Goal: Task Accomplishment & Management: Use online tool/utility

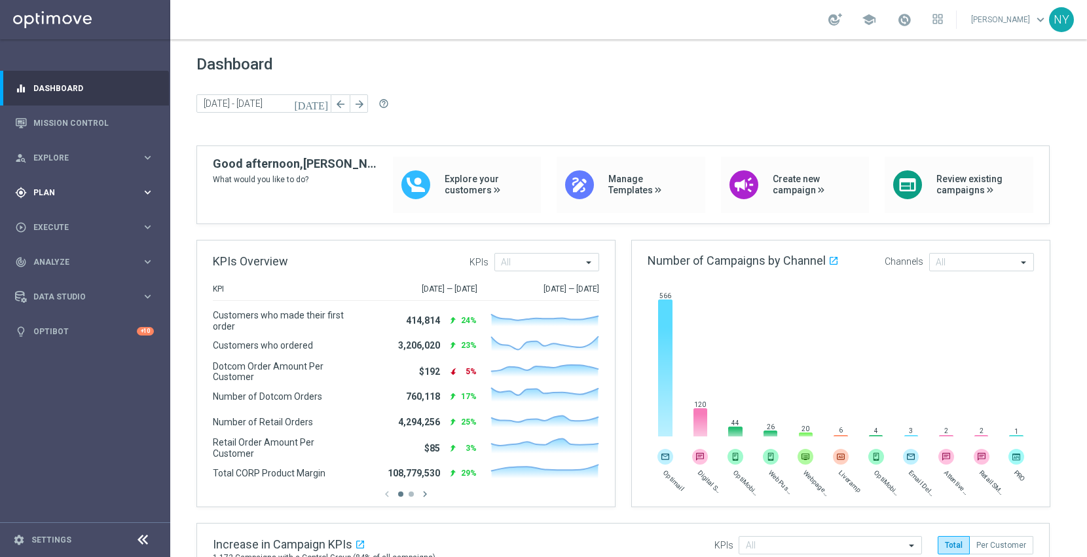
click at [43, 189] on span "Plan" at bounding box center [87, 193] width 108 height 8
click at [58, 260] on span "Templates" at bounding box center [82, 259] width 94 height 8
click at [58, 278] on link "Optimail" at bounding box center [89, 278] width 96 height 10
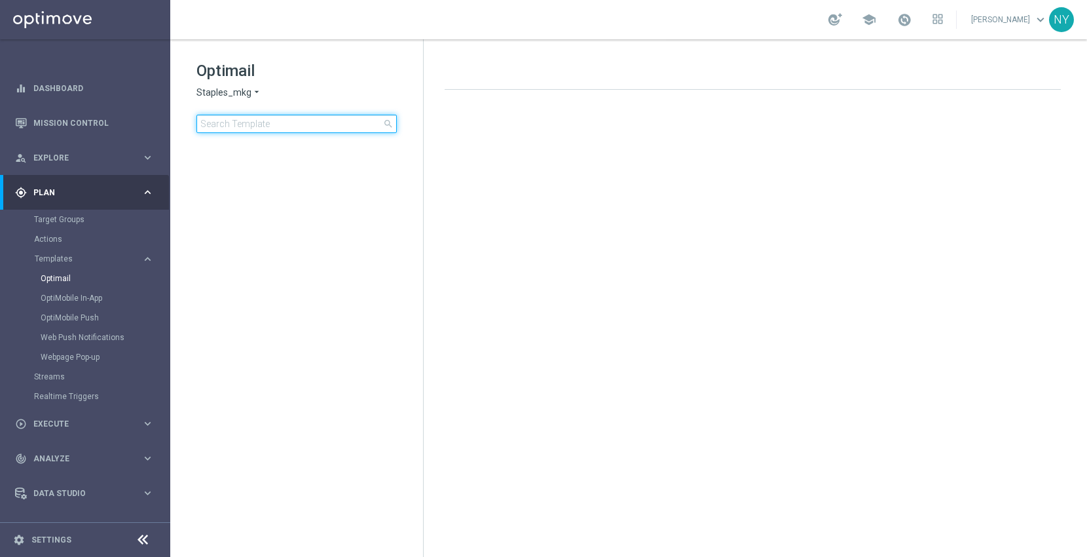
click at [243, 124] on input at bounding box center [296, 124] width 200 height 18
type input "V-ER_DC_NonBuyer_Furniture_T1"
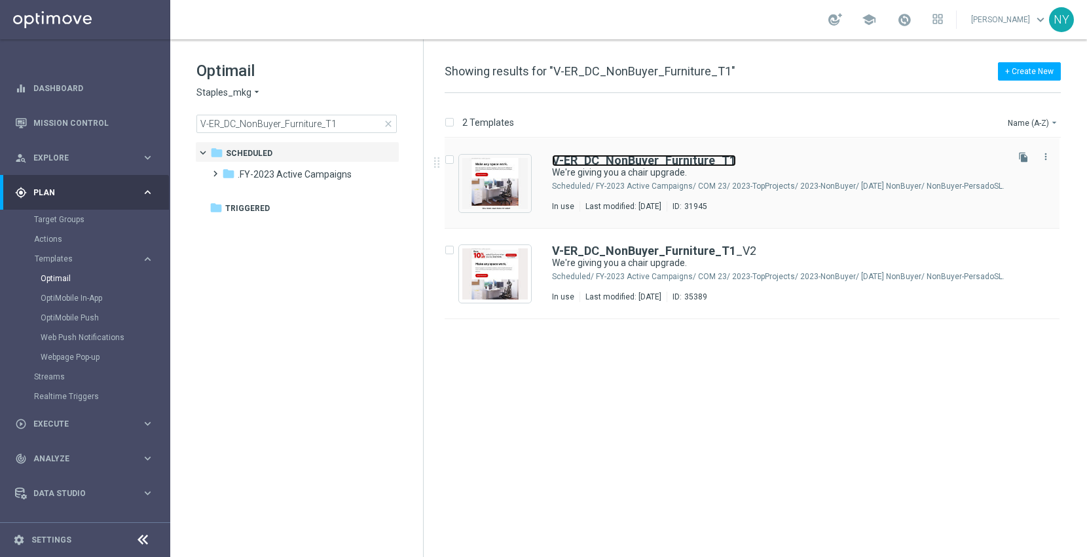
click at [679, 164] on b "V-ER_DC_NonBuyer_Furniture_T1" at bounding box center [644, 160] width 184 height 14
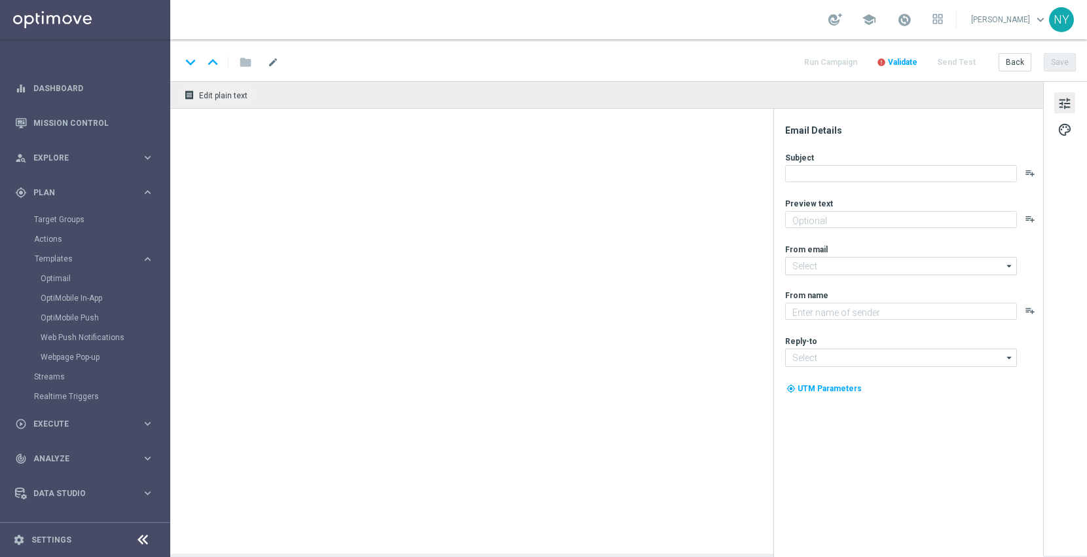
type textarea "You've found the perfect chairs and furniture."
type input "[EMAIL_ADDRESS][DOMAIN_NAME]"
type textarea "Staples"
type input "[EMAIL_ADDRESS][DOMAIN_NAME]"
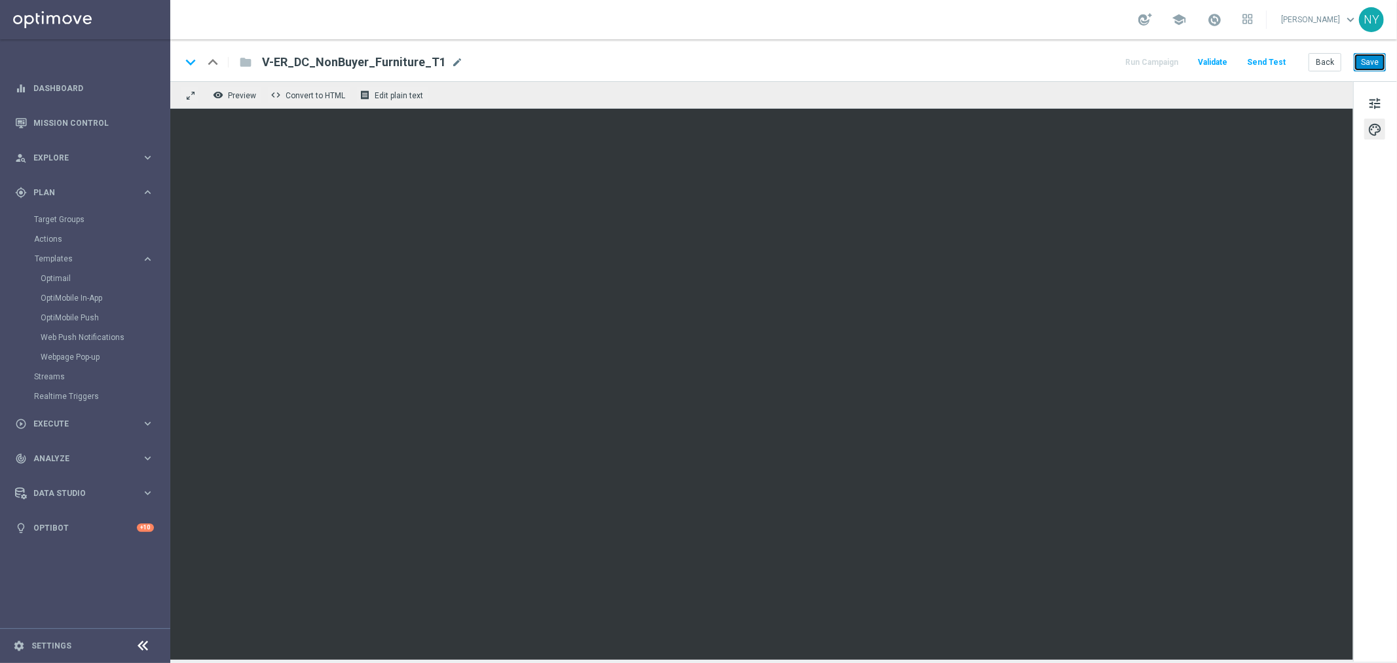
click at [1087, 65] on button "Save" at bounding box center [1370, 62] width 32 height 18
click at [1087, 61] on button "Send Test" at bounding box center [1266, 63] width 43 height 18
click at [1087, 60] on button "Send Test" at bounding box center [1266, 63] width 43 height 18
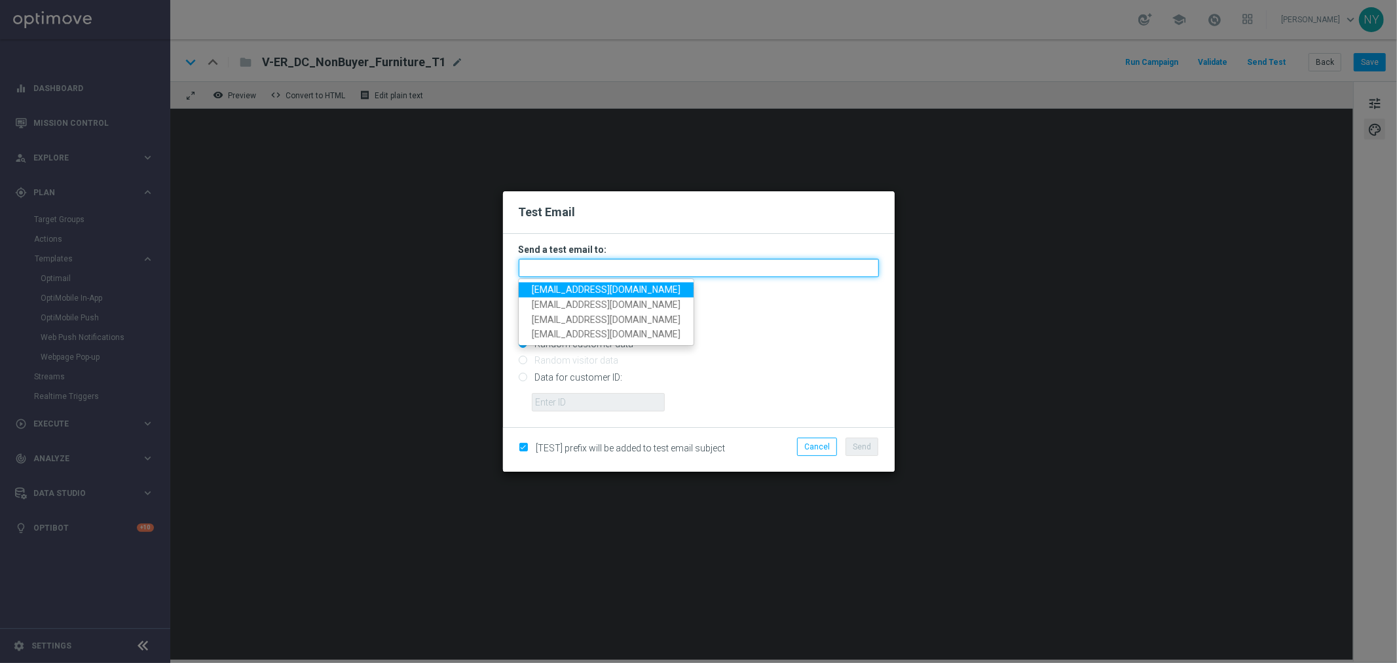
click at [557, 269] on input "text" at bounding box center [699, 268] width 360 height 18
paste input "[EMAIL_ADDRESS][DOMAIN_NAME]"
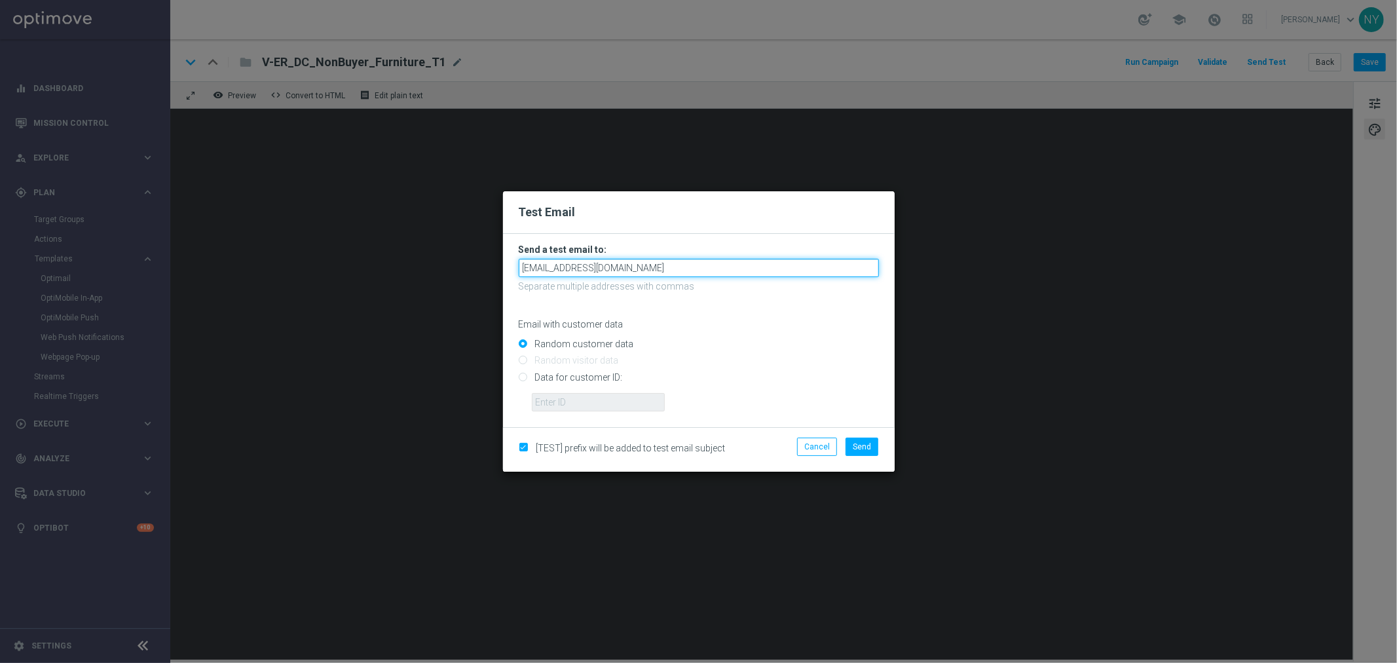
type input "[EMAIL_ADDRESS][DOMAIN_NAME]"
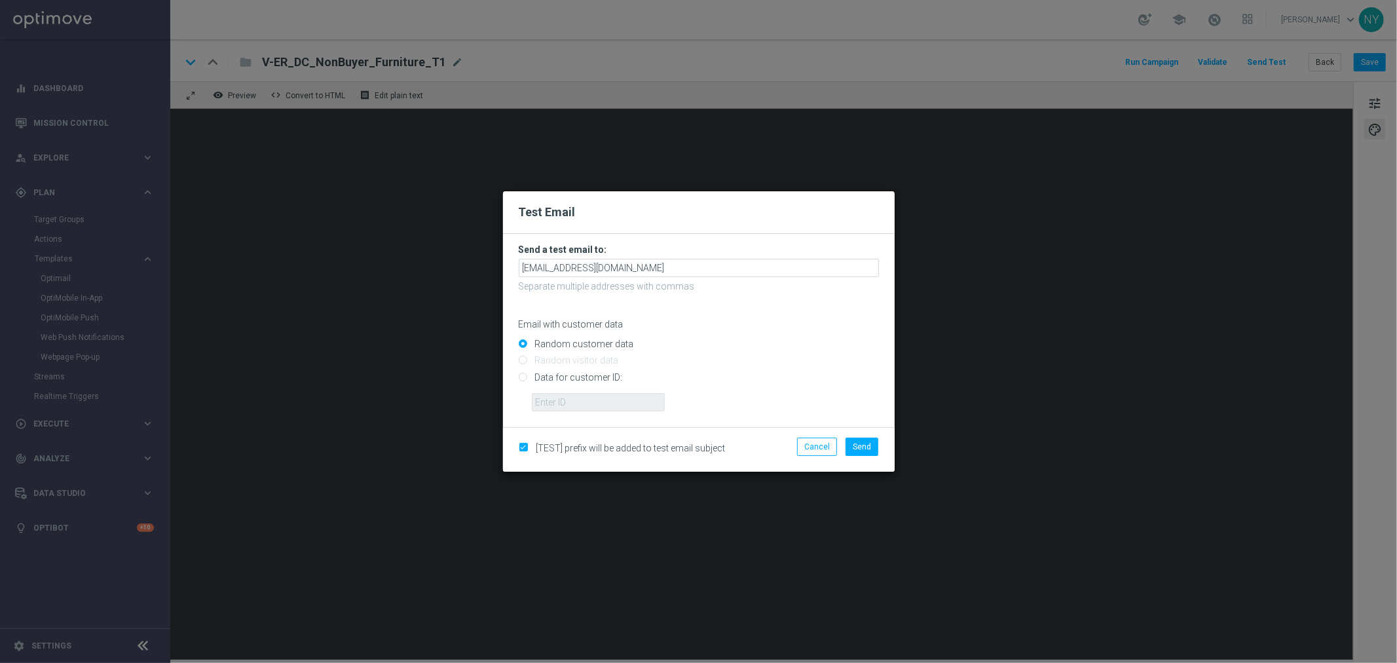
click at [525, 378] on input "Data for customer ID:" at bounding box center [699, 382] width 360 height 18
radio input "true"
click at [582, 403] on input "text" at bounding box center [598, 402] width 133 height 18
paste input "10000006208"
type input "10000006208"
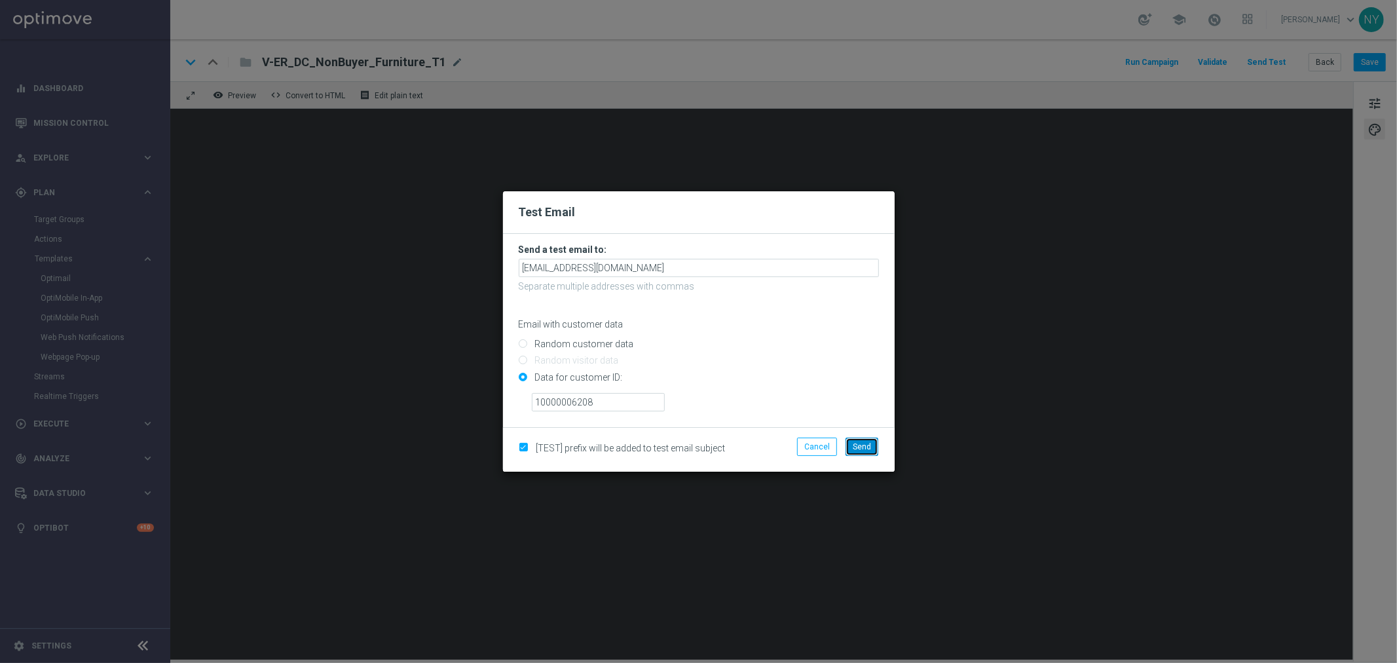
click at [859, 443] on span "Send" at bounding box center [862, 446] width 18 height 9
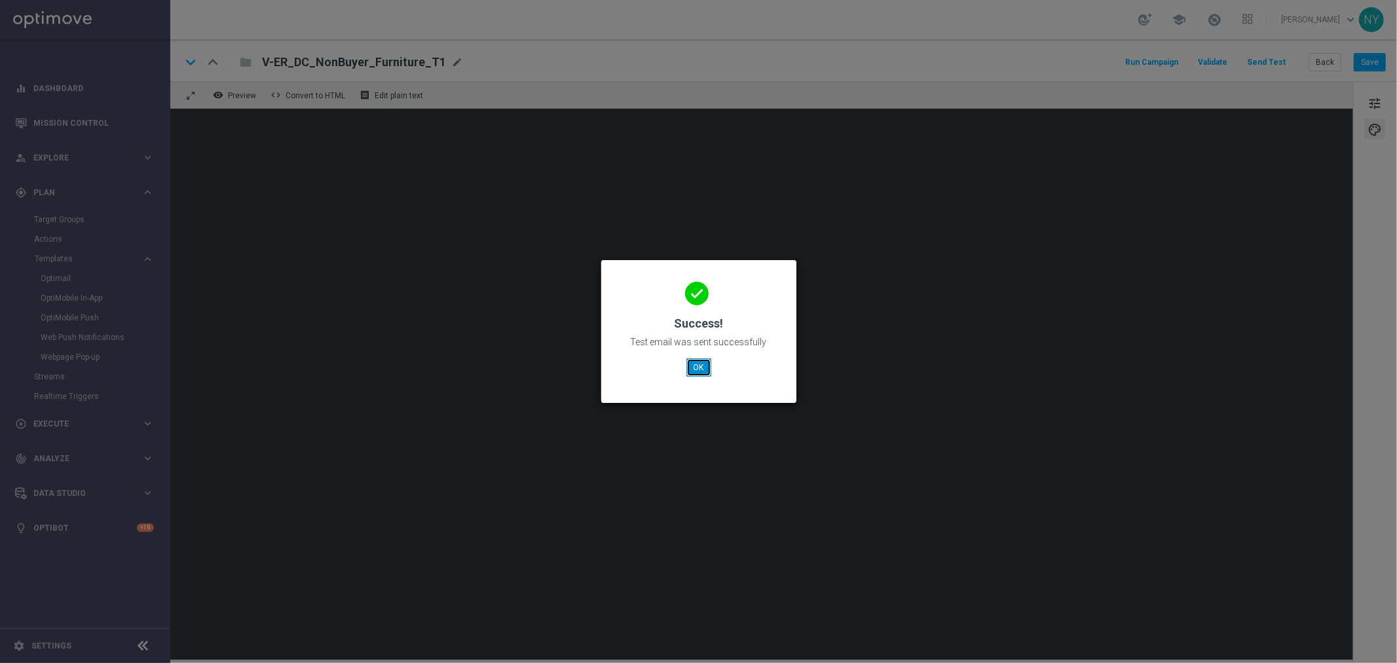
click at [692, 368] on button "OK" at bounding box center [698, 367] width 25 height 18
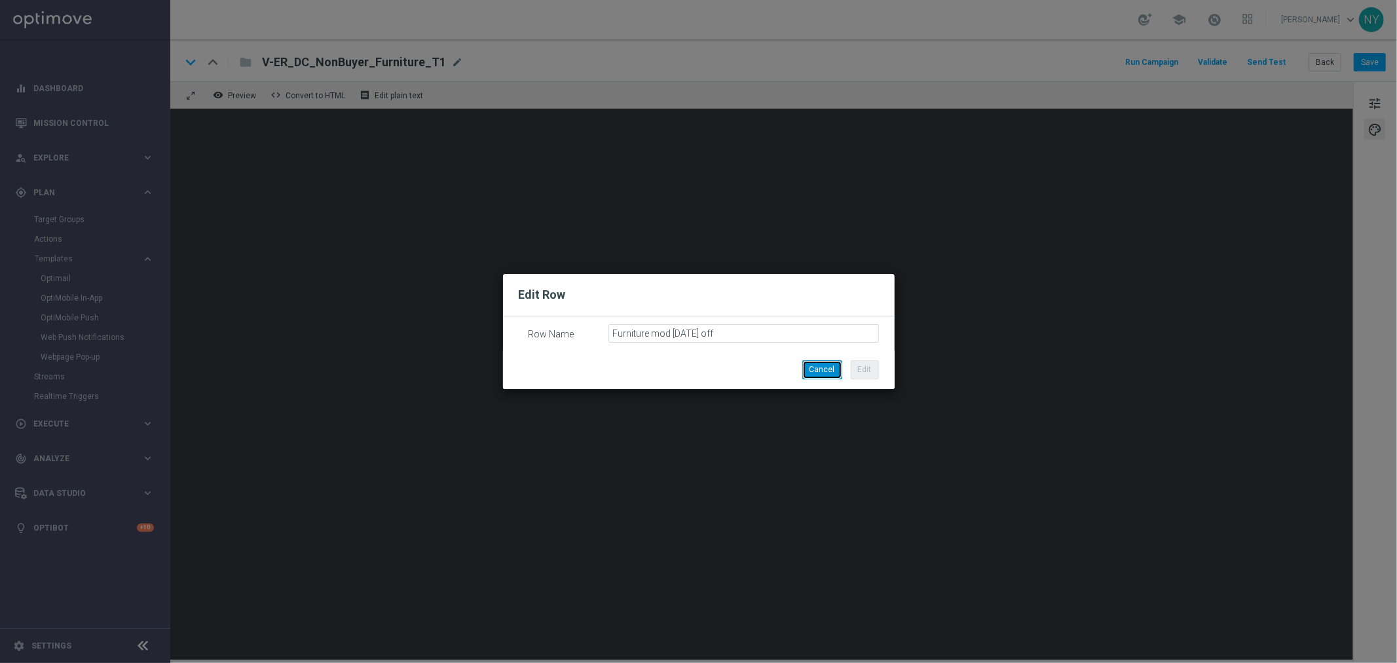
click at [827, 369] on button "Cancel" at bounding box center [822, 369] width 40 height 18
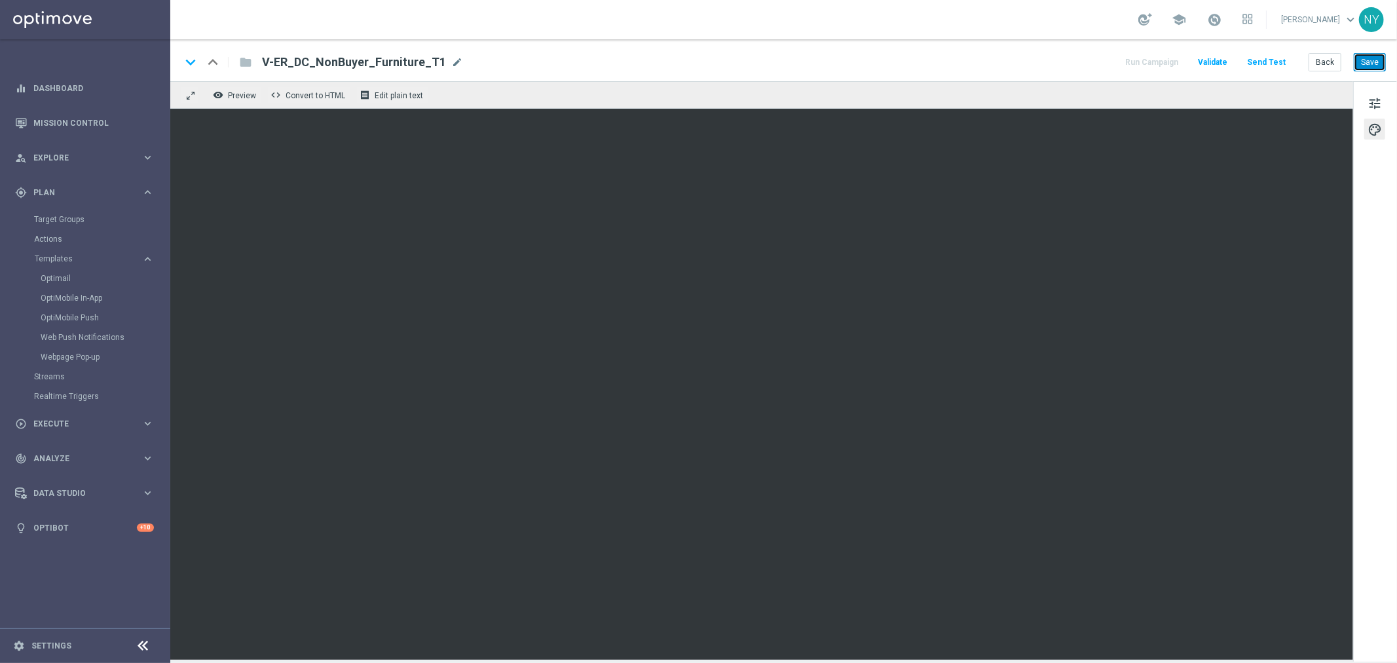
click at [1087, 62] on button "Save" at bounding box center [1370, 62] width 32 height 18
click at [1087, 66] on button "Save" at bounding box center [1370, 62] width 32 height 18
click at [1087, 60] on button "Send Test" at bounding box center [1266, 63] width 43 height 18
click at [1087, 62] on button "Send Test" at bounding box center [1266, 63] width 43 height 18
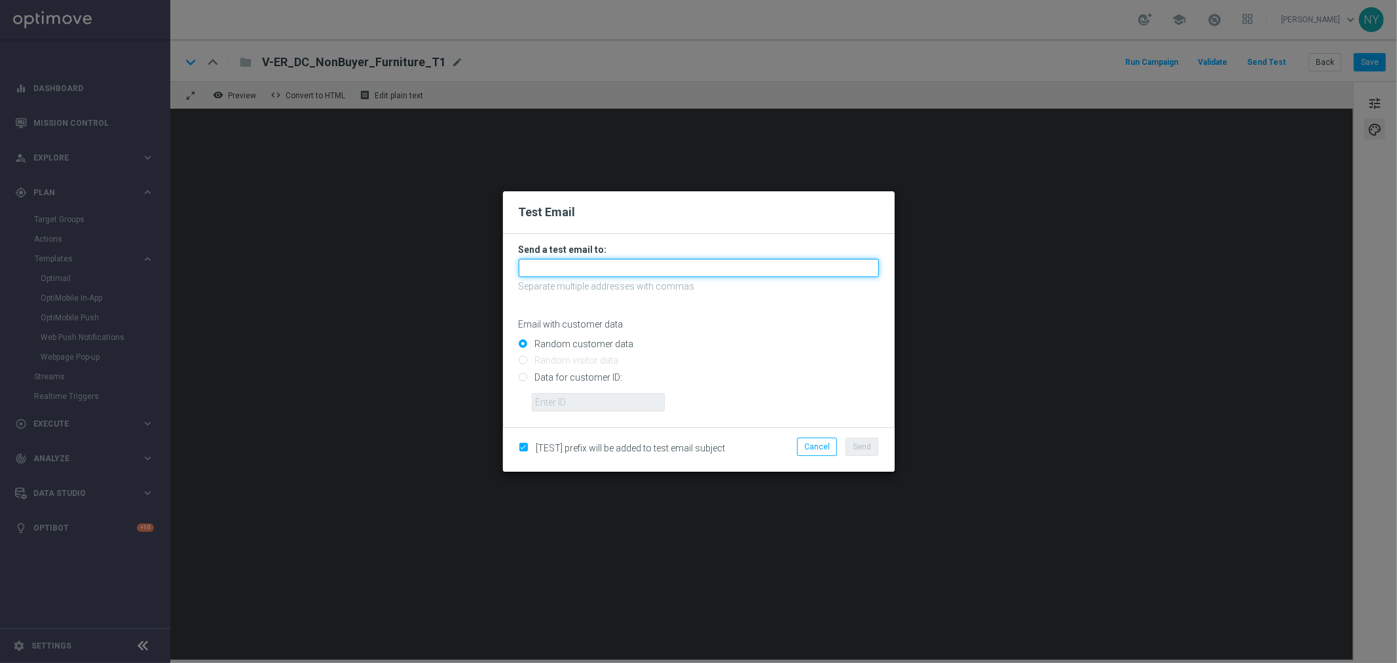
click at [549, 275] on input "text" at bounding box center [699, 268] width 360 height 18
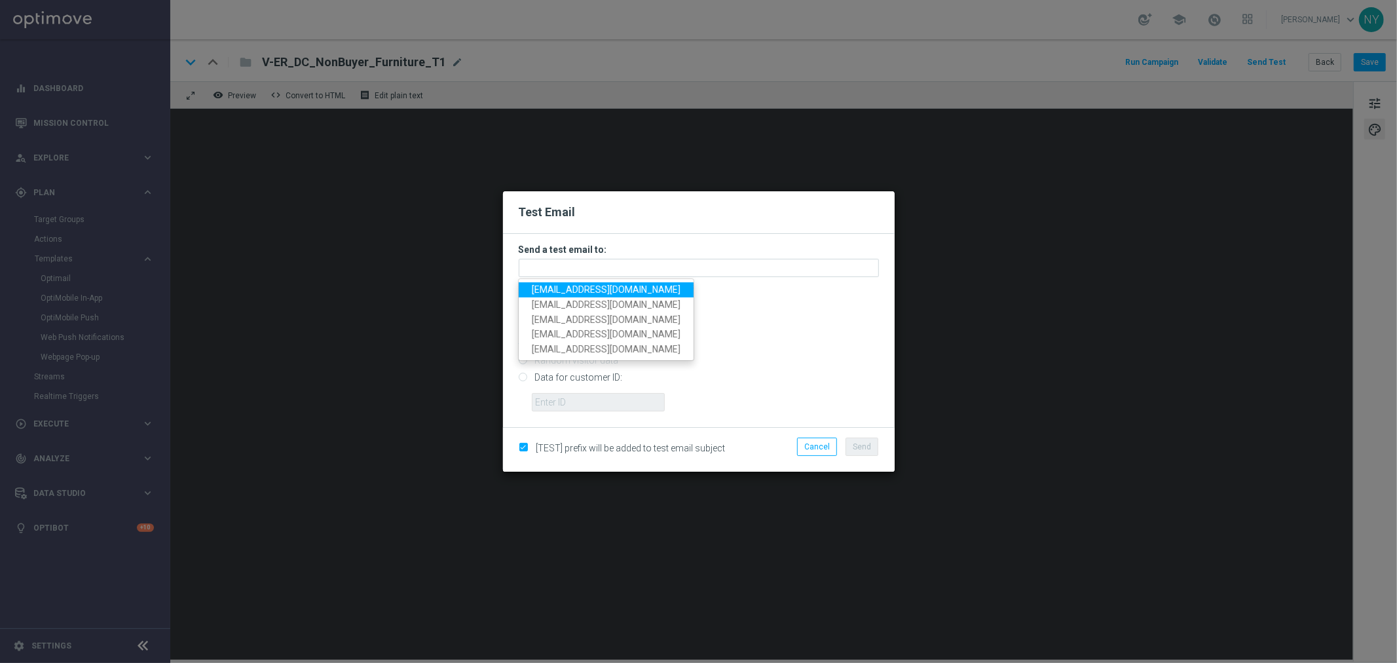
click at [551, 287] on span "[EMAIL_ADDRESS][DOMAIN_NAME]" at bounding box center [606, 289] width 149 height 10
type input "[EMAIL_ADDRESS][DOMAIN_NAME]"
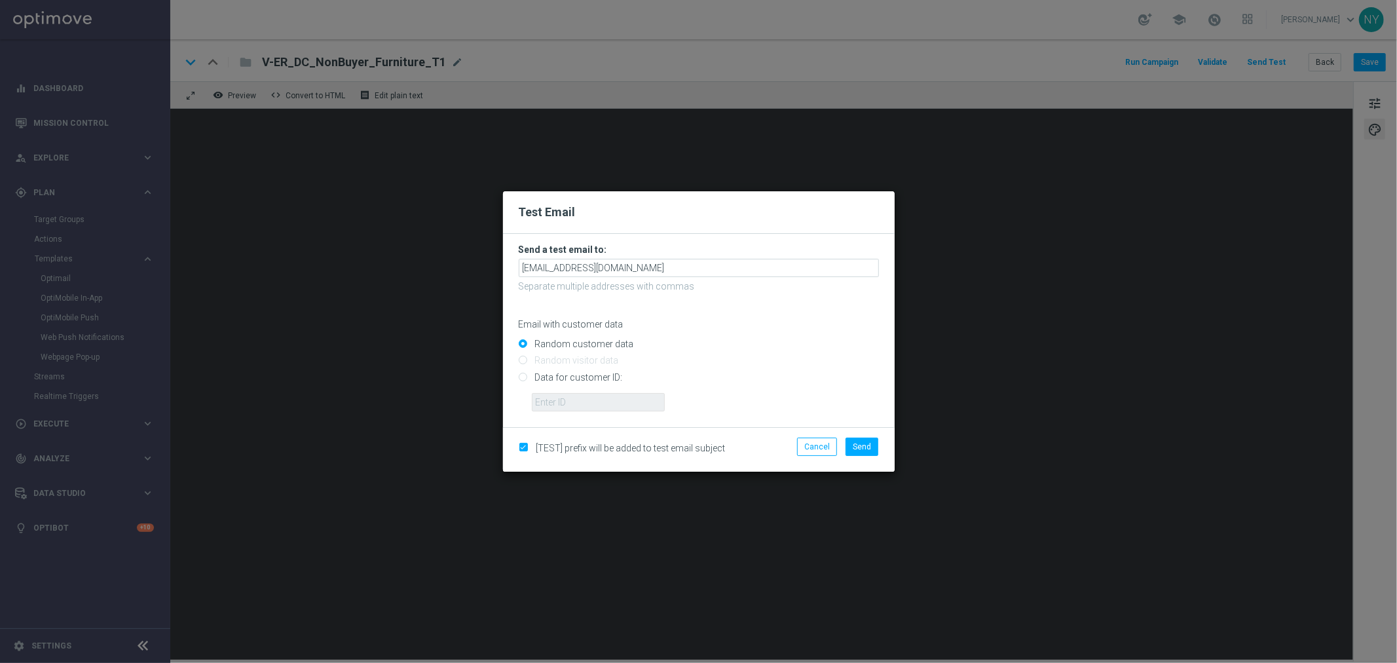
click at [519, 376] on input "Data for customer ID:" at bounding box center [699, 382] width 360 height 18
radio input "true"
click at [550, 401] on input "text" at bounding box center [598, 402] width 133 height 18
click at [571, 402] on input "text" at bounding box center [598, 402] width 133 height 18
paste input "10000006208"
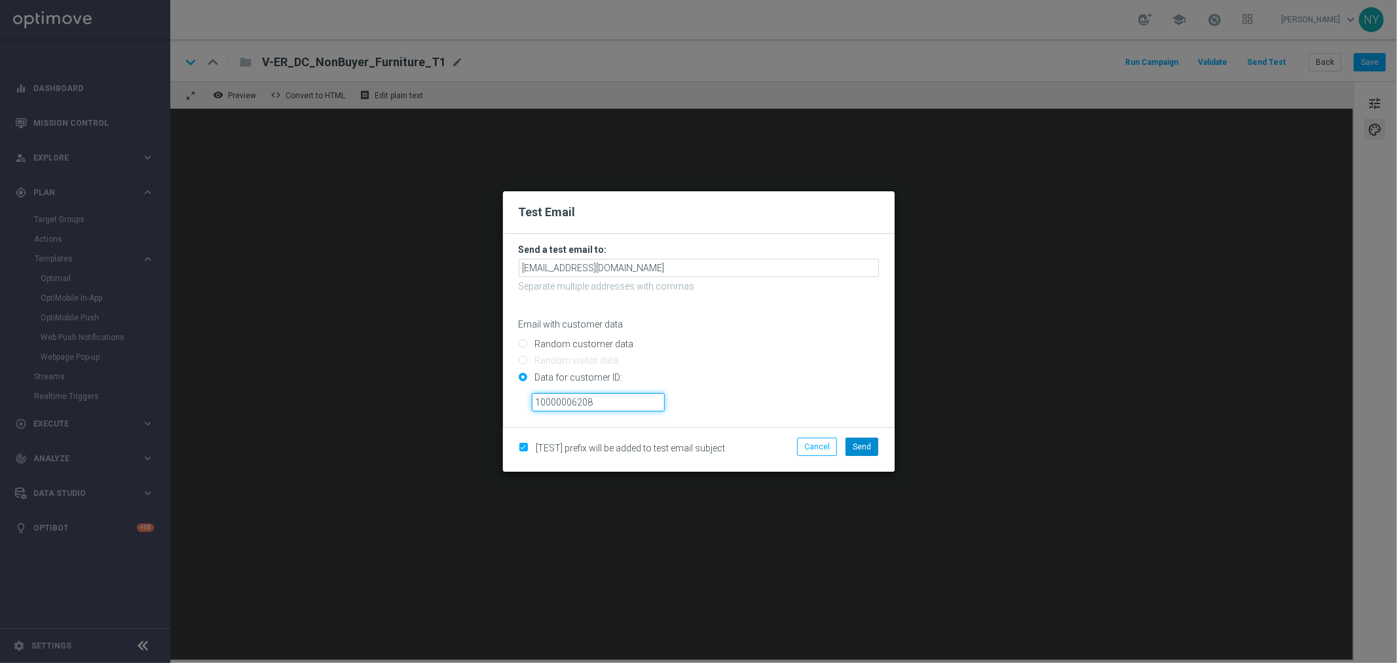
type input "10000006208"
click at [866, 447] on span "Send" at bounding box center [862, 446] width 18 height 9
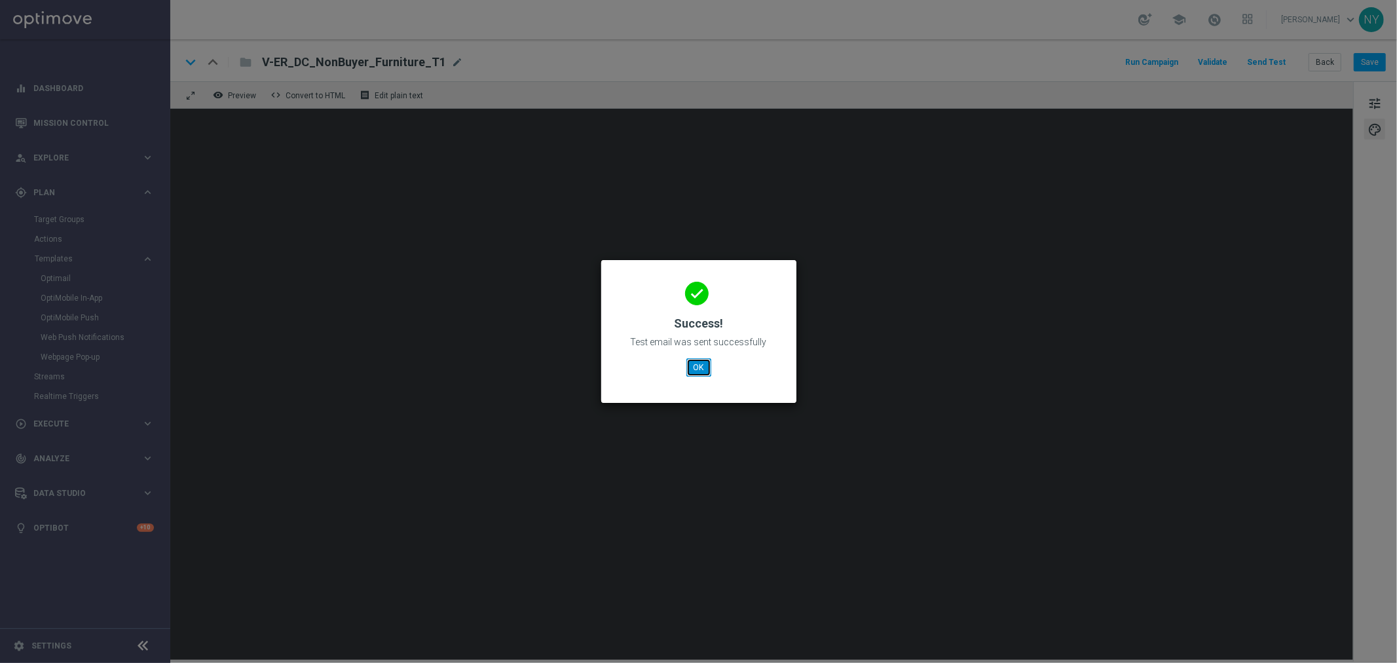
click at [703, 369] on button "OK" at bounding box center [698, 367] width 25 height 18
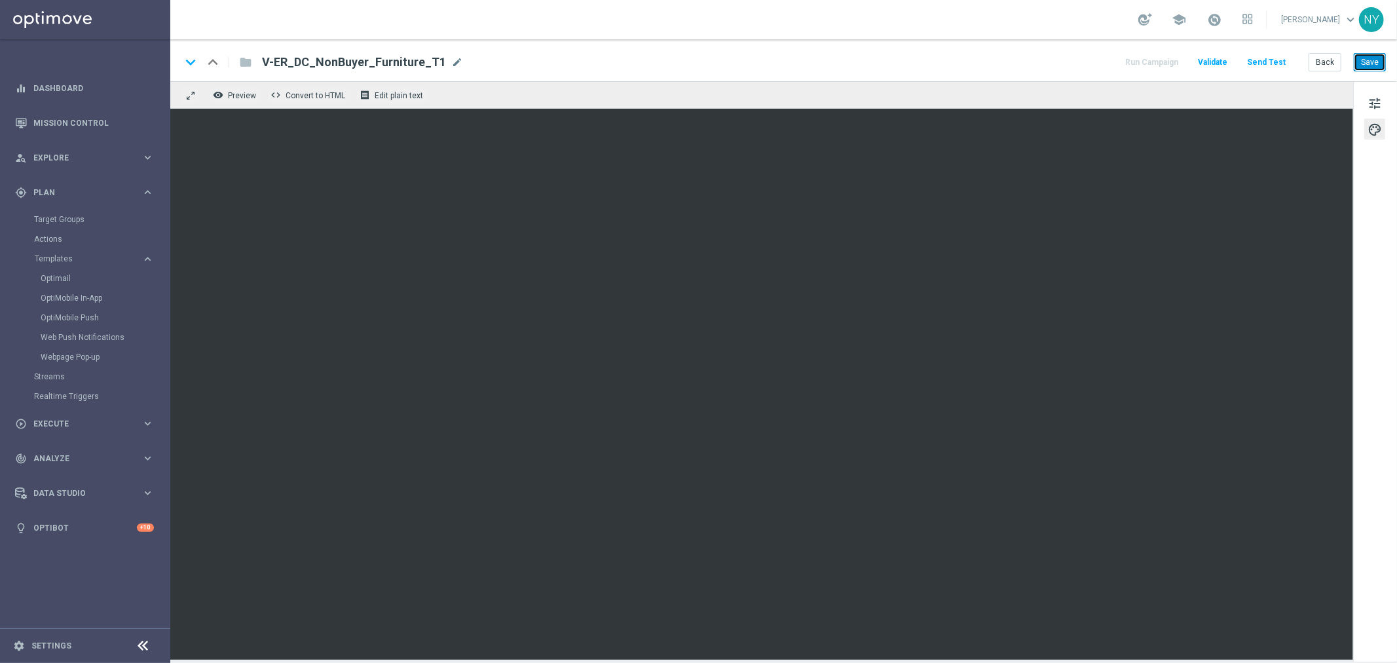
click at [1087, 60] on button "Save" at bounding box center [1370, 62] width 32 height 18
click at [1087, 60] on button "Send Test" at bounding box center [1266, 63] width 43 height 18
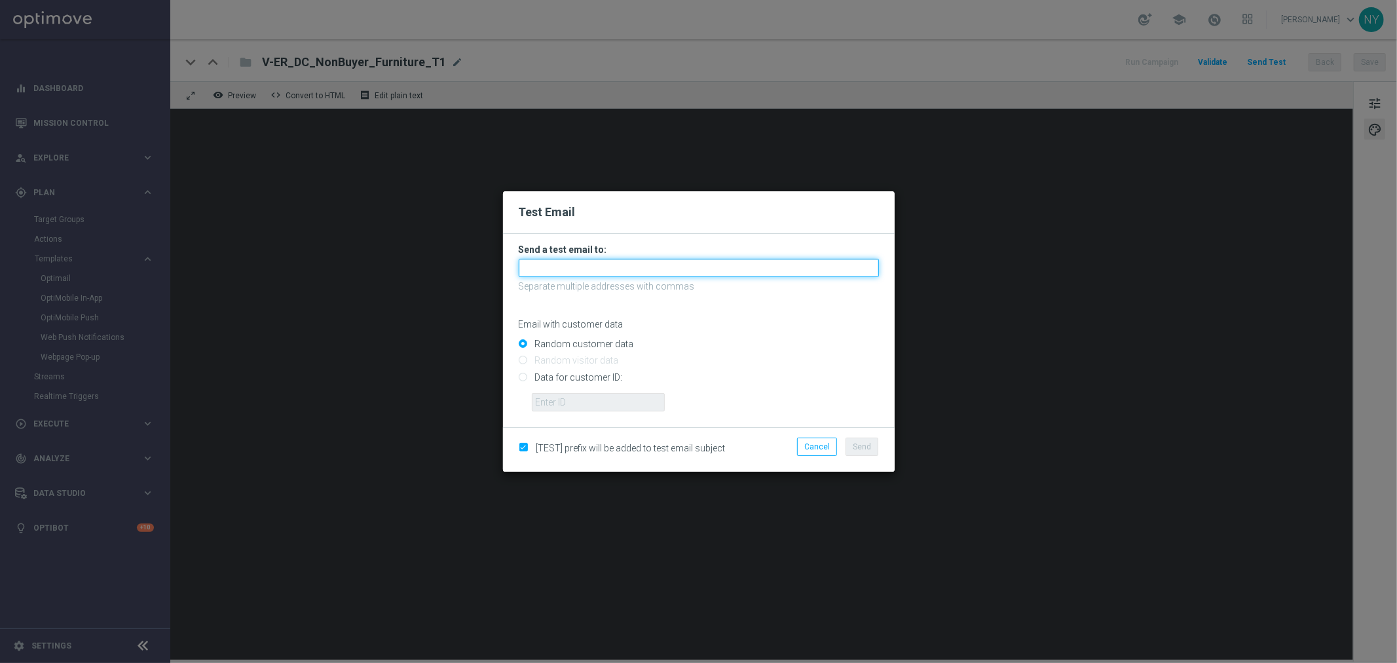
click at [581, 265] on input "text" at bounding box center [699, 268] width 360 height 18
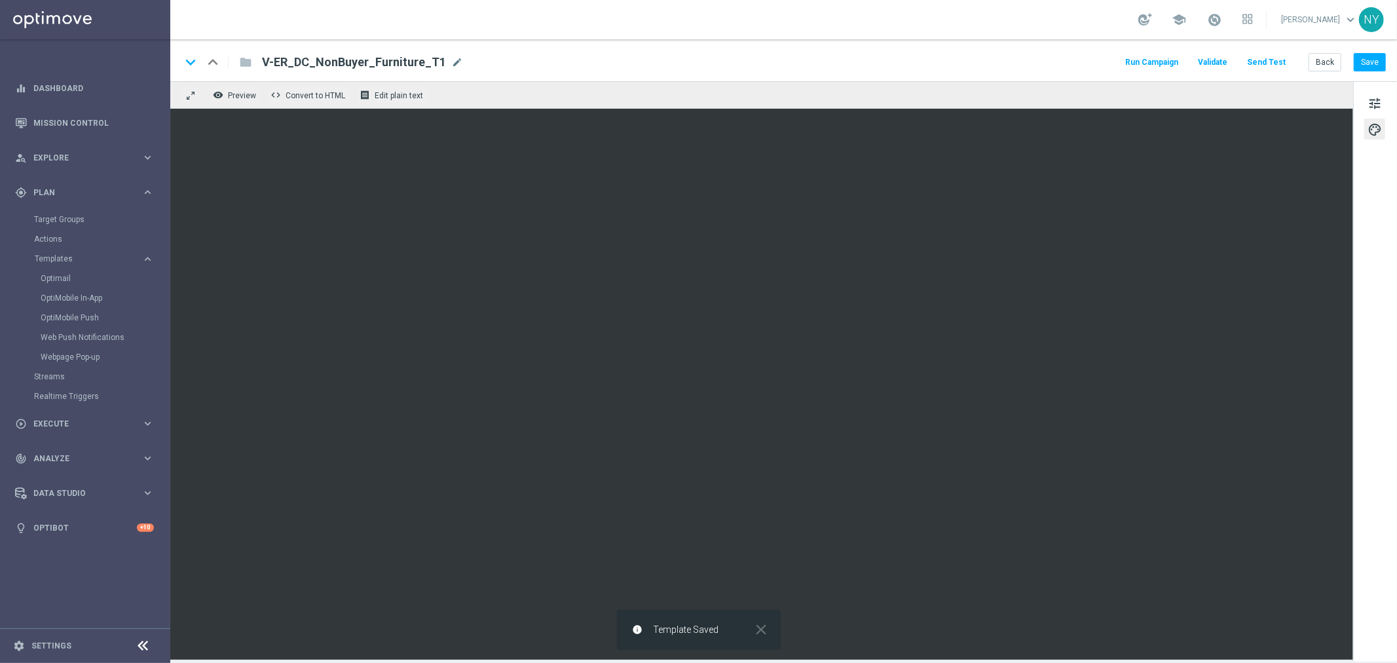
click at [1087, 57] on button "Send Test" at bounding box center [1266, 63] width 43 height 18
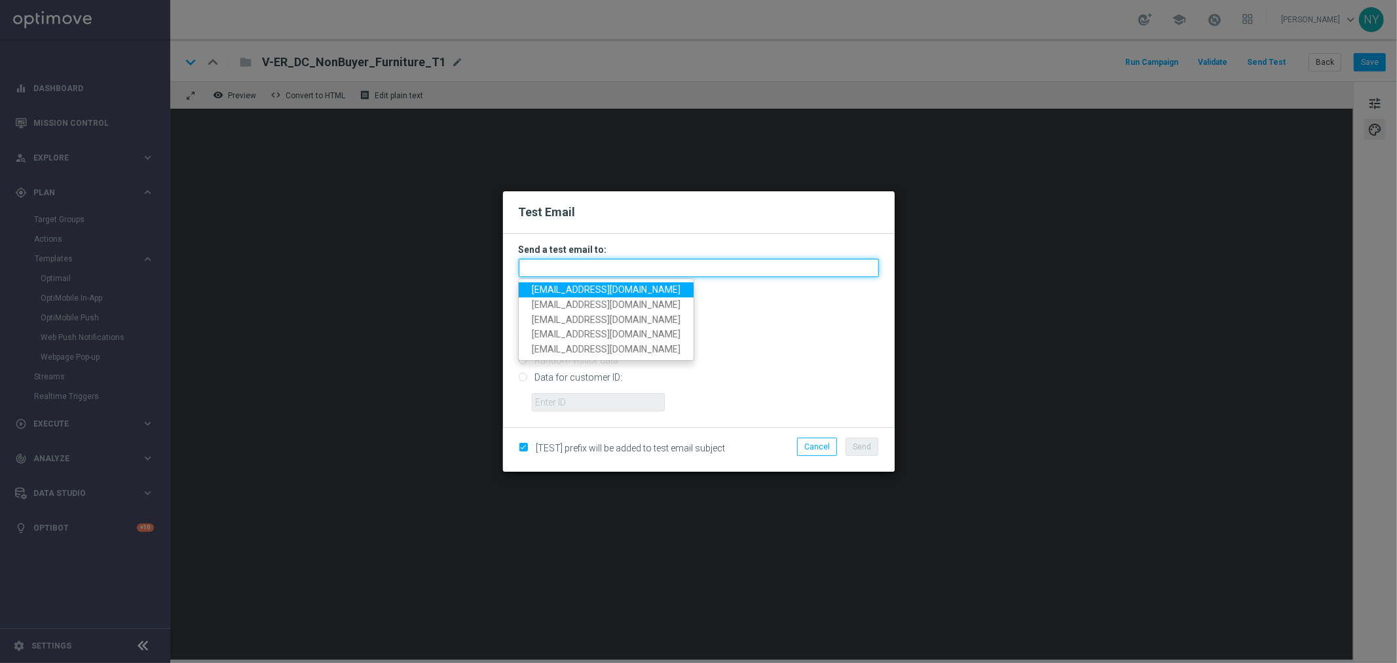
click at [562, 269] on input "text" at bounding box center [699, 268] width 360 height 18
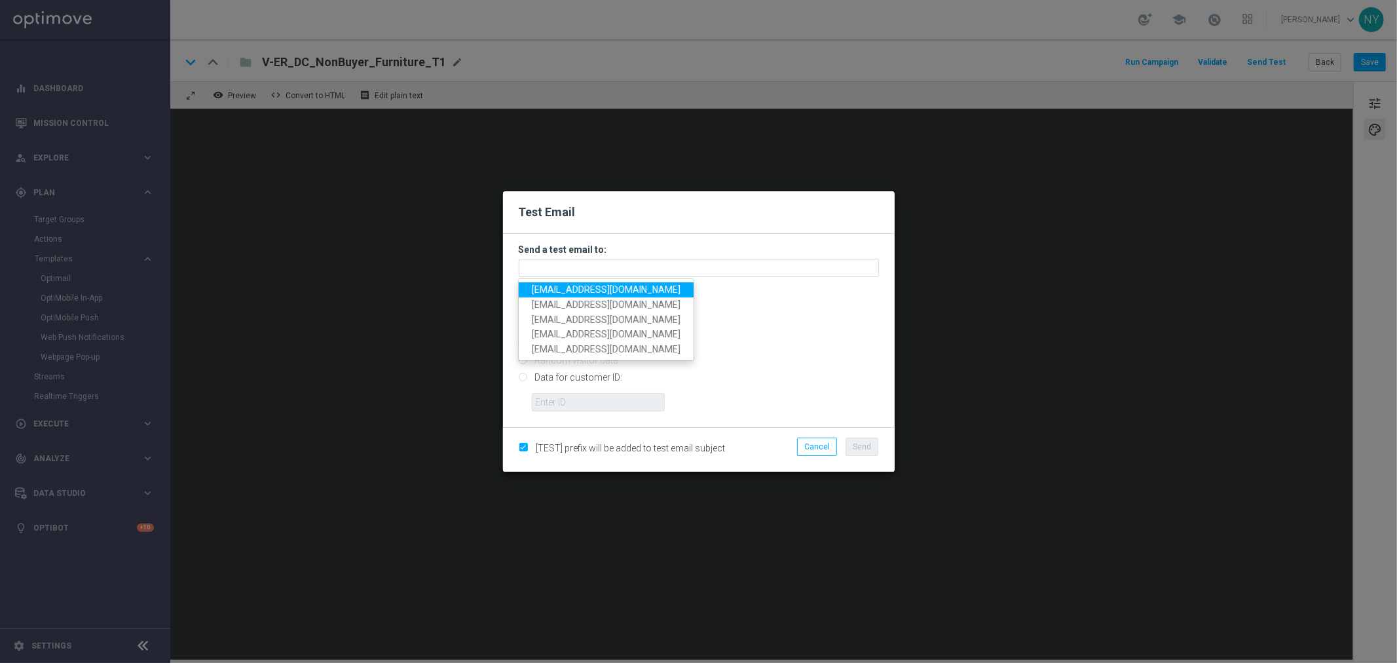
click at [565, 286] on span "[EMAIL_ADDRESS][DOMAIN_NAME]" at bounding box center [606, 289] width 149 height 10
type input "[EMAIL_ADDRESS][DOMAIN_NAME]"
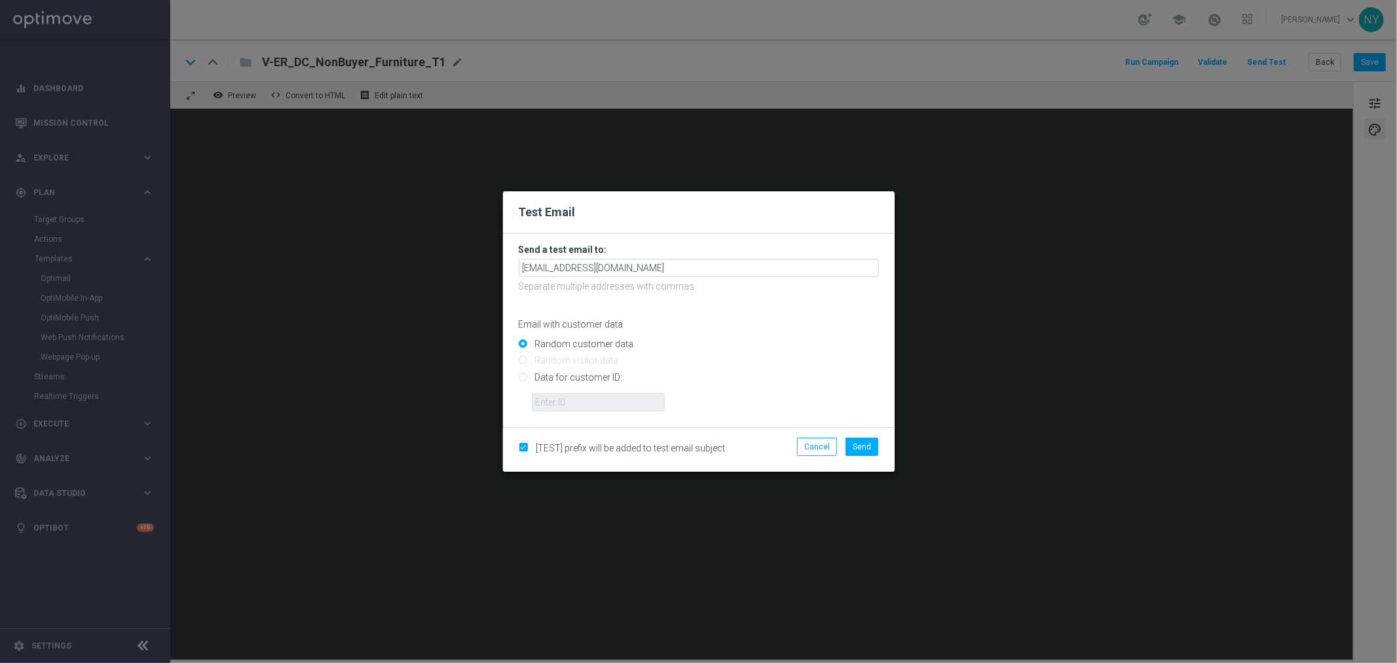
click at [524, 381] on input "Data for customer ID:" at bounding box center [699, 382] width 360 height 18
radio input "true"
click at [542, 400] on input "text" at bounding box center [598, 402] width 133 height 18
paste input "10000006208"
type input "10000006208"
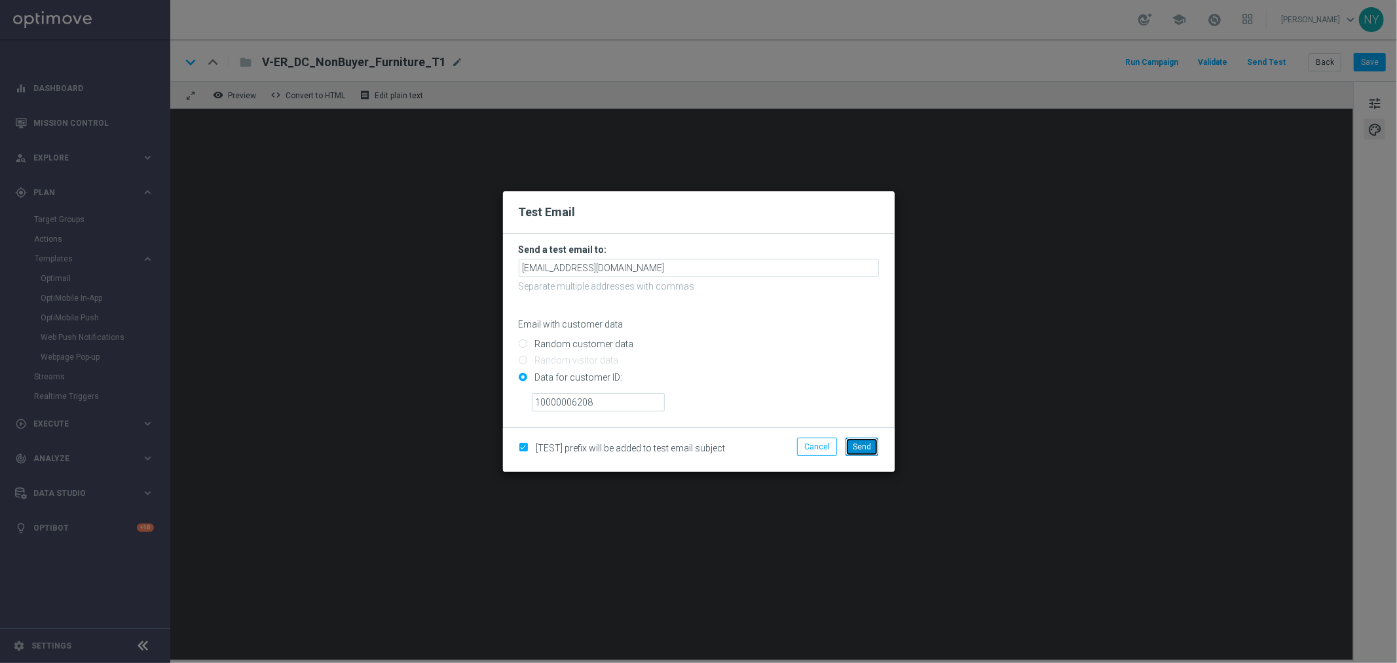
click at [866, 442] on span "Send" at bounding box center [862, 446] width 18 height 9
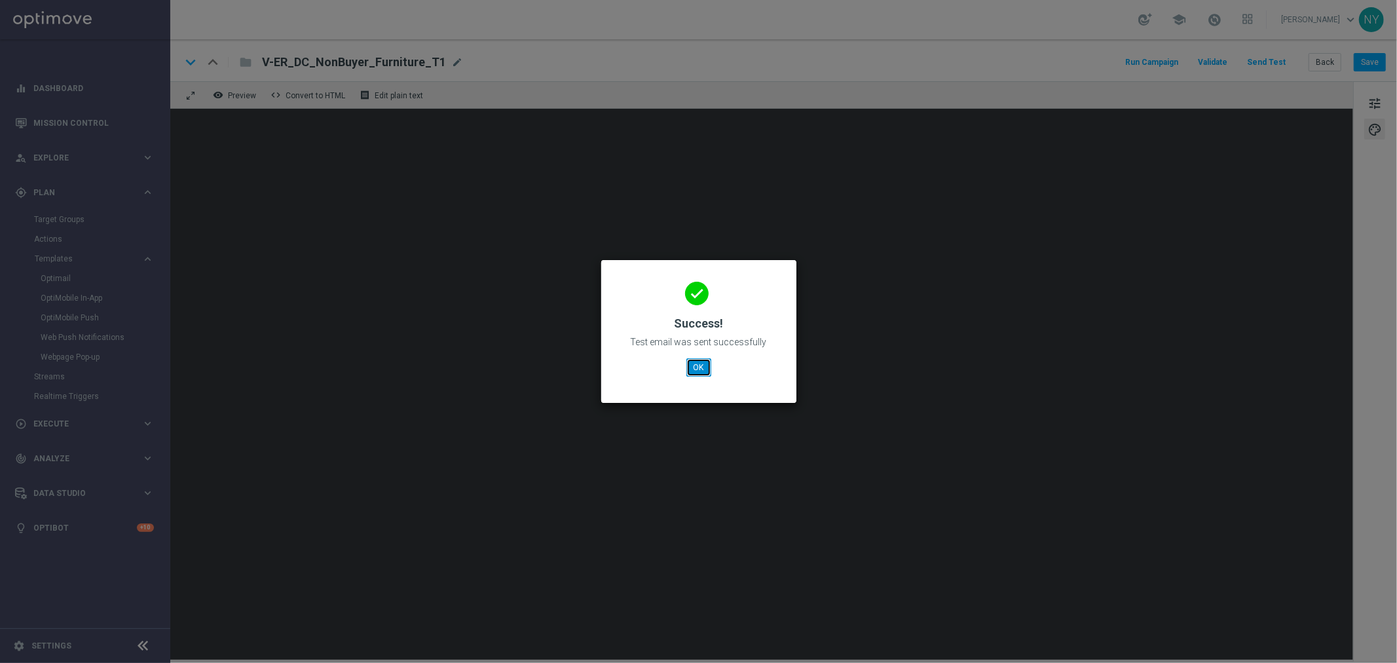
click at [701, 367] on button "OK" at bounding box center [698, 367] width 25 height 18
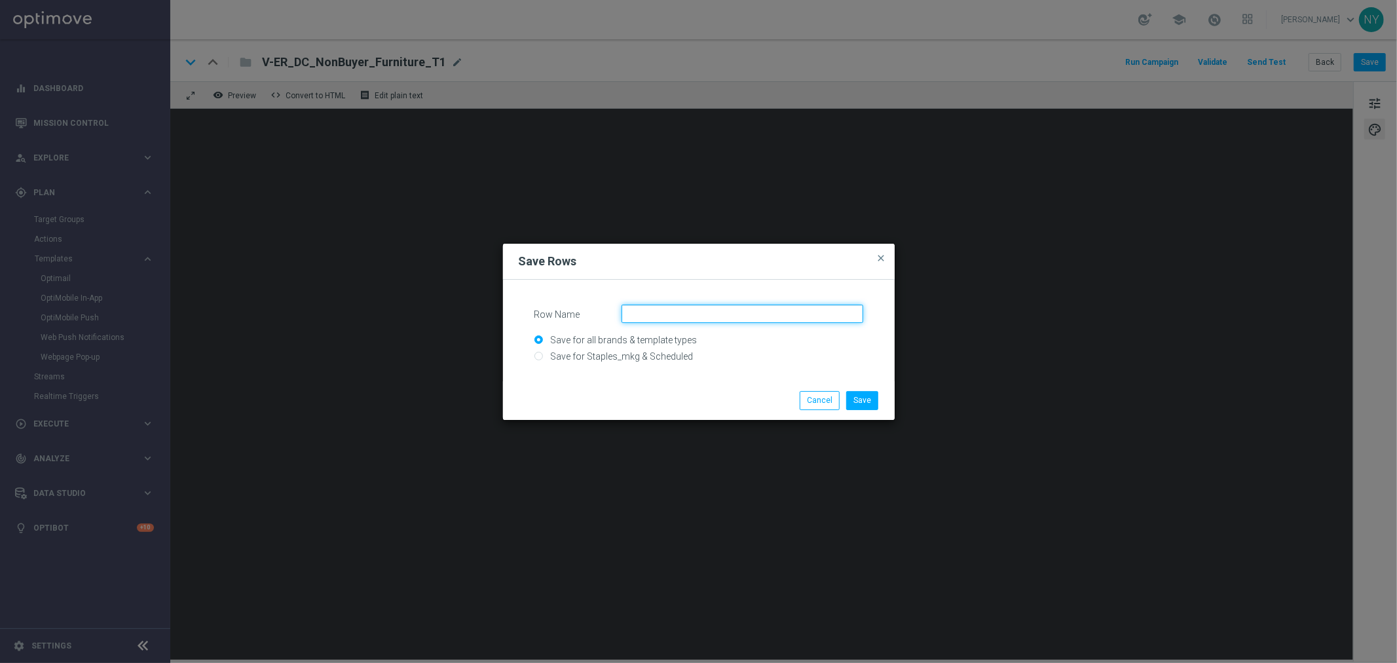
click at [669, 316] on input "Row Name" at bounding box center [743, 314] width 242 height 18
paste input "Furniture mod 10-2-30 off"
type input "Furniture mod 10-2-30 off"
click at [855, 400] on button "Save" at bounding box center [862, 400] width 32 height 18
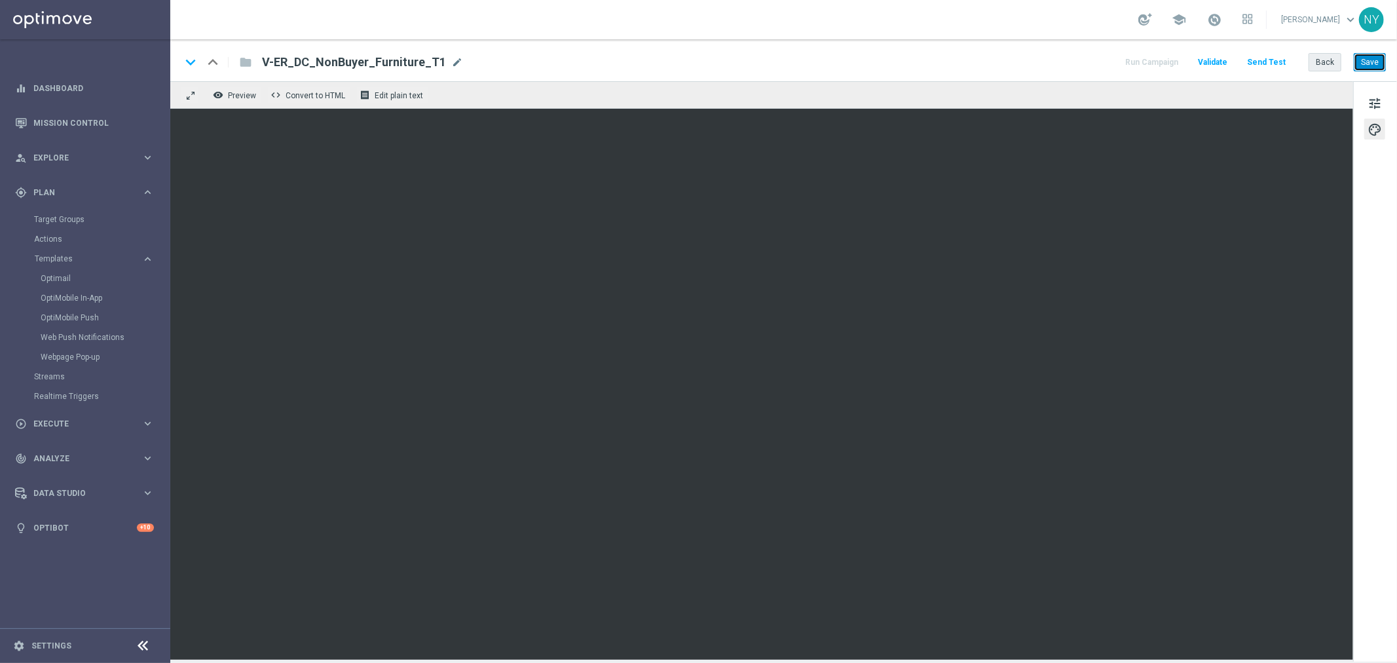
drag, startPoint x: 1379, startPoint y: 64, endPoint x: 1311, endPoint y: 64, distance: 68.1
click at [1087, 64] on button "Save" at bounding box center [1370, 62] width 32 height 18
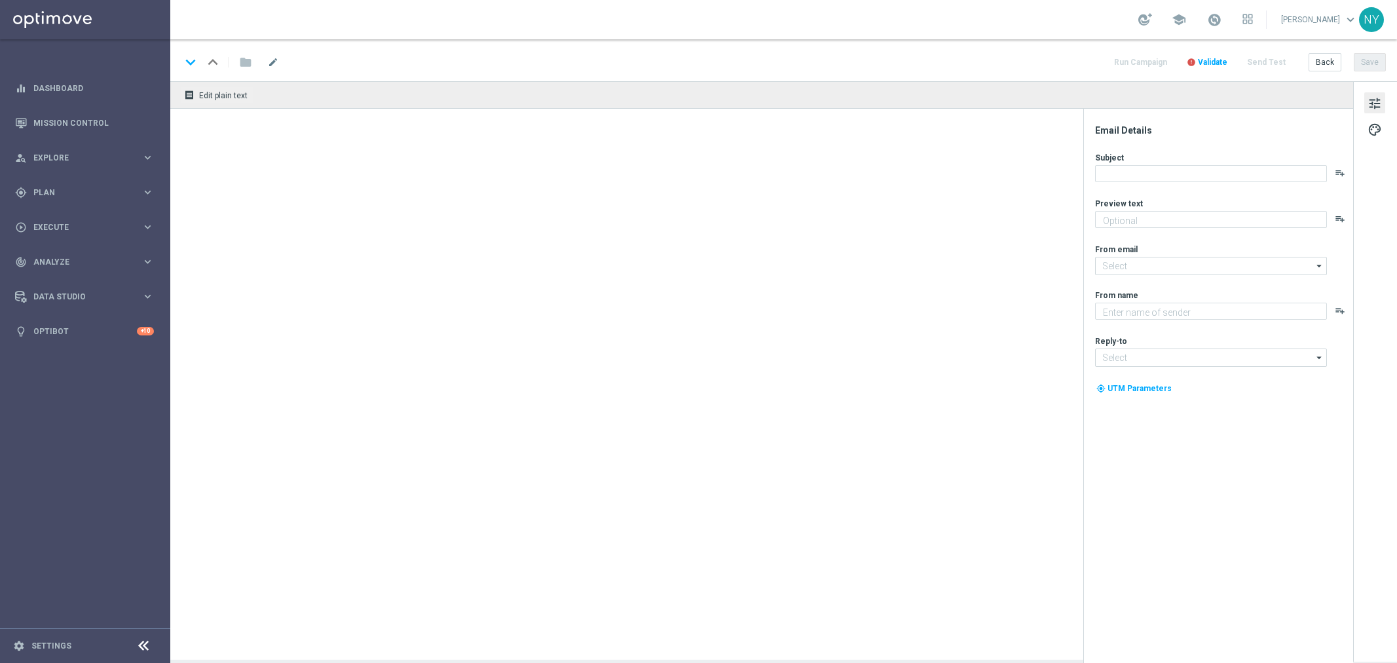
type textarea "You've found the perfect chairs and furniture."
type input "[EMAIL_ADDRESS][DOMAIN_NAME]"
type textarea "Staples"
type input "[EMAIL_ADDRESS][DOMAIN_NAME]"
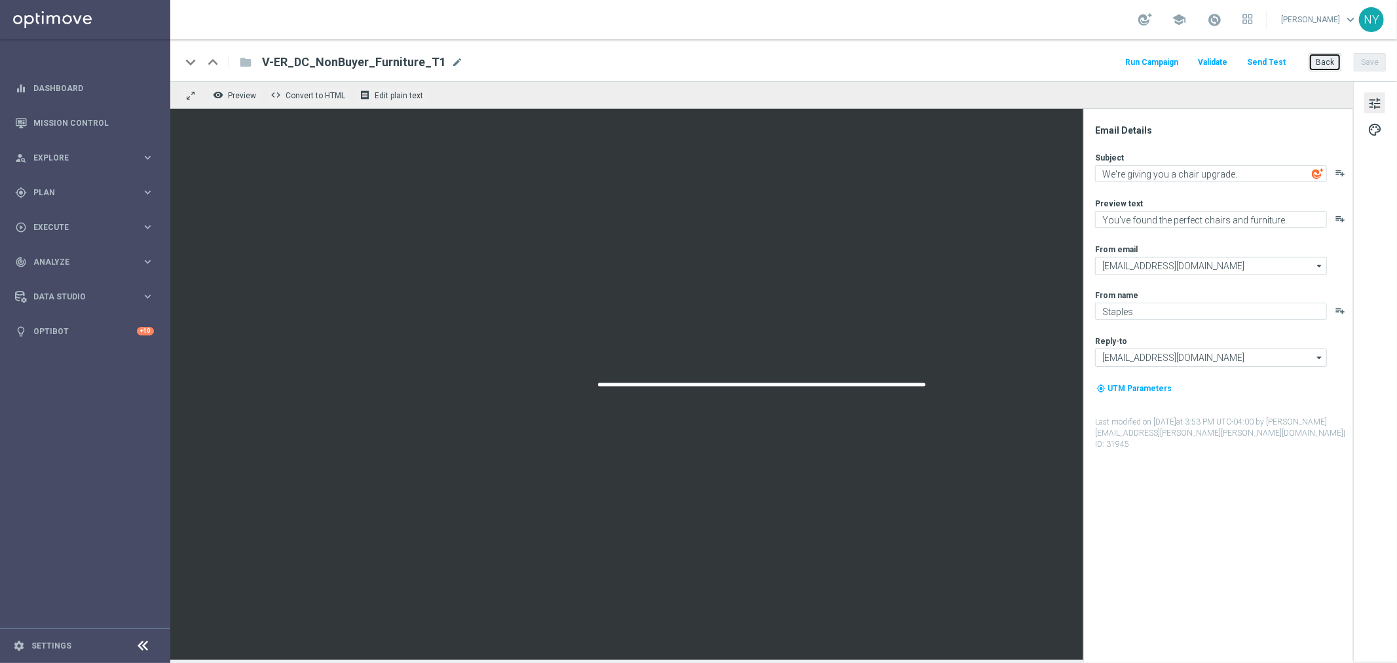
click at [1329, 62] on button "Back" at bounding box center [1325, 62] width 33 height 18
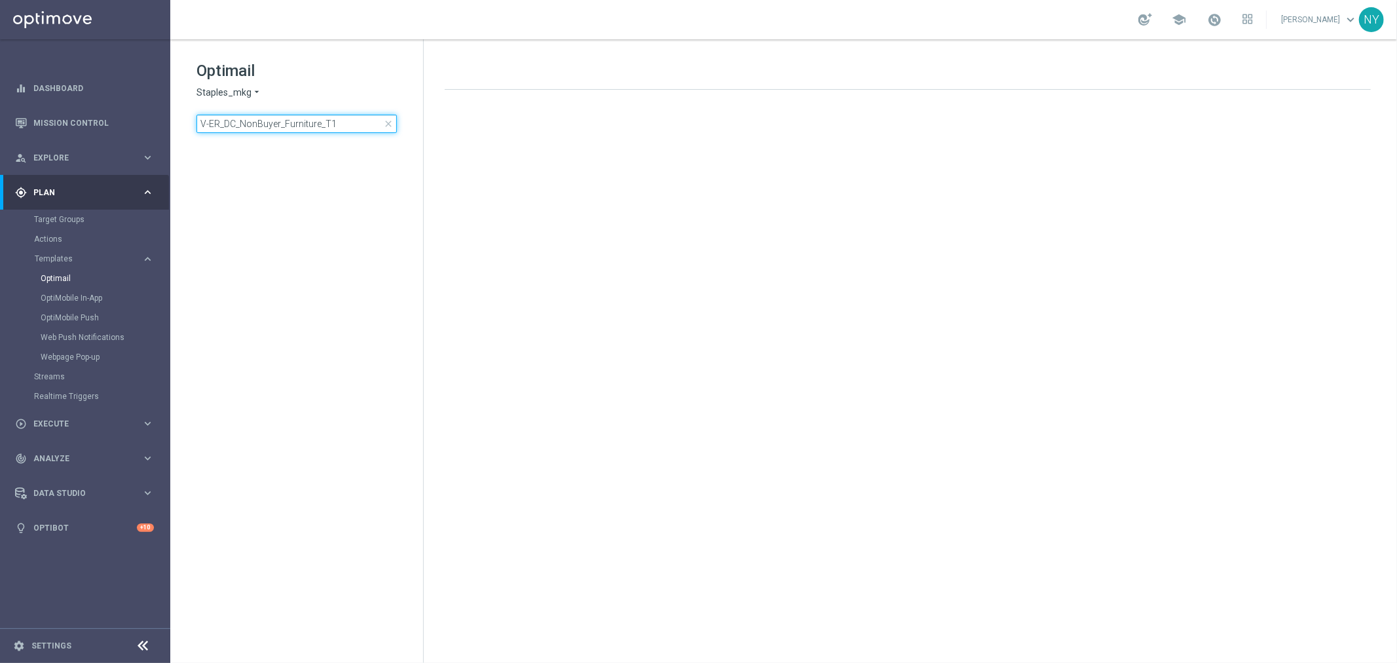
click at [347, 122] on input "V-ER_DC_NonBuyer_Furniture_T1" at bounding box center [296, 124] width 200 height 18
type input "V-ER_DC_NonBuyer_Furniture_T"
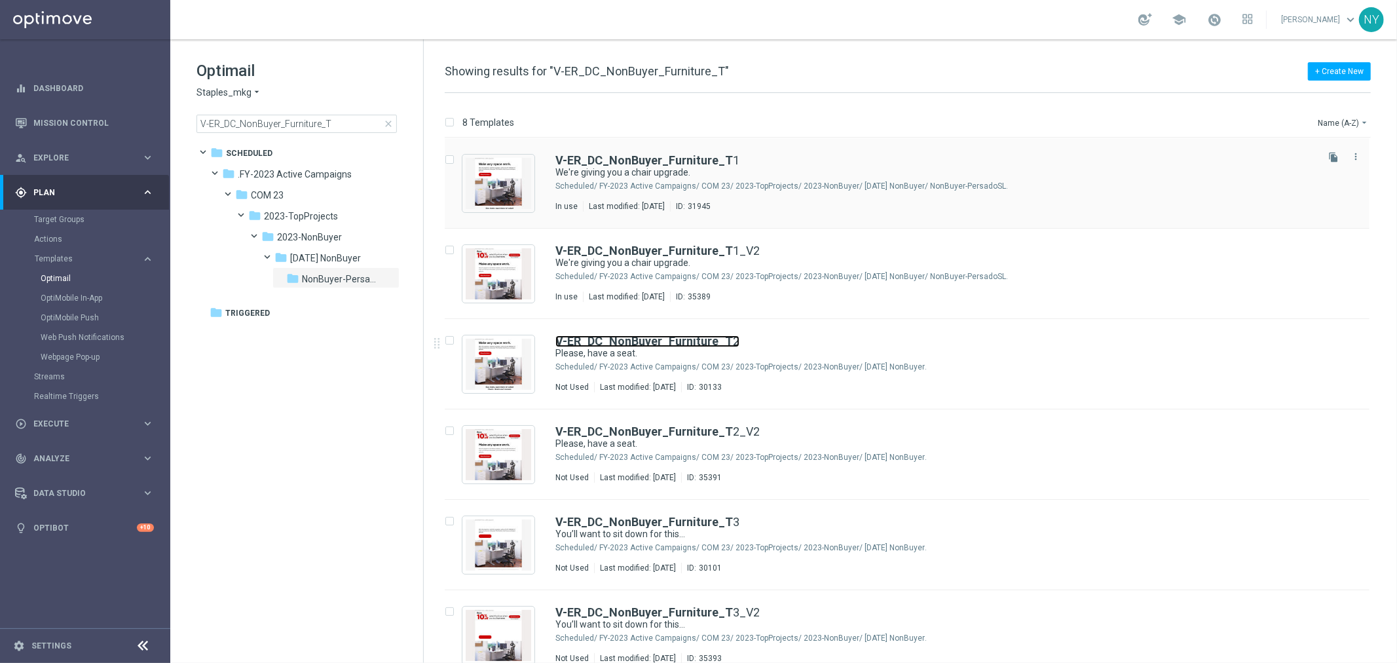
drag, startPoint x: 646, startPoint y: 339, endPoint x: 920, endPoint y: 201, distance: 306.7
click at [646, 339] on b "V-ER_DC_NonBuyer_Furniture_T" at bounding box center [643, 341] width 177 height 14
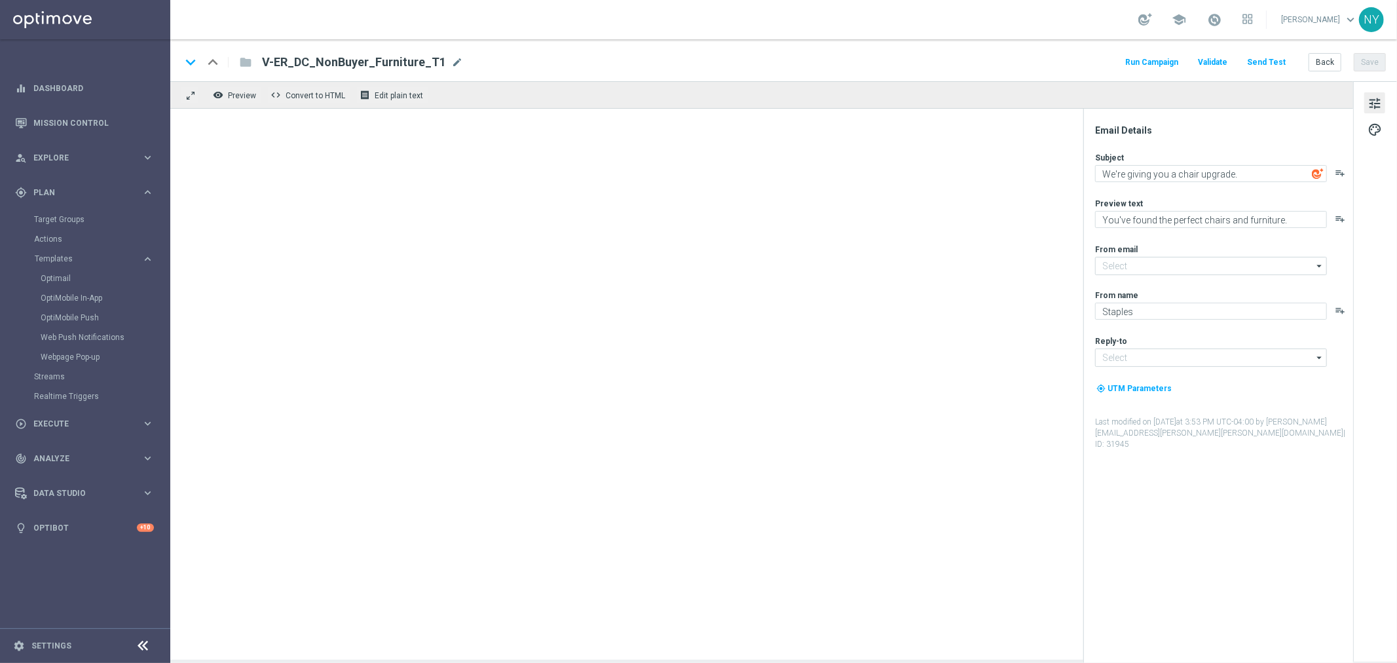
type input "[EMAIL_ADDRESS][DOMAIN_NAME]"
type textarea "Please, have a seat."
type textarea "Your setup is about to get an upgrade."
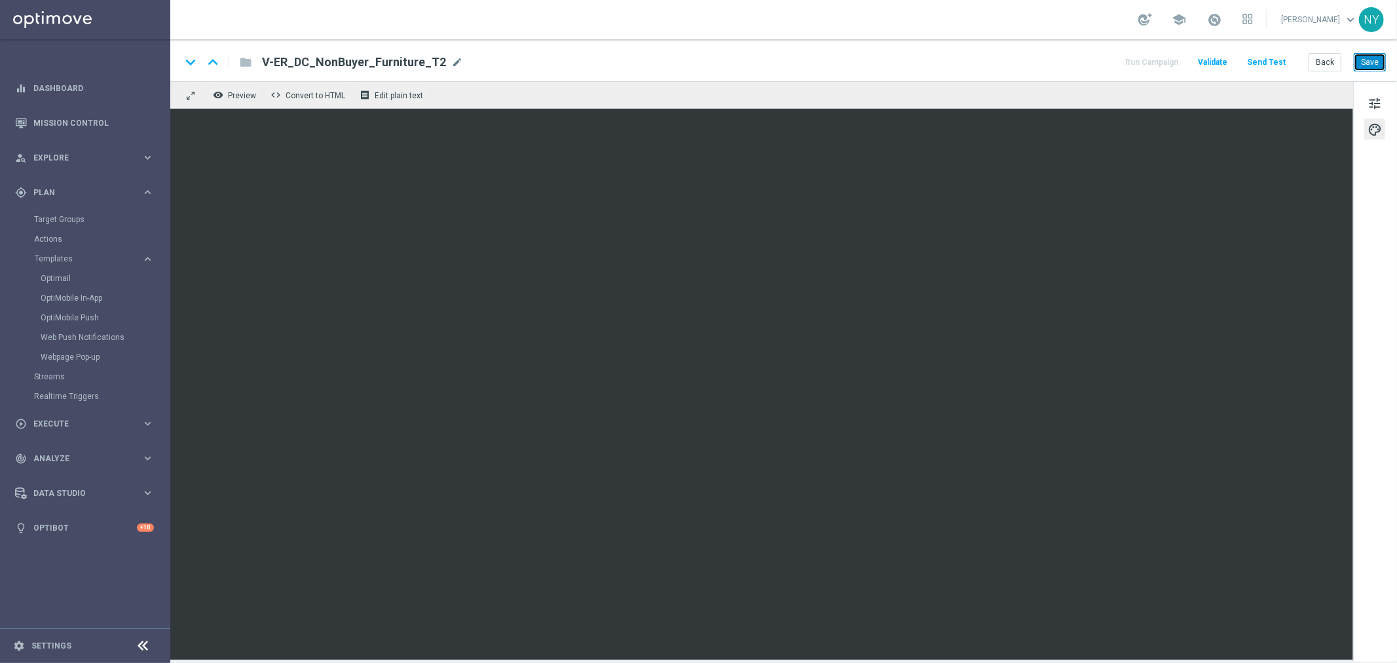
click at [1369, 64] on button "Save" at bounding box center [1370, 62] width 32 height 18
click at [1376, 63] on button "Save" at bounding box center [1370, 62] width 32 height 18
click at [1278, 58] on button "Send Test" at bounding box center [1266, 63] width 43 height 18
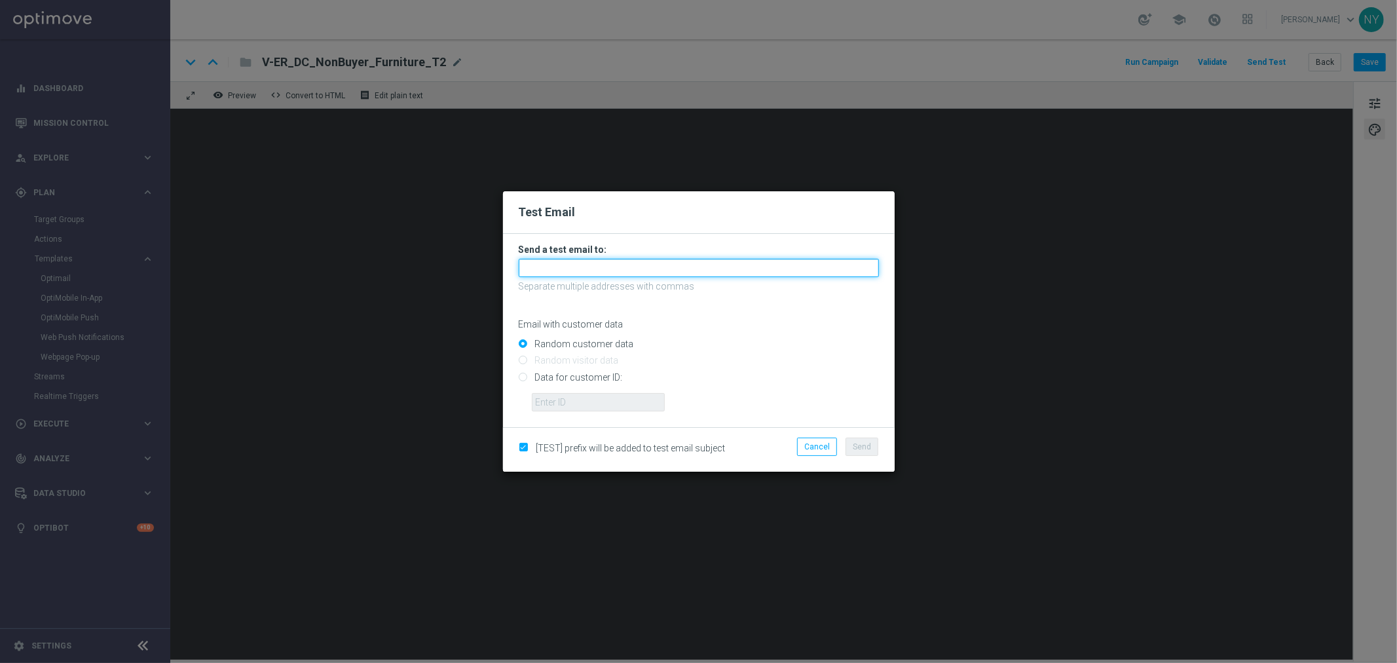
click at [555, 269] on input "text" at bounding box center [699, 268] width 360 height 18
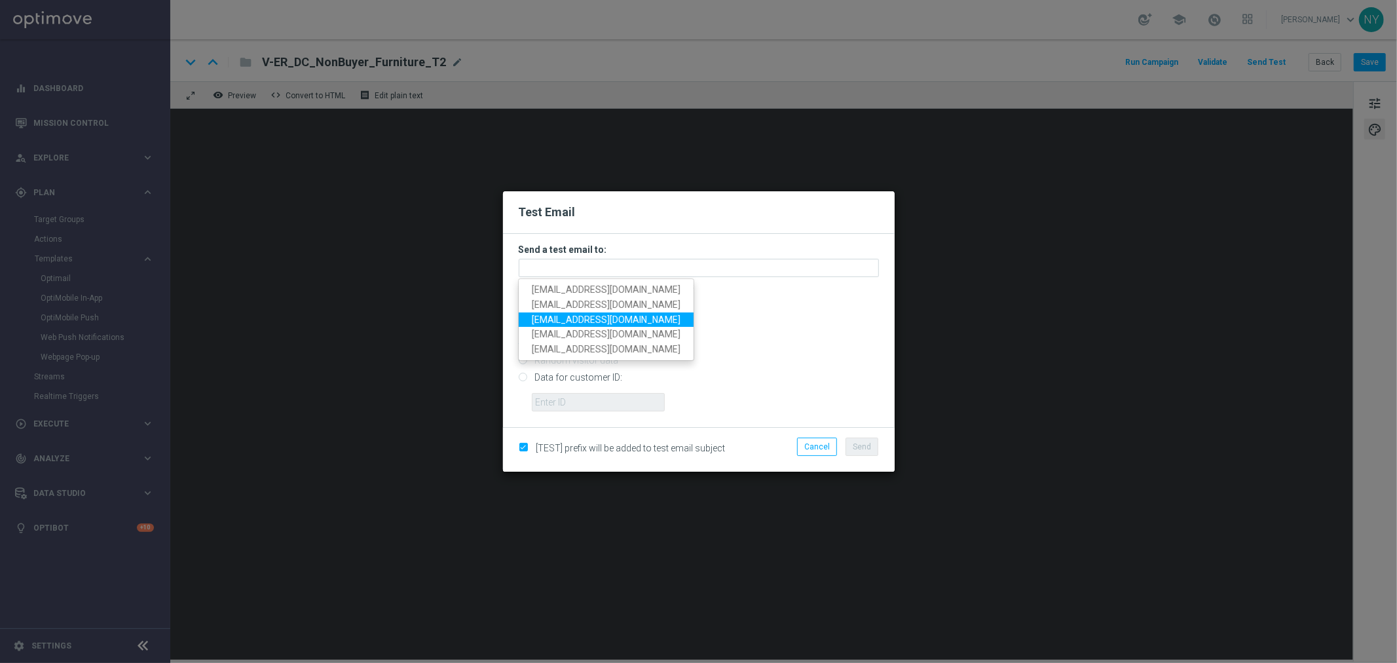
click at [570, 318] on span "[EMAIL_ADDRESS][DOMAIN_NAME]" at bounding box center [606, 319] width 149 height 10
type input "[EMAIL_ADDRESS][DOMAIN_NAME]"
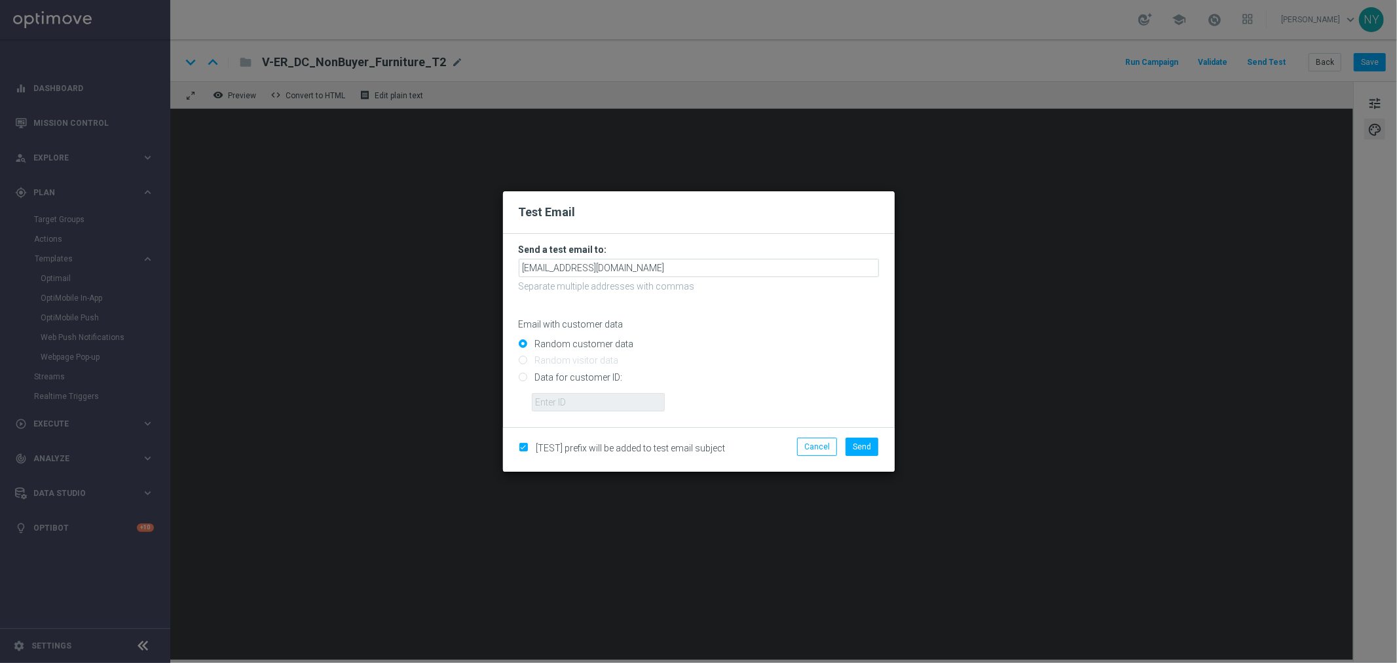
click at [524, 380] on input "Data for customer ID:" at bounding box center [699, 382] width 360 height 18
radio input "true"
click at [583, 400] on input "text" at bounding box center [598, 402] width 133 height 18
paste input "10000006208"
type input "10000006208"
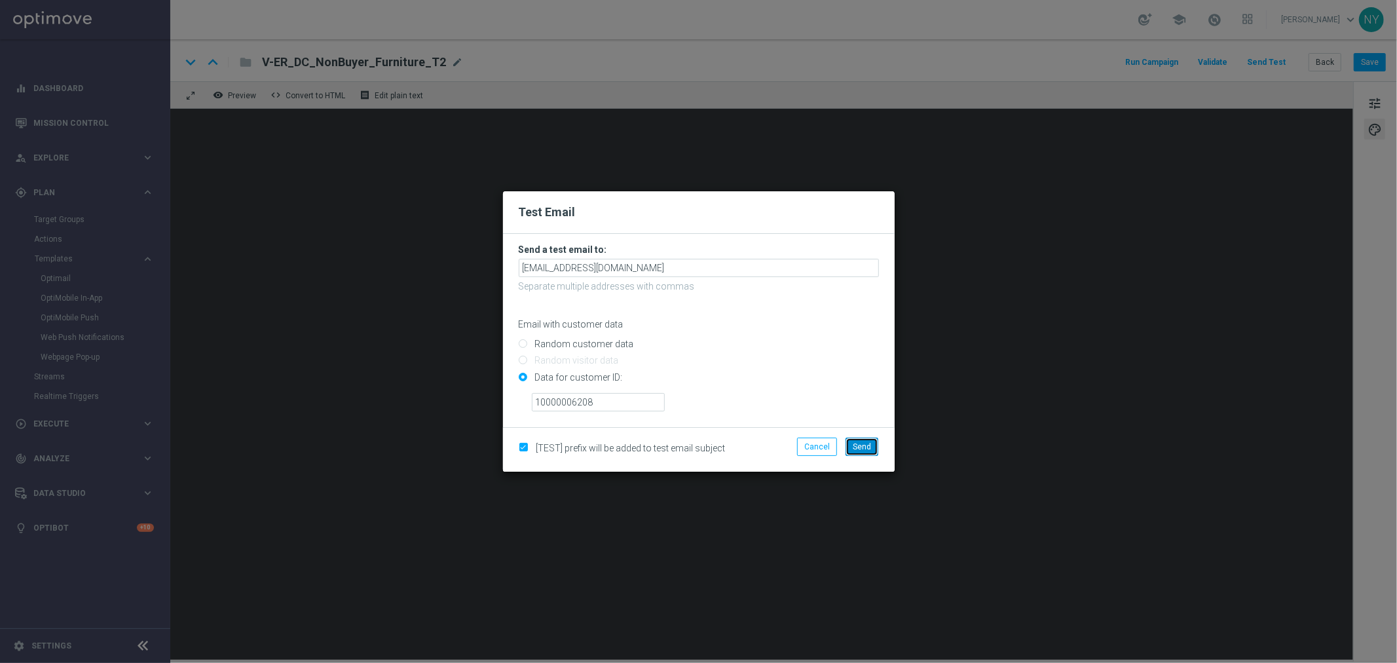
click at [857, 450] on span "Send" at bounding box center [862, 446] width 18 height 9
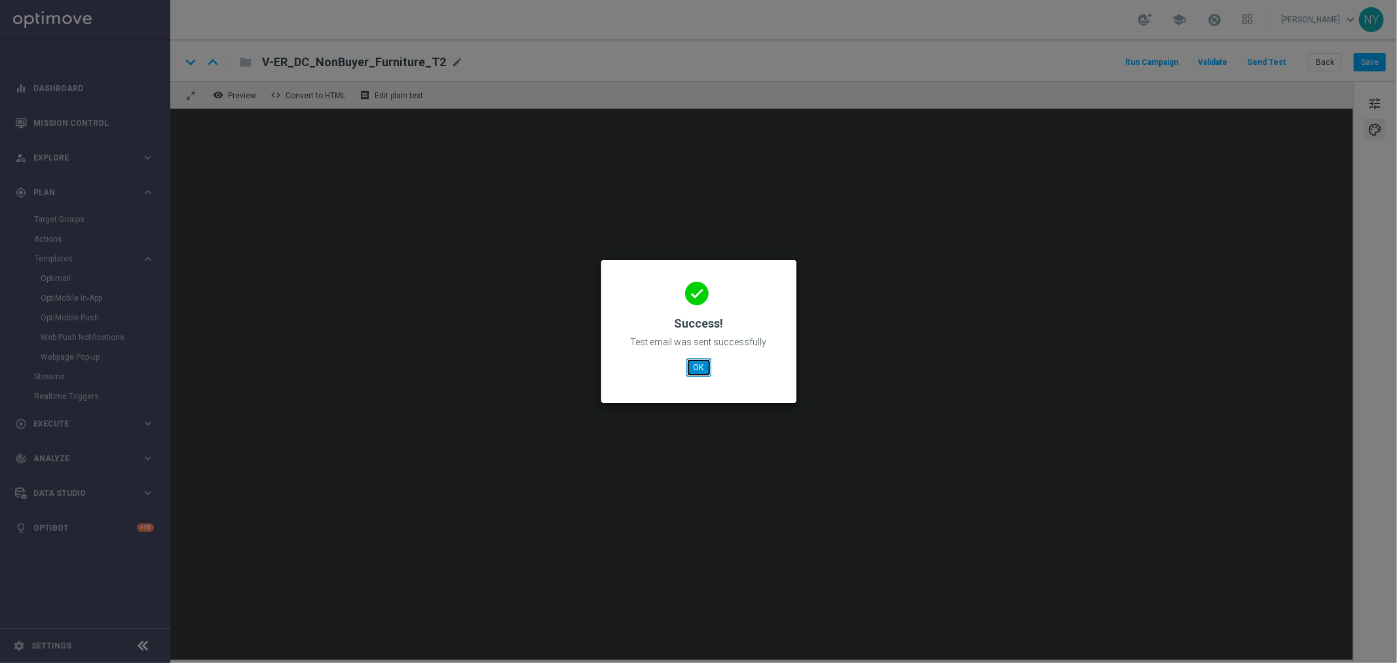
click at [694, 367] on button "OK" at bounding box center [698, 367] width 25 height 18
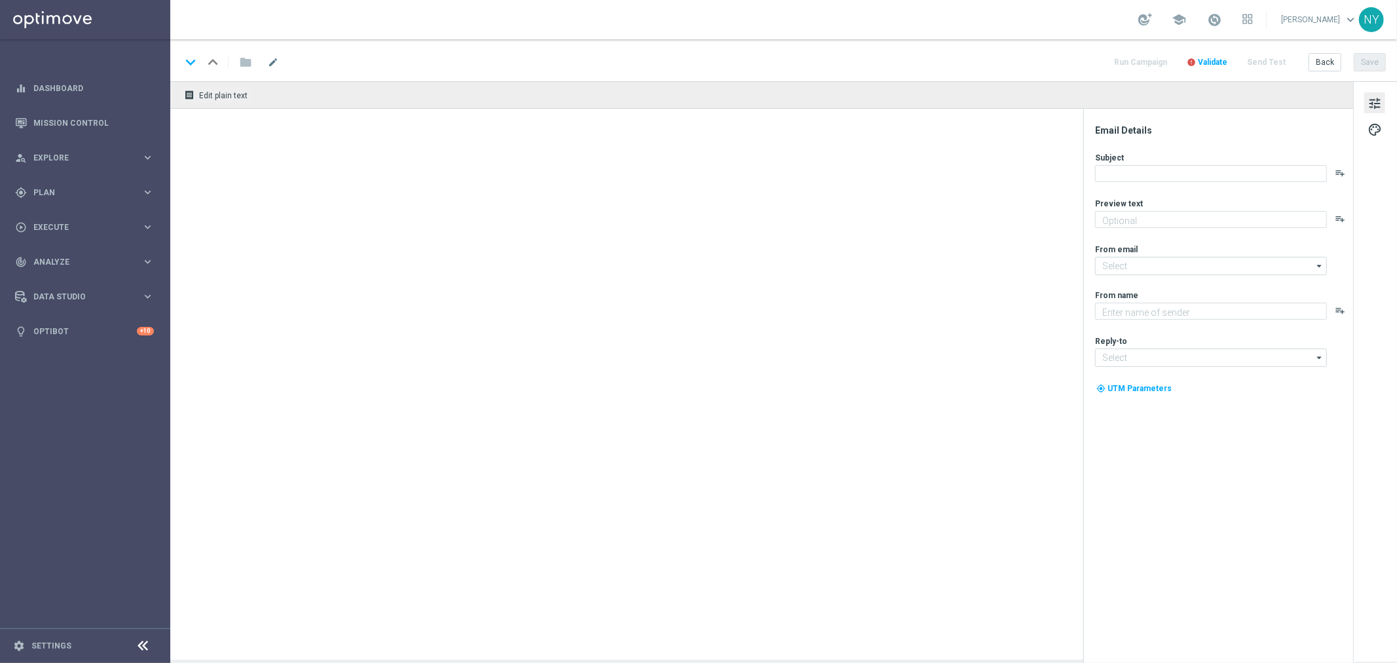
type textarea "Your setup is about to get an upgrade."
type textarea "Staples"
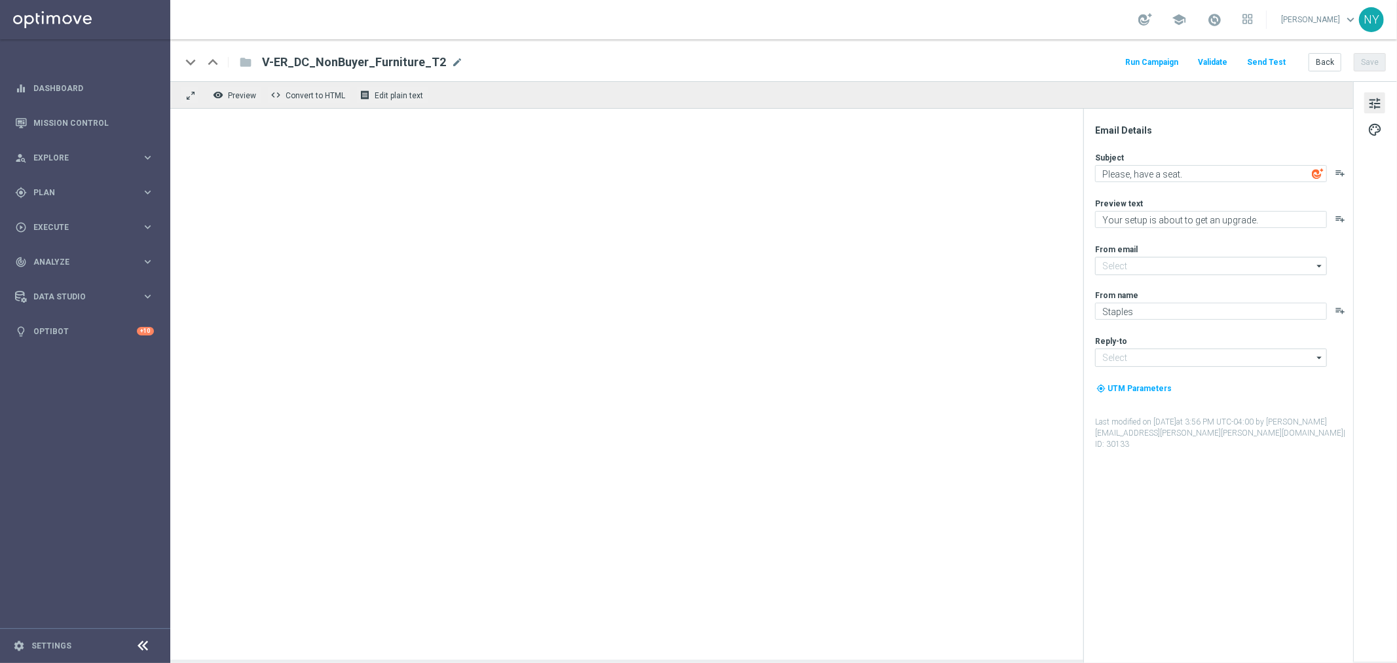
type input "[EMAIL_ADDRESS][DOMAIN_NAME]"
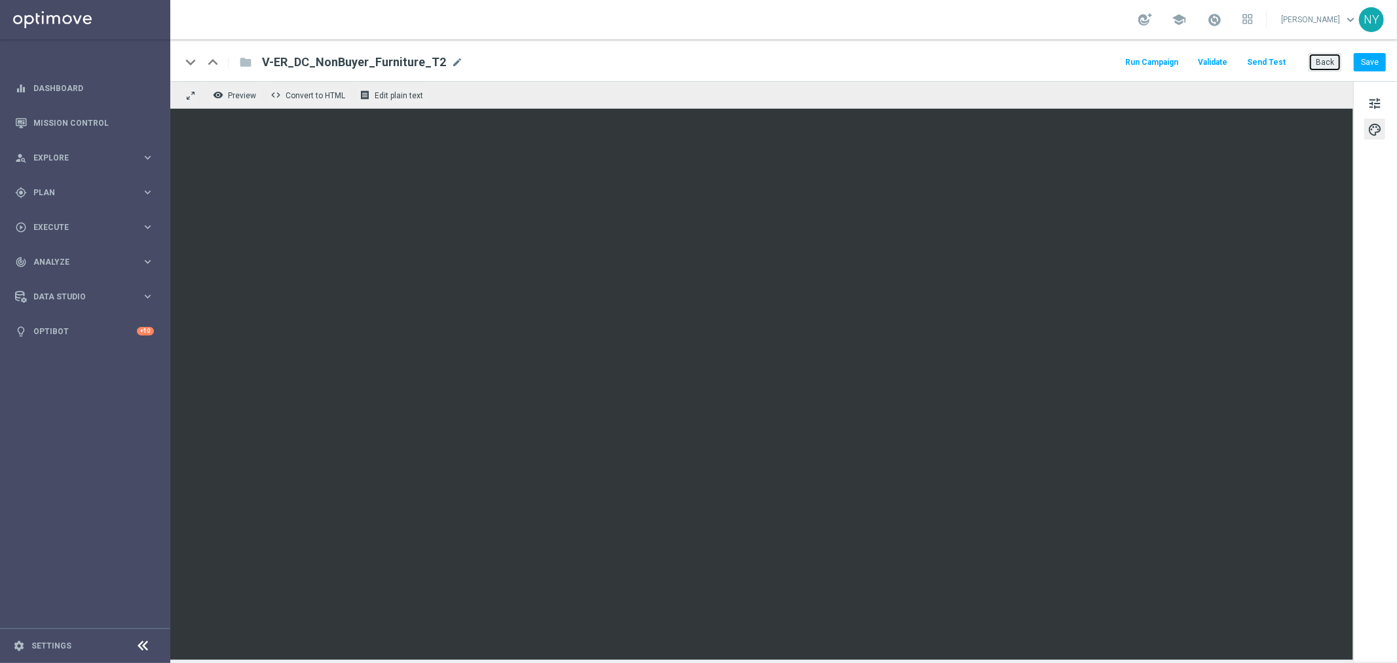
click at [1337, 61] on button "Back" at bounding box center [1325, 62] width 33 height 18
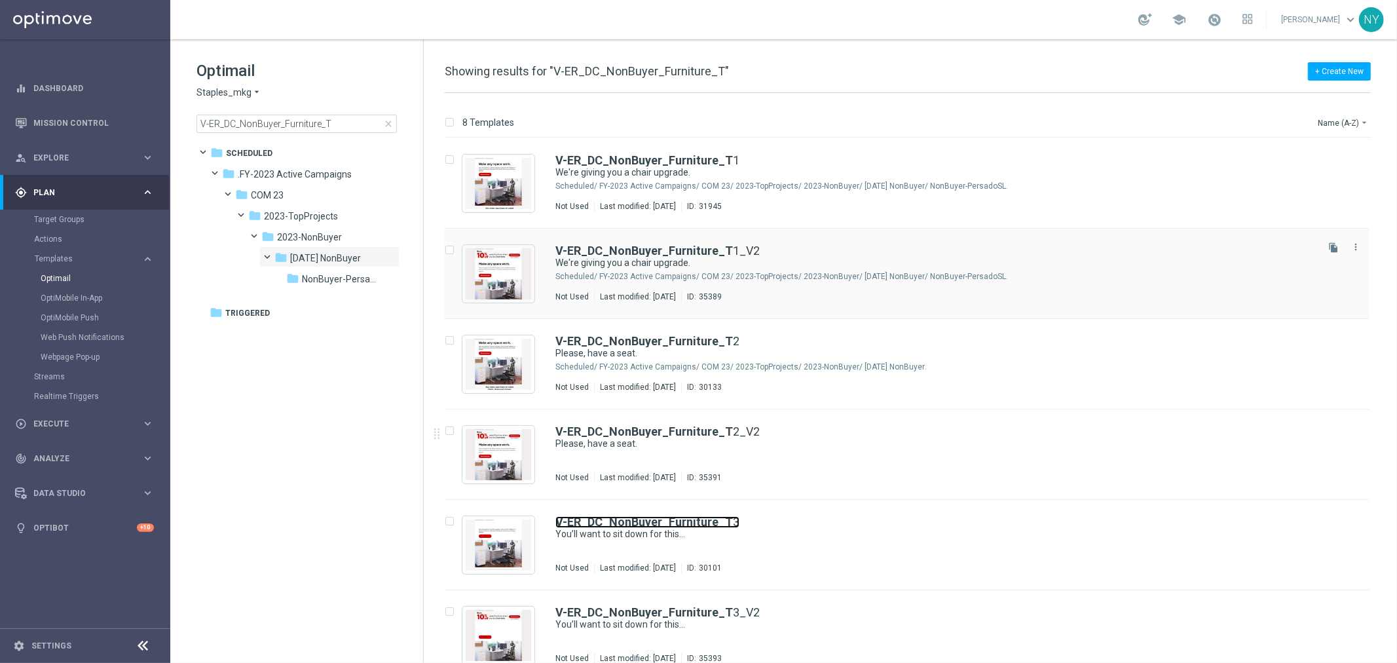
click at [660, 525] on b "V-ER_DC_NonBuyer_Furniture_T" at bounding box center [643, 522] width 177 height 14
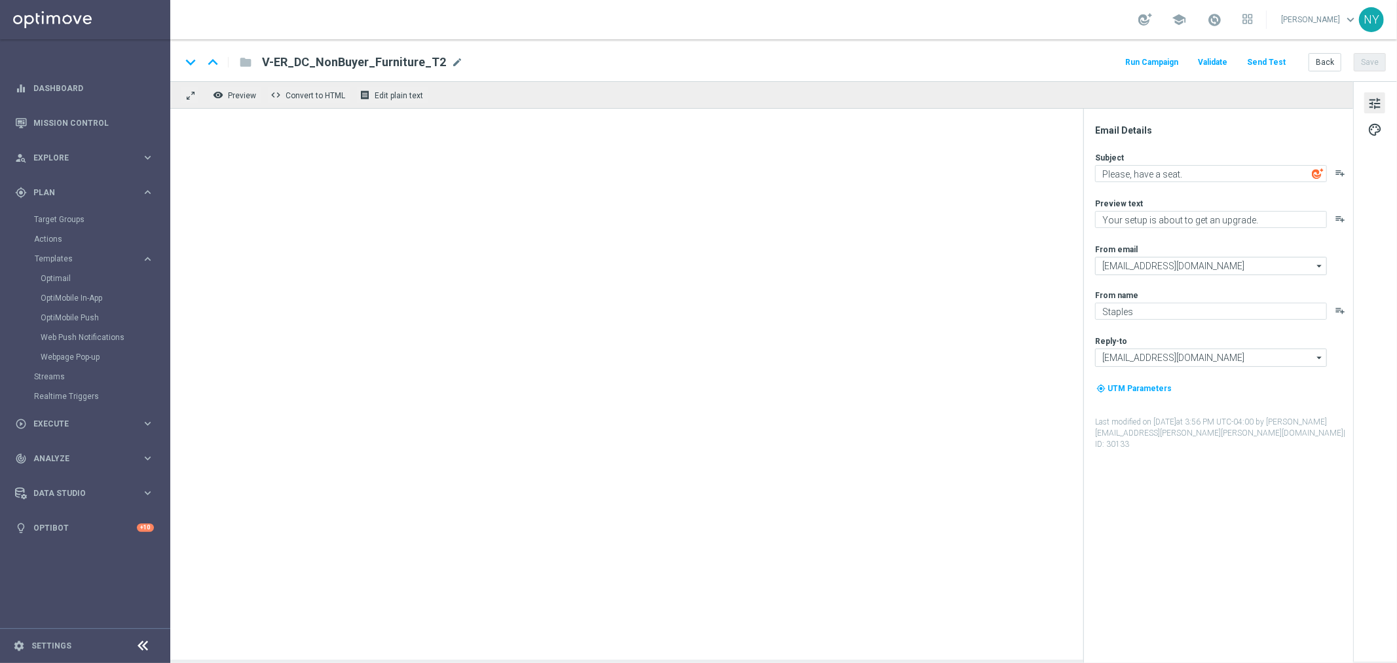
type textarea "You’ll want to sit down for this…"
type textarea "You’re overdue for new chairs and furniture."
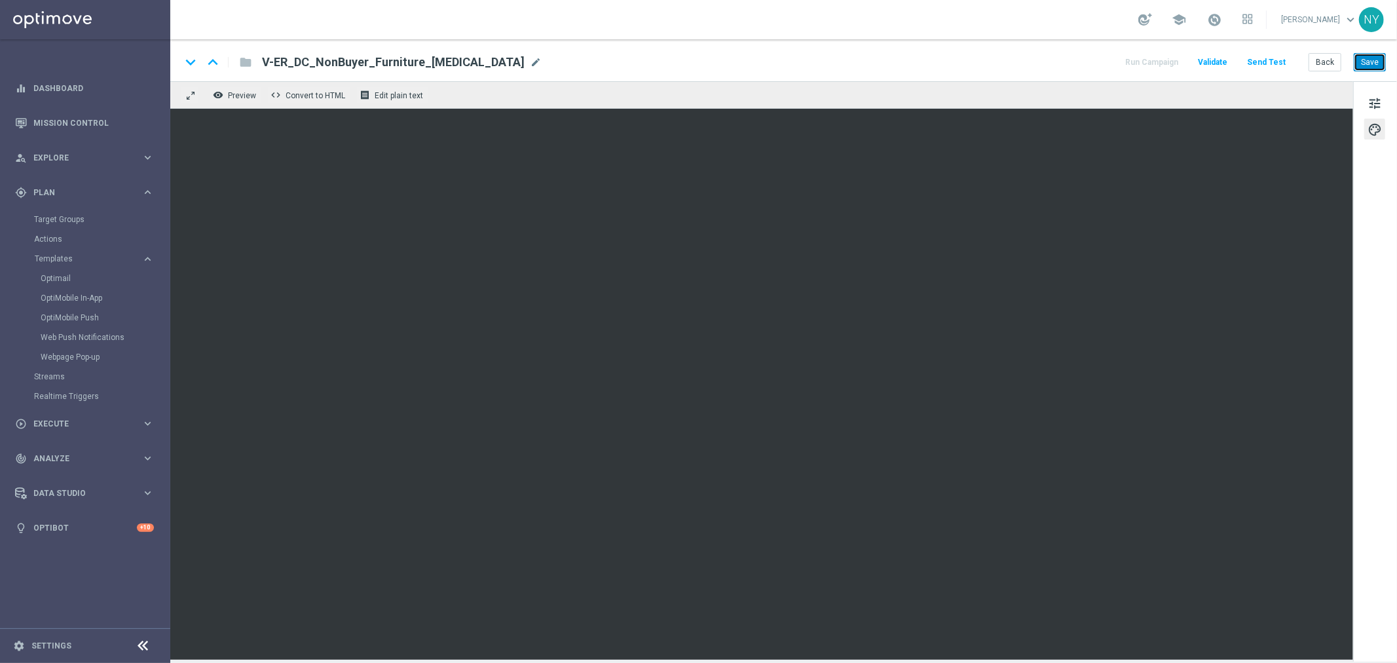
click at [1373, 57] on button "Save" at bounding box center [1370, 62] width 32 height 18
click at [1370, 56] on button "Save" at bounding box center [1370, 62] width 32 height 18
click at [1279, 59] on button "Send Test" at bounding box center [1266, 63] width 43 height 18
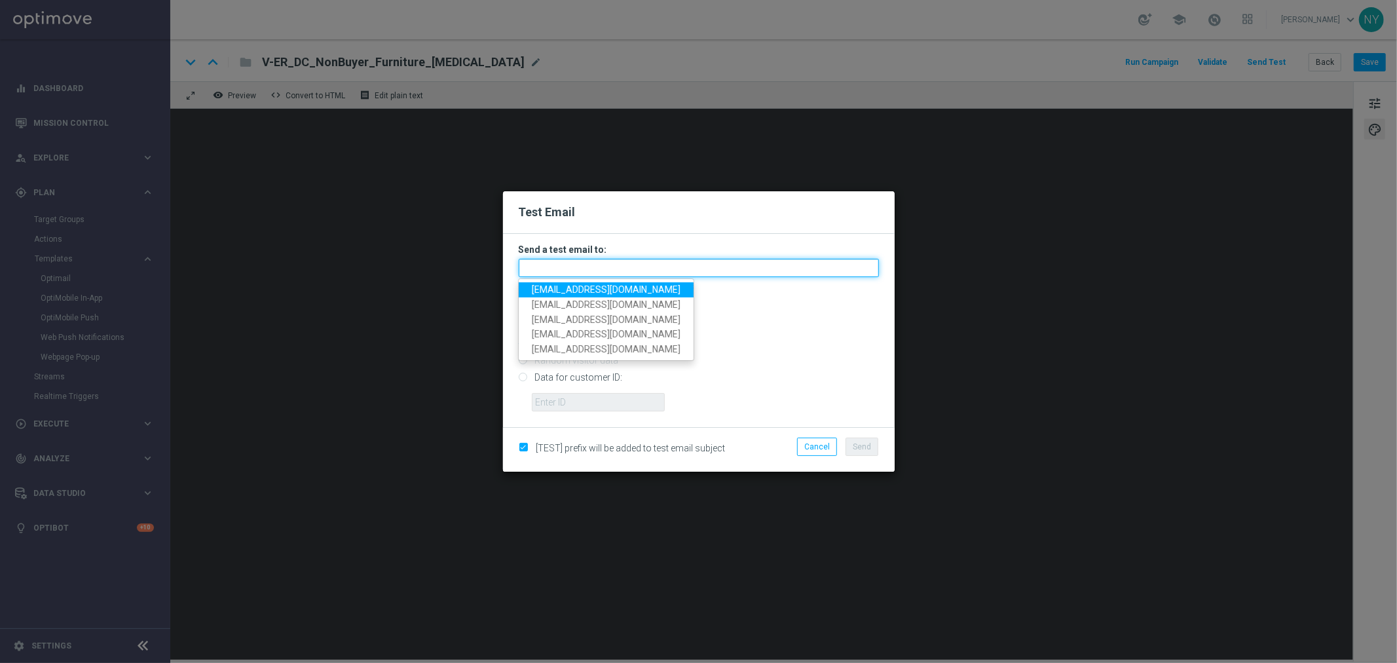
click at [592, 265] on input "text" at bounding box center [699, 268] width 360 height 18
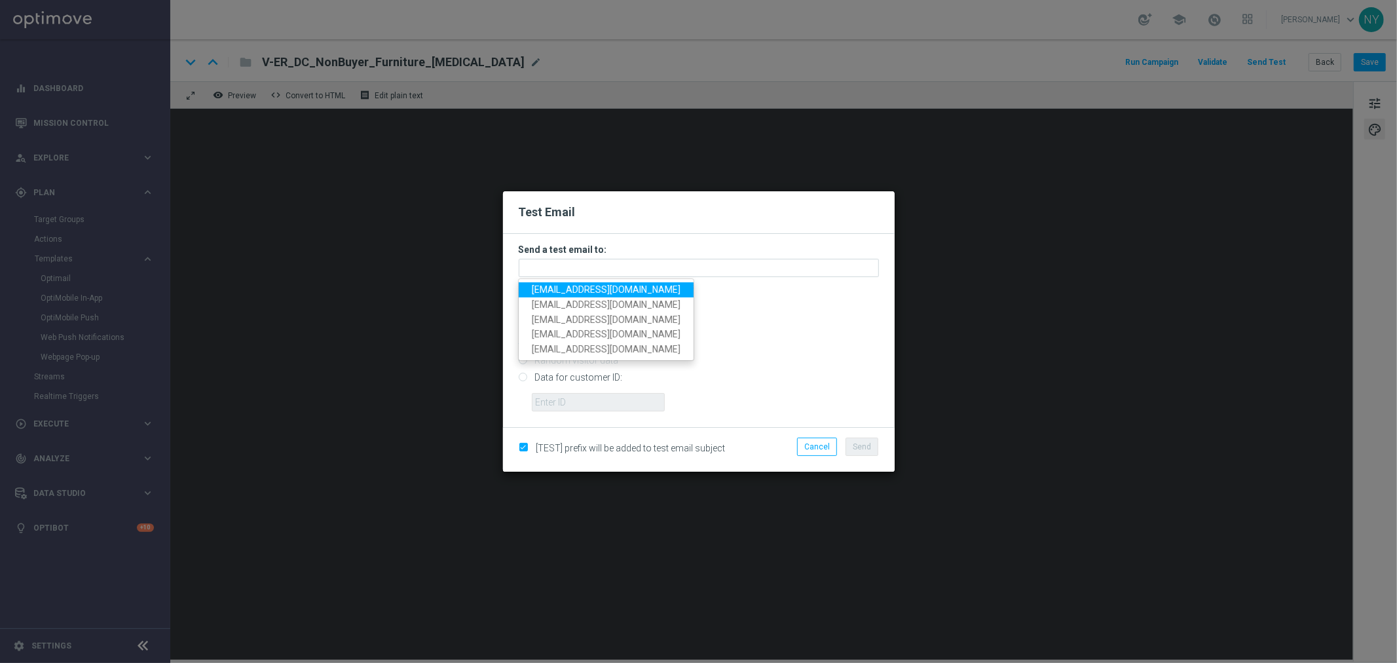
click at [586, 289] on span "[EMAIL_ADDRESS][DOMAIN_NAME]" at bounding box center [606, 289] width 149 height 10
type input "[EMAIL_ADDRESS][DOMAIN_NAME]"
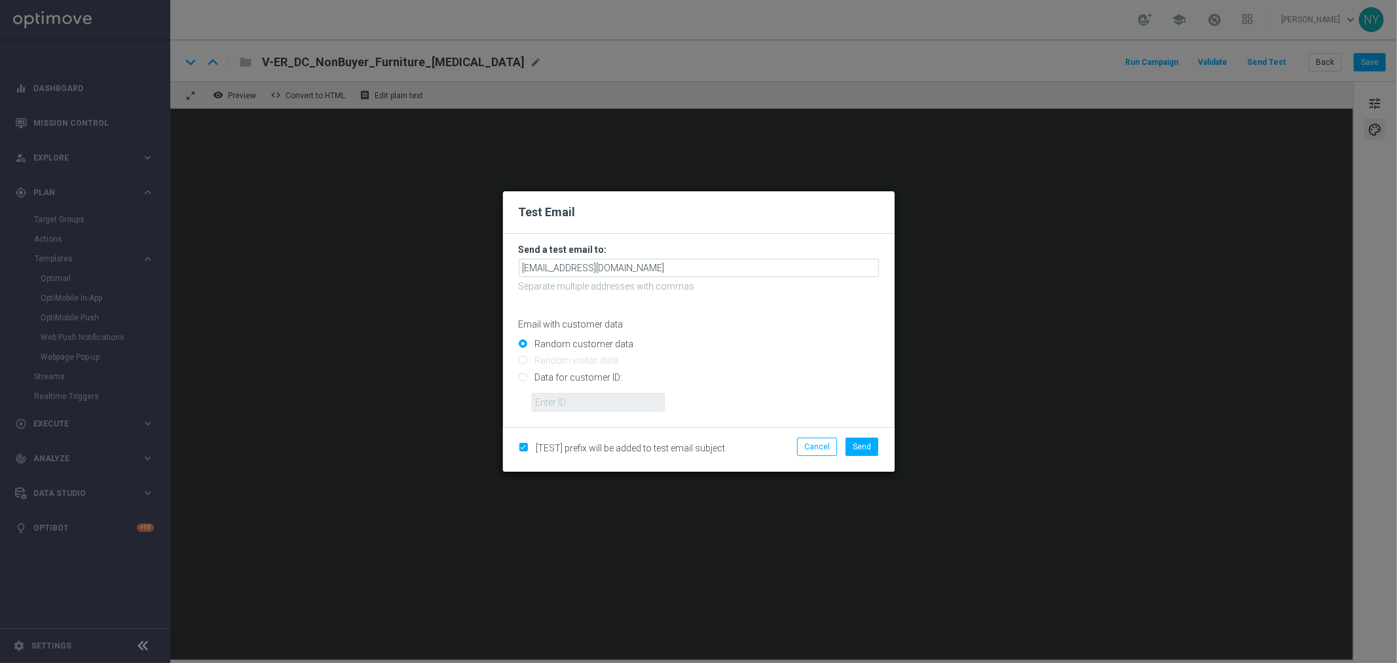
click at [524, 374] on div "Random customer data Random visitor data Data for customer ID:" at bounding box center [699, 372] width 360 height 78
click at [525, 379] on input "Data for customer ID:" at bounding box center [699, 382] width 360 height 18
radio input "true"
click at [561, 405] on input "text" at bounding box center [598, 402] width 133 height 18
paste input "10000006208"
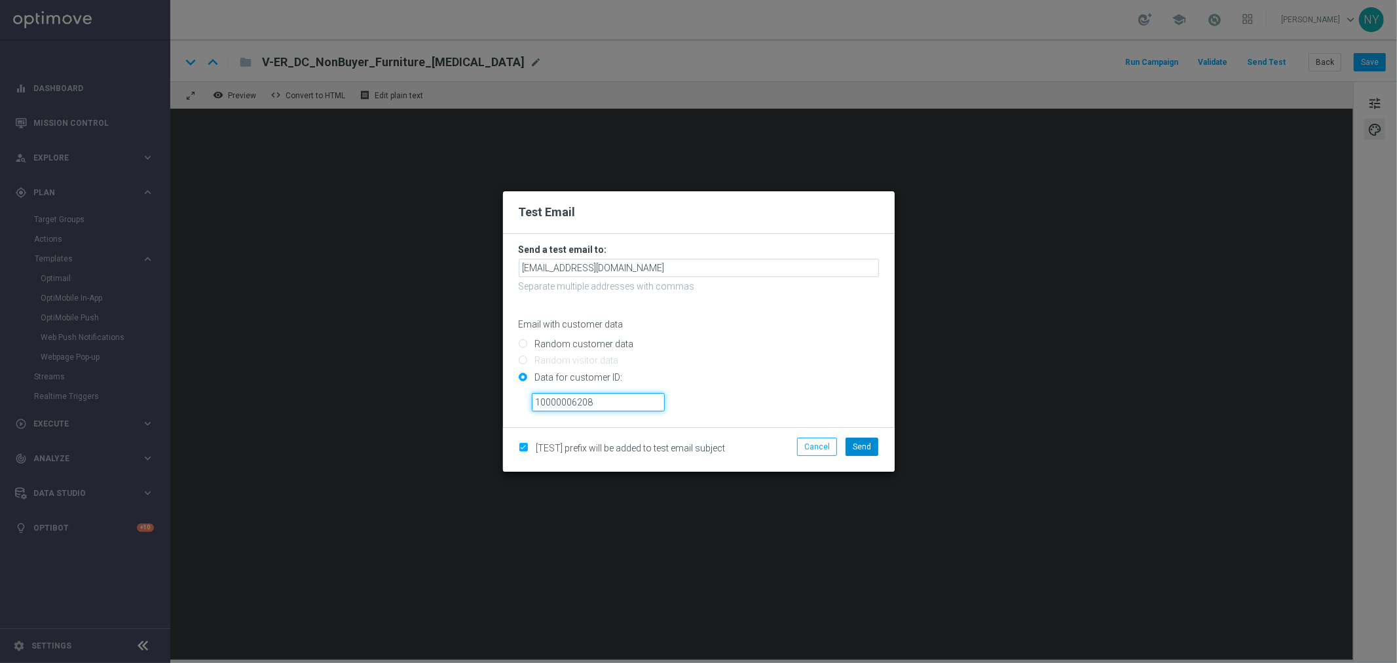
type input "10000006208"
click at [866, 447] on span "Send" at bounding box center [862, 446] width 18 height 9
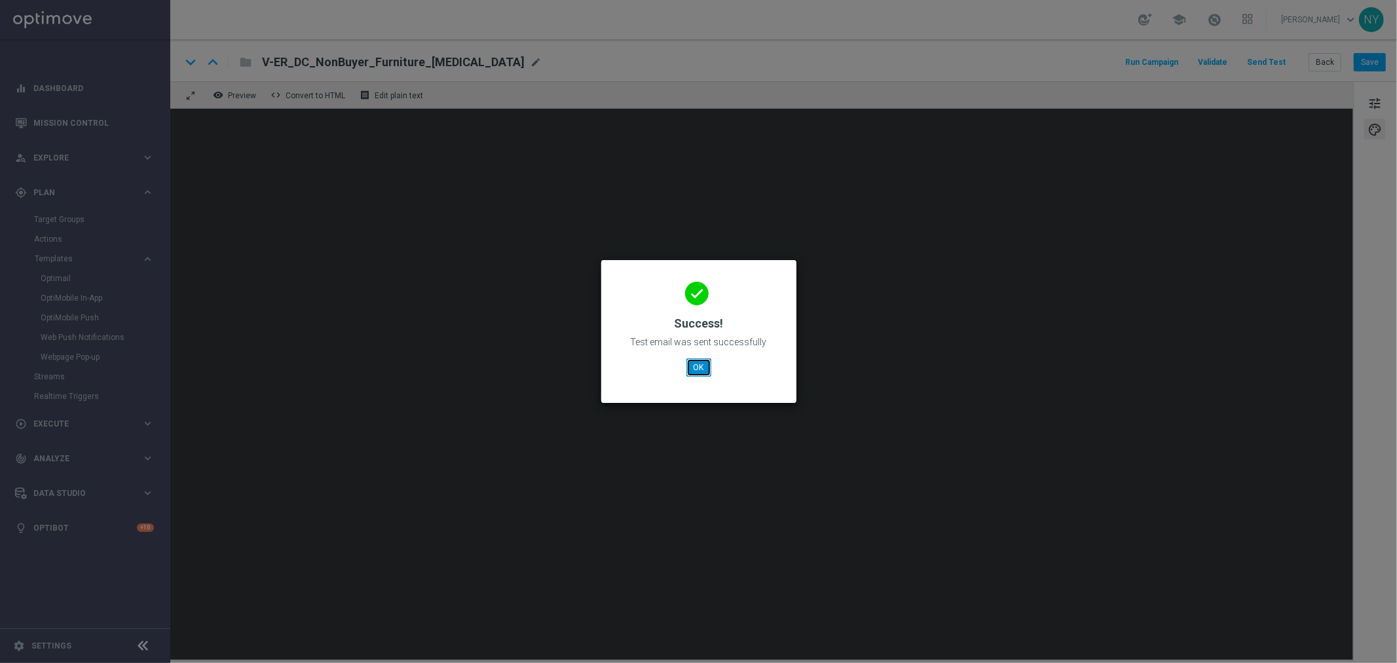
click at [696, 360] on button "OK" at bounding box center [698, 367] width 25 height 18
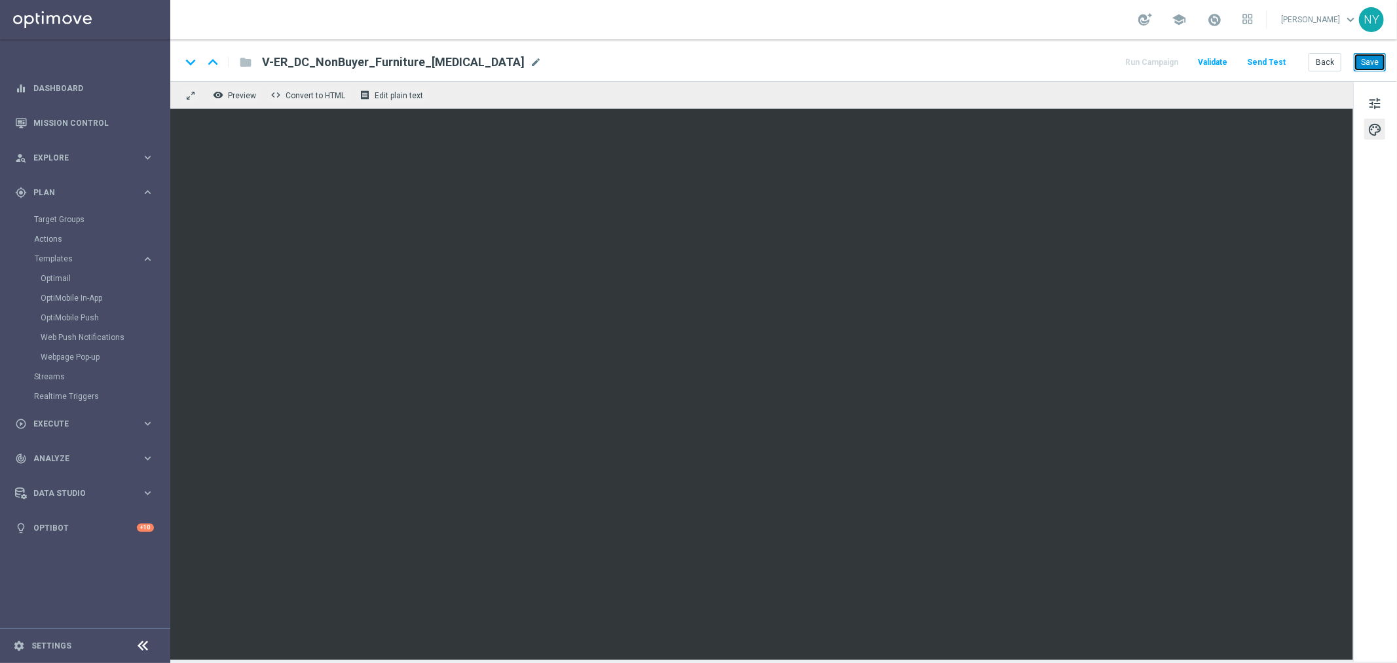
click at [1363, 63] on button "Save" at bounding box center [1370, 62] width 32 height 18
click at [1275, 61] on button "Send Test" at bounding box center [1266, 63] width 43 height 18
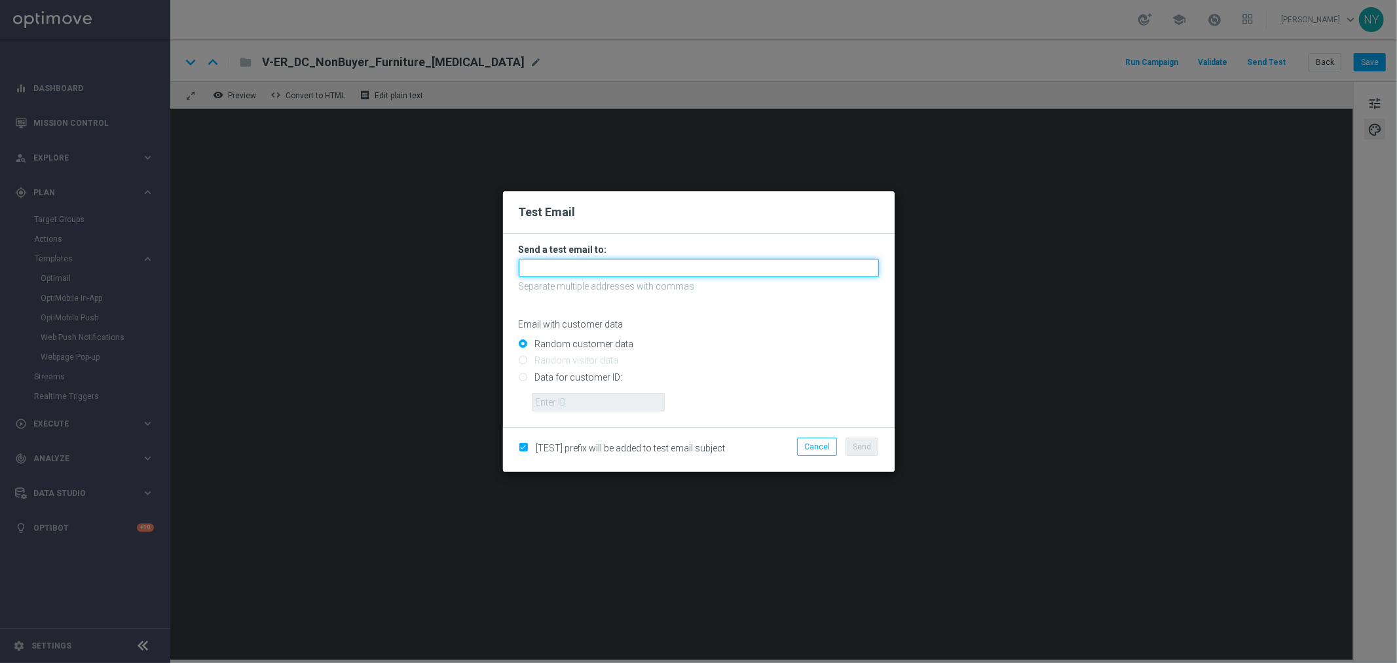
click at [591, 267] on input "text" at bounding box center [699, 268] width 360 height 18
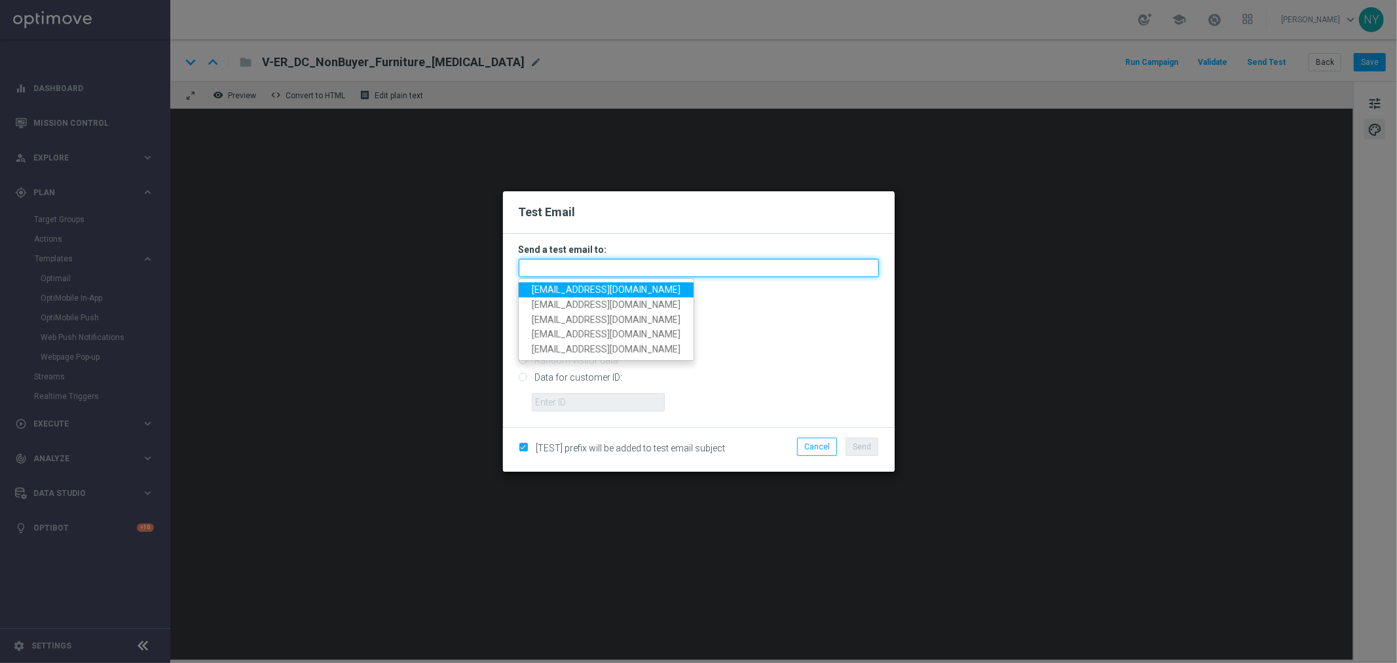
paste input "[EMAIL_ADDRESS][DOMAIN_NAME]"
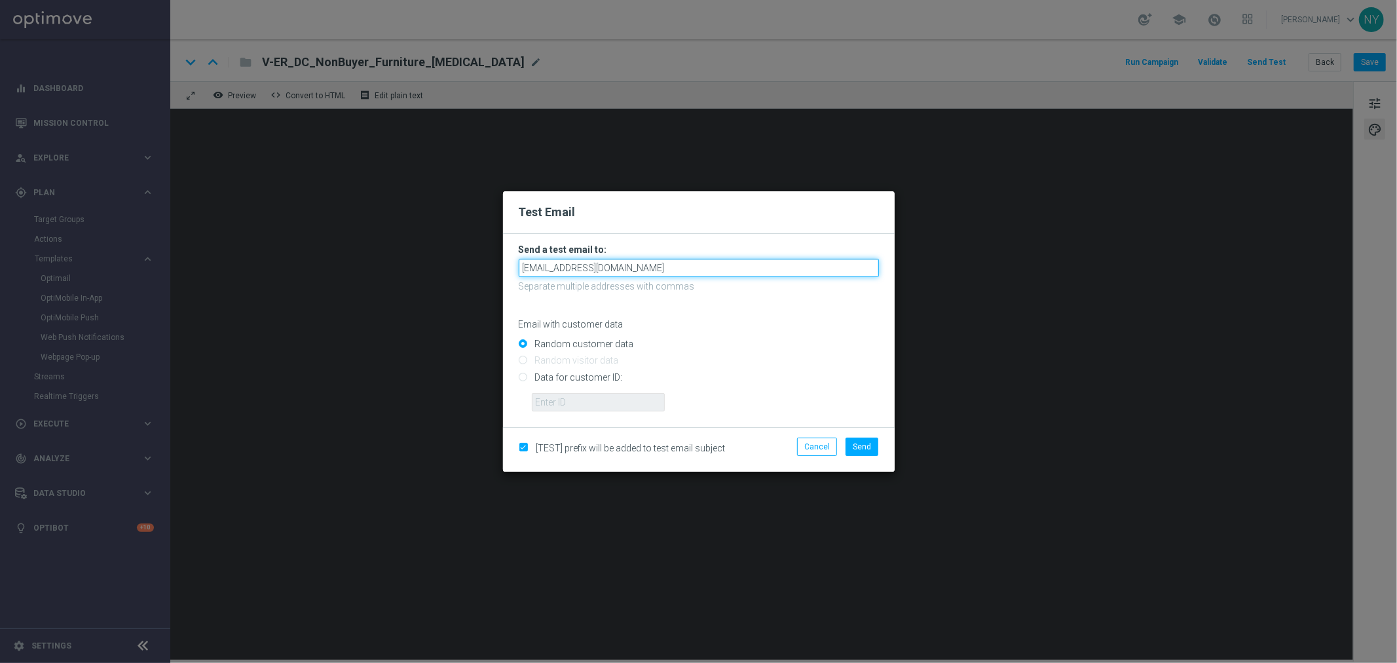
type input "[EMAIL_ADDRESS][DOMAIN_NAME]"
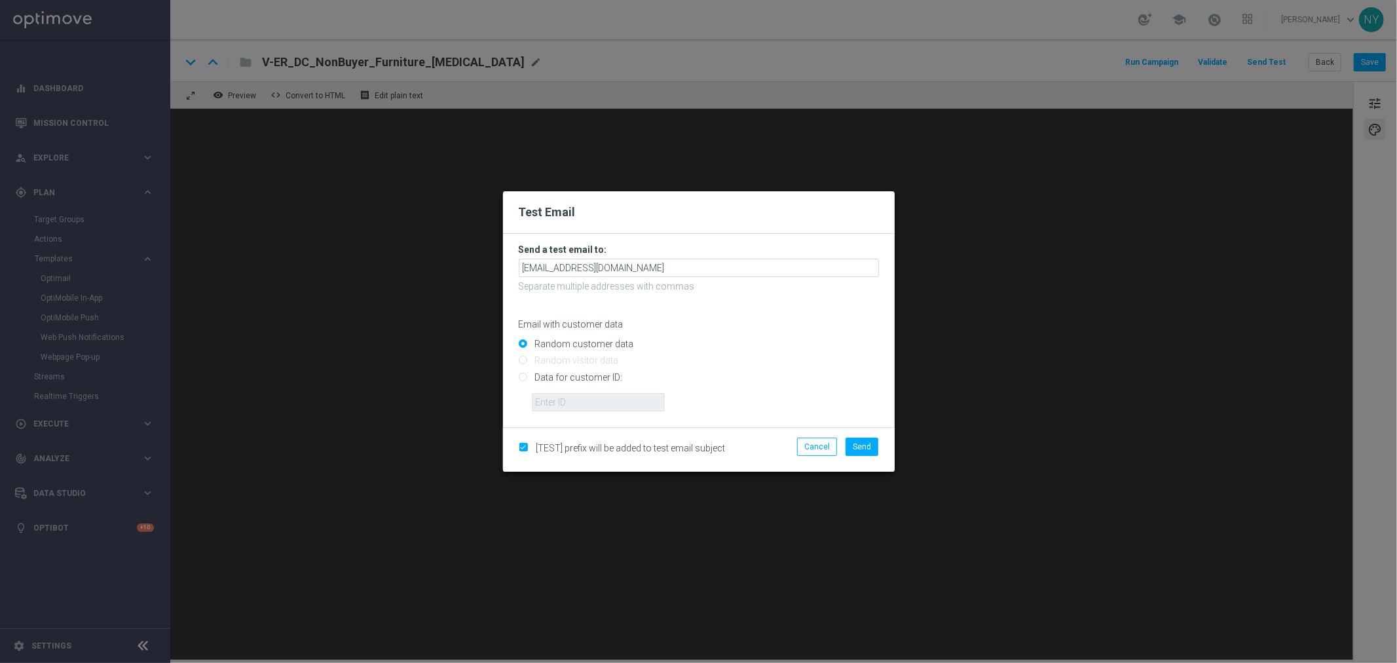
click at [523, 379] on input "Data for customer ID:" at bounding box center [699, 382] width 360 height 18
radio input "true"
click at [539, 397] on input "text" at bounding box center [598, 402] width 133 height 18
paste input "10000006208"
type input "10000006208"
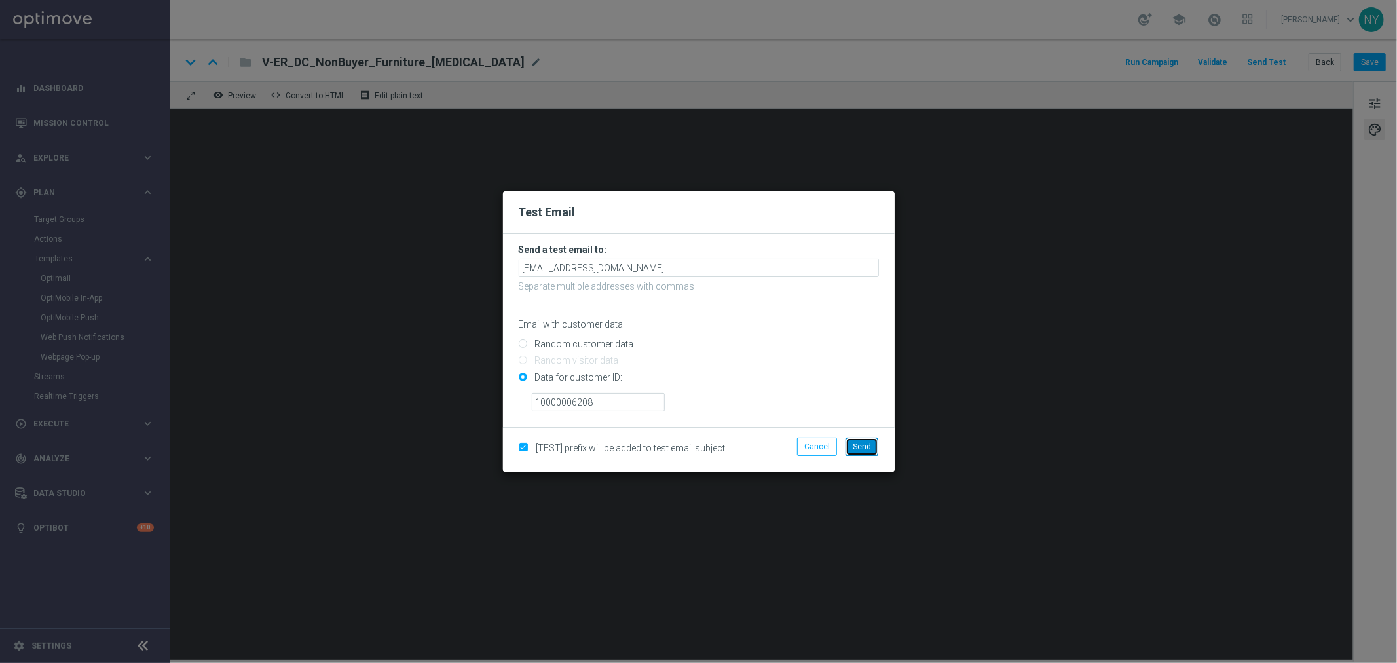
click at [862, 447] on span "Send" at bounding box center [862, 446] width 18 height 9
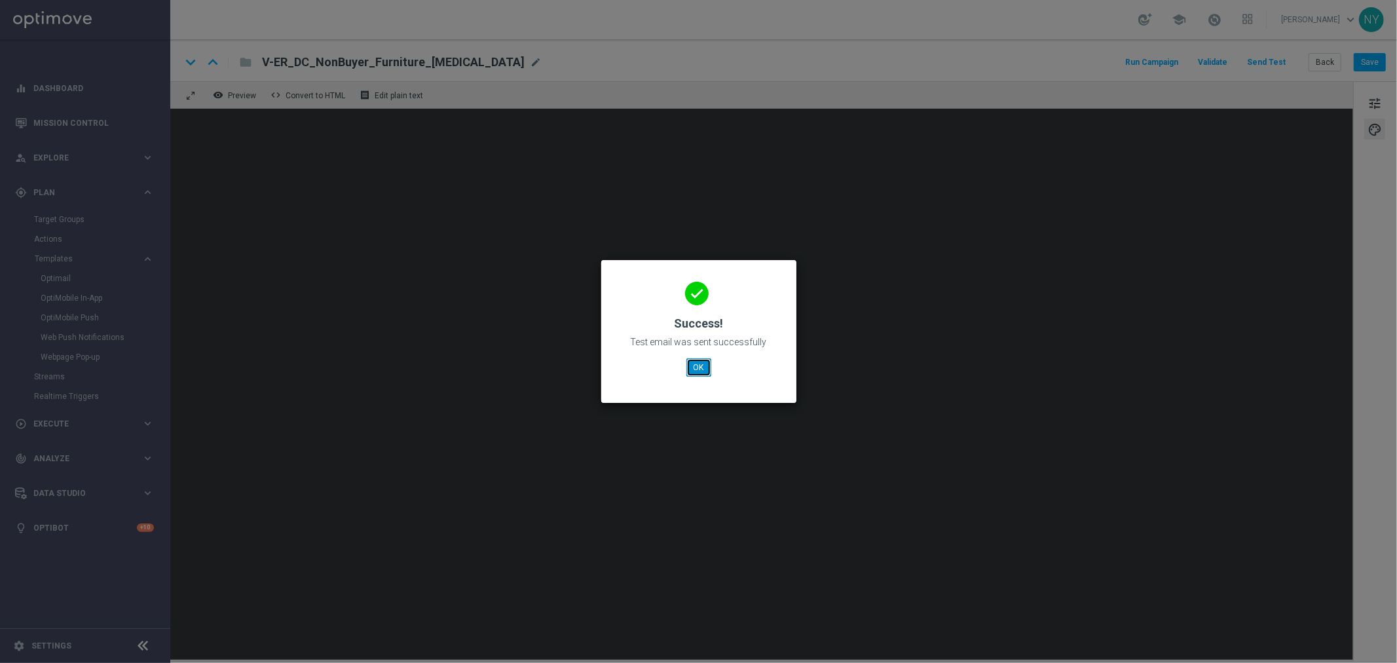
click at [699, 369] on button "OK" at bounding box center [698, 367] width 25 height 18
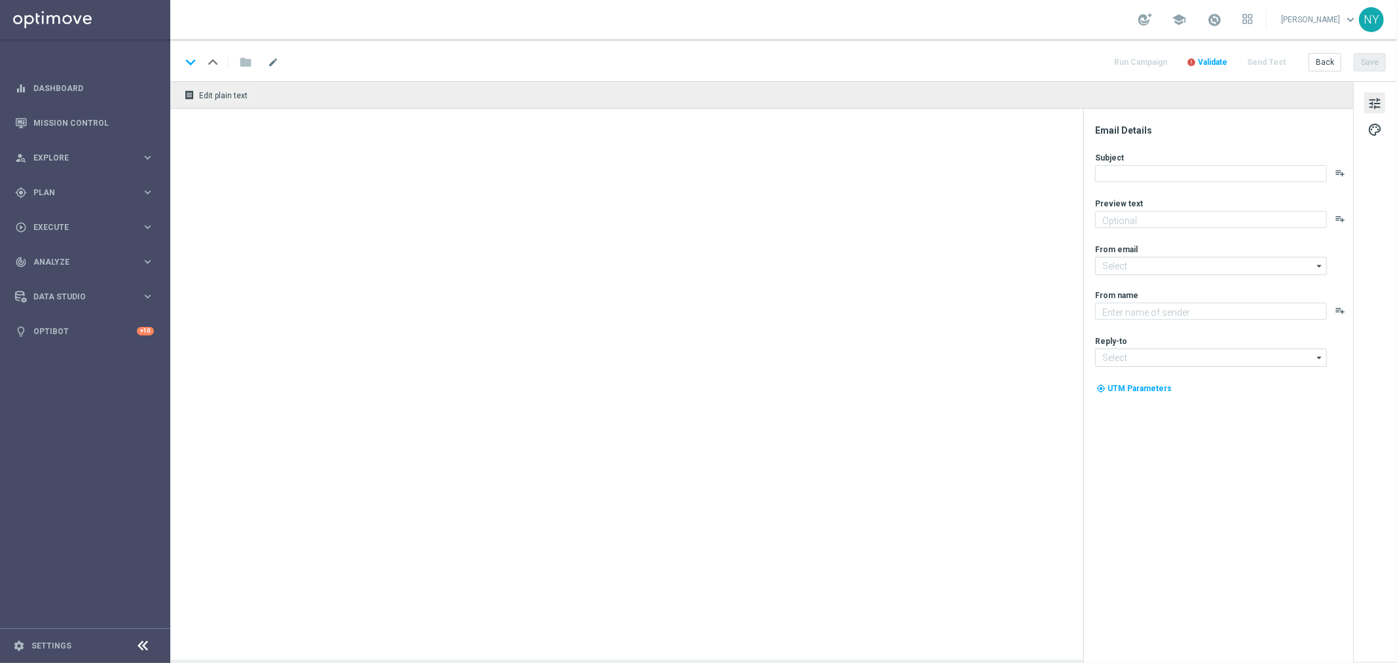
type textarea "You’re overdue for new chairs and furniture."
type input "[EMAIL_ADDRESS][DOMAIN_NAME]"
type textarea "Staples"
type input "[EMAIL_ADDRESS][DOMAIN_NAME]"
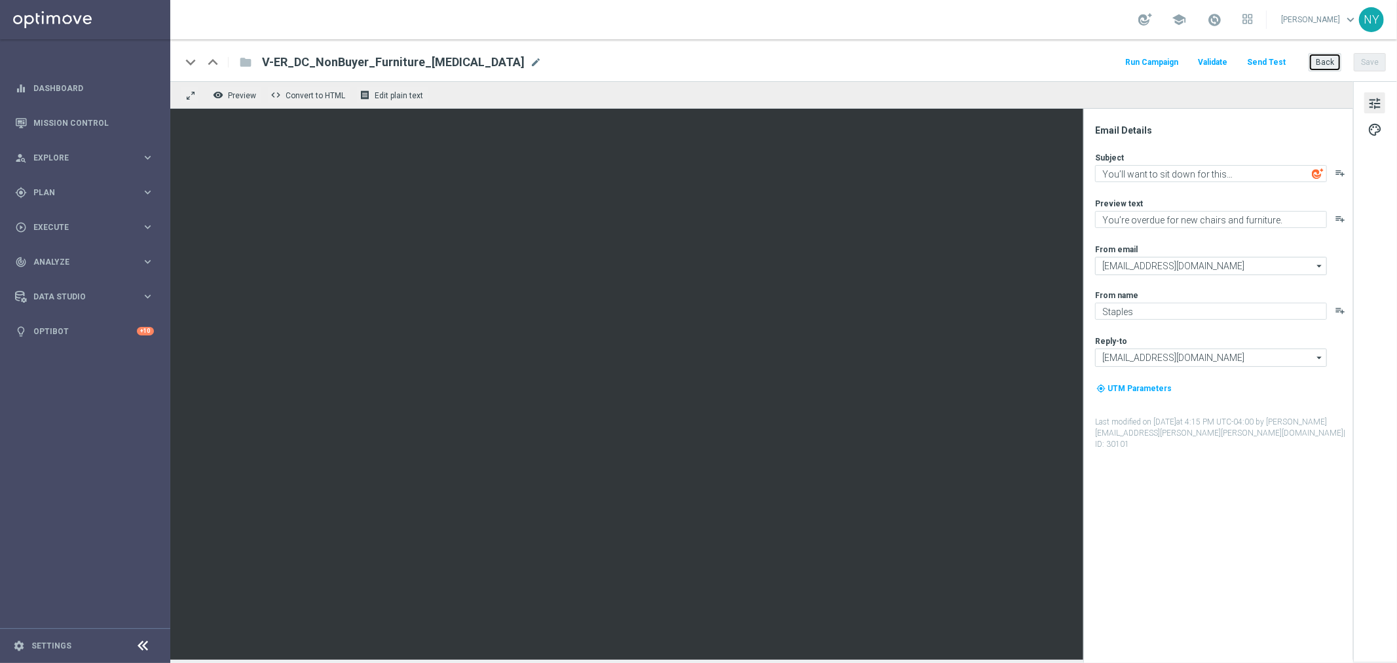
click at [1325, 59] on button "Back" at bounding box center [1325, 62] width 33 height 18
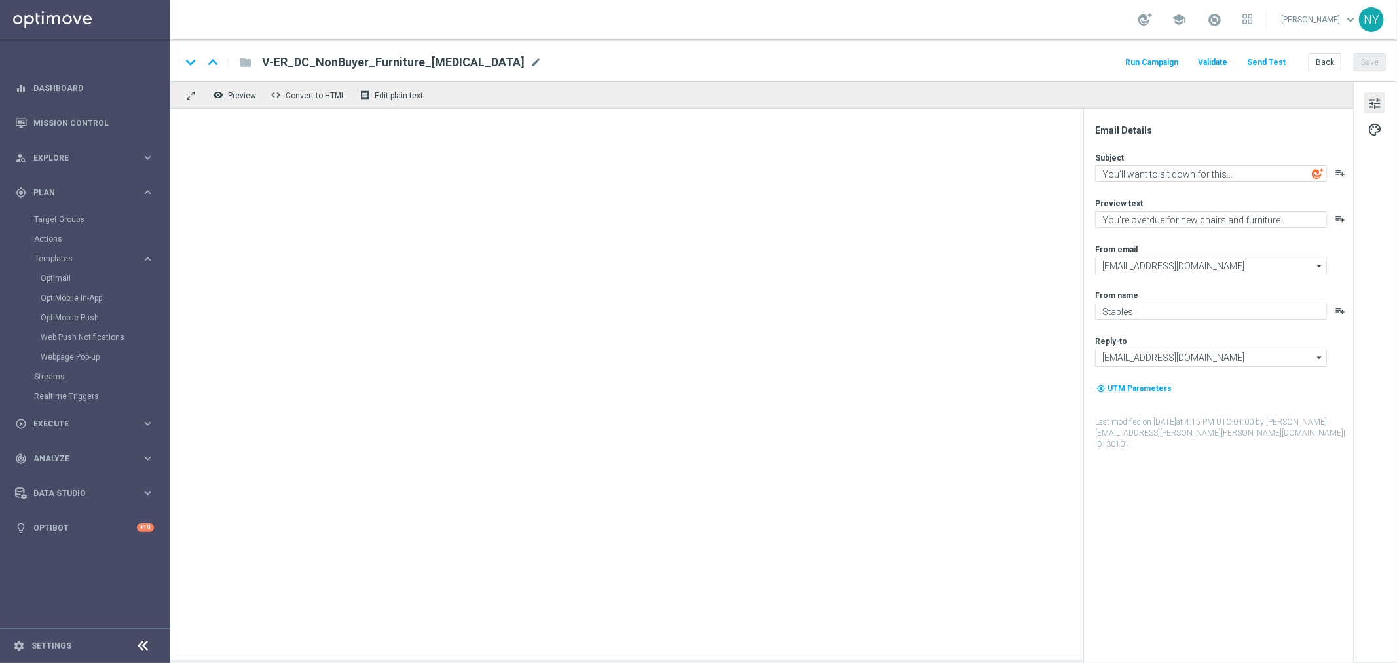
type textarea "You deserve an office upgrade."
type textarea "Check out the latest in chairs and office furniture."
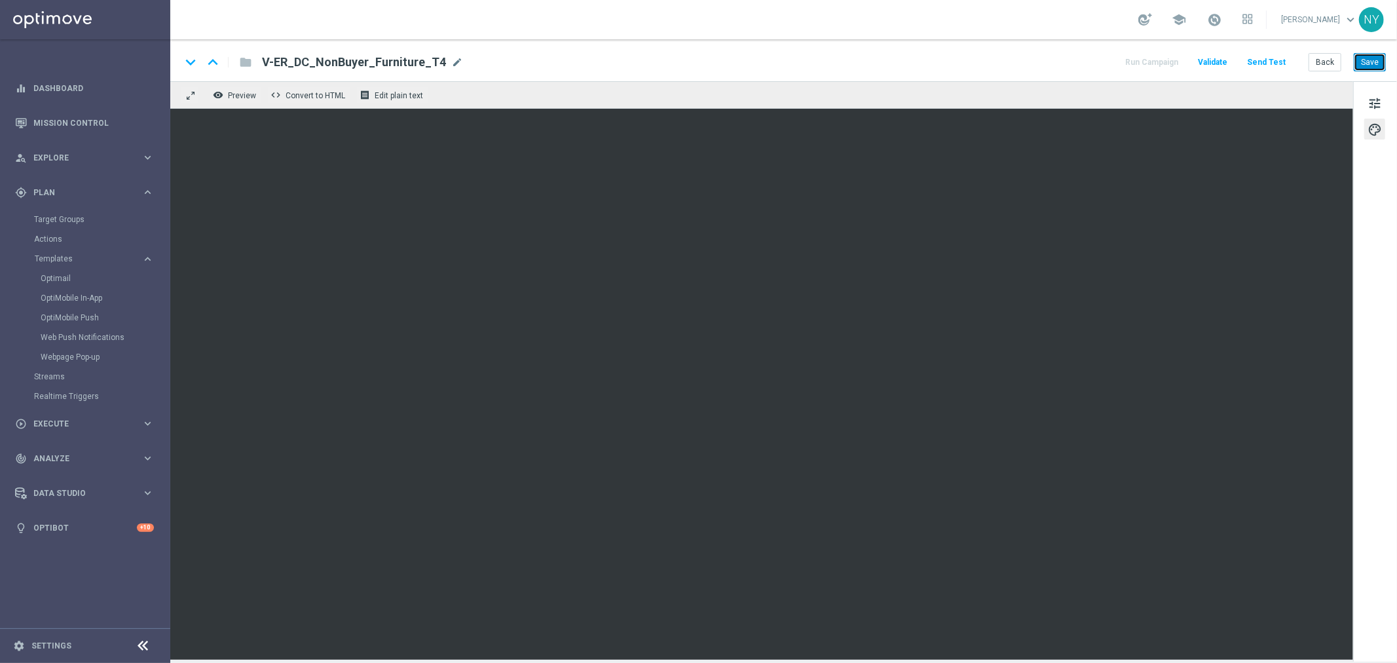
click at [1366, 60] on button "Save" at bounding box center [1370, 62] width 32 height 18
click at [1364, 60] on button "Save" at bounding box center [1370, 62] width 32 height 18
click at [1266, 61] on button "Send Test" at bounding box center [1266, 63] width 43 height 18
click at [1262, 61] on button "Send Test" at bounding box center [1266, 63] width 43 height 18
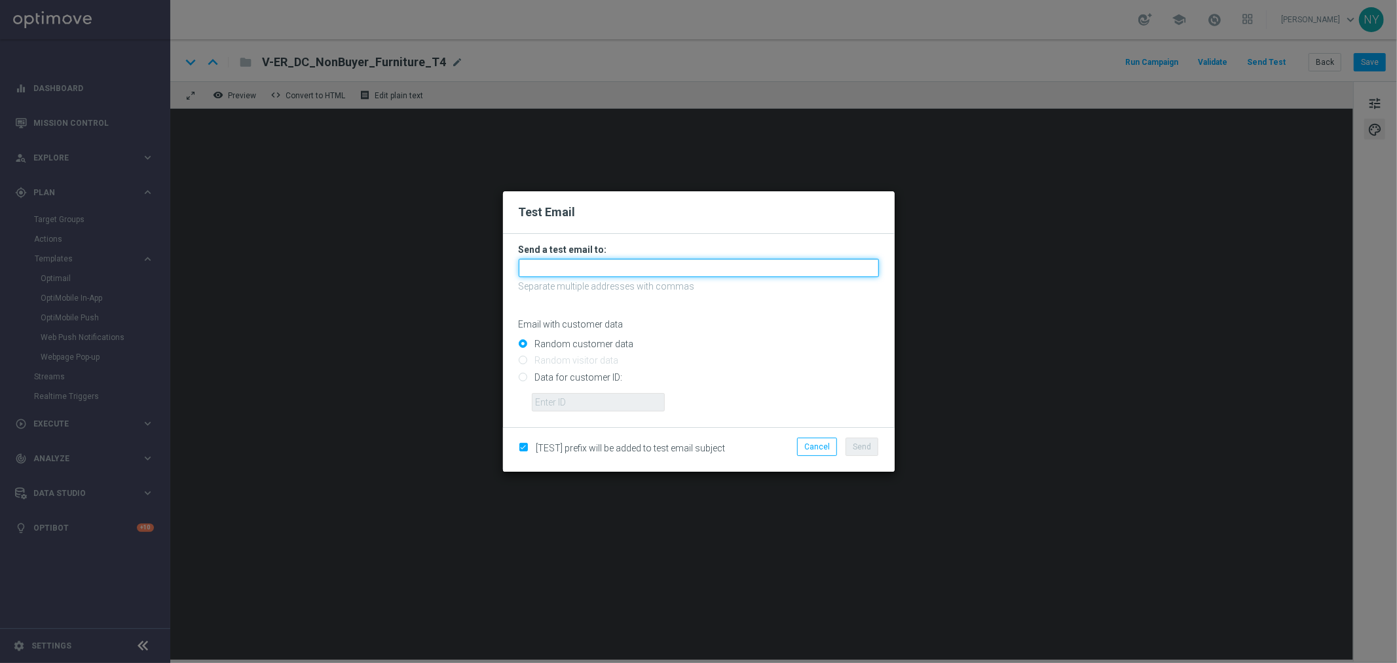
click at [534, 267] on input "text" at bounding box center [699, 268] width 360 height 18
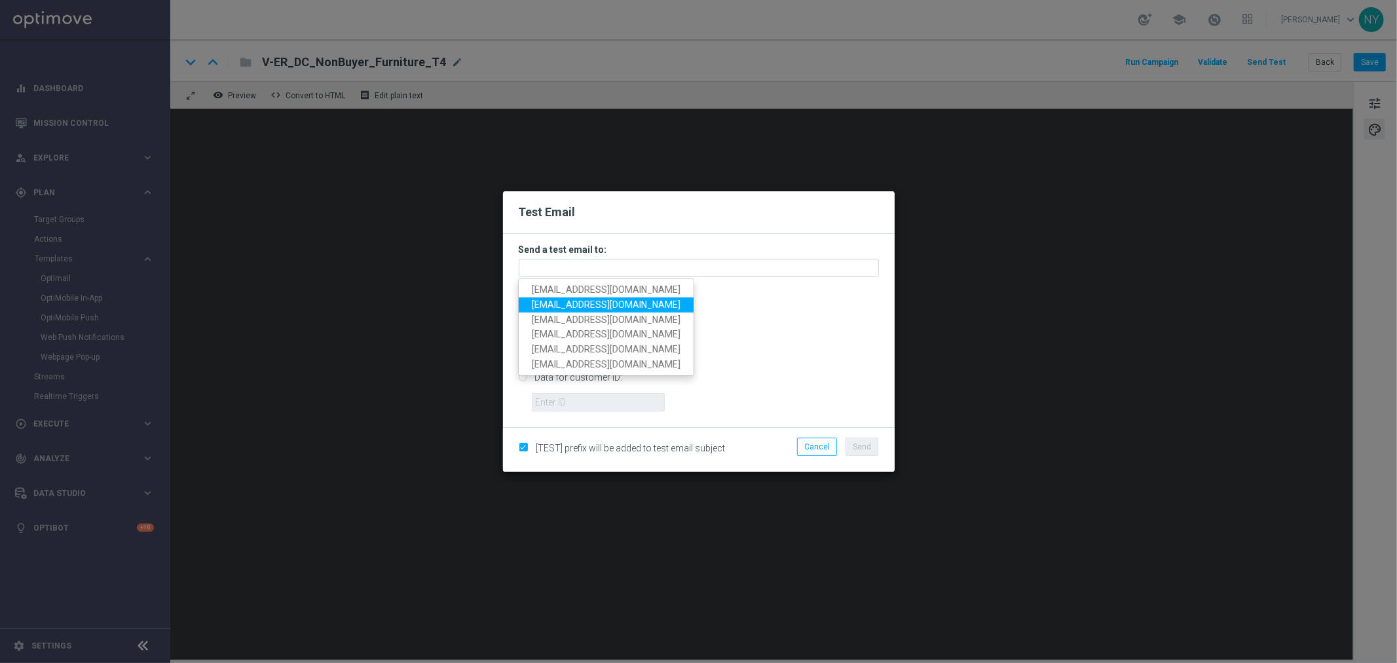
click at [545, 307] on span "[EMAIL_ADDRESS][DOMAIN_NAME]" at bounding box center [606, 304] width 149 height 10
type input "[EMAIL_ADDRESS][DOMAIN_NAME]"
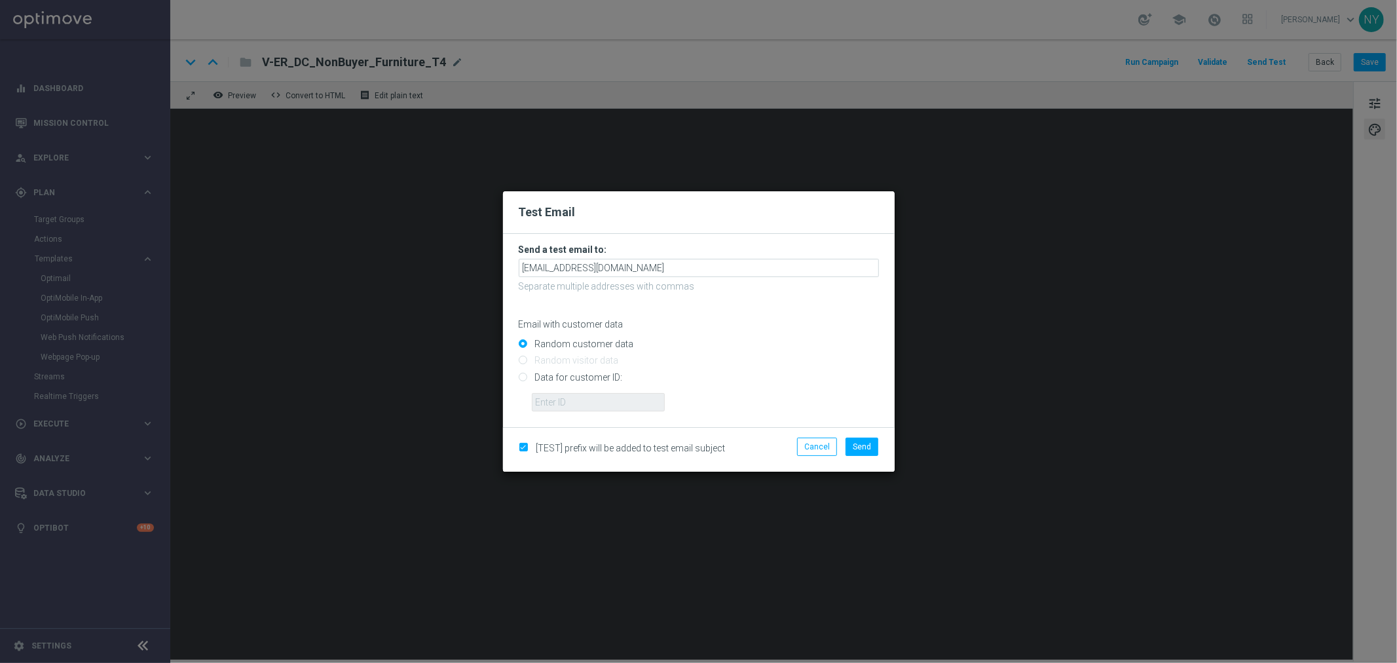
click at [519, 377] on input "Data for customer ID:" at bounding box center [699, 382] width 360 height 18
radio input "true"
click at [551, 400] on input "text" at bounding box center [598, 402] width 133 height 18
click at [555, 401] on input "text" at bounding box center [598, 402] width 133 height 18
paste input "10000006208"
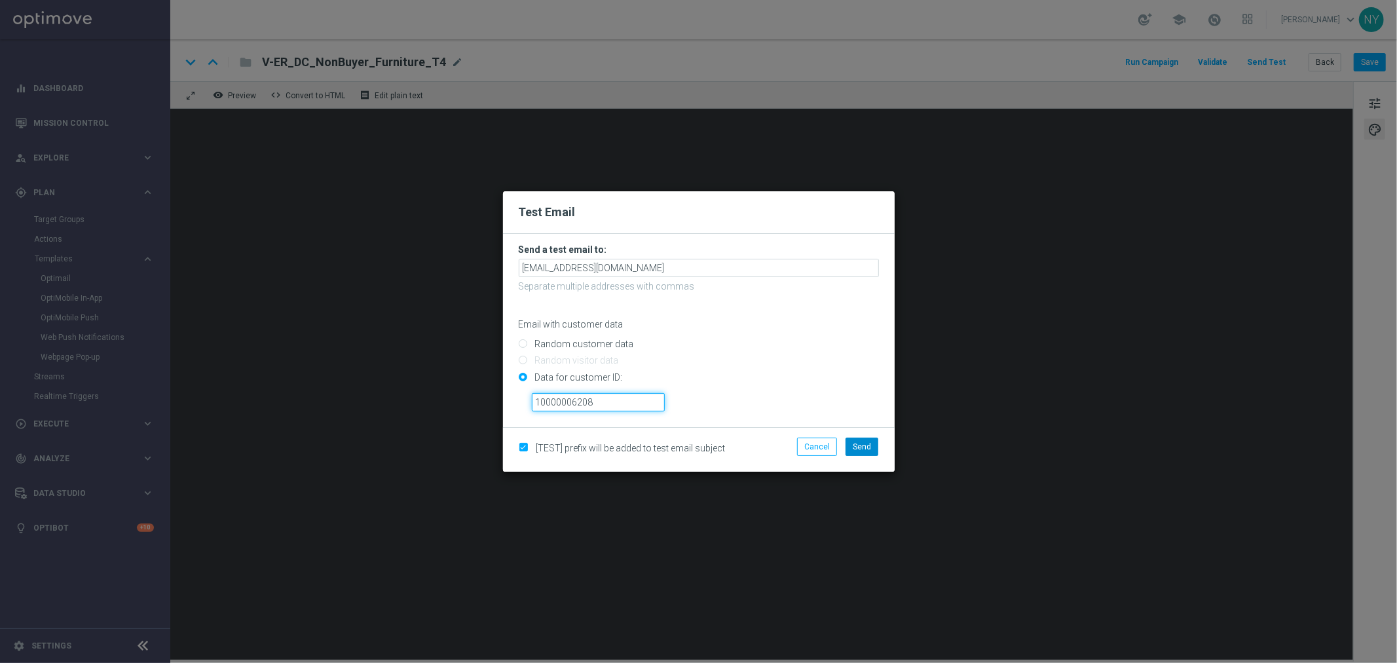
type input "10000006208"
click at [873, 442] on button "Send" at bounding box center [862, 446] width 33 height 18
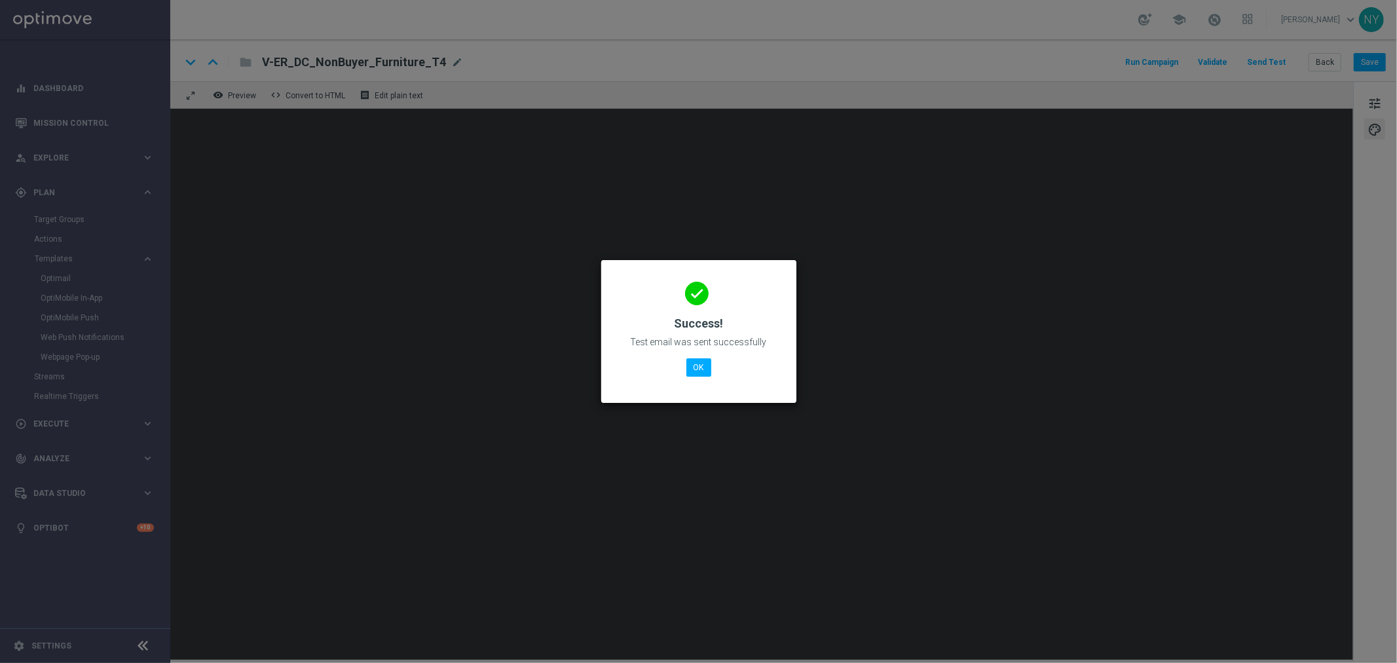
click at [677, 367] on div "done Success! Test email was sent successfully OK" at bounding box center [699, 329] width 164 height 114
click at [694, 370] on button "OK" at bounding box center [698, 367] width 25 height 18
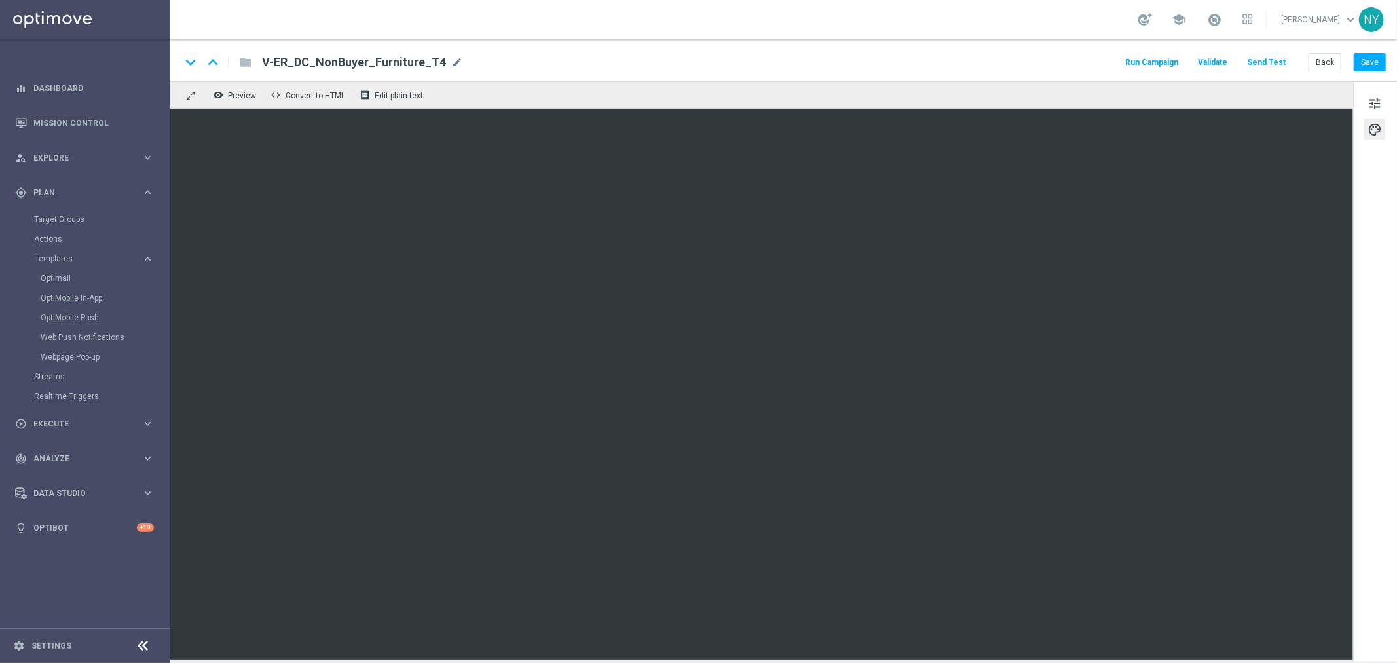
click at [451, 61] on span "mode_edit" at bounding box center [457, 62] width 12 height 12
drag, startPoint x: 426, startPoint y: 65, endPoint x: 82, endPoint y: 33, distance: 346.0
click at [82, 33] on main "equalizer Dashboard Mission Control" at bounding box center [698, 331] width 1397 height 663
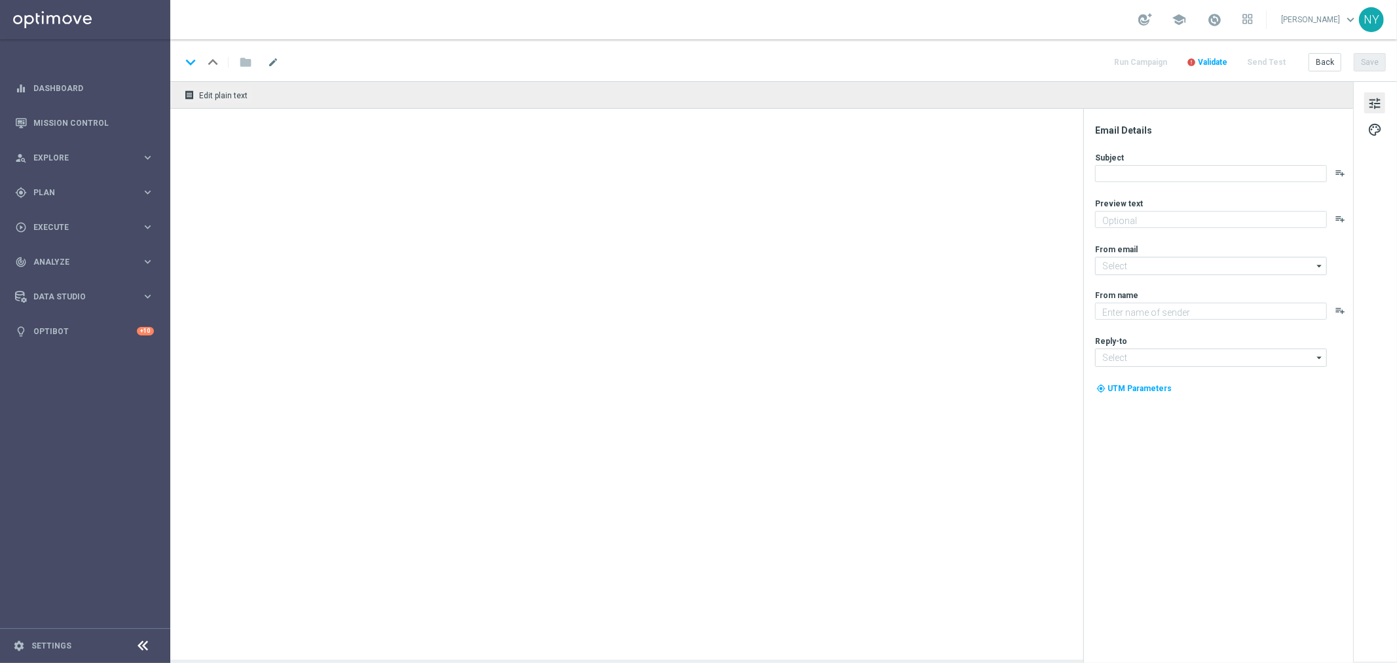
type textarea "Check out the latest in chairs and office furniture."
type textarea "Staples"
type input "[EMAIL_ADDRESS][DOMAIN_NAME]"
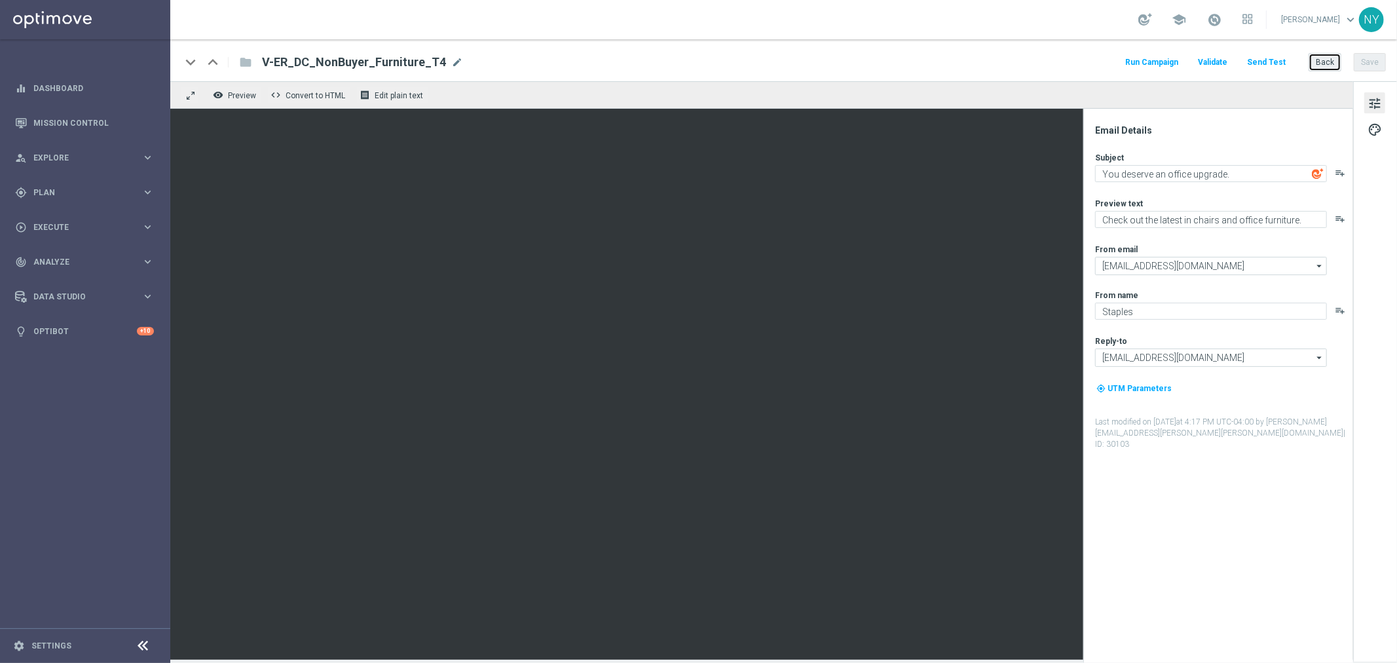
click at [1329, 61] on button "Back" at bounding box center [1325, 62] width 33 height 18
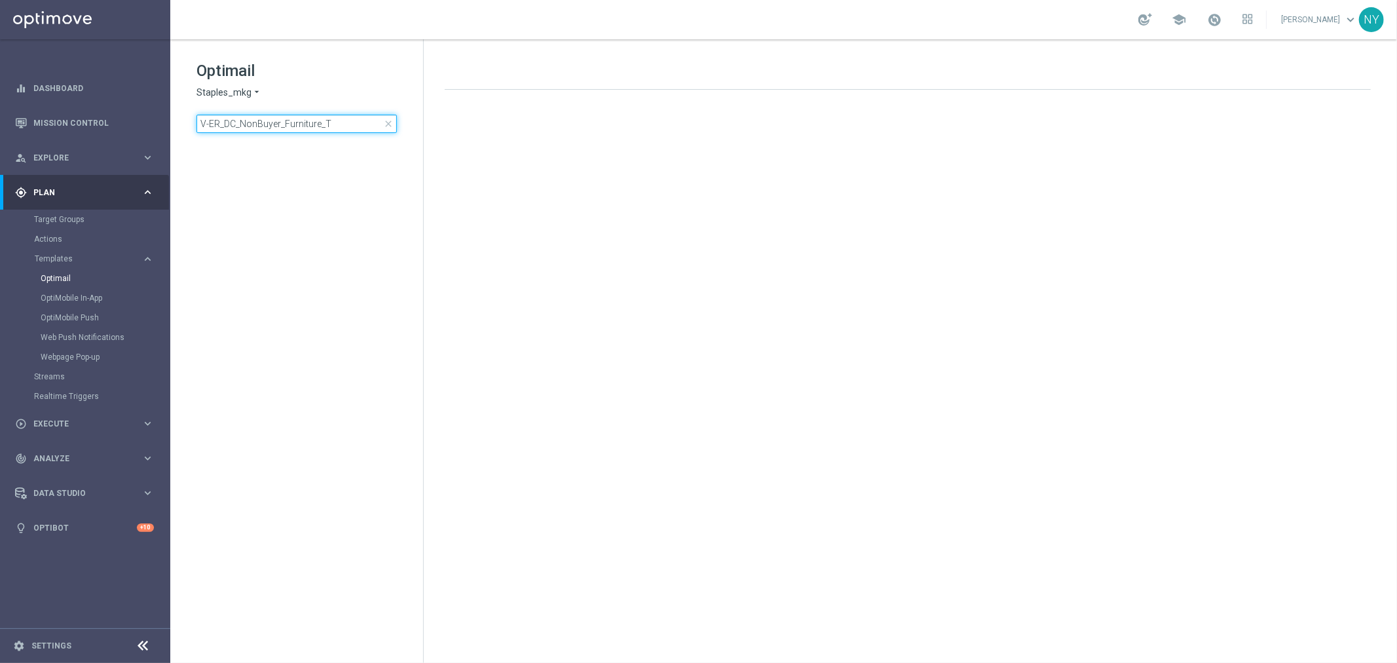
drag, startPoint x: 348, startPoint y: 120, endPoint x: -221, endPoint y: 125, distance: 569.8
click at [0, 125] on html "equalizer Dashboard Mission Control" at bounding box center [698, 331] width 1397 height 663
type input "V-ER_DC_BestSellers_Furniture"
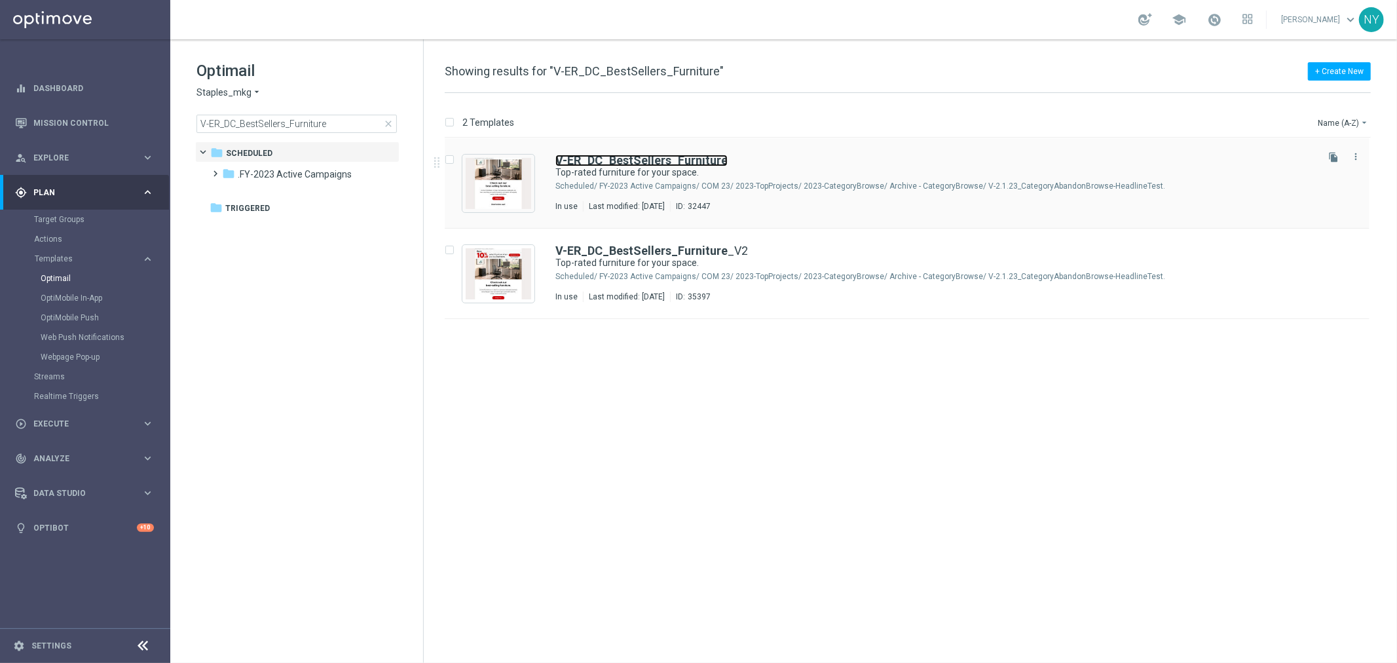
click at [656, 157] on b "V-ER_DC_BestSellers_Furniture" at bounding box center [641, 160] width 172 height 14
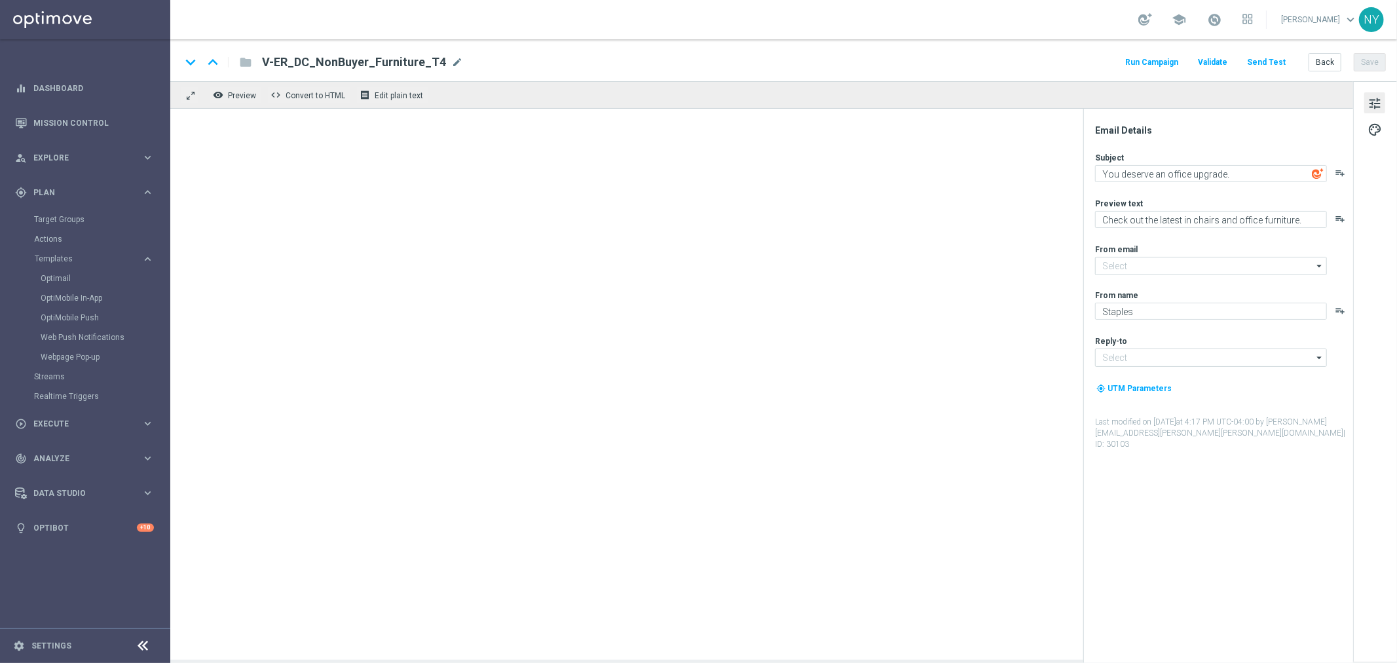
type input "[EMAIL_ADDRESS][DOMAIN_NAME]"
type textarea "Top-rated furniture for your space."
type textarea "Favorites from our customers."
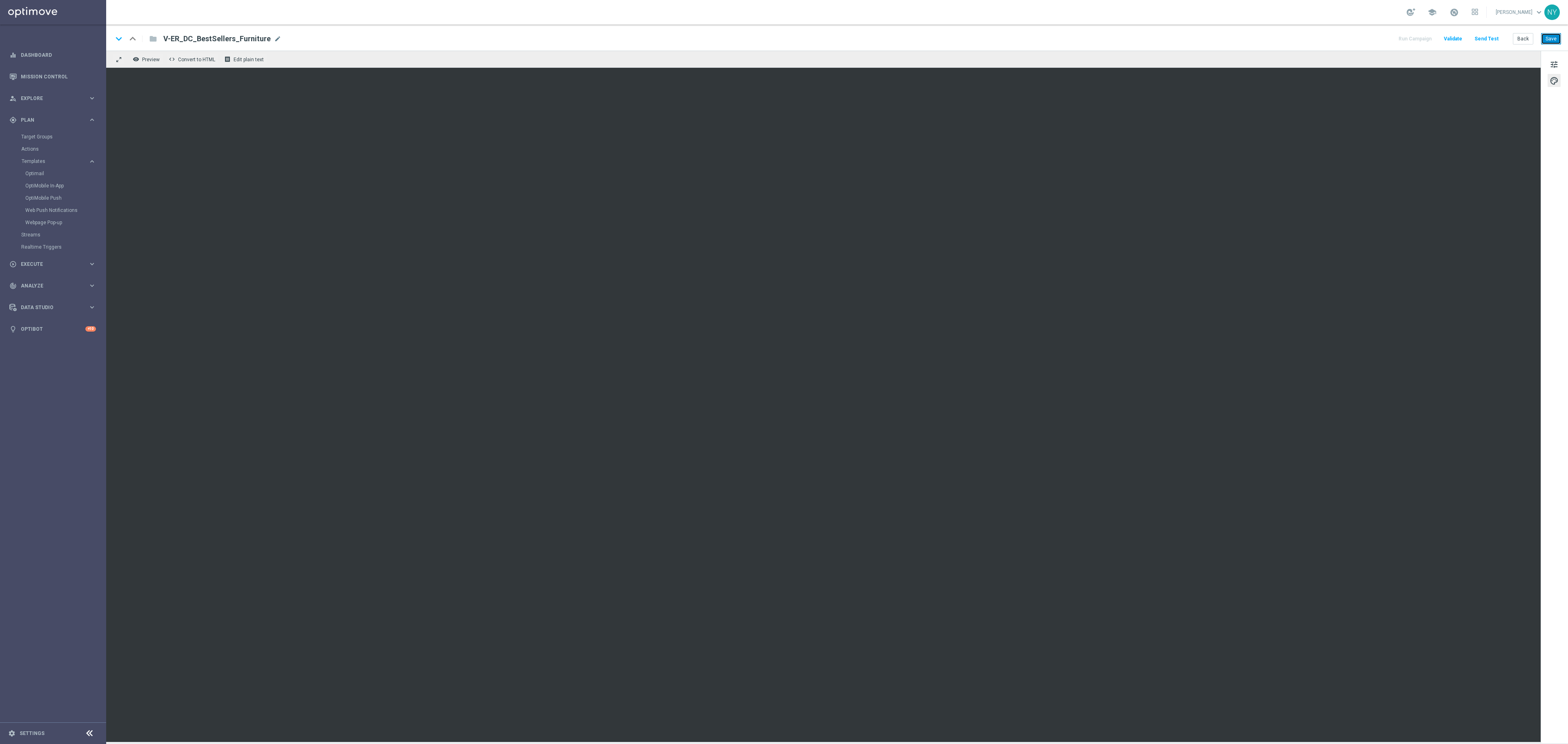
click at [870, 36] on button "Save" at bounding box center [1551, 39] width 20 height 11
click at [870, 37] on button "Send Test" at bounding box center [1486, 39] width 27 height 11
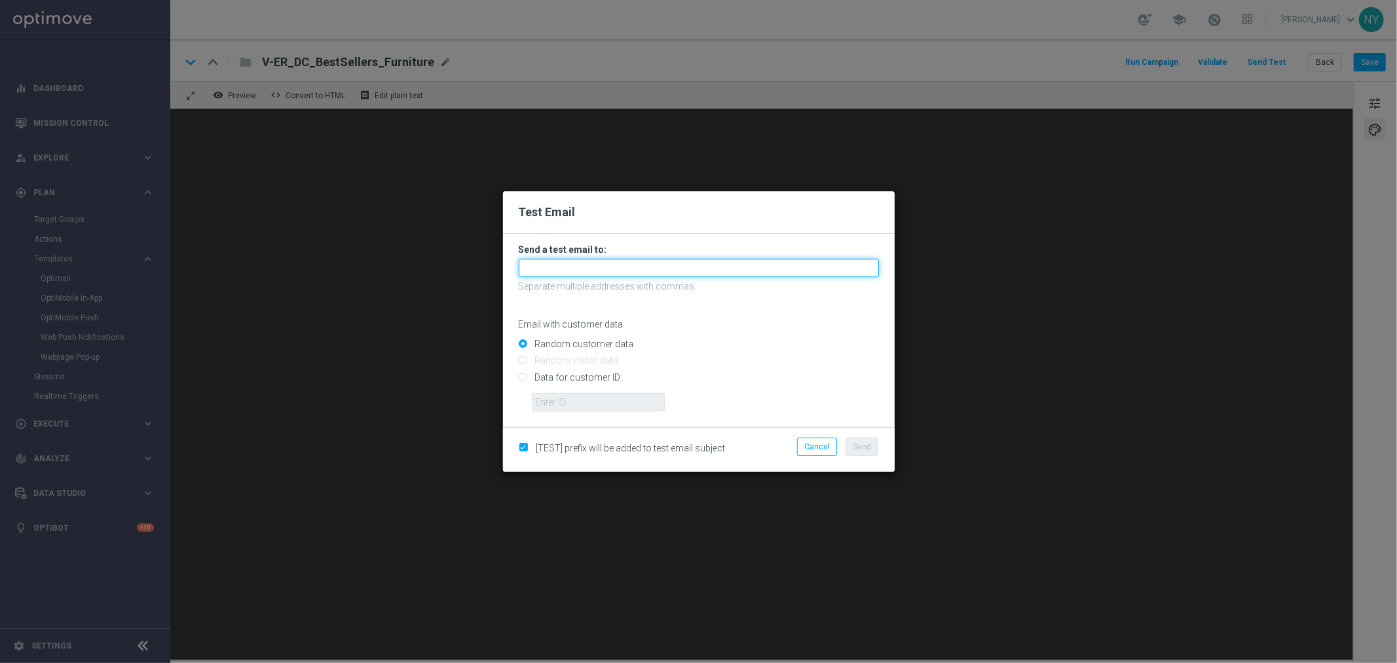
click at [558, 267] on input "text" at bounding box center [699, 268] width 360 height 18
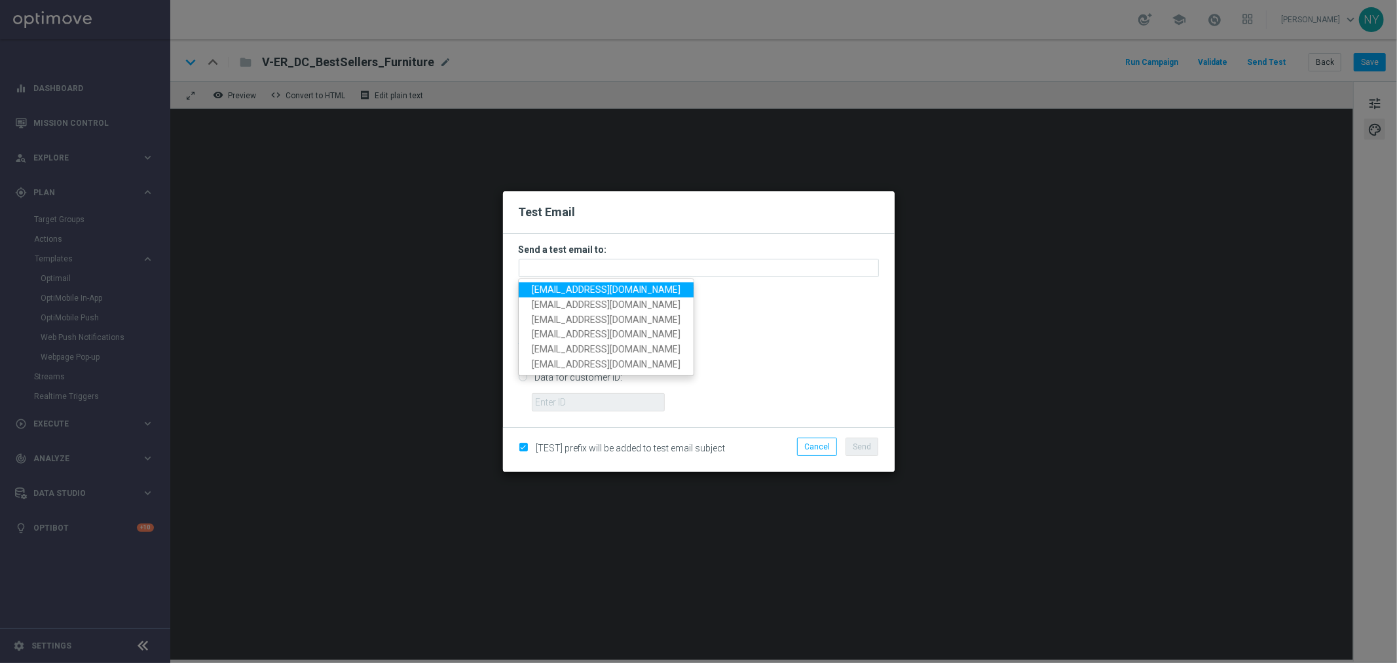
click at [601, 285] on span "[EMAIL_ADDRESS][DOMAIN_NAME]" at bounding box center [606, 289] width 149 height 10
type input "[EMAIL_ADDRESS][DOMAIN_NAME]"
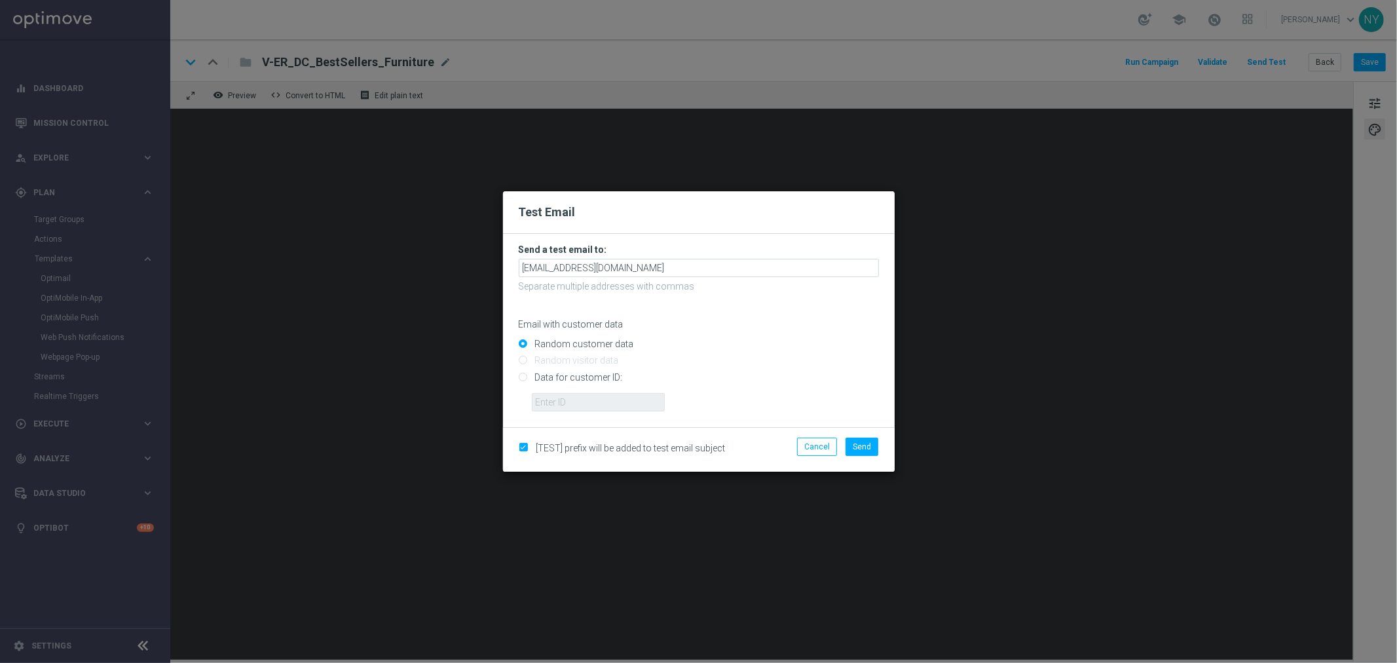
click at [522, 380] on input "Data for customer ID:" at bounding box center [699, 382] width 360 height 18
radio input "true"
click at [564, 398] on input "text" at bounding box center [598, 402] width 133 height 18
paste input "10000006208"
type input "10000006208"
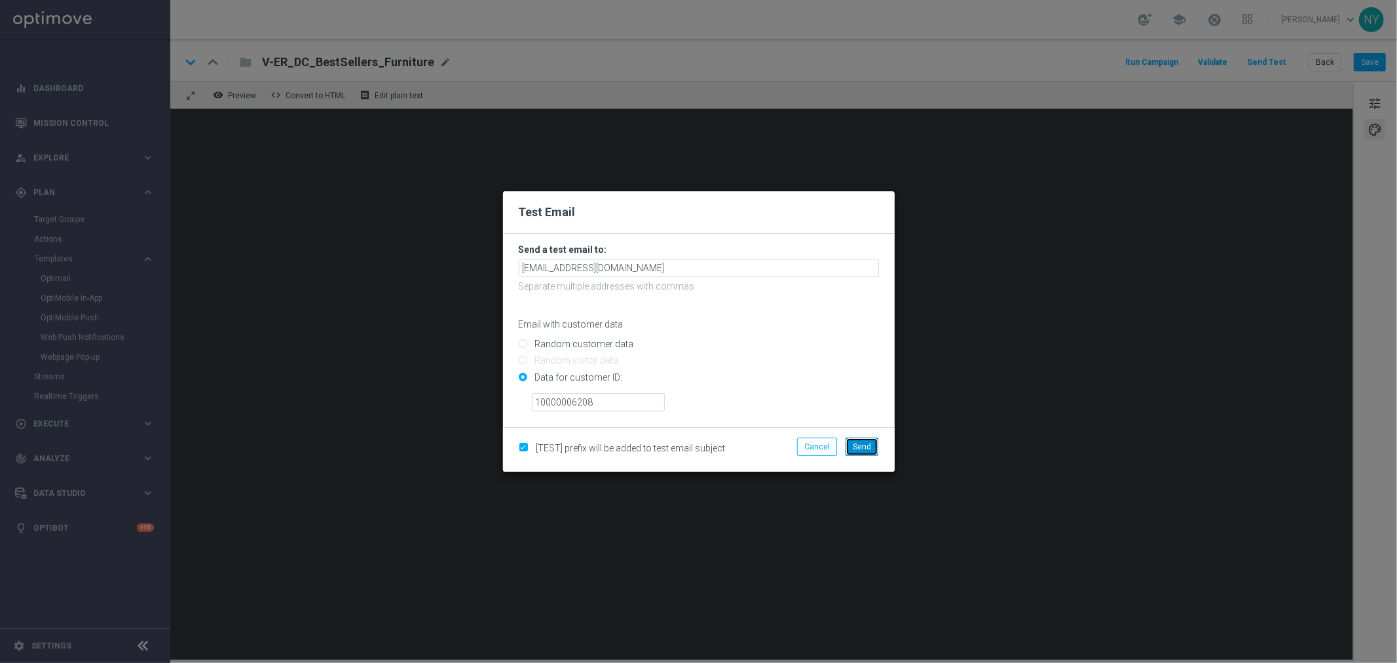
click at [868, 450] on span "Send" at bounding box center [862, 446] width 18 height 9
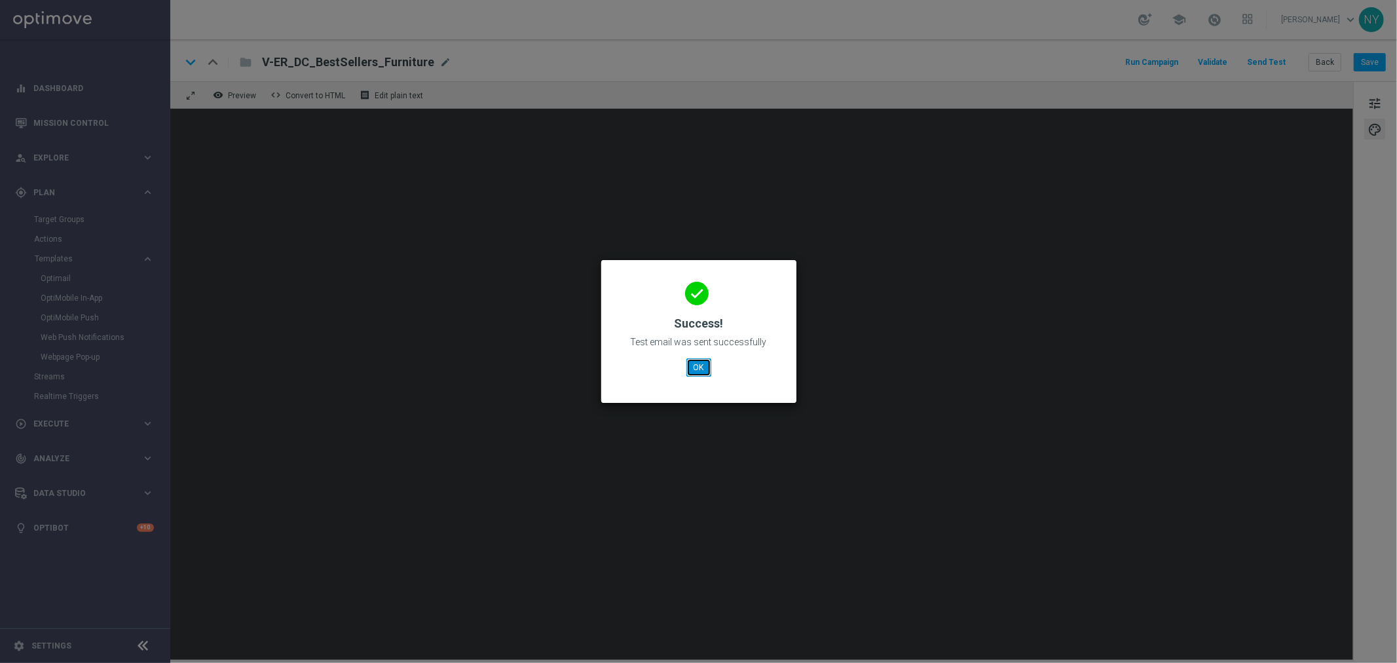
click at [703, 367] on button "OK" at bounding box center [698, 367] width 25 height 18
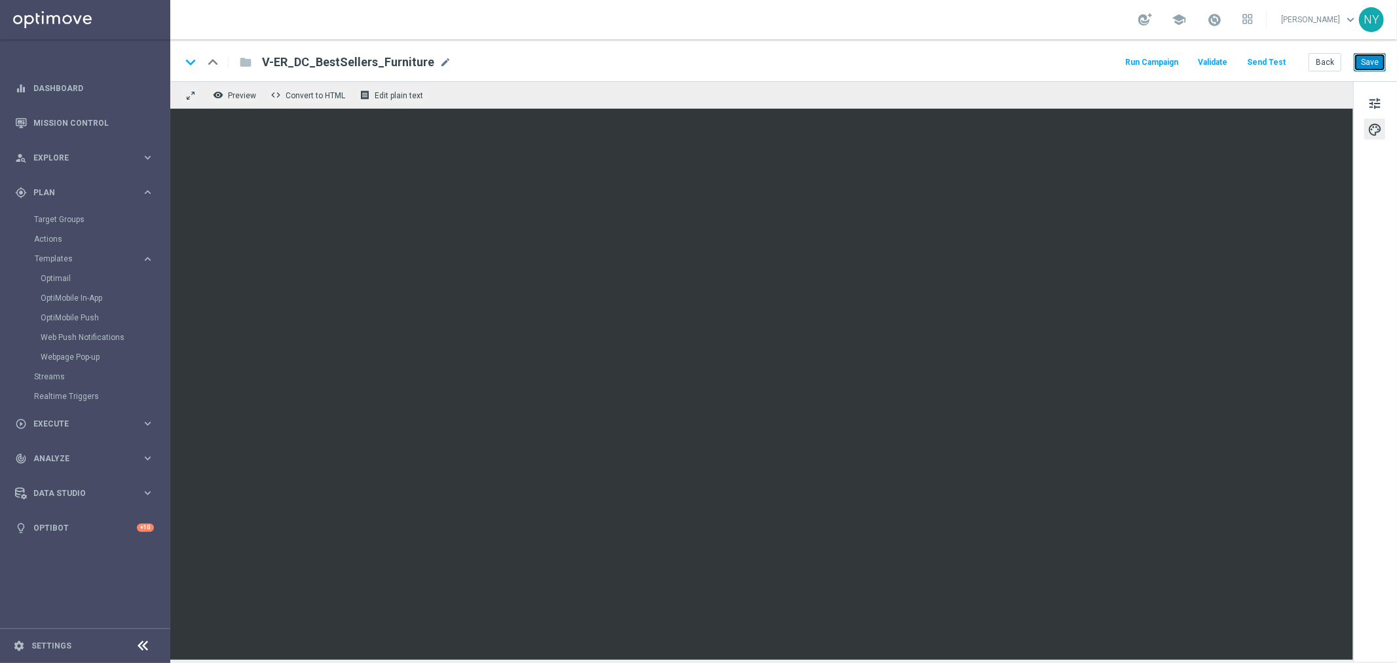
click at [1366, 63] on button "Save" at bounding box center [1370, 62] width 32 height 18
click at [1271, 61] on button "Send Test" at bounding box center [1266, 63] width 43 height 18
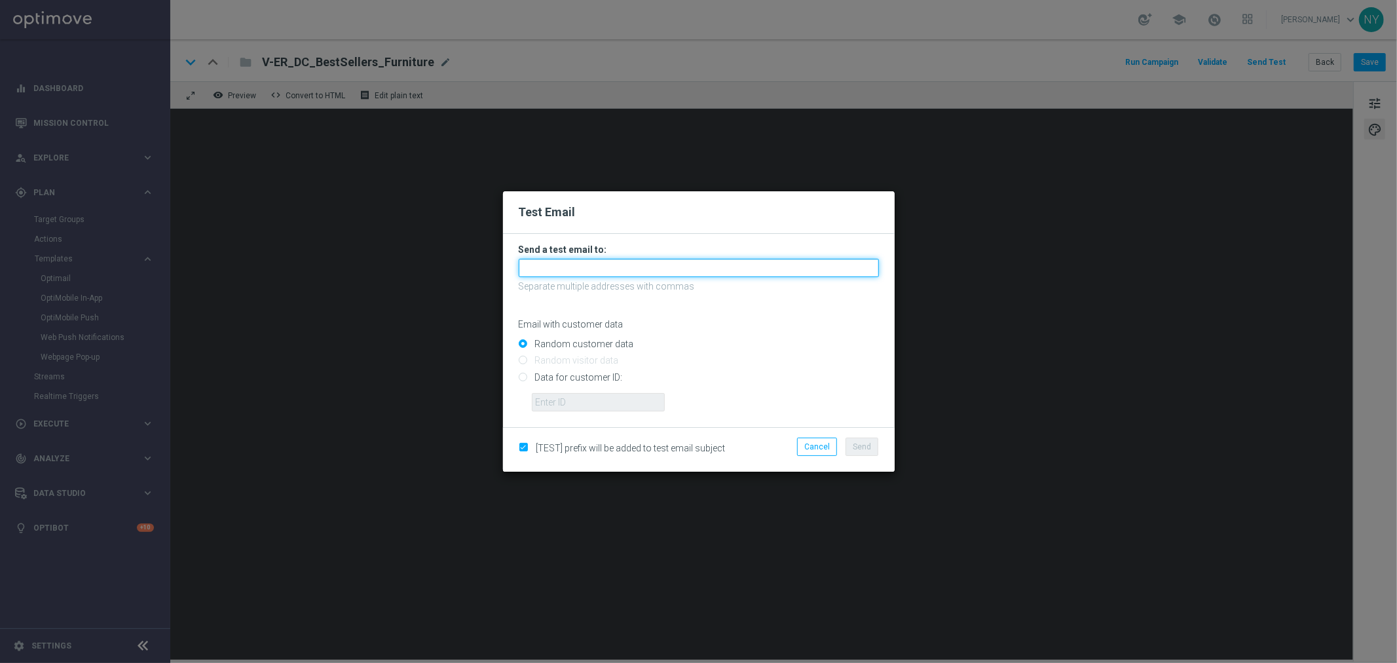
click at [558, 271] on input "text" at bounding box center [699, 268] width 360 height 18
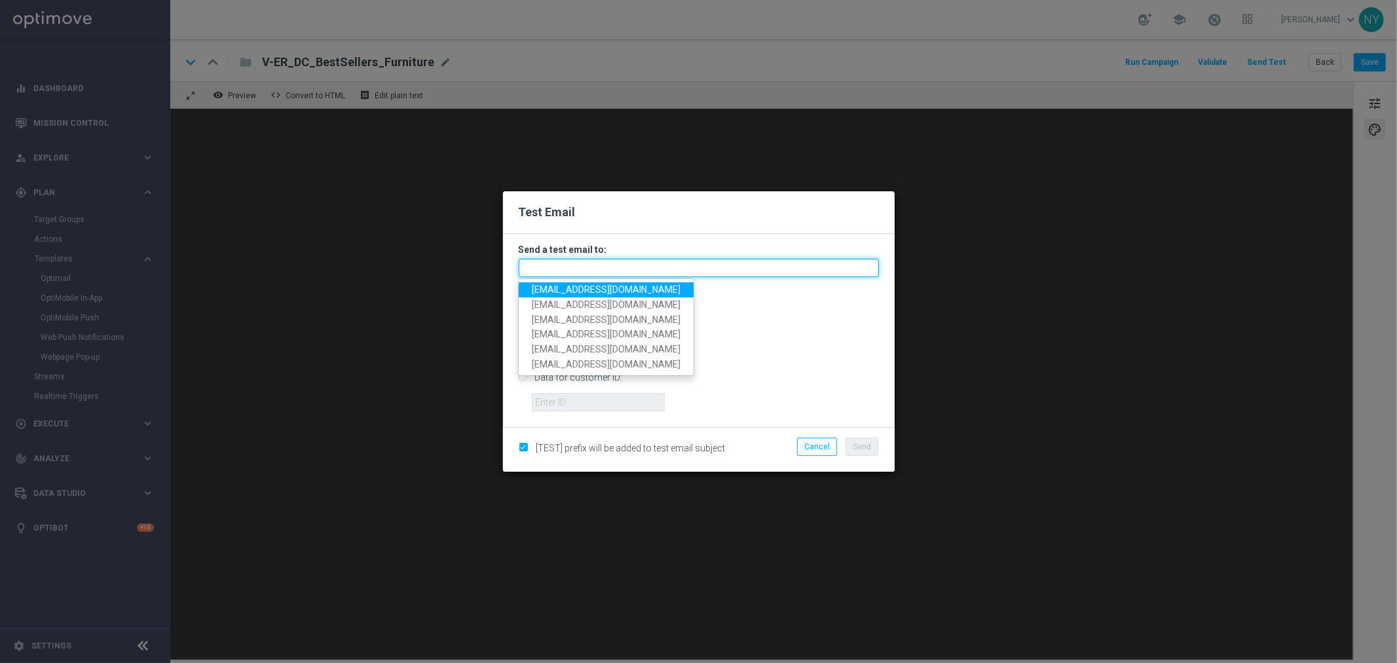
paste input "[EMAIL_ADDRESS][DOMAIN_NAME]"
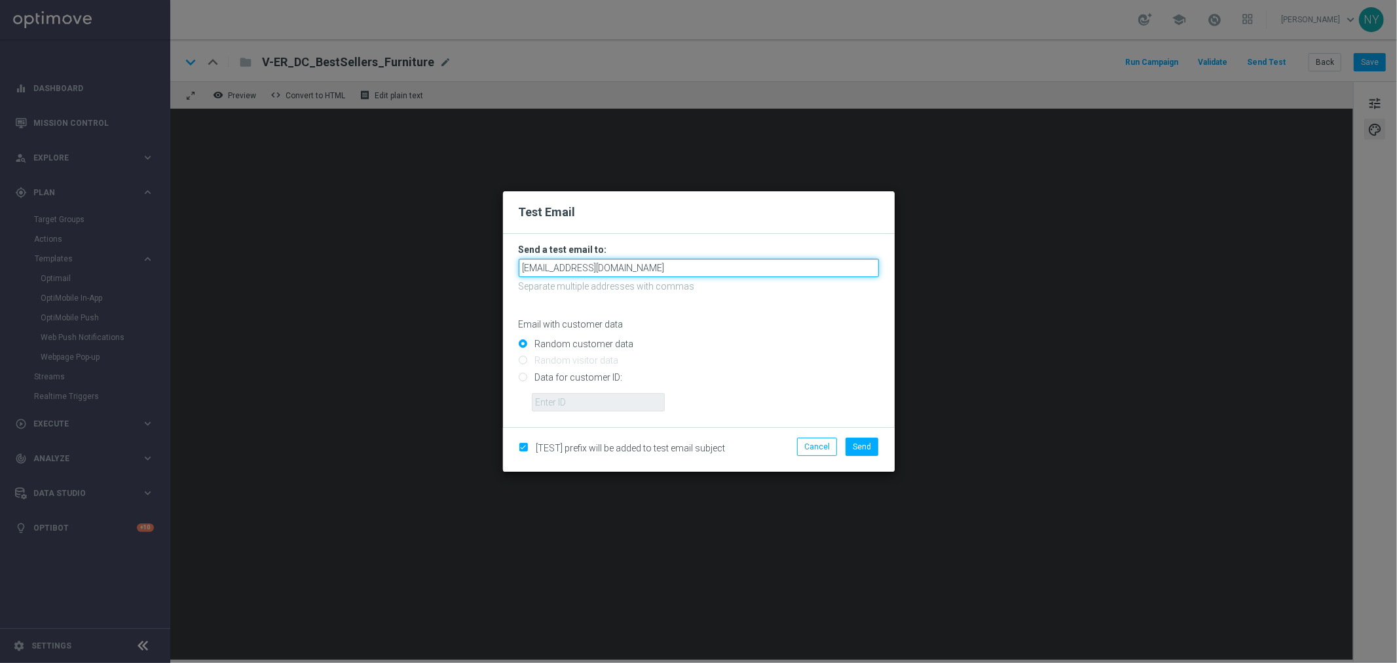
type input "[EMAIL_ADDRESS][DOMAIN_NAME]"
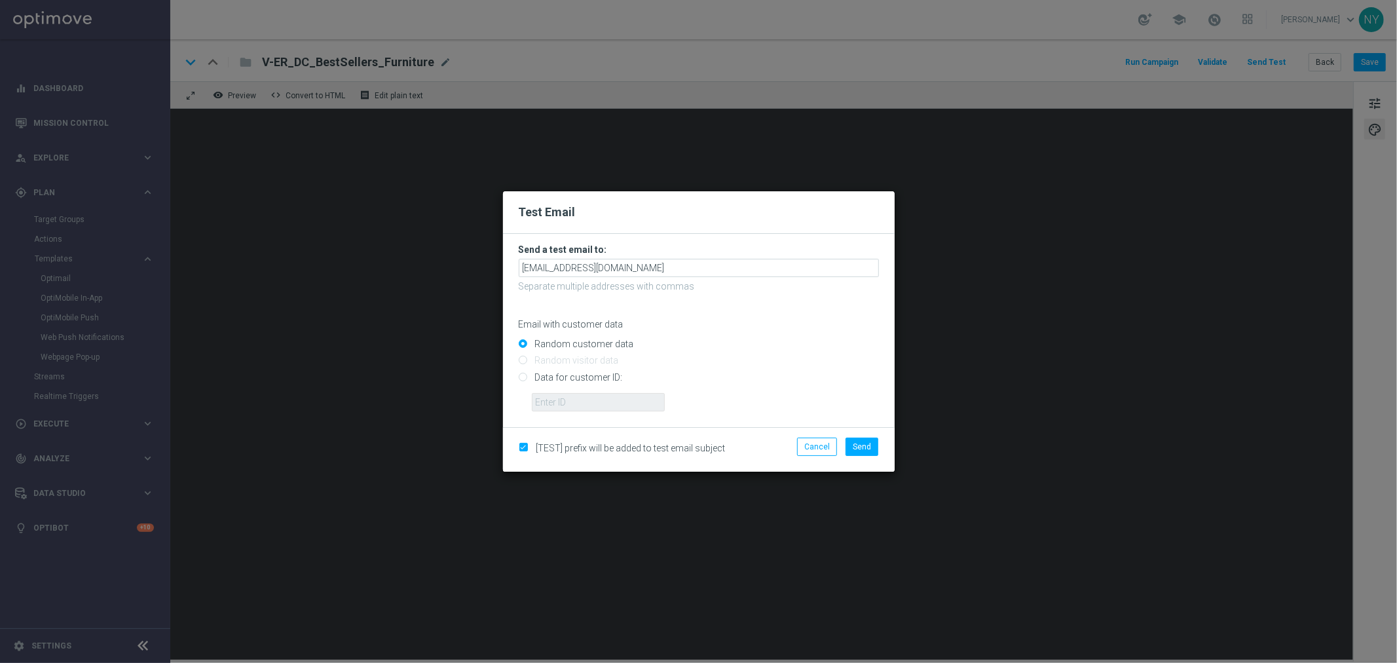
click at [525, 379] on input "Data for customer ID:" at bounding box center [699, 382] width 360 height 18
radio input "true"
click at [545, 400] on input "text" at bounding box center [598, 402] width 133 height 18
paste input "10000006208"
type input "10000006208"
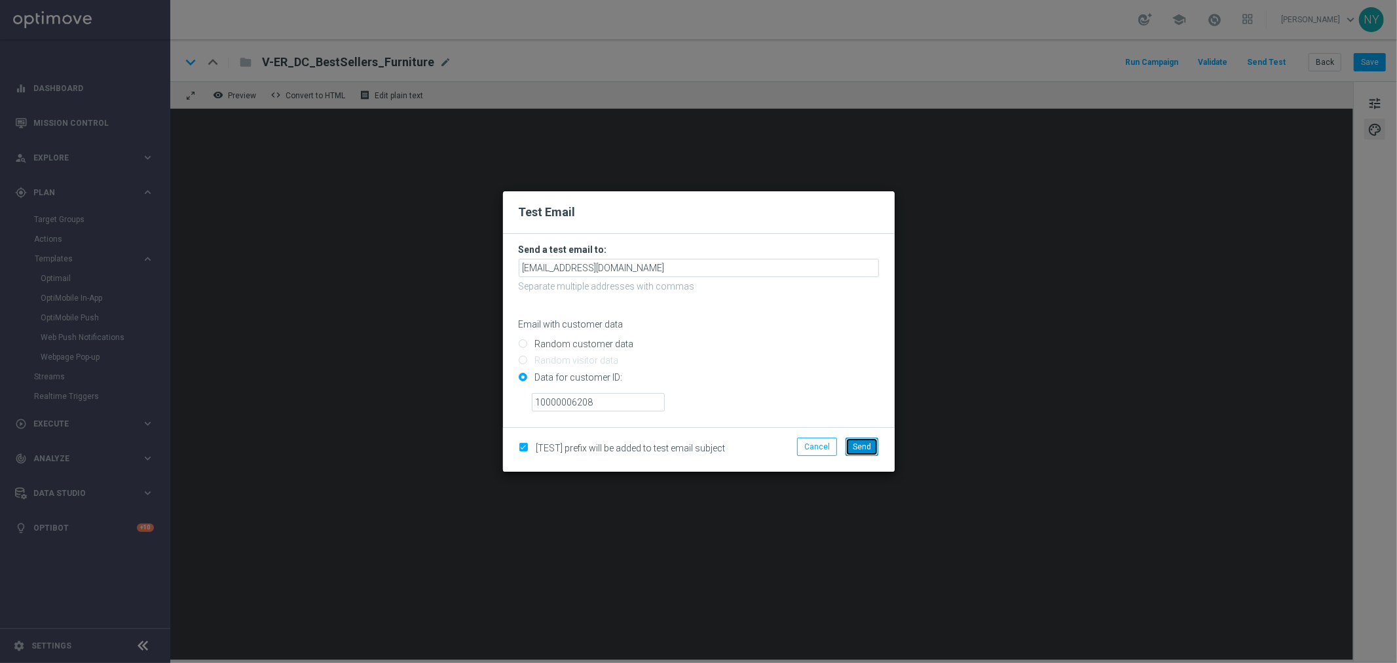
click at [855, 452] on button "Send" at bounding box center [862, 446] width 33 height 18
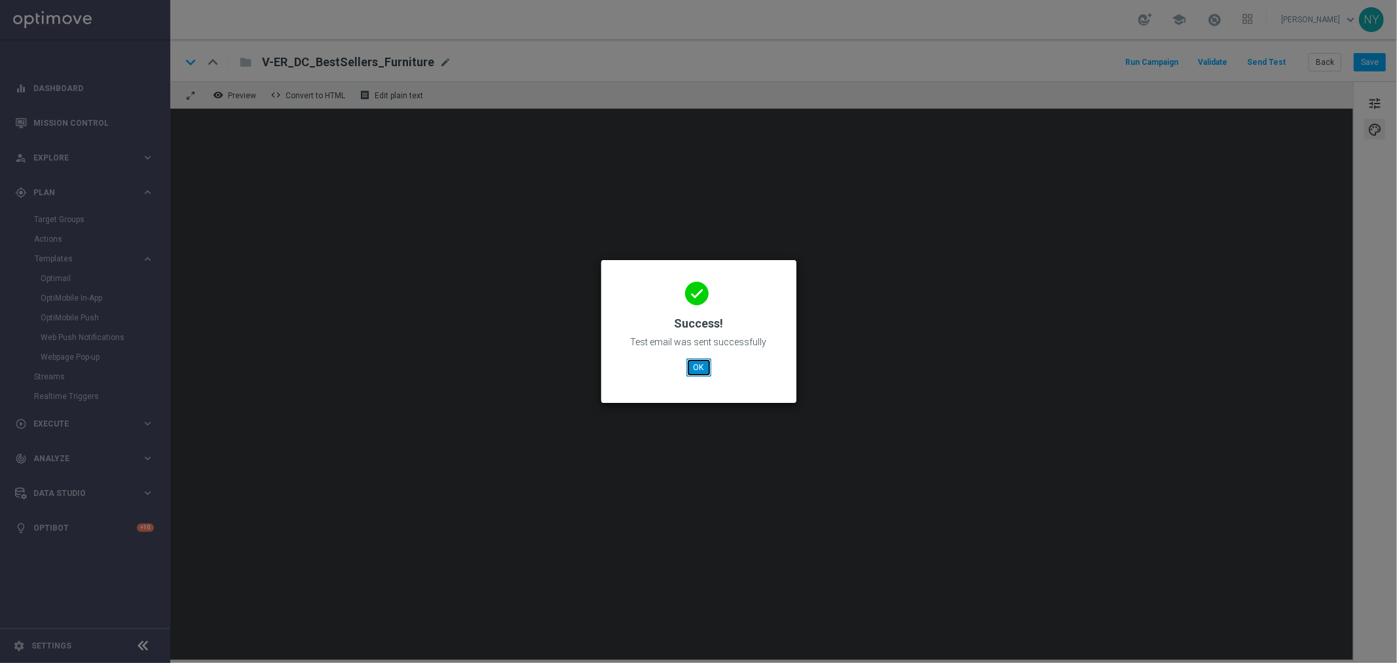
click at [699, 362] on button "OK" at bounding box center [698, 367] width 25 height 18
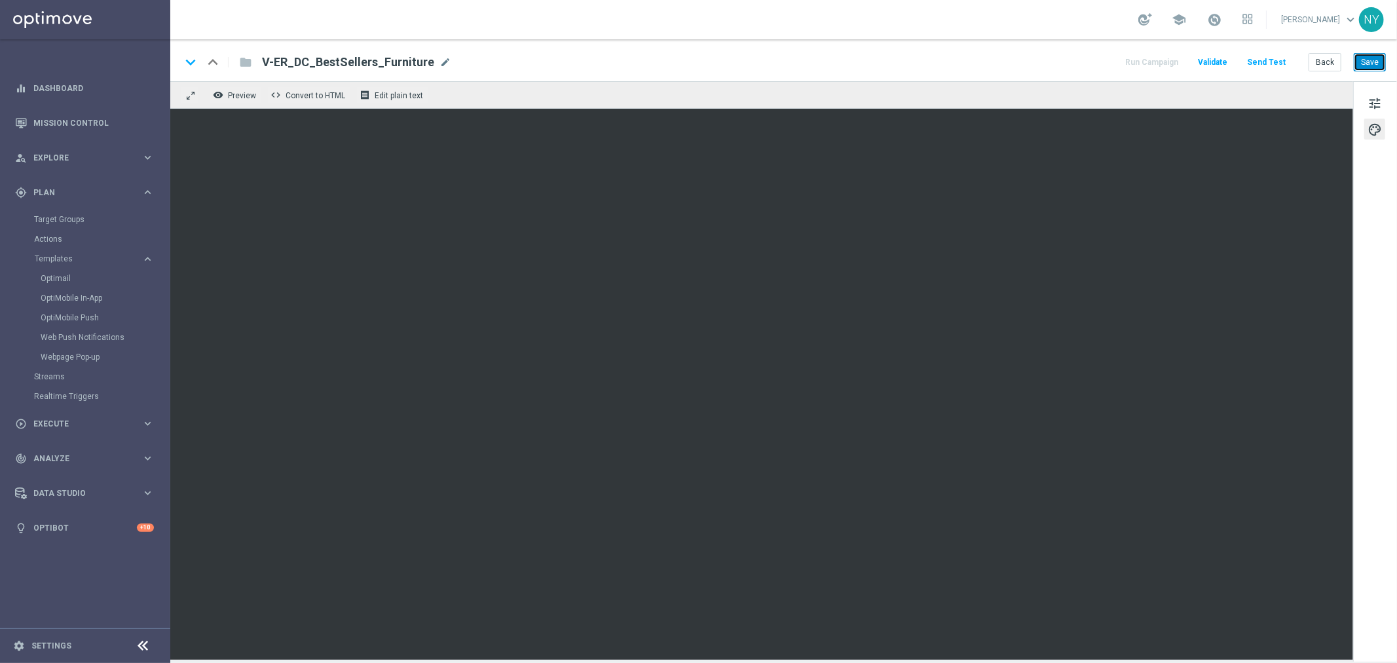
click at [1373, 65] on button "Save" at bounding box center [1370, 62] width 32 height 18
click at [1278, 65] on button "Send Test" at bounding box center [1266, 63] width 43 height 18
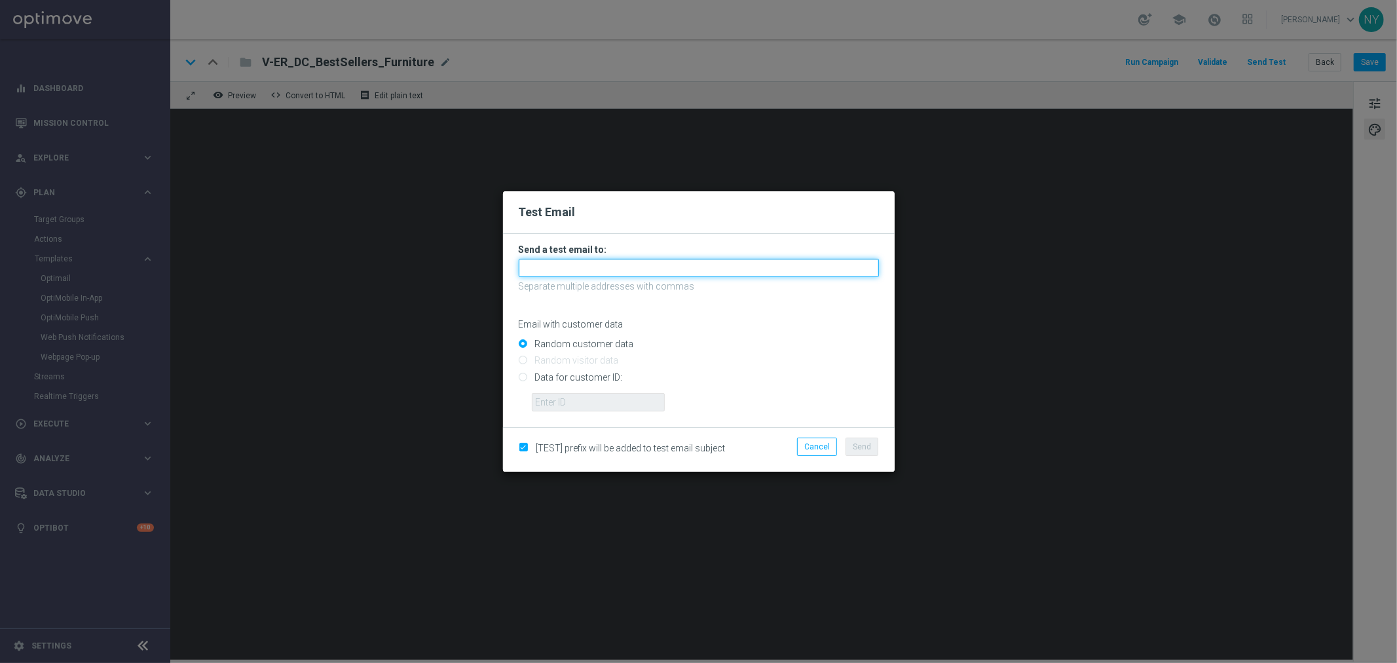
click at [535, 265] on input "text" at bounding box center [699, 268] width 360 height 18
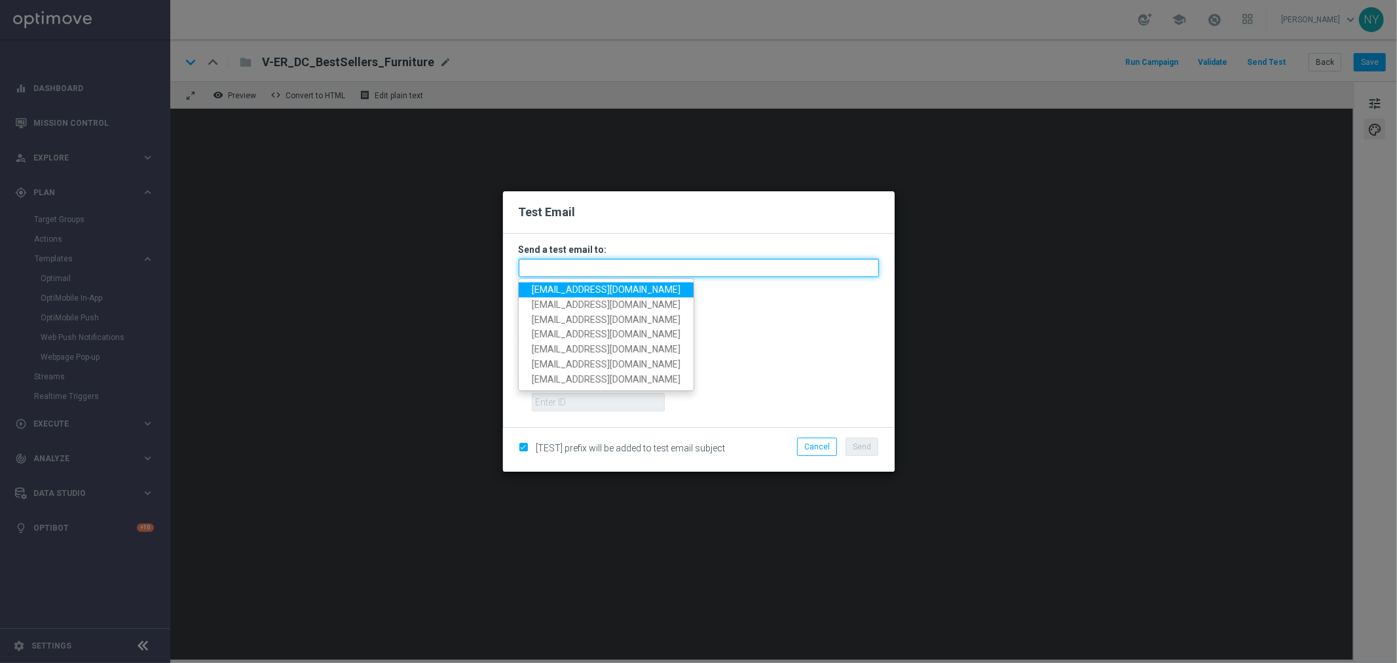
paste input "[EMAIL_ADDRESS][DOMAIN_NAME]"
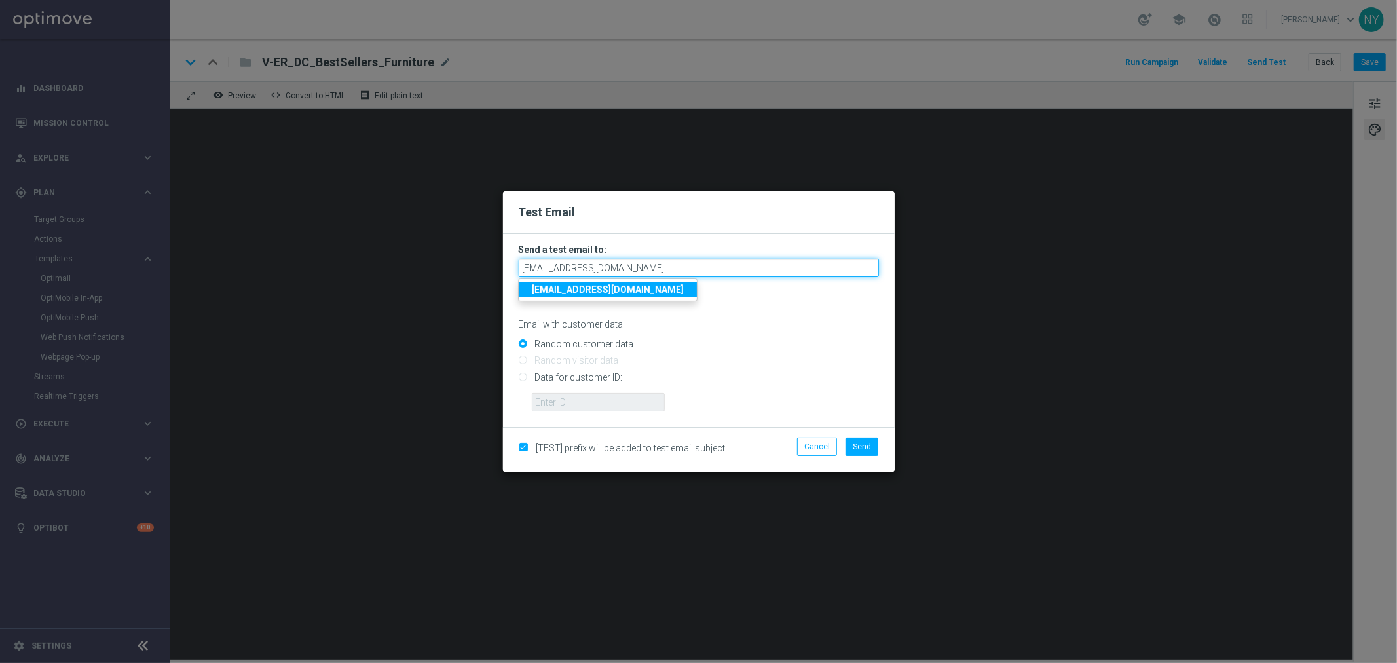
type input "[EMAIL_ADDRESS][DOMAIN_NAME]"
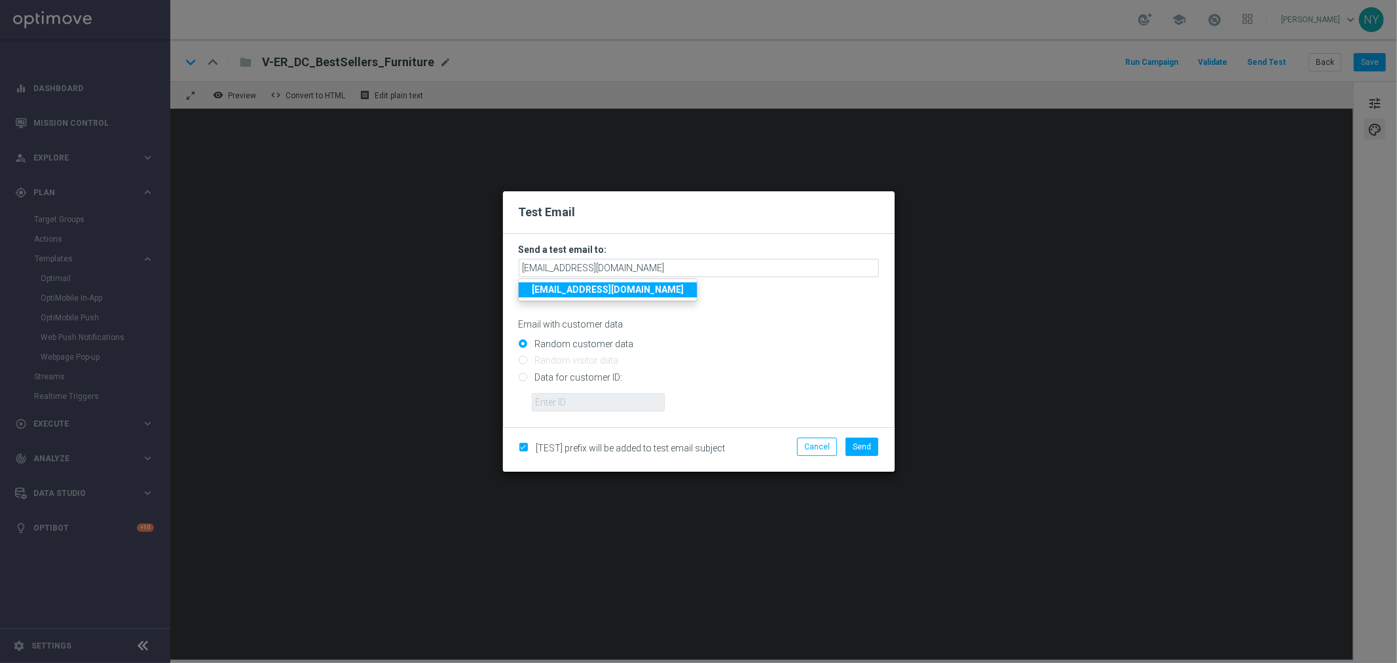
click at [718, 328] on p "Email with customer data" at bounding box center [699, 324] width 360 height 12
click at [519, 379] on input "Data for customer ID:" at bounding box center [699, 382] width 360 height 18
radio input "true"
click at [549, 405] on input "text" at bounding box center [598, 402] width 133 height 18
click at [579, 398] on input "text" at bounding box center [598, 402] width 133 height 18
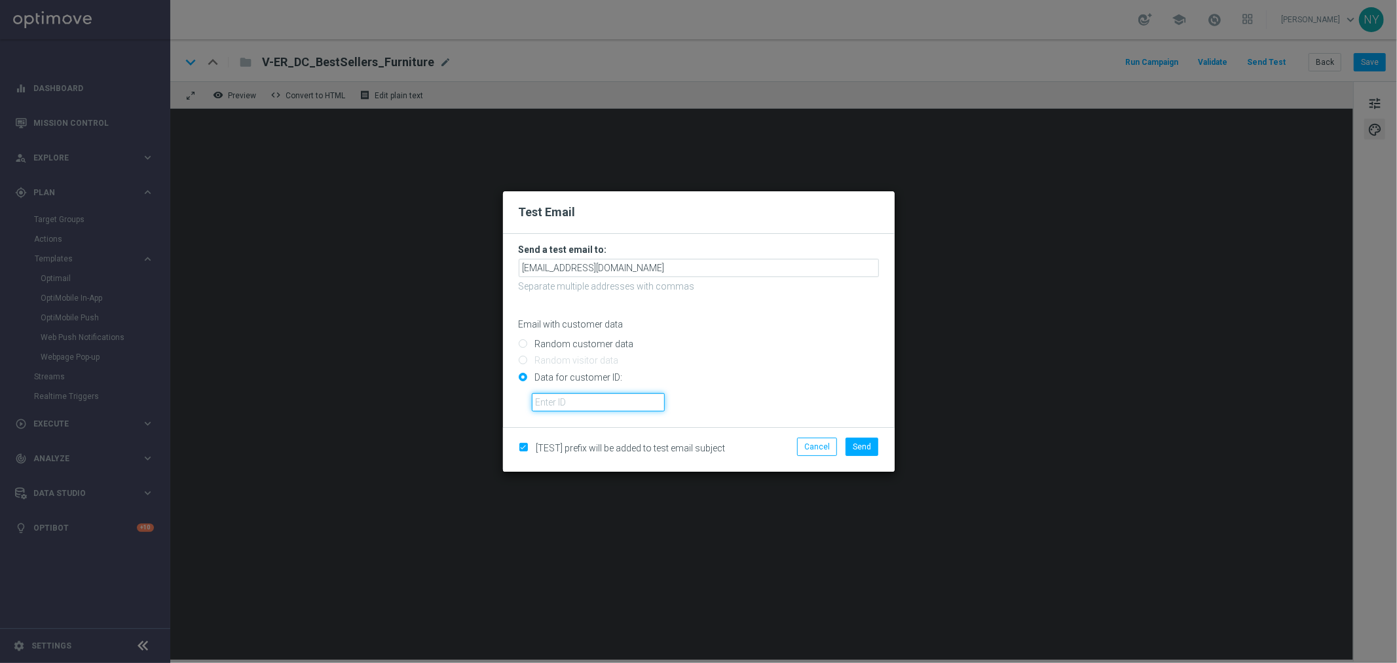
paste input "10000006208"
type input "10000006208"
click at [859, 449] on span "Send" at bounding box center [862, 446] width 18 height 9
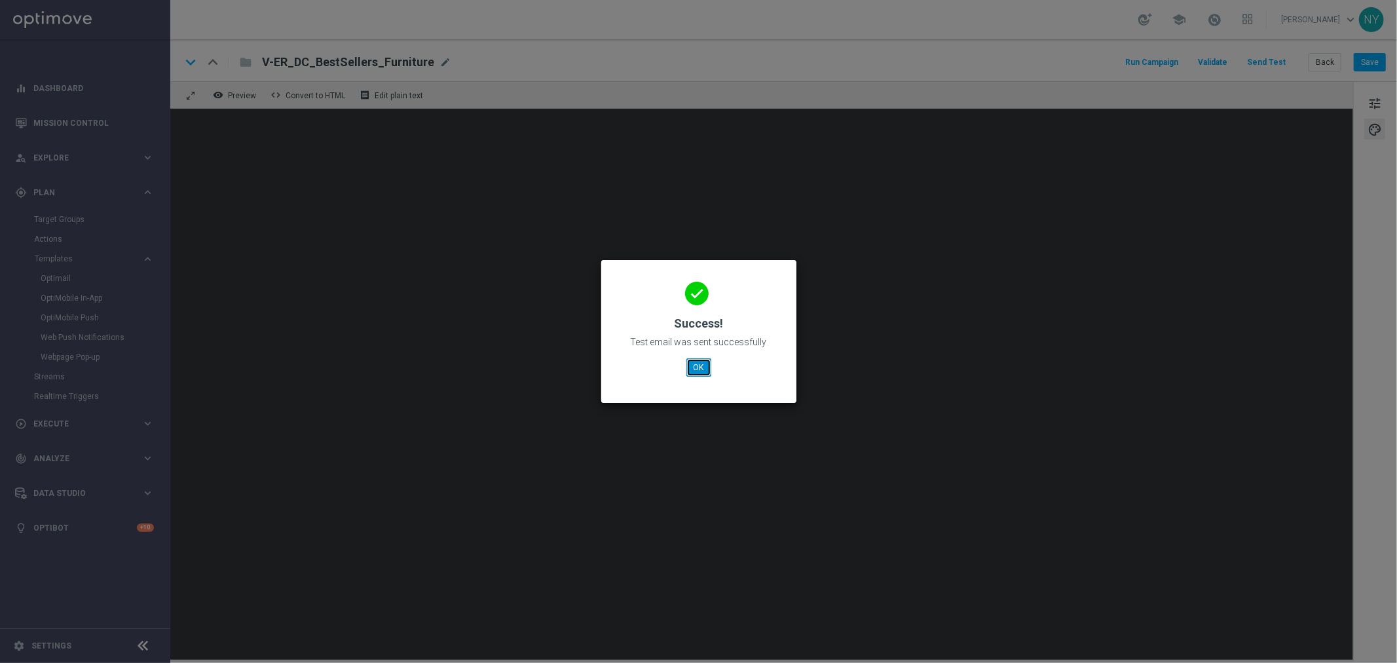
click at [696, 362] on button "OK" at bounding box center [698, 367] width 25 height 18
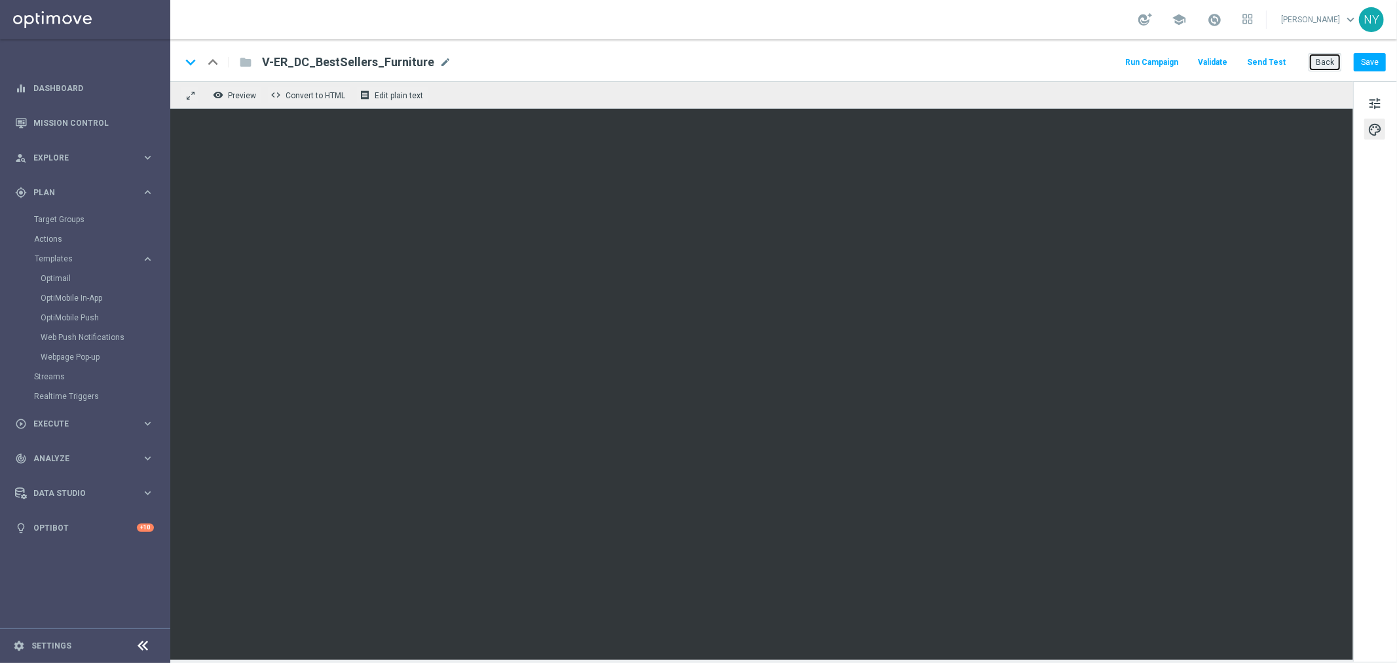
click at [1327, 65] on button "Back" at bounding box center [1325, 62] width 33 height 18
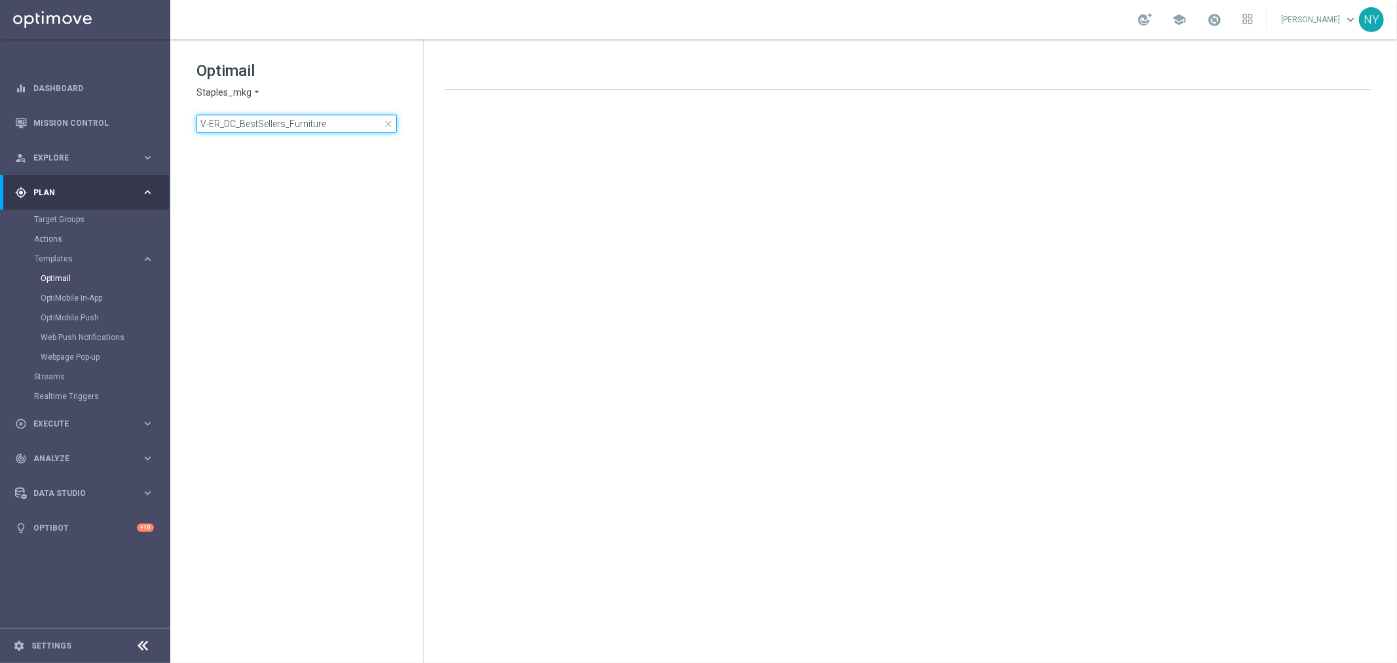
click at [350, 122] on input "V-ER_DC_BestSellers_Furniture" at bounding box center [296, 124] width 200 height 18
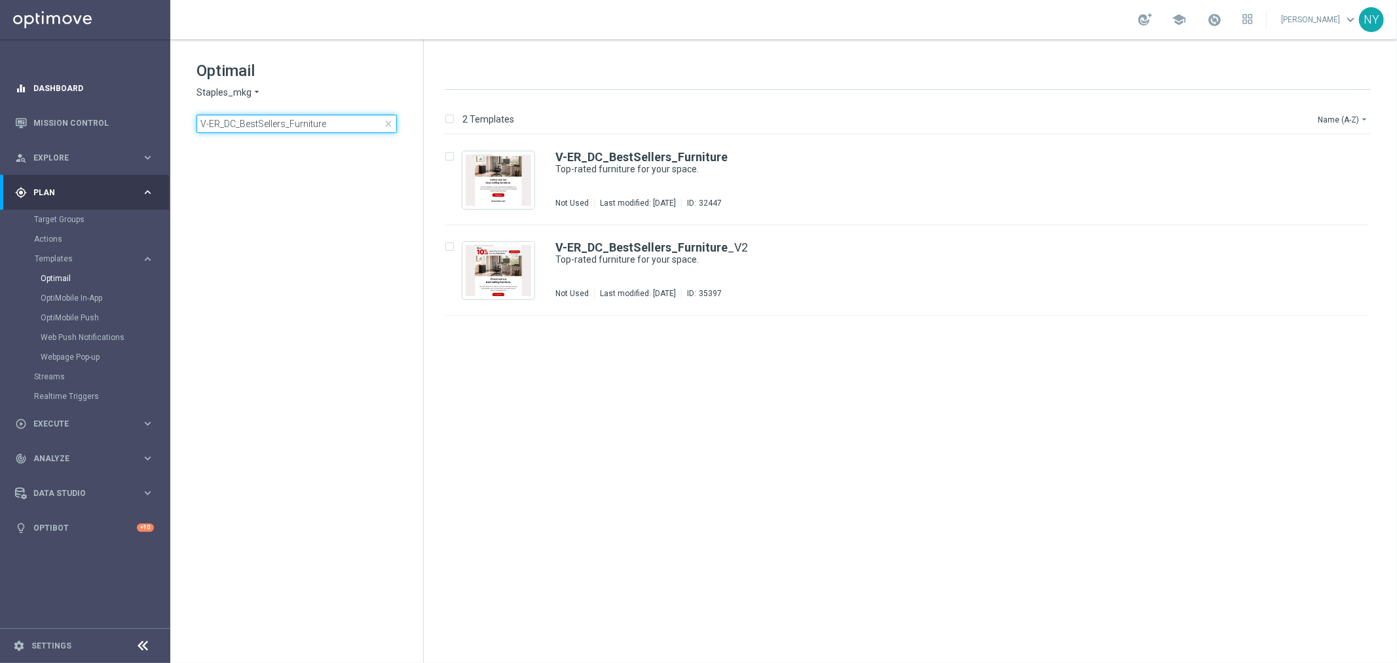
drag, startPoint x: 337, startPoint y: 123, endPoint x: 62, endPoint y: 102, distance: 275.3
click at [62, 102] on main "equalizer Dashboard Mission Control" at bounding box center [698, 331] width 1397 height 663
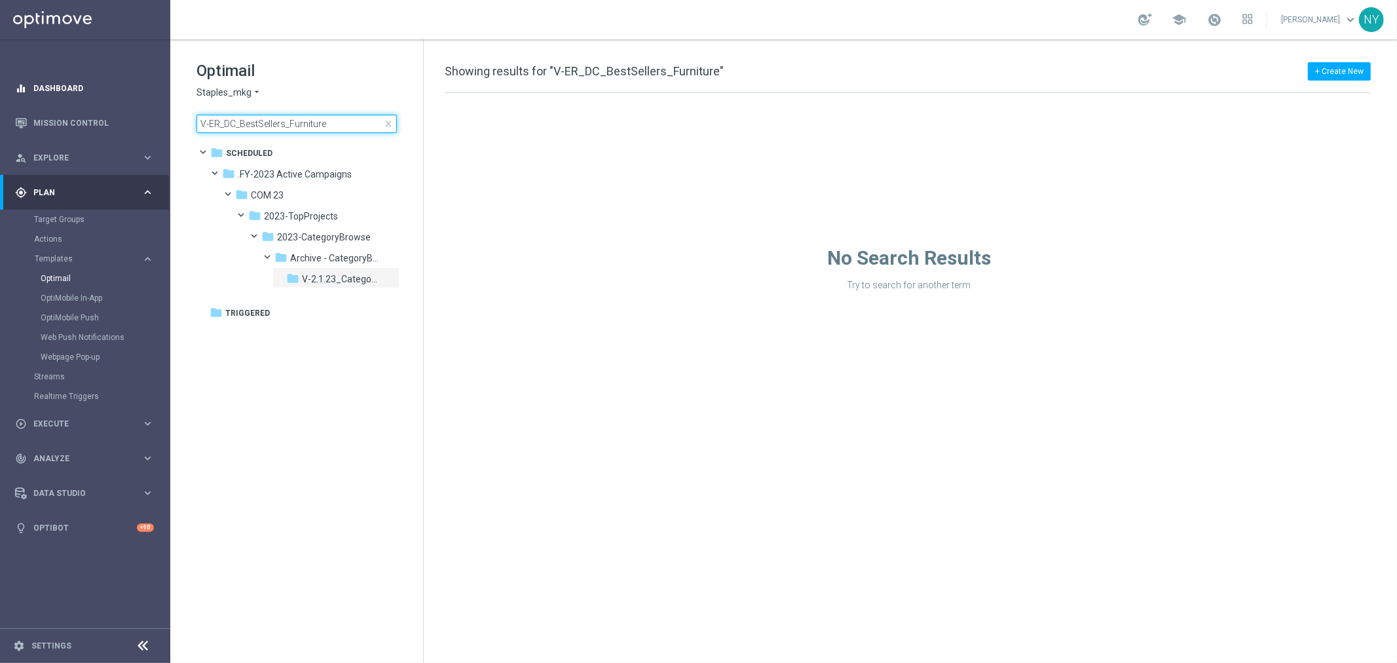
type input "V-ED_DC_Furniture_CatProp_JebbitTest"
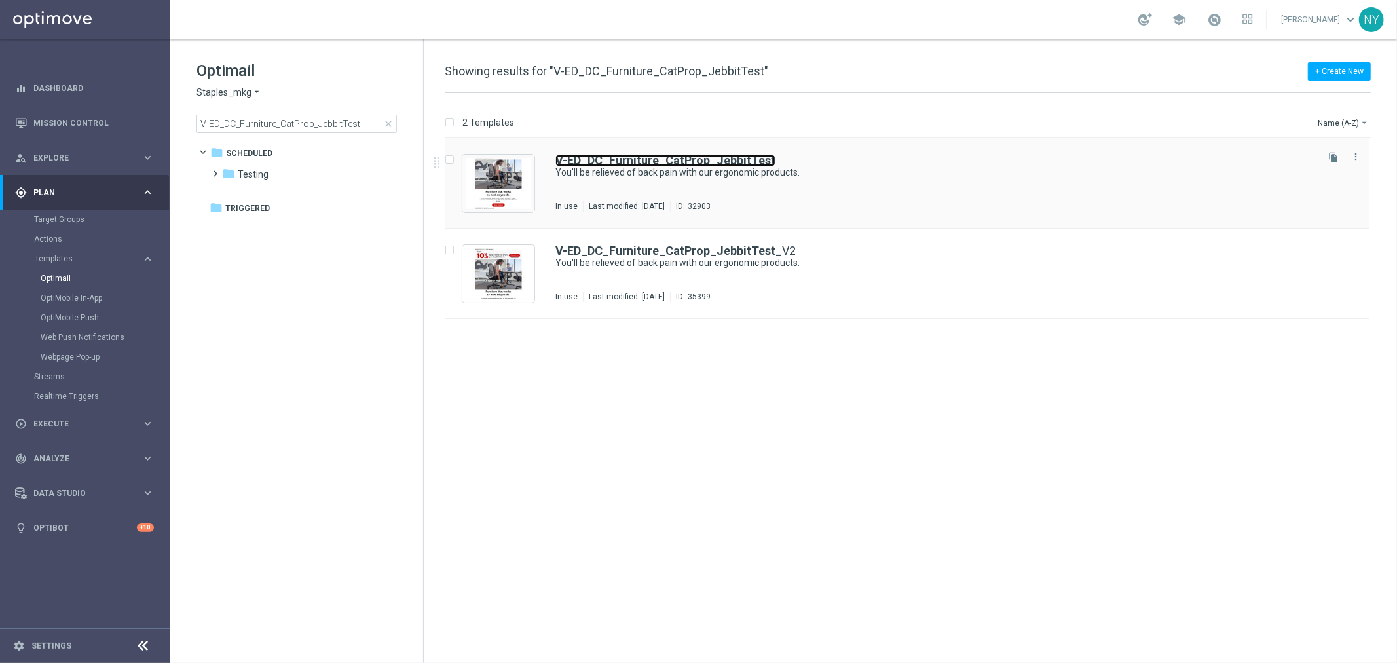
drag, startPoint x: 690, startPoint y: 161, endPoint x: 994, endPoint y: 156, distance: 303.3
click at [690, 161] on b "V-ED_DC_Furniture_CatProp_JebbitTest" at bounding box center [665, 160] width 220 height 14
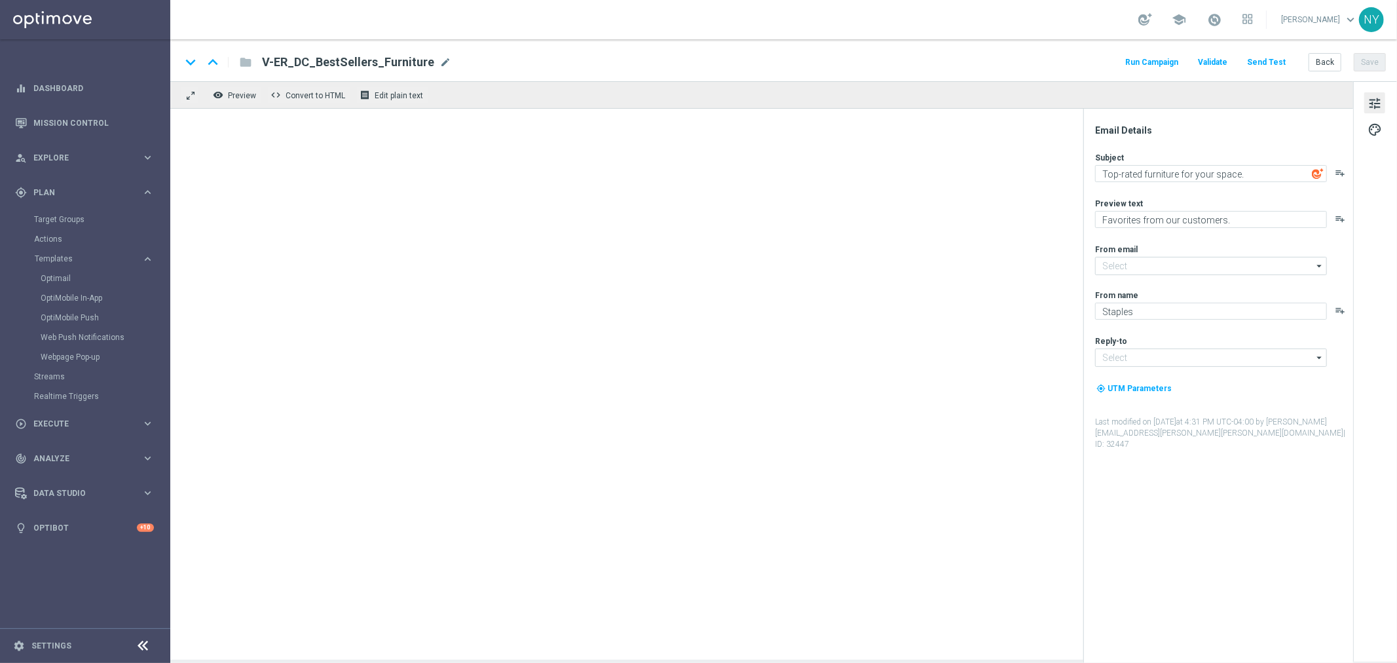
type input "[EMAIL_ADDRESS][DOMAIN_NAME]"
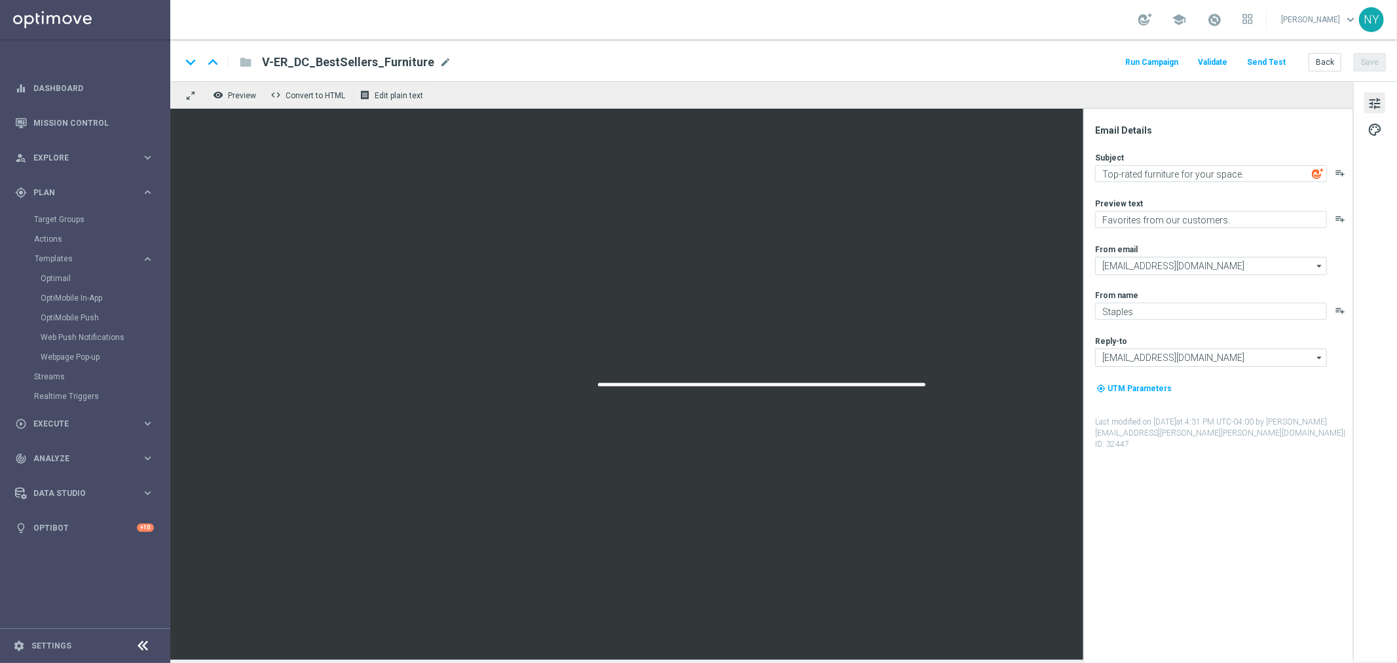
type textarea "You'll be relieved of back pain with our ergonomic products."
type textarea "Your invite to comfort has arrived."
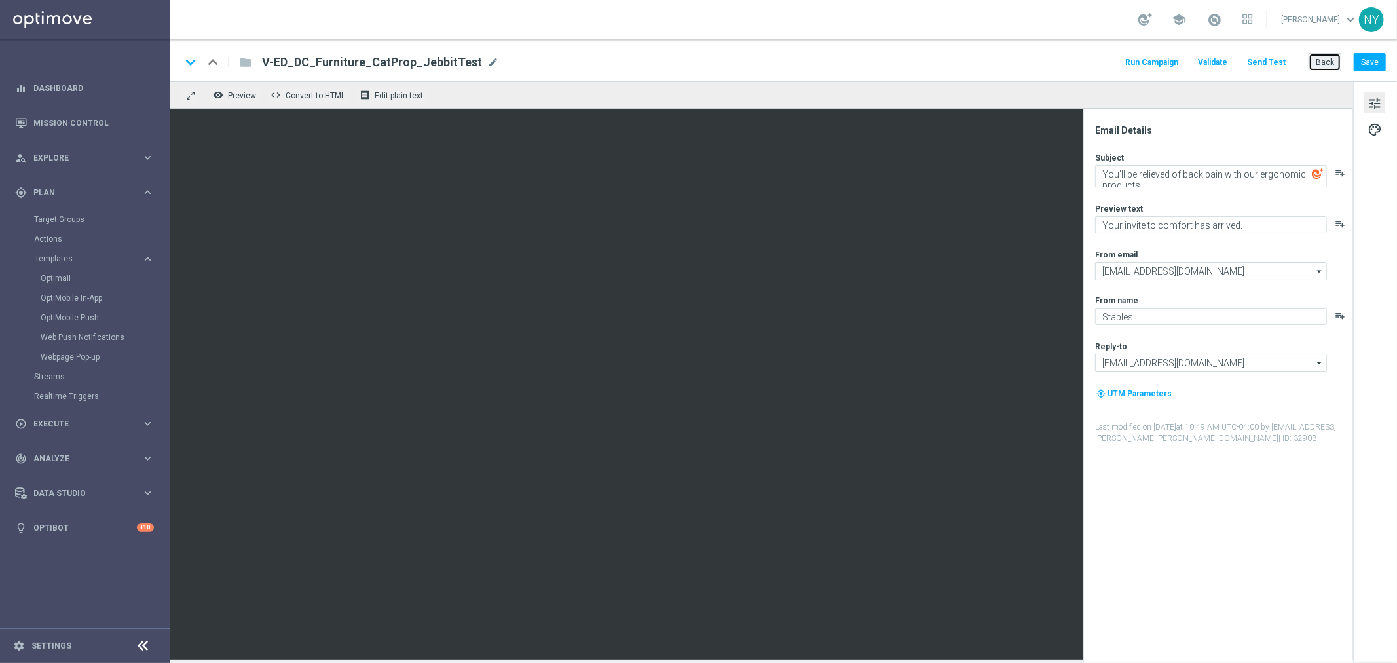
click at [1328, 62] on button "Back" at bounding box center [1325, 62] width 33 height 18
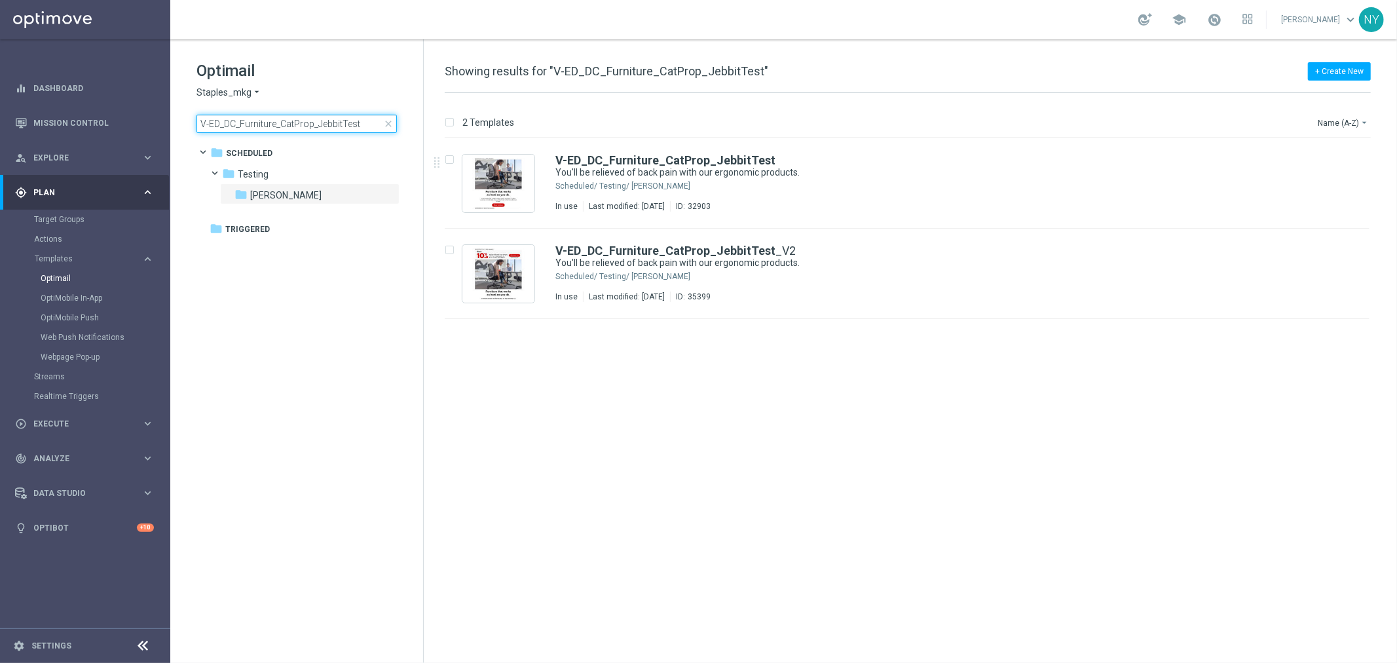
click at [348, 126] on input "V-ED_DC_Furniture_CatProp_JebbitTest" at bounding box center [296, 124] width 200 height 18
drag, startPoint x: 369, startPoint y: 123, endPoint x: 30, endPoint y: 126, distance: 339.3
click at [30, 126] on main "equalizer Dashboard Mission Control" at bounding box center [698, 331] width 1397 height 663
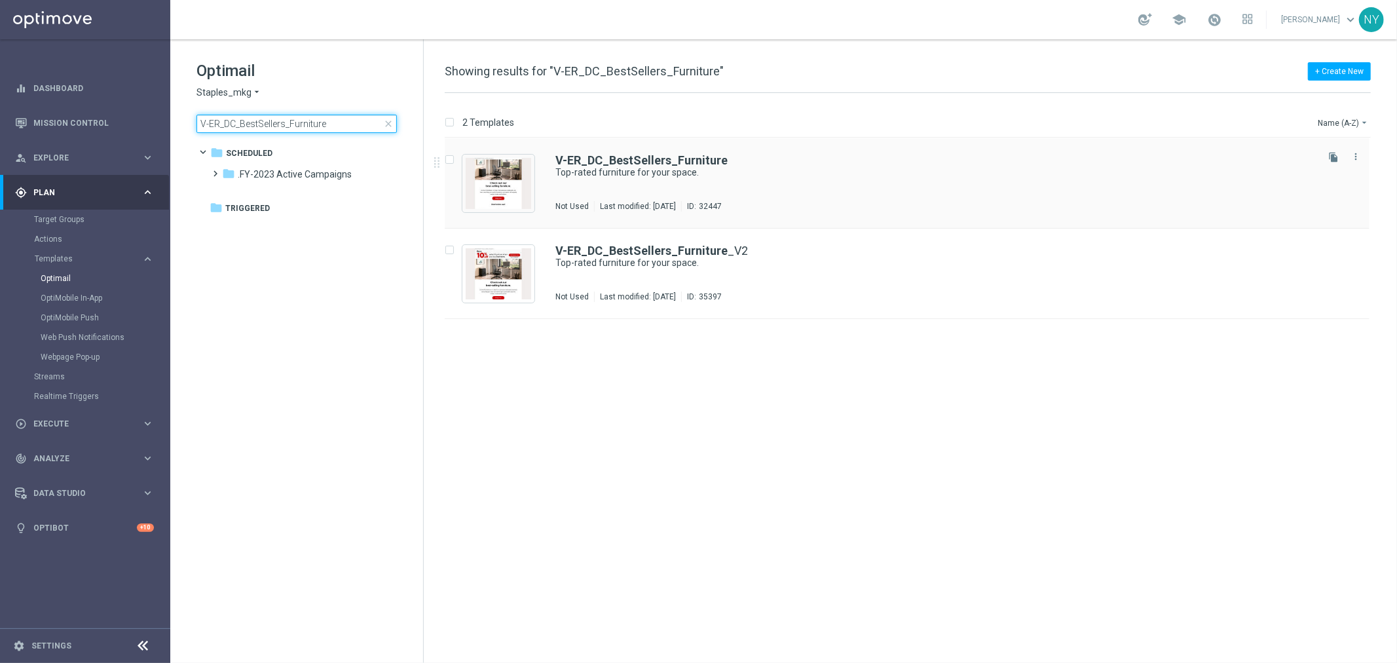
type input "V-ER_DC_BestSellers_Furniture"
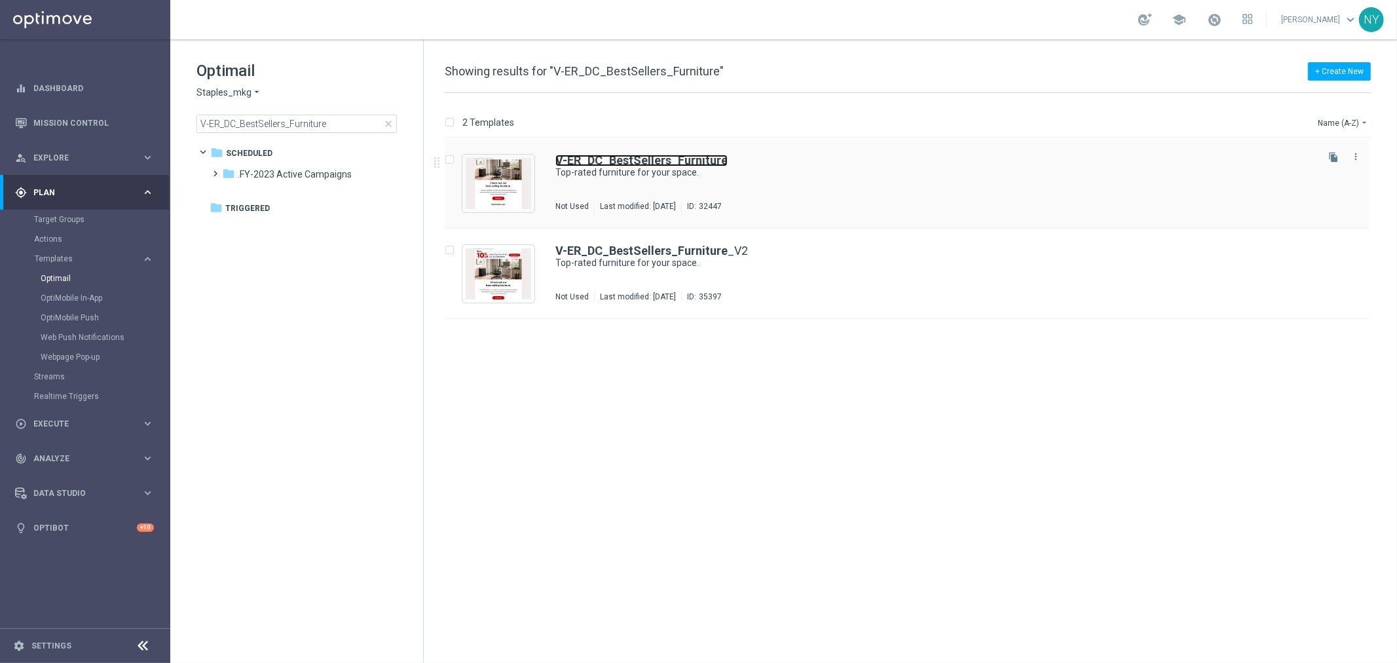
click at [639, 162] on b "V-ER_DC_BestSellers_Furniture" at bounding box center [641, 160] width 172 height 14
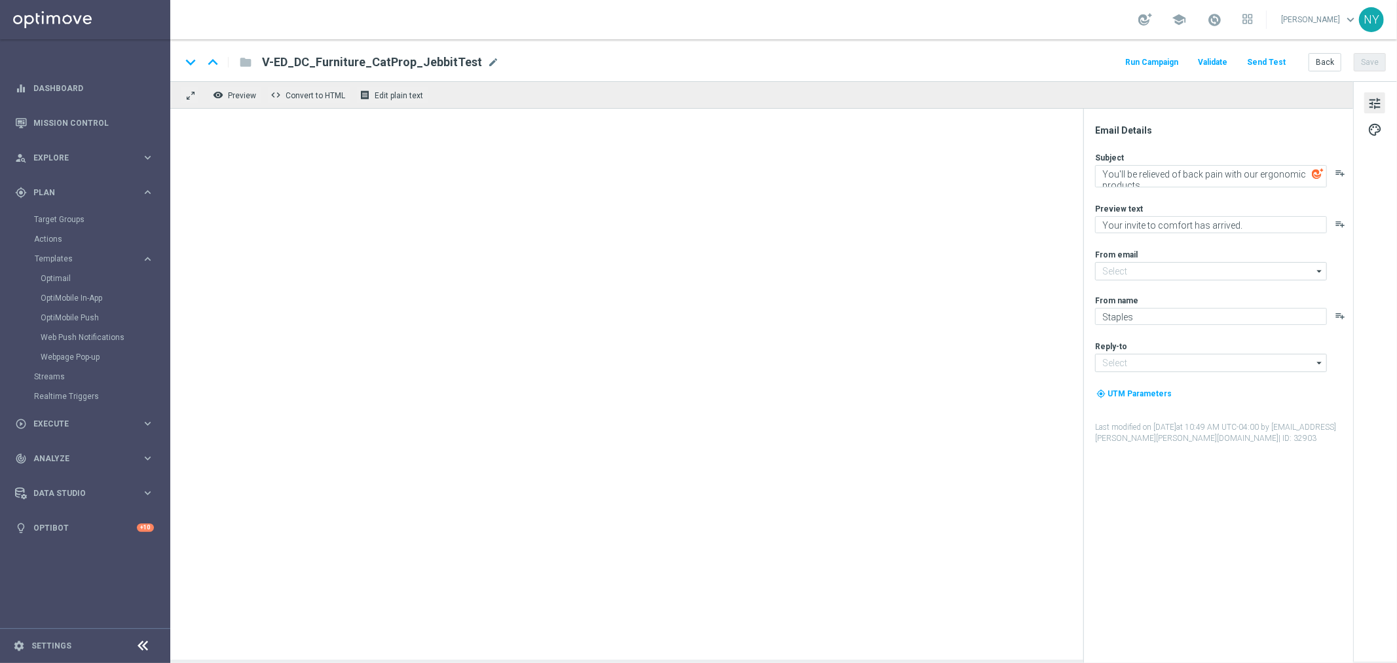
type input "[EMAIL_ADDRESS][DOMAIN_NAME]"
type textarea "Top-rated furniture for your space."
type textarea "Favorites from our customers."
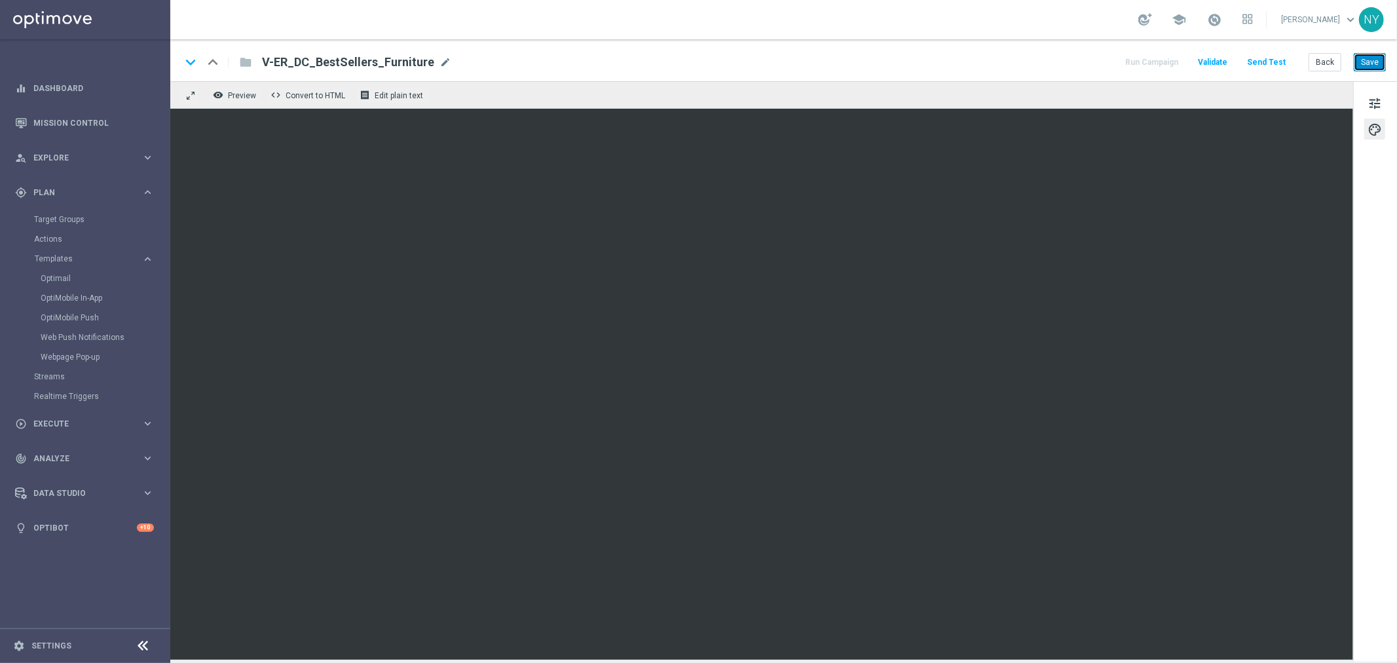
click at [1367, 64] on button "Save" at bounding box center [1370, 62] width 32 height 18
click at [1266, 60] on button "Send Test" at bounding box center [1266, 63] width 43 height 18
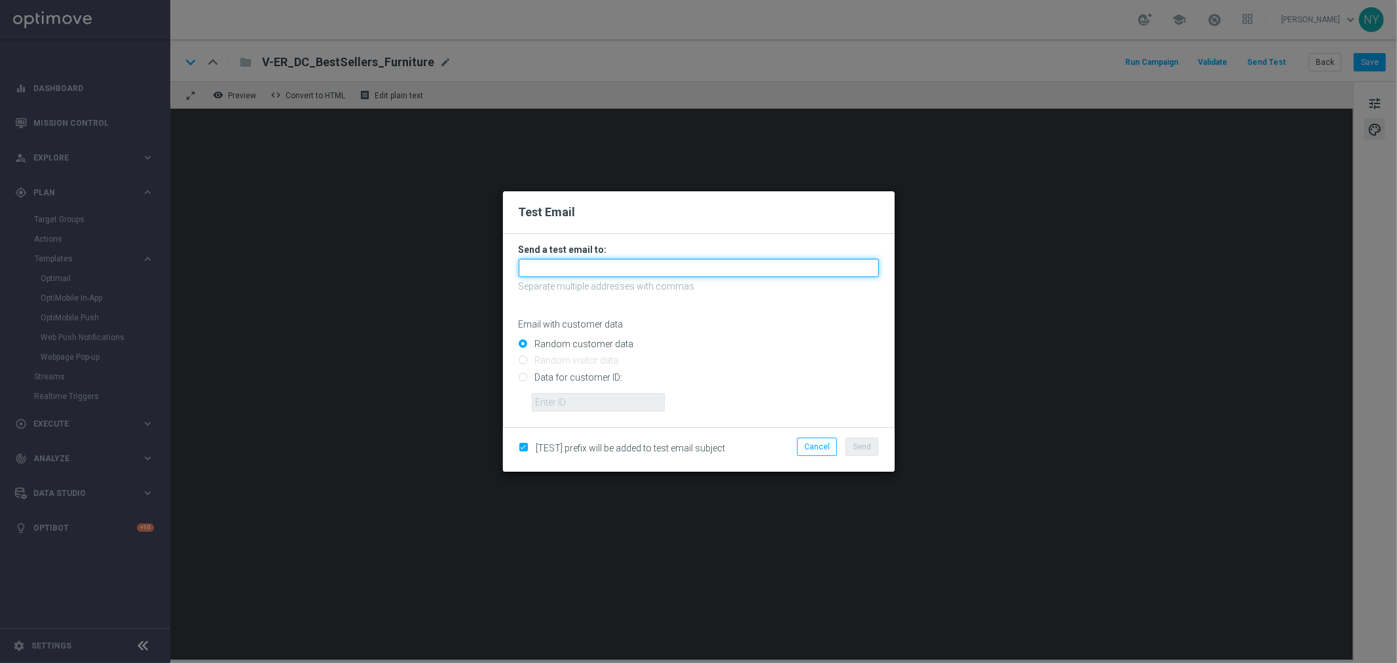
click at [561, 267] on input "text" at bounding box center [699, 268] width 360 height 18
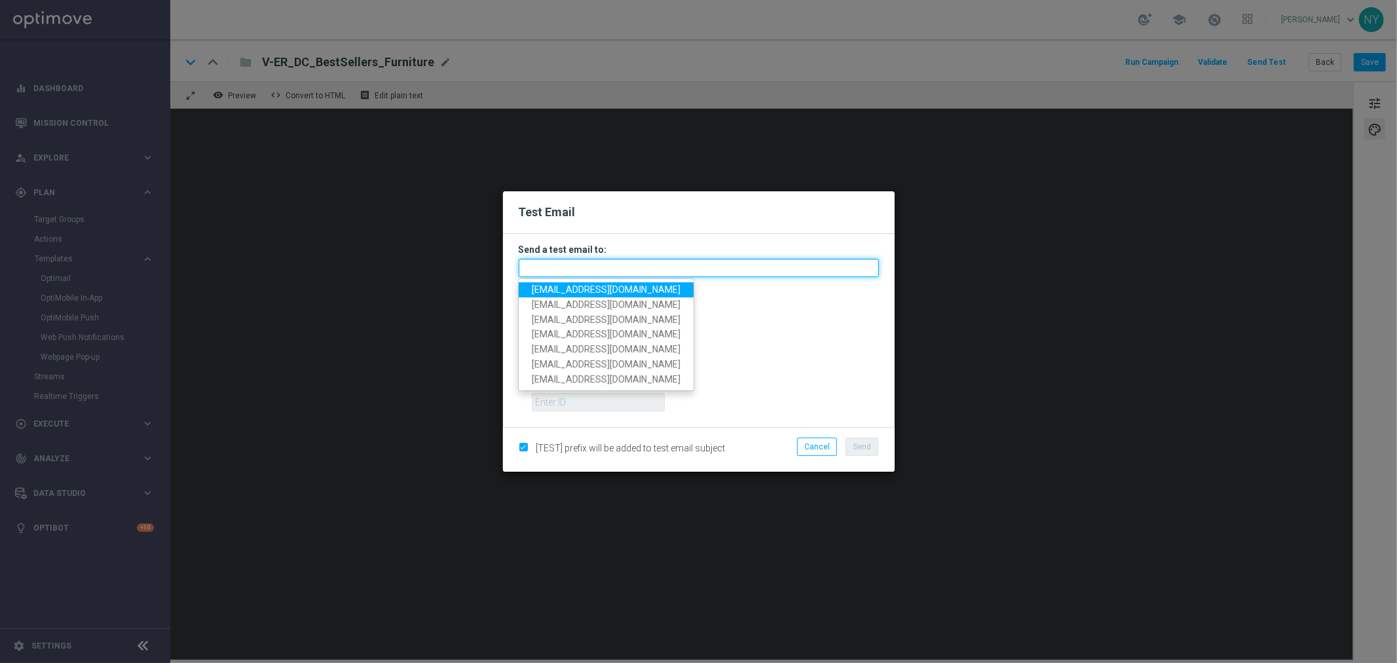
paste input "[EMAIL_ADDRESS][DOMAIN_NAME]"
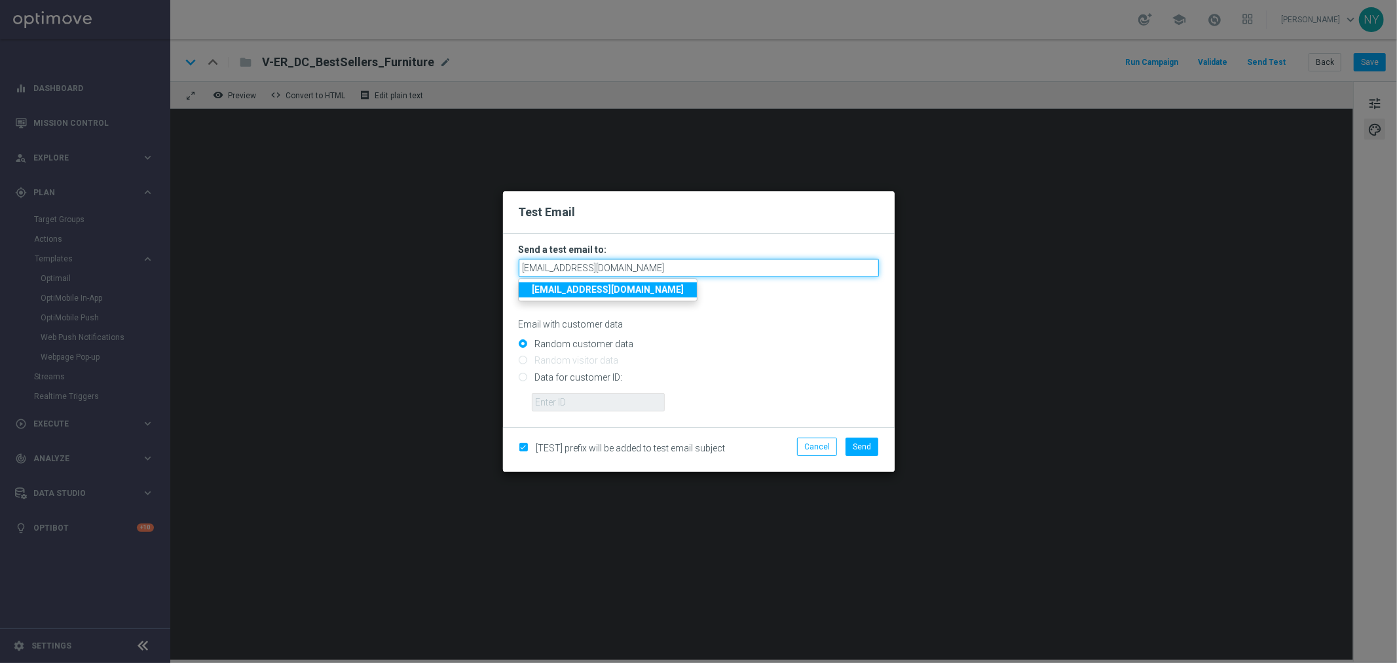
type input "[EMAIL_ADDRESS][DOMAIN_NAME]"
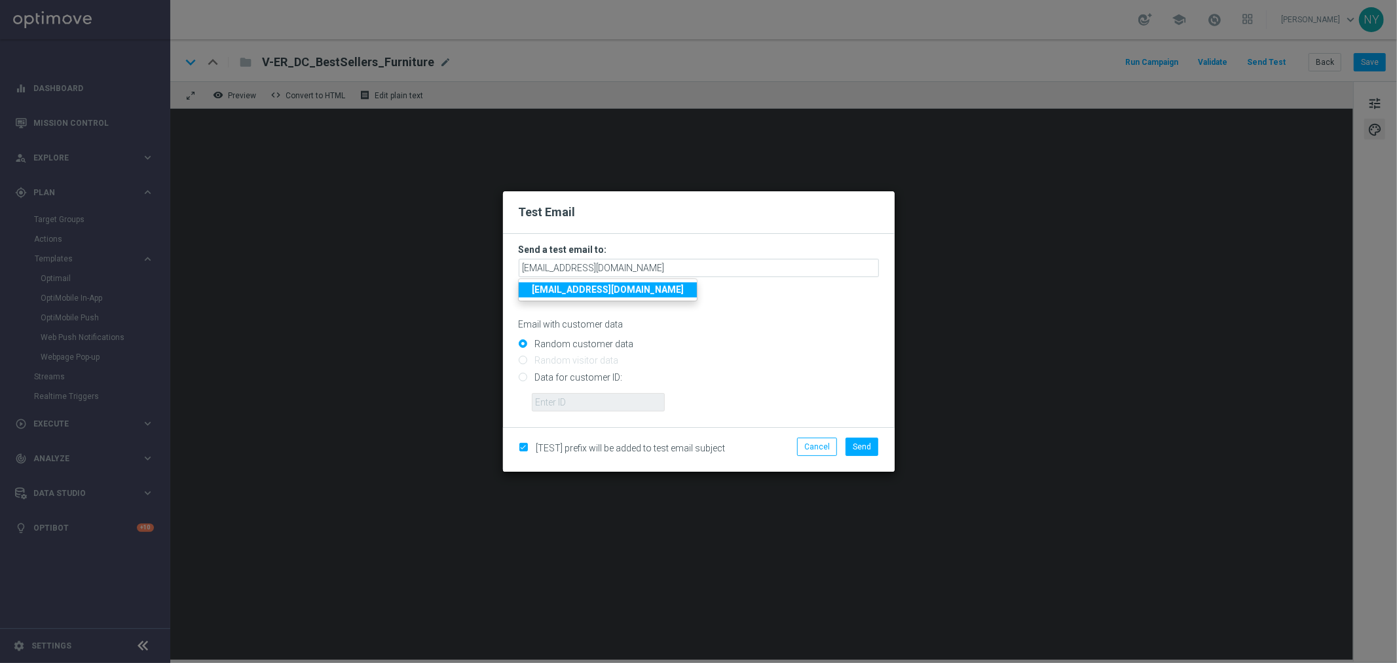
click at [521, 377] on input "Data for customer ID:" at bounding box center [699, 382] width 360 height 18
radio input "true"
click at [558, 407] on input "text" at bounding box center [598, 402] width 133 height 18
click at [563, 397] on input "text" at bounding box center [598, 402] width 133 height 18
paste input "10000006208"
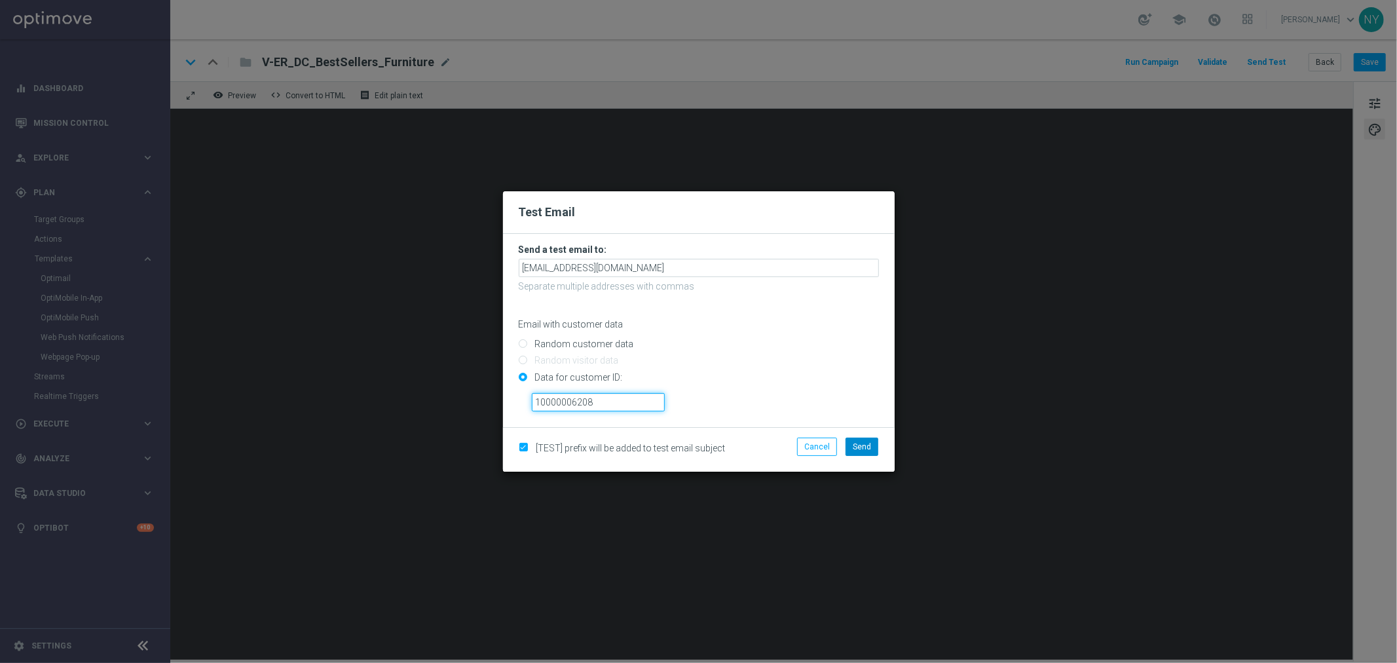
type input "10000006208"
click at [856, 450] on span "Send" at bounding box center [862, 446] width 18 height 9
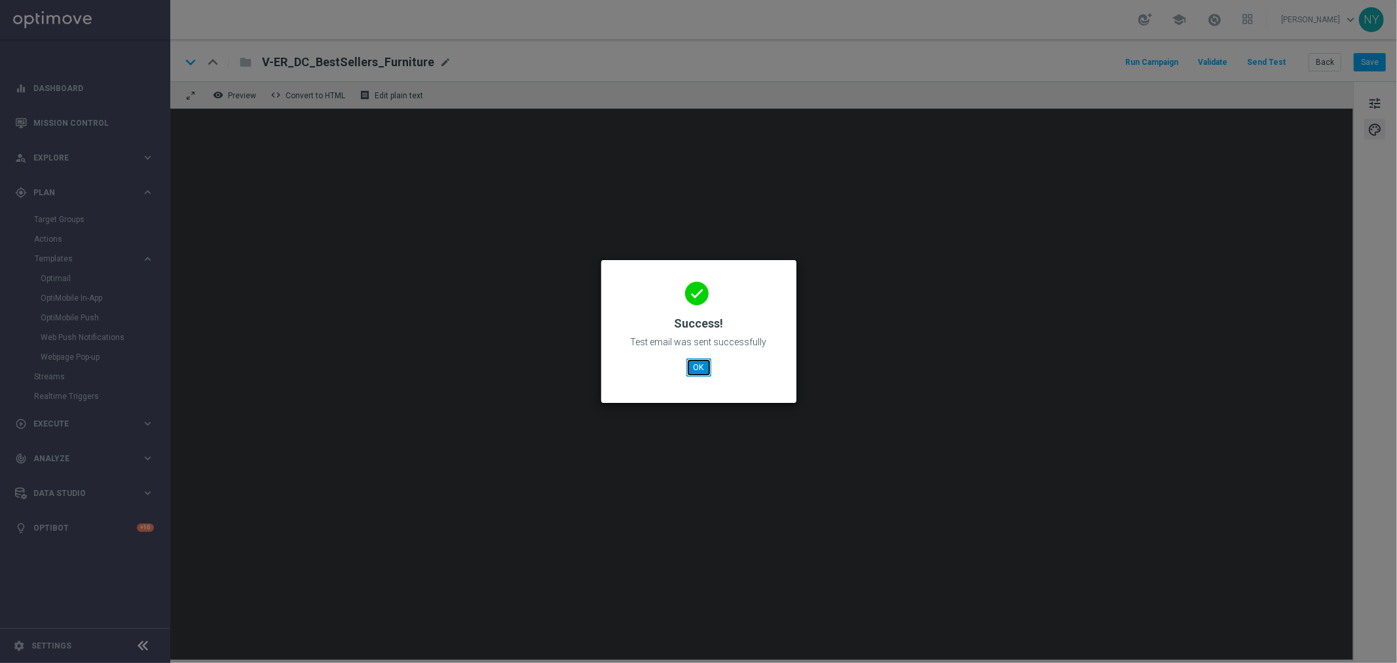
click at [696, 361] on button "OK" at bounding box center [698, 367] width 25 height 18
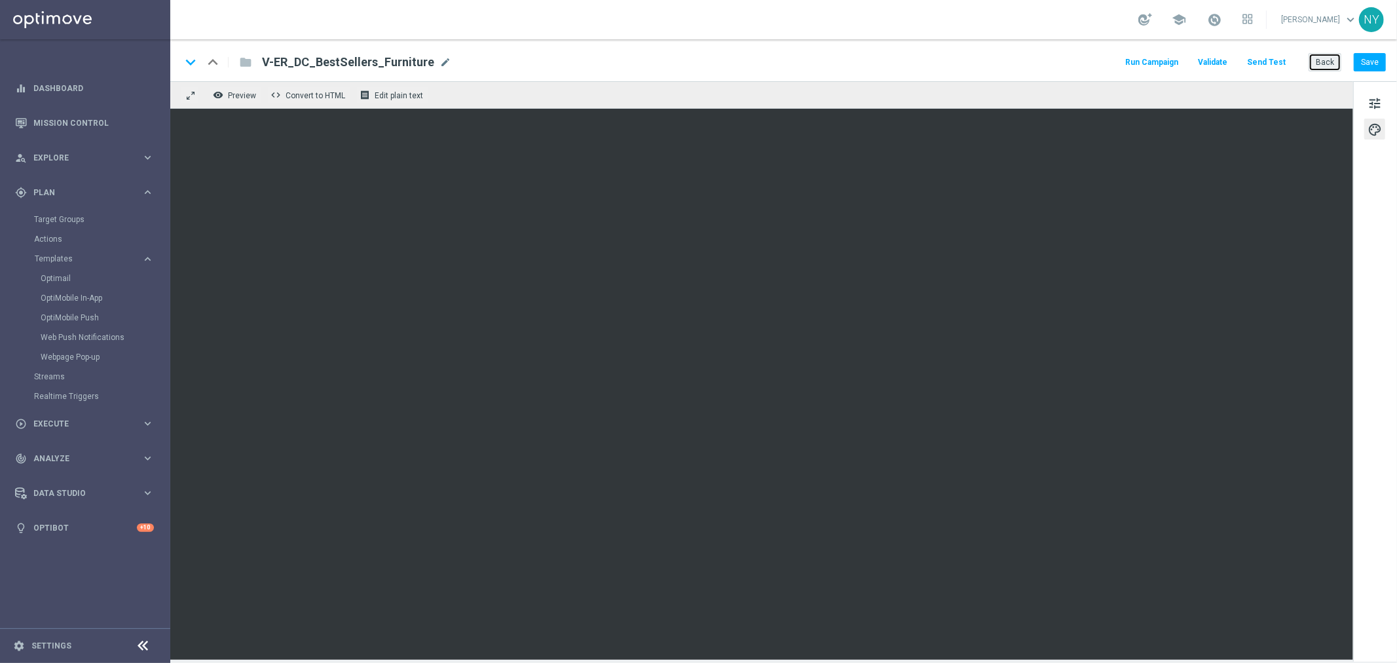
click at [1314, 59] on button "Back" at bounding box center [1325, 62] width 33 height 18
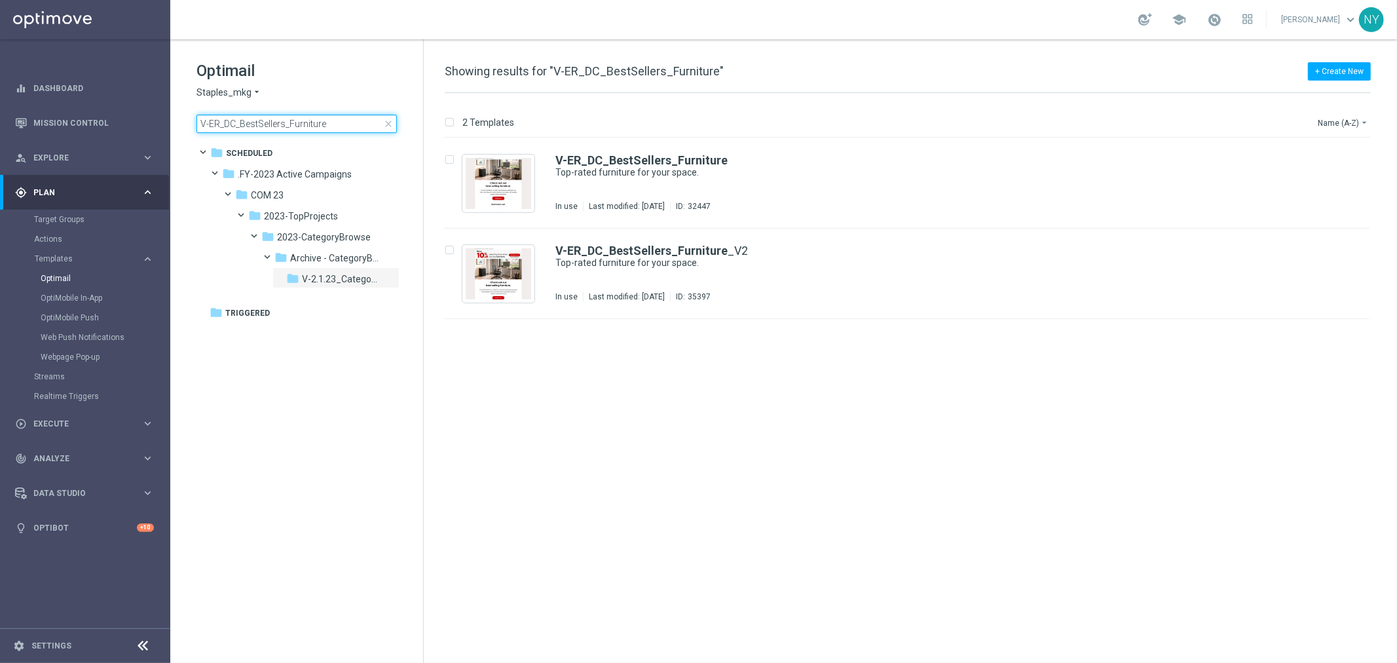
click at [339, 123] on input "V-ER_DC_BestSellers_Furniture" at bounding box center [296, 124] width 200 height 18
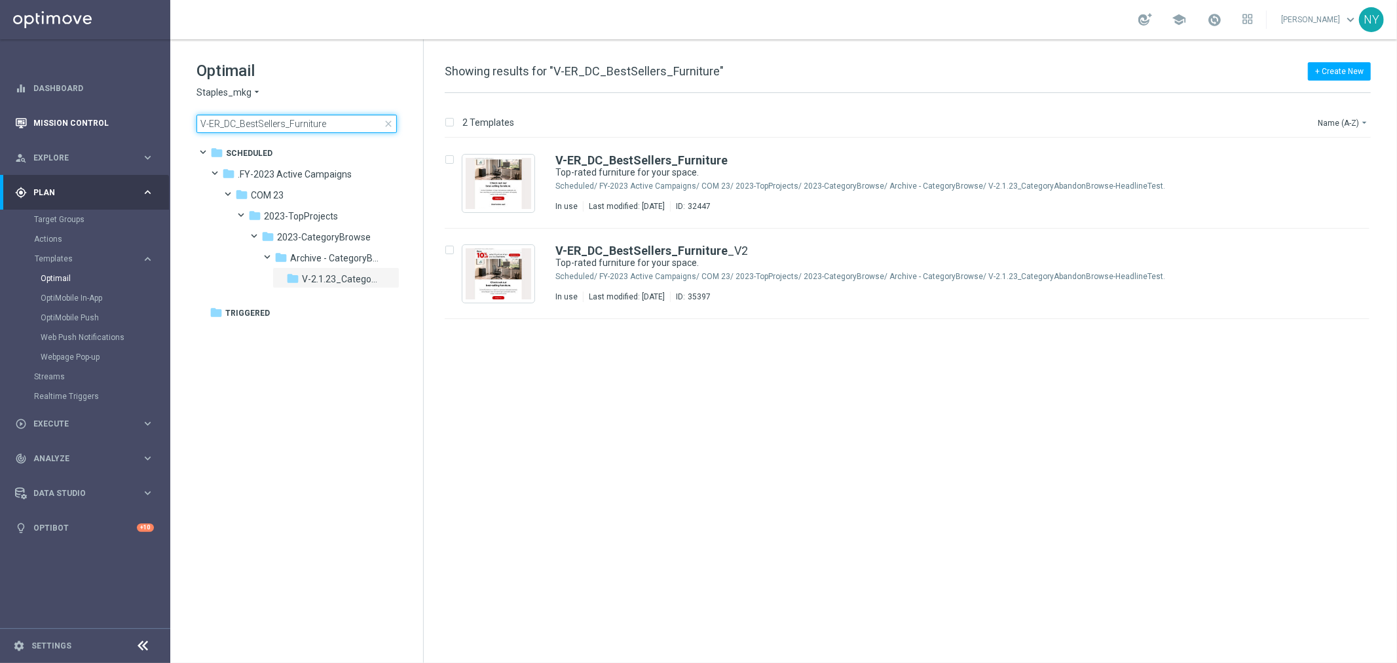
drag, startPoint x: 337, startPoint y: 123, endPoint x: 135, endPoint y: 113, distance: 202.6
click at [135, 113] on main "equalizer Dashboard Mission Control" at bounding box center [698, 331] width 1397 height 663
type input "V-ED_DC_Furniture_CatProp_JebbitTest"
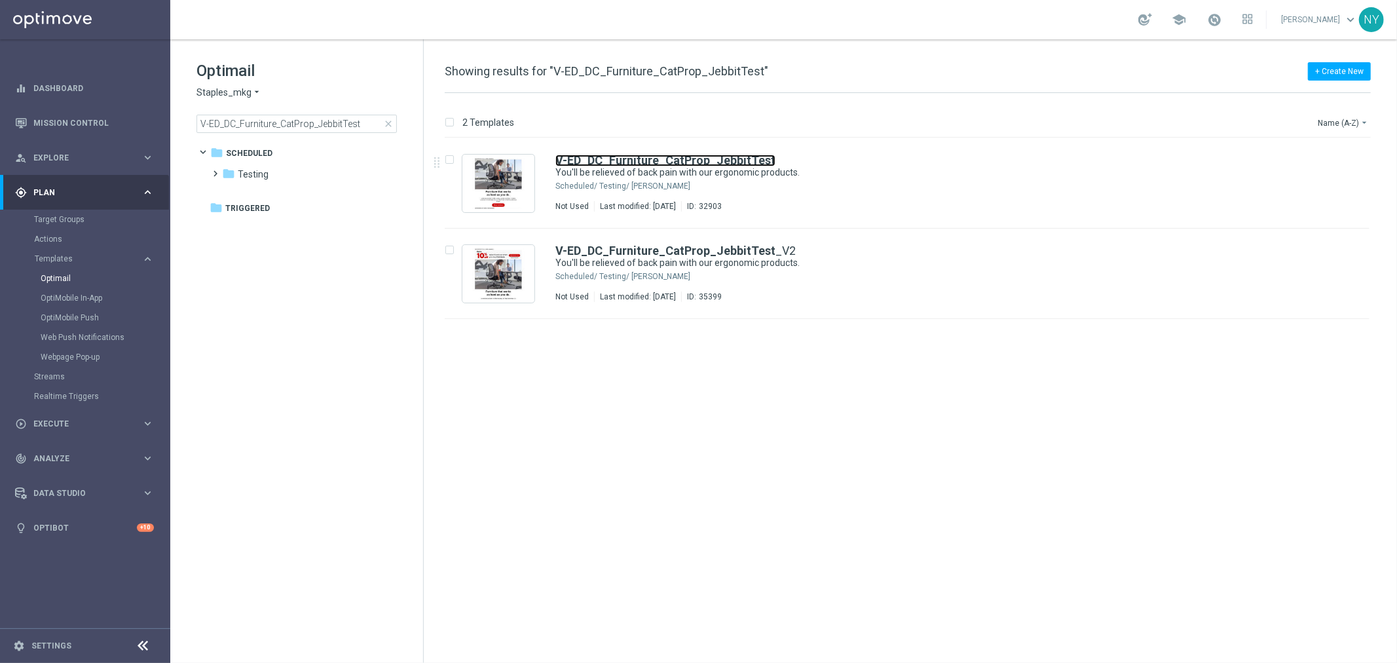
drag, startPoint x: 663, startPoint y: 159, endPoint x: 906, endPoint y: 106, distance: 249.3
click at [663, 159] on b "V-ED_DC_Furniture_CatProp_JebbitTest" at bounding box center [665, 160] width 220 height 14
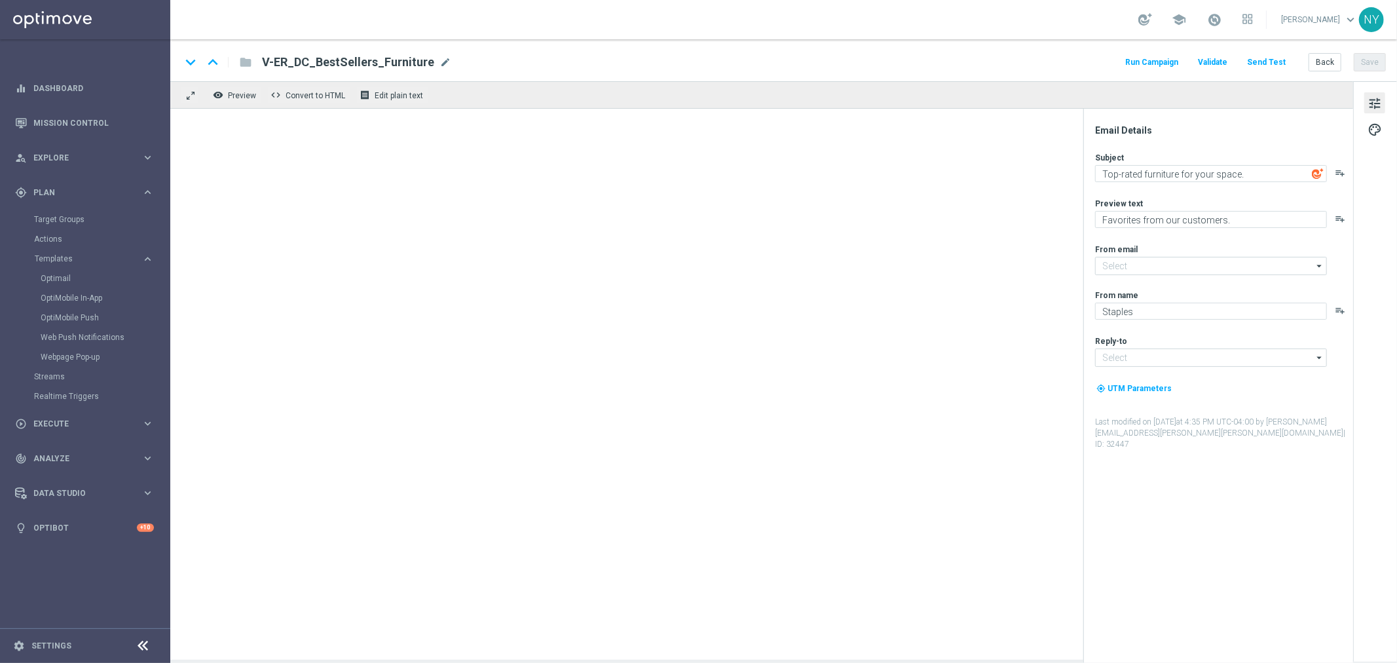
type input "[EMAIL_ADDRESS][DOMAIN_NAME]"
type textarea "You'll be relieved of back pain with our ergonomic products."
type textarea "Your invite to comfort has arrived."
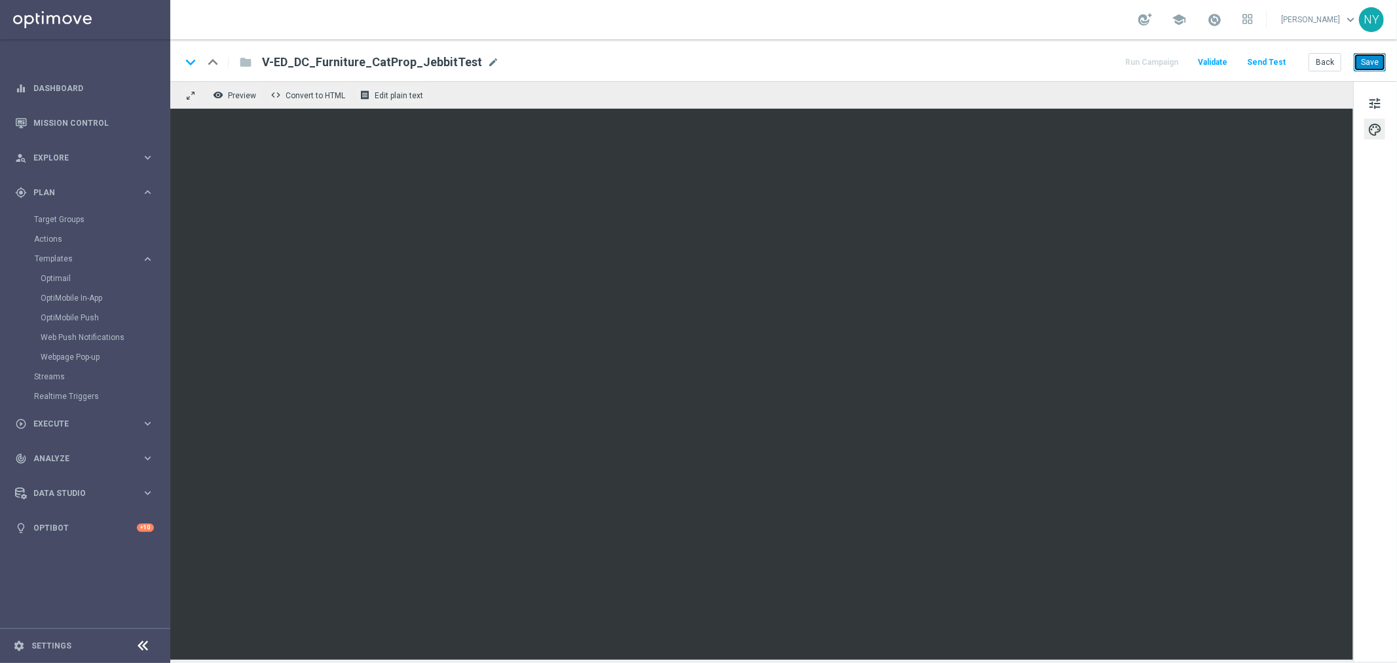
click at [1365, 61] on button "Save" at bounding box center [1370, 62] width 32 height 18
click at [1273, 61] on button "Send Test" at bounding box center [1266, 63] width 43 height 18
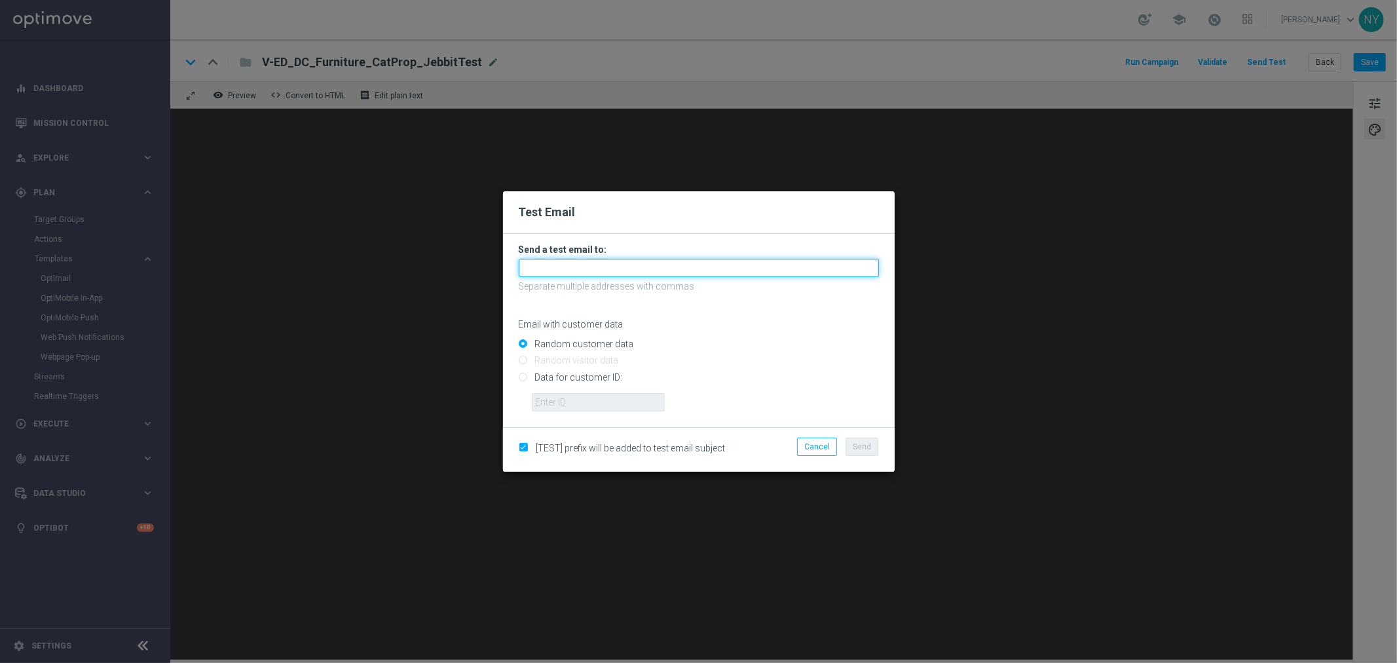
click at [536, 265] on input "text" at bounding box center [699, 268] width 360 height 18
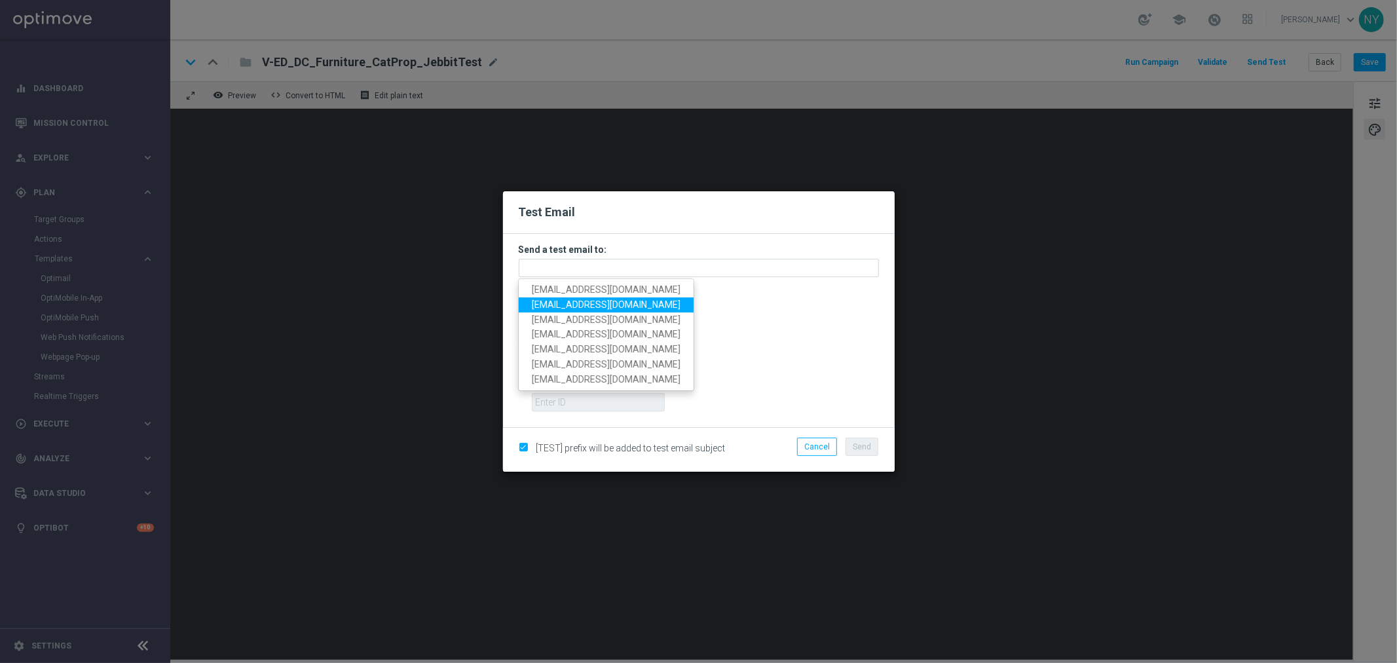
click at [561, 302] on span "[EMAIL_ADDRESS][DOMAIN_NAME]" at bounding box center [606, 304] width 149 height 10
type input "[EMAIL_ADDRESS][DOMAIN_NAME]"
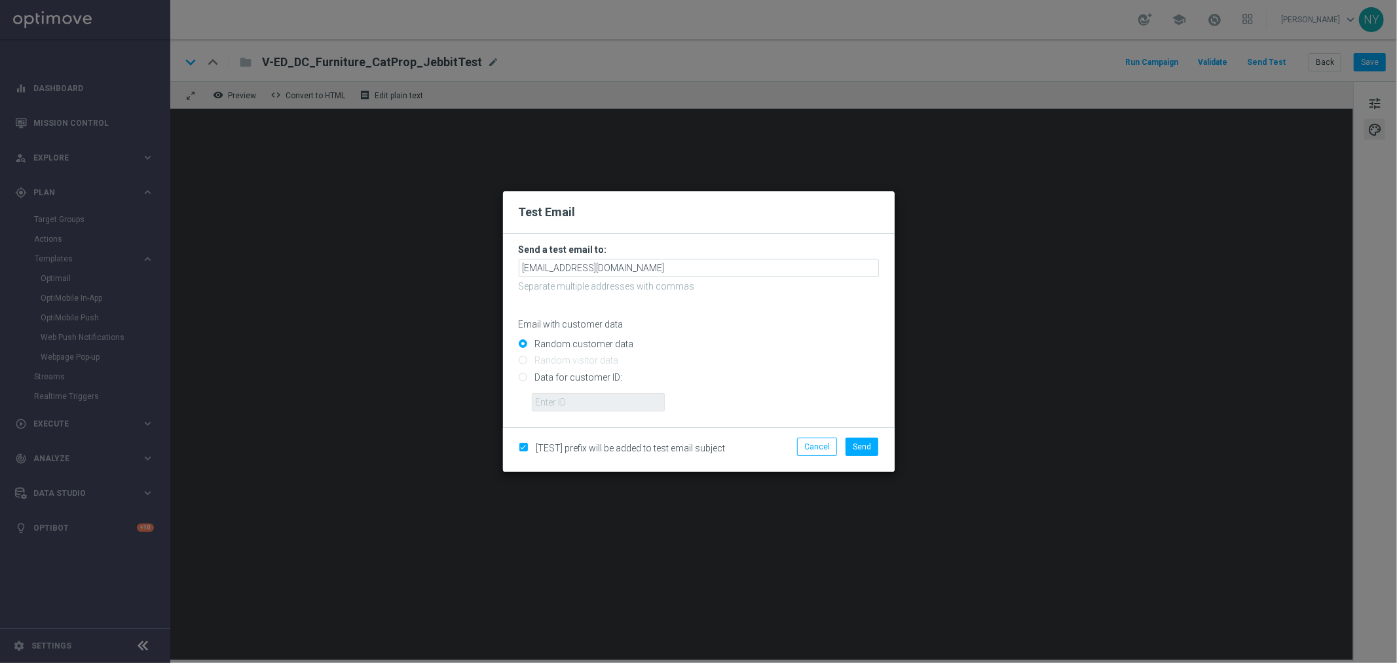
click at [522, 375] on input "Data for customer ID:" at bounding box center [699, 382] width 360 height 18
radio input "true"
click at [548, 402] on input "text" at bounding box center [598, 402] width 133 height 18
click at [567, 401] on input "text" at bounding box center [598, 402] width 133 height 18
paste input "10000006208"
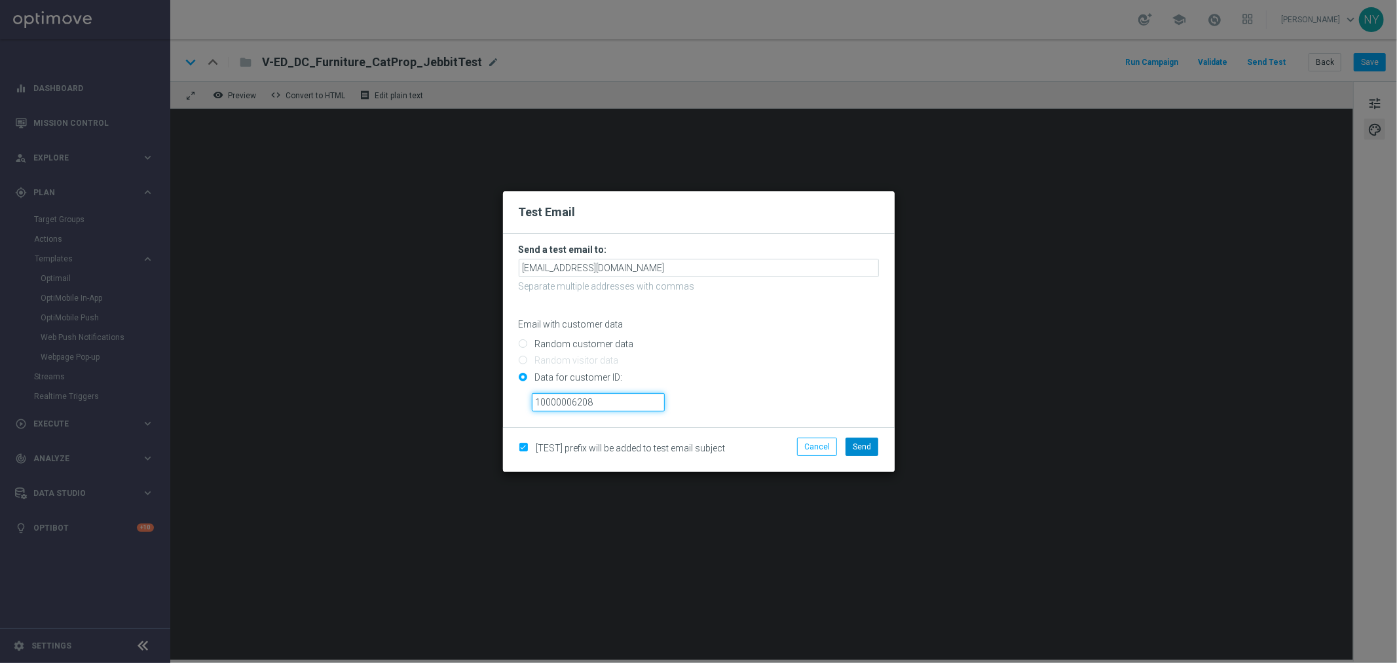
type input "10000006208"
click at [863, 449] on span "Send" at bounding box center [862, 446] width 18 height 9
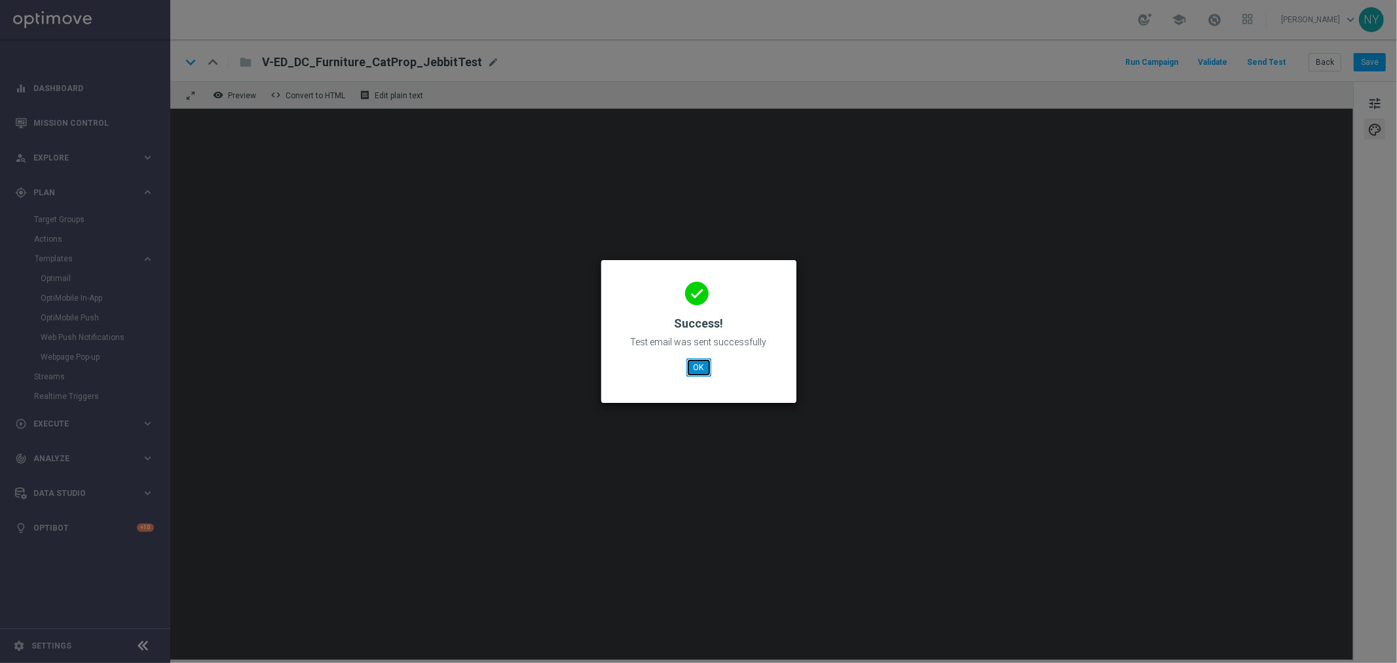
click at [697, 367] on button "OK" at bounding box center [698, 367] width 25 height 18
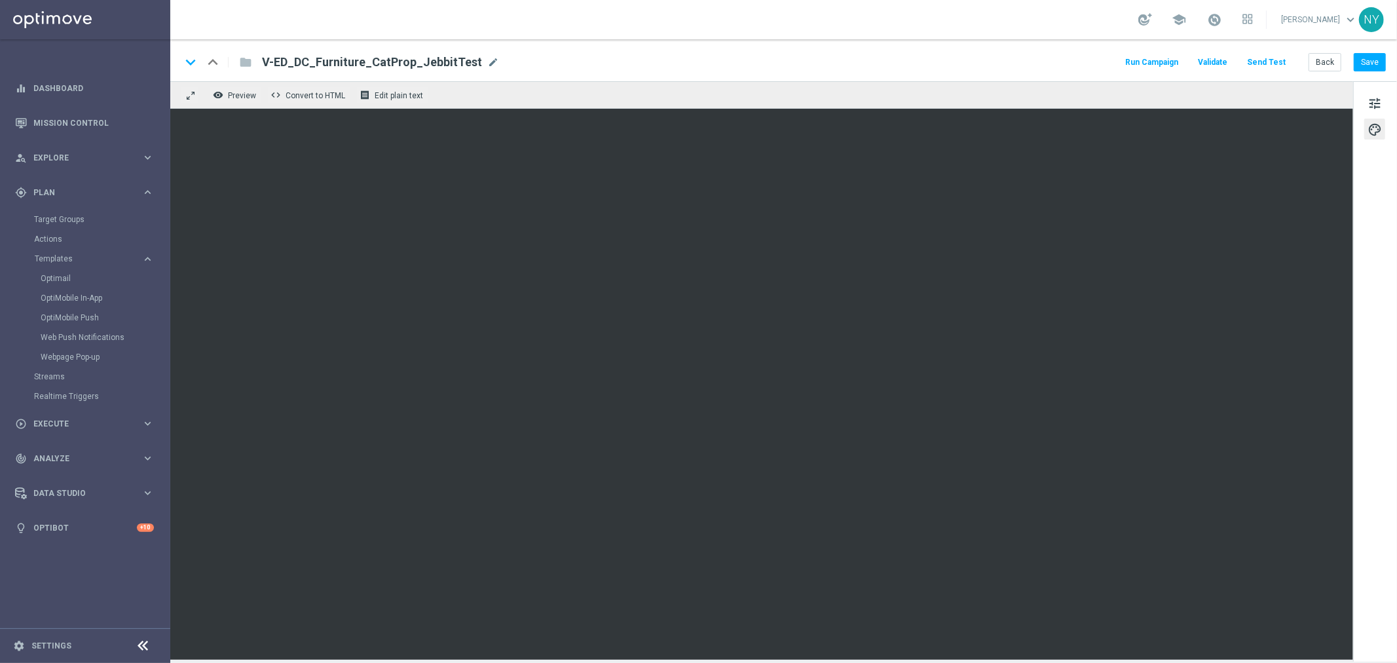
click at [1273, 56] on button "Send Test" at bounding box center [1266, 63] width 43 height 18
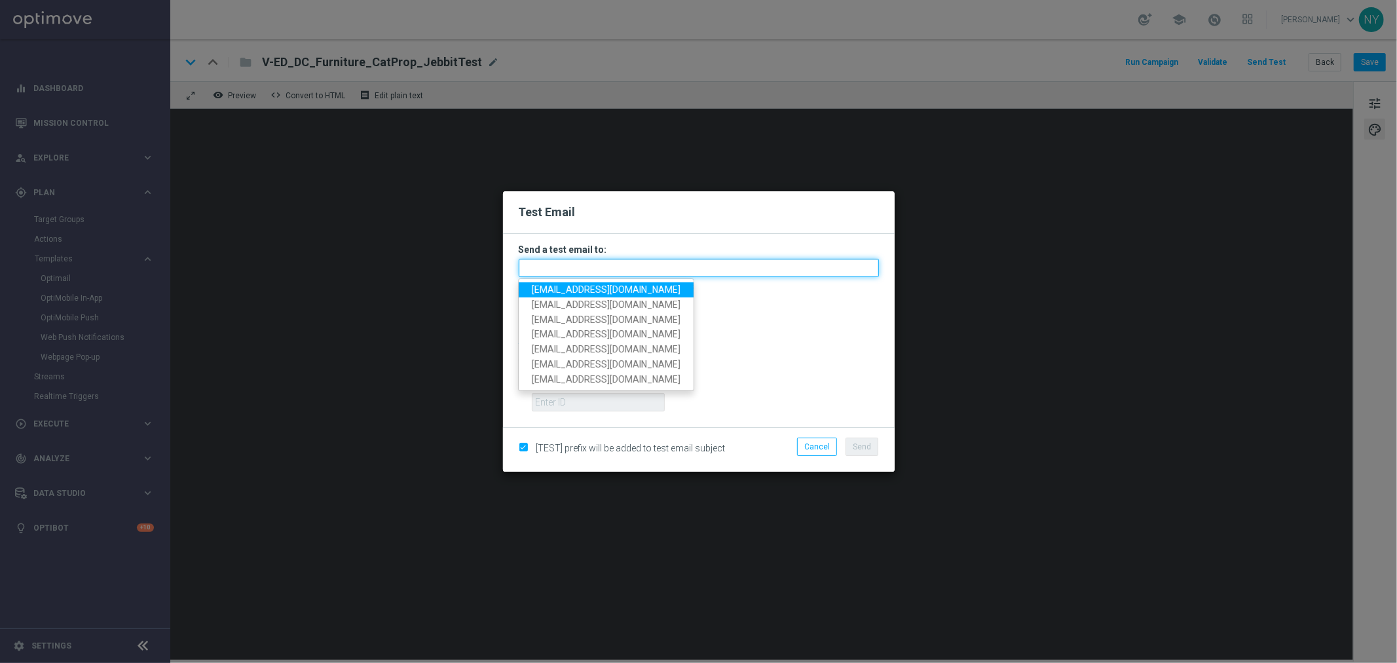
click at [540, 265] on input "text" at bounding box center [699, 268] width 360 height 18
paste input "[EMAIL_ADDRESS][DOMAIN_NAME]"
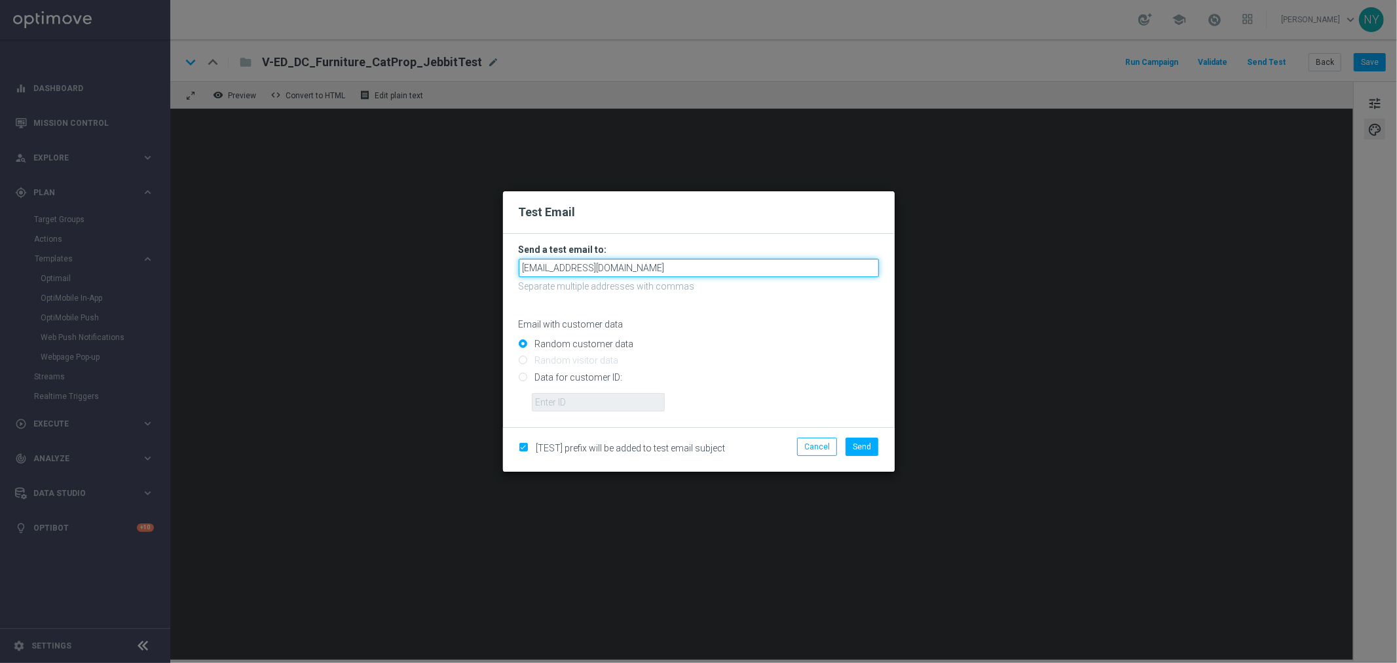
type input "[EMAIL_ADDRESS][DOMAIN_NAME]"
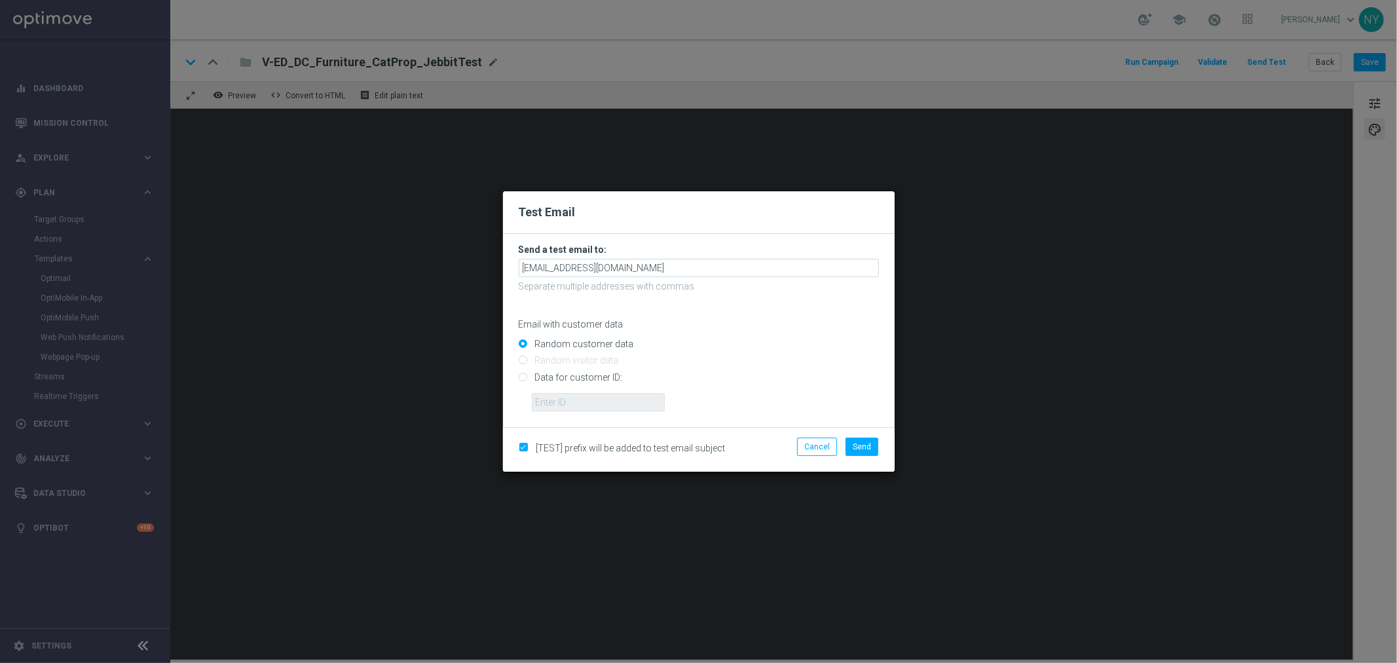
click at [523, 377] on input "Data for customer ID:" at bounding box center [699, 382] width 360 height 18
radio input "true"
click at [553, 406] on input "text" at bounding box center [598, 402] width 133 height 18
paste input "10000014275"
type input "10000014275"
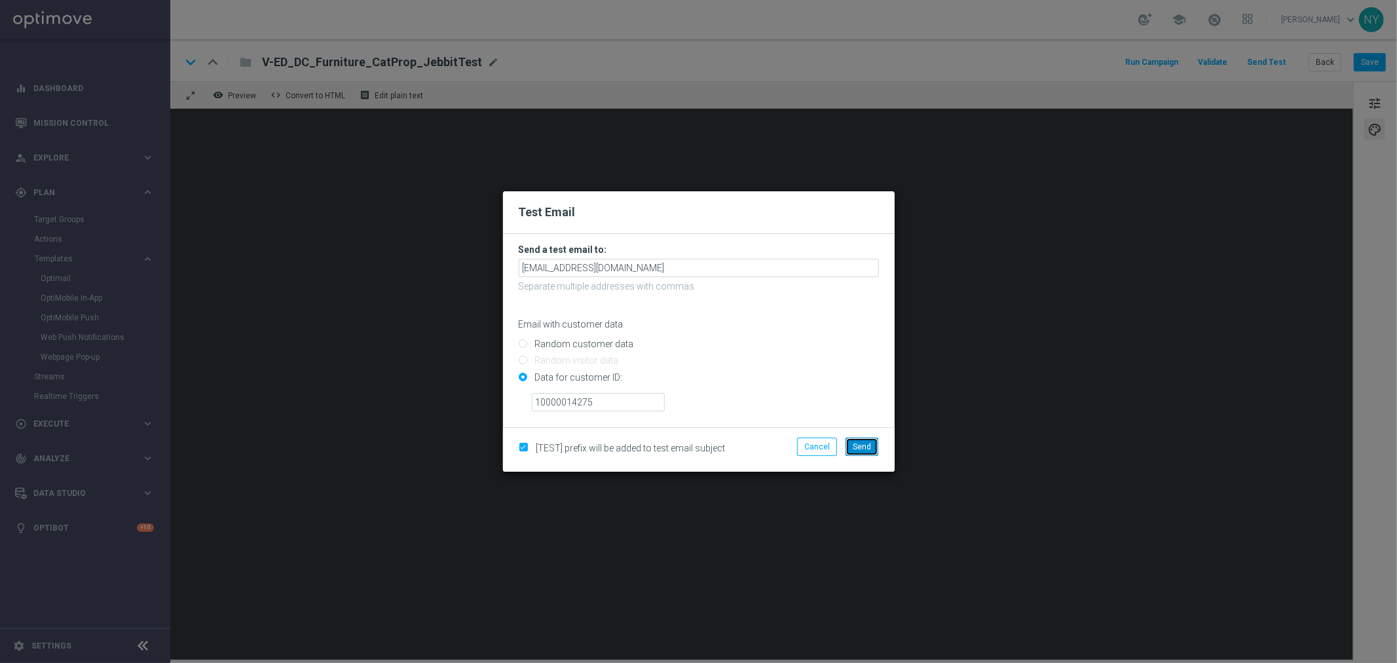
click at [859, 440] on button "Send" at bounding box center [862, 446] width 33 height 18
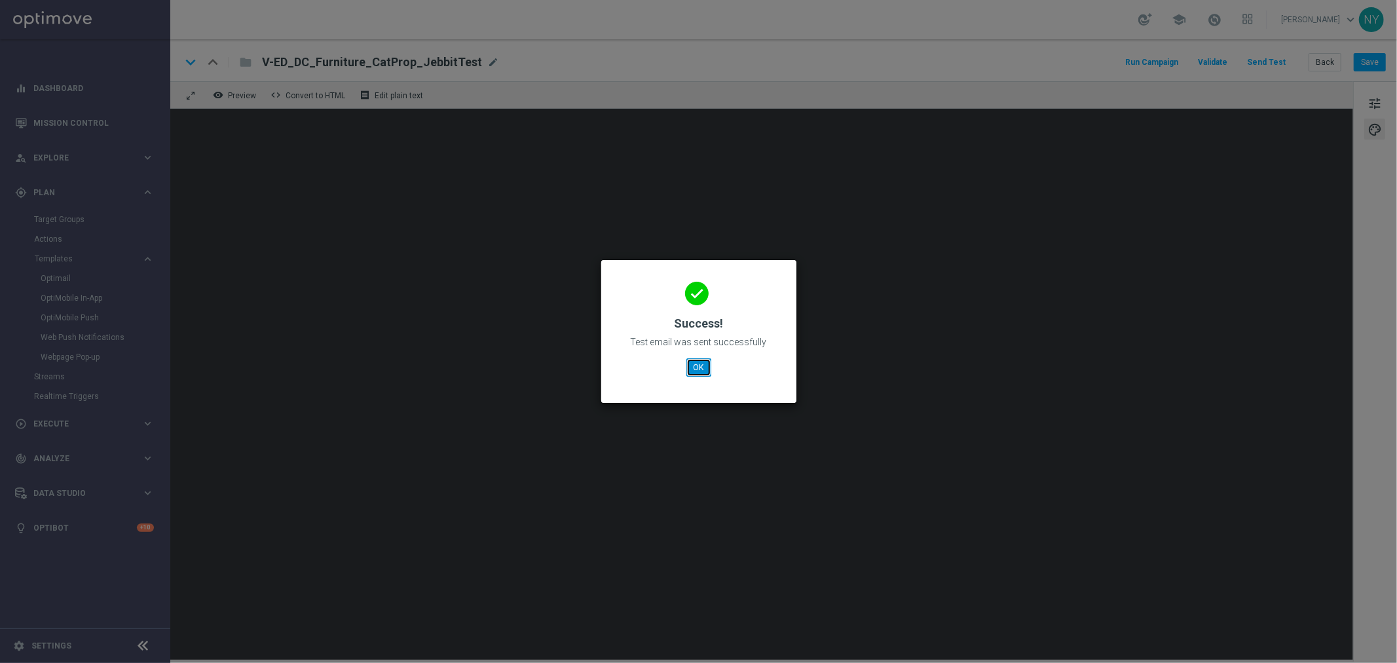
click at [696, 365] on button "OK" at bounding box center [698, 367] width 25 height 18
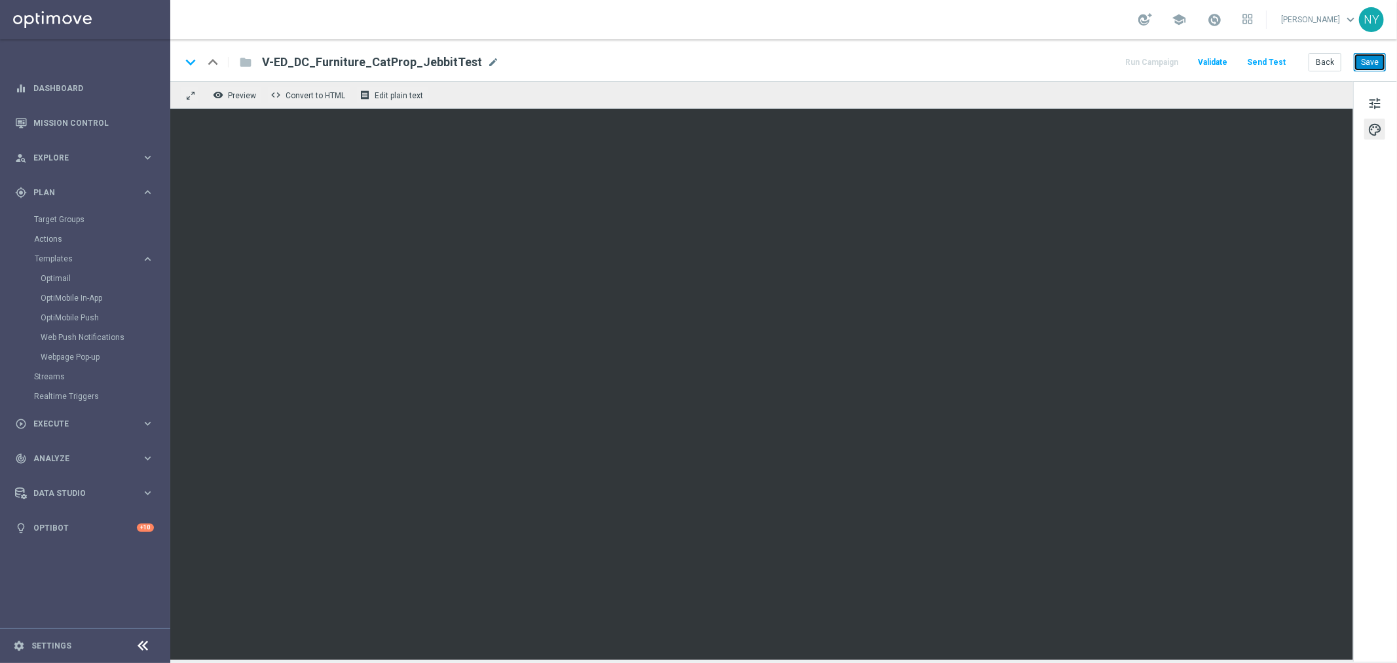
click at [1373, 64] on button "Save" at bounding box center [1370, 62] width 32 height 18
click at [1263, 61] on button "Send Test" at bounding box center [1266, 63] width 43 height 18
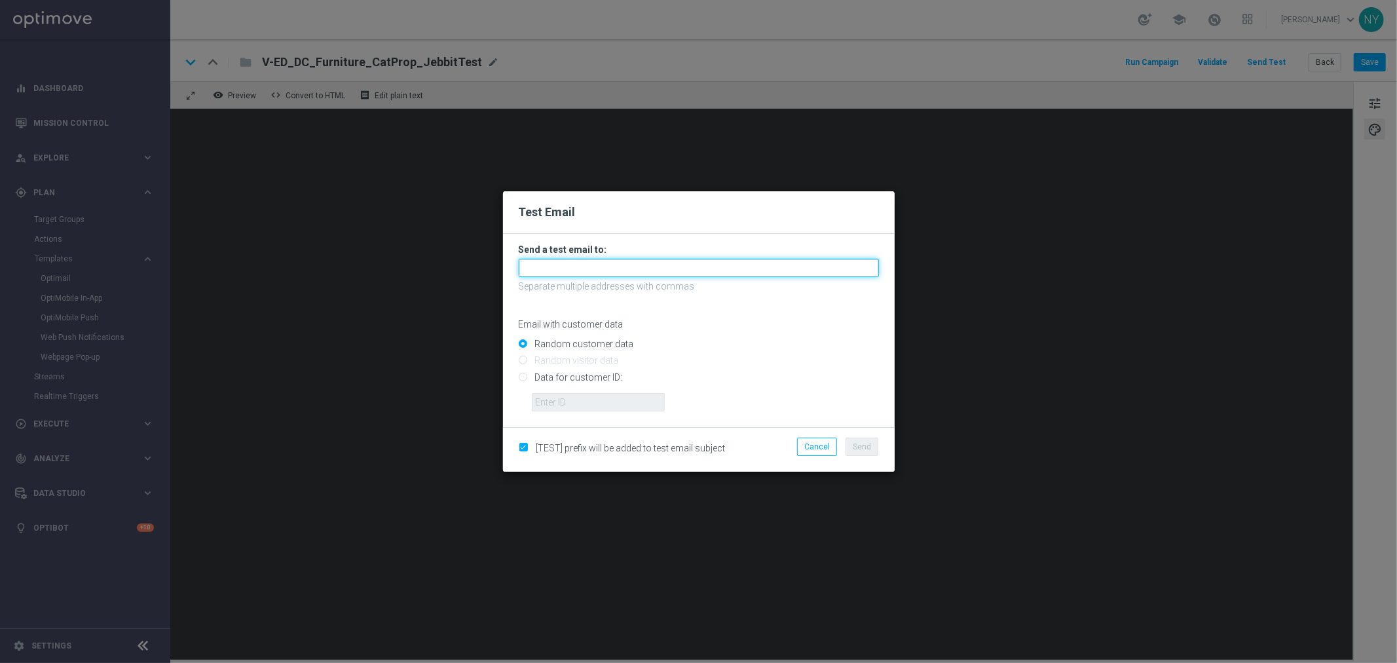
click at [585, 271] on input "text" at bounding box center [699, 268] width 360 height 18
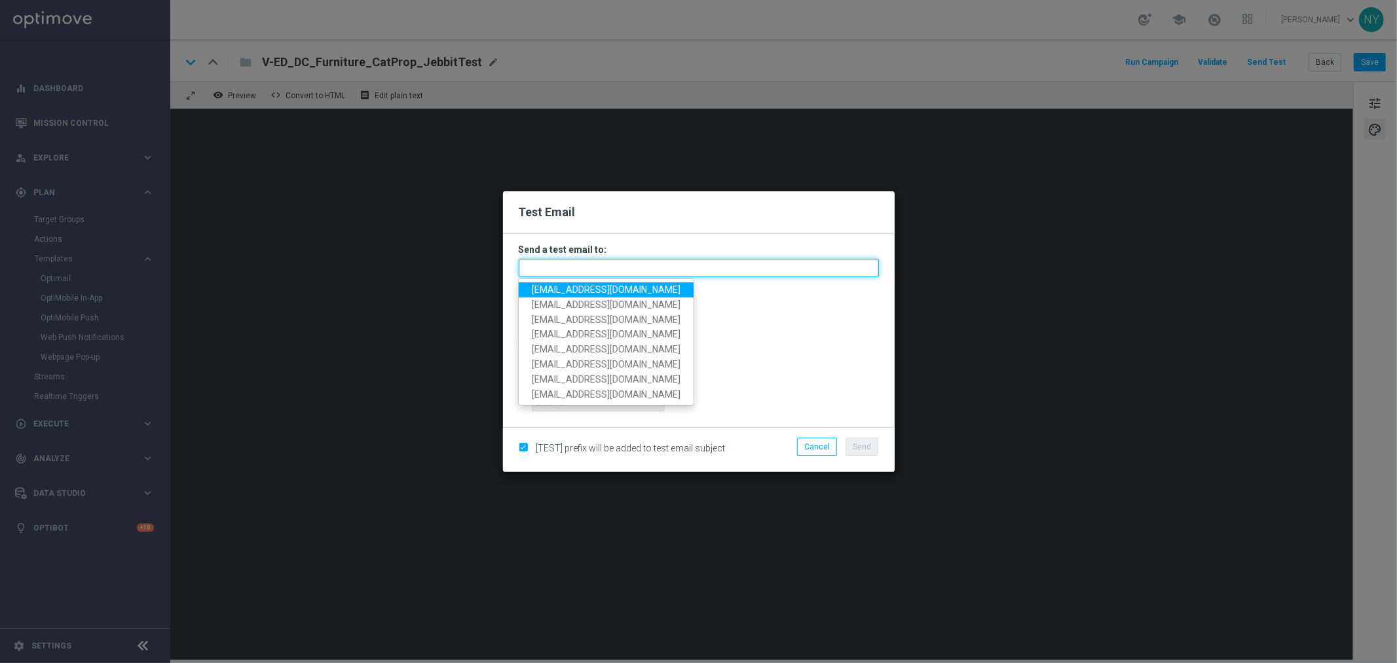
paste input "[EMAIL_ADDRESS][DOMAIN_NAME]"
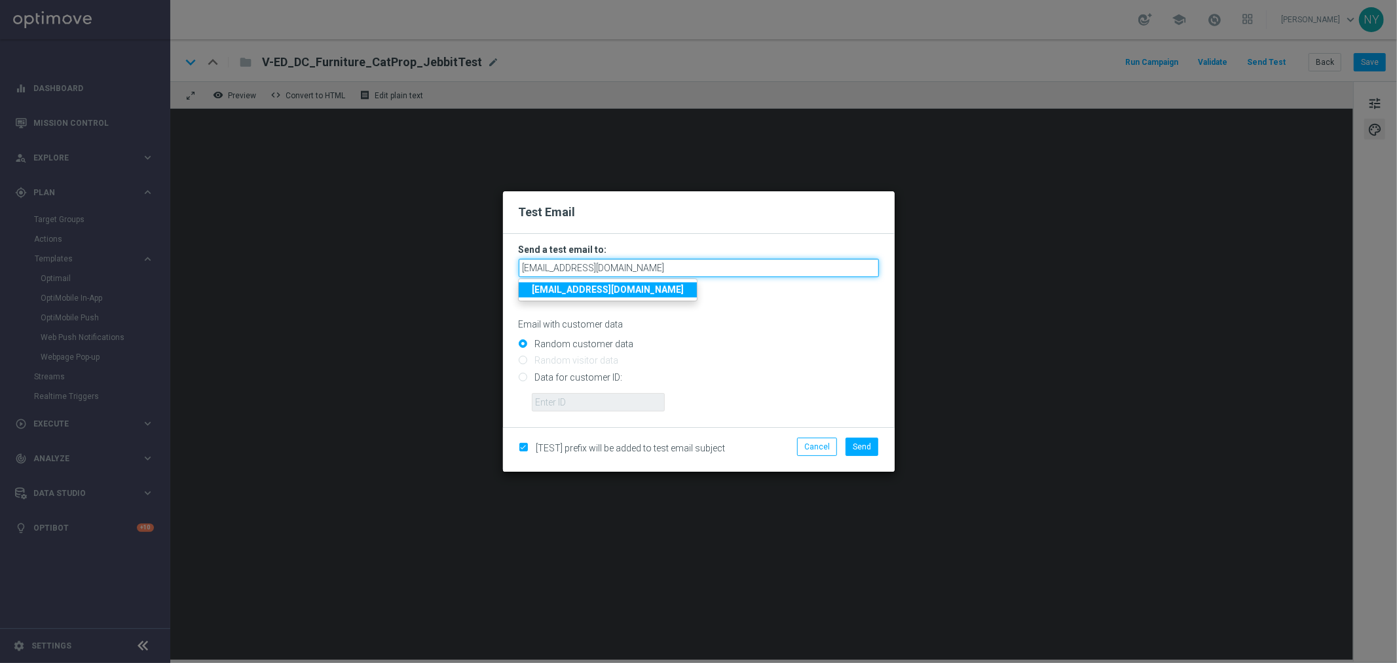
type input "[EMAIL_ADDRESS][DOMAIN_NAME]"
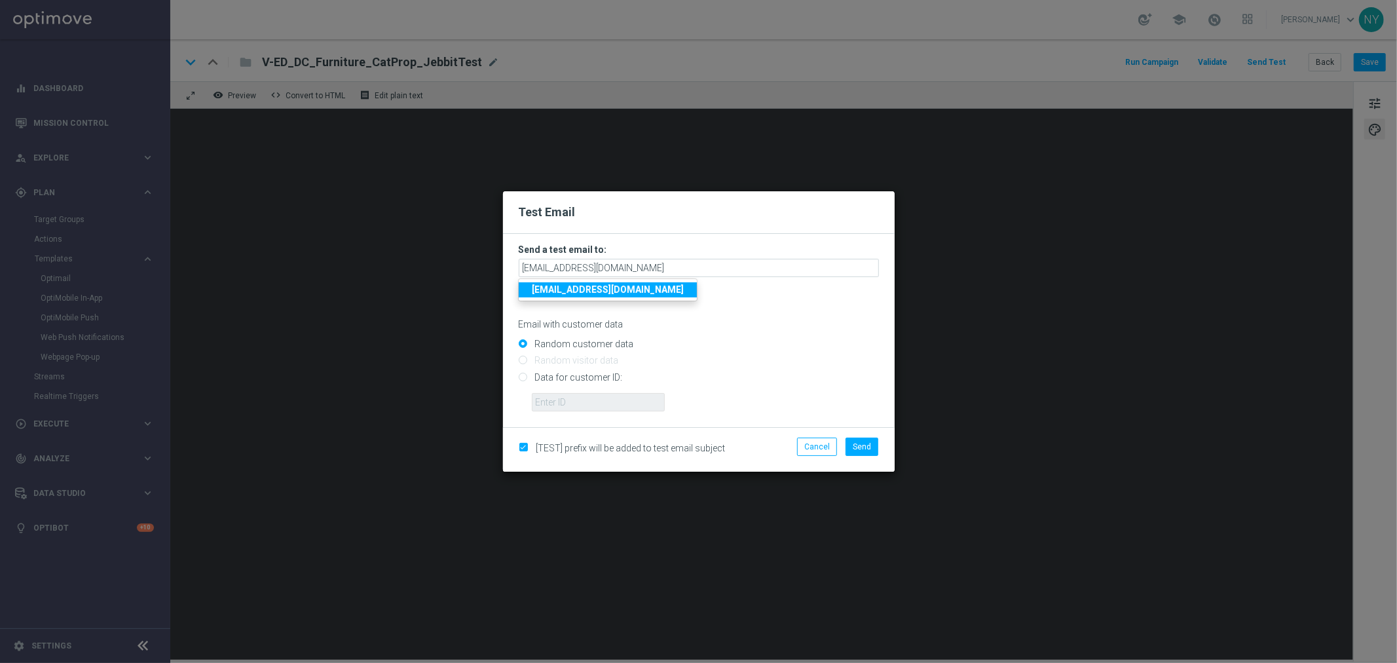
drag, startPoint x: 754, startPoint y: 350, endPoint x: 584, endPoint y: 375, distance: 172.2
click at [754, 350] on input "Random customer data" at bounding box center [699, 350] width 360 height 18
click at [526, 380] on input "Data for customer ID:" at bounding box center [699, 382] width 360 height 18
radio input "true"
click at [571, 397] on input "text" at bounding box center [598, 402] width 133 height 18
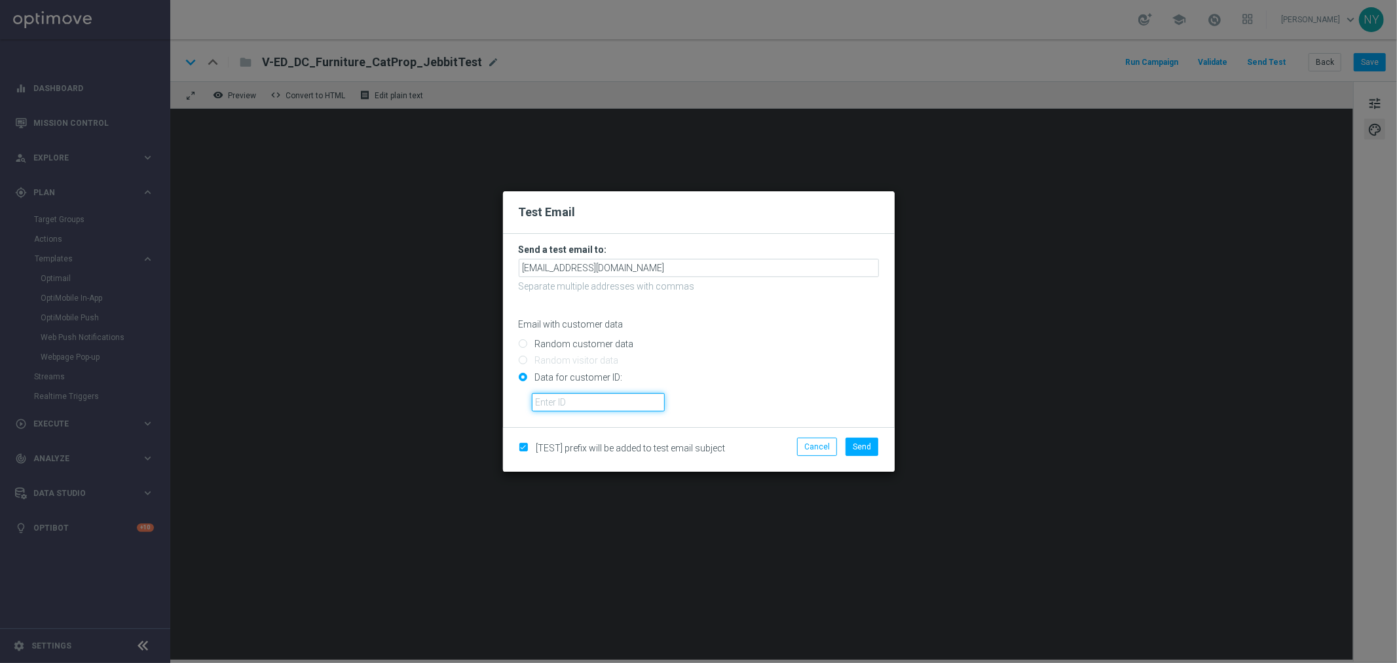
paste input "10000014275"
type input "10000014275"
click at [863, 450] on span "Send" at bounding box center [862, 446] width 18 height 9
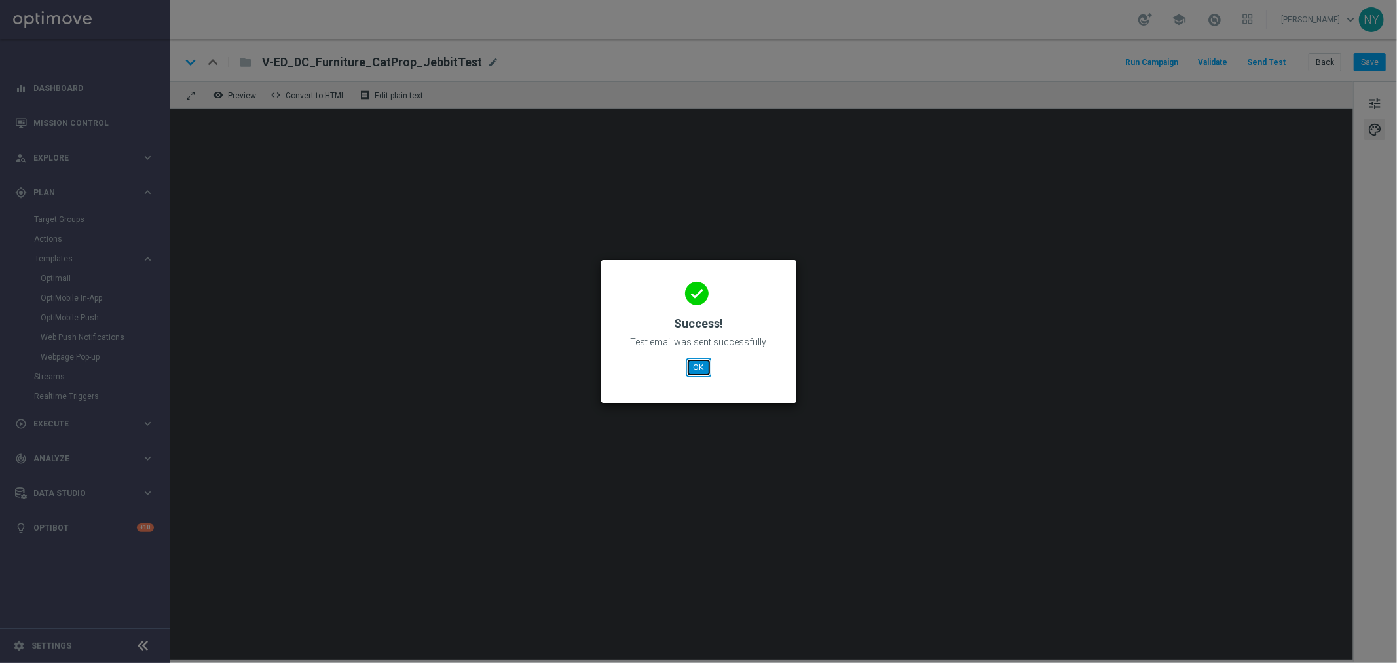
click at [695, 369] on button "OK" at bounding box center [698, 367] width 25 height 18
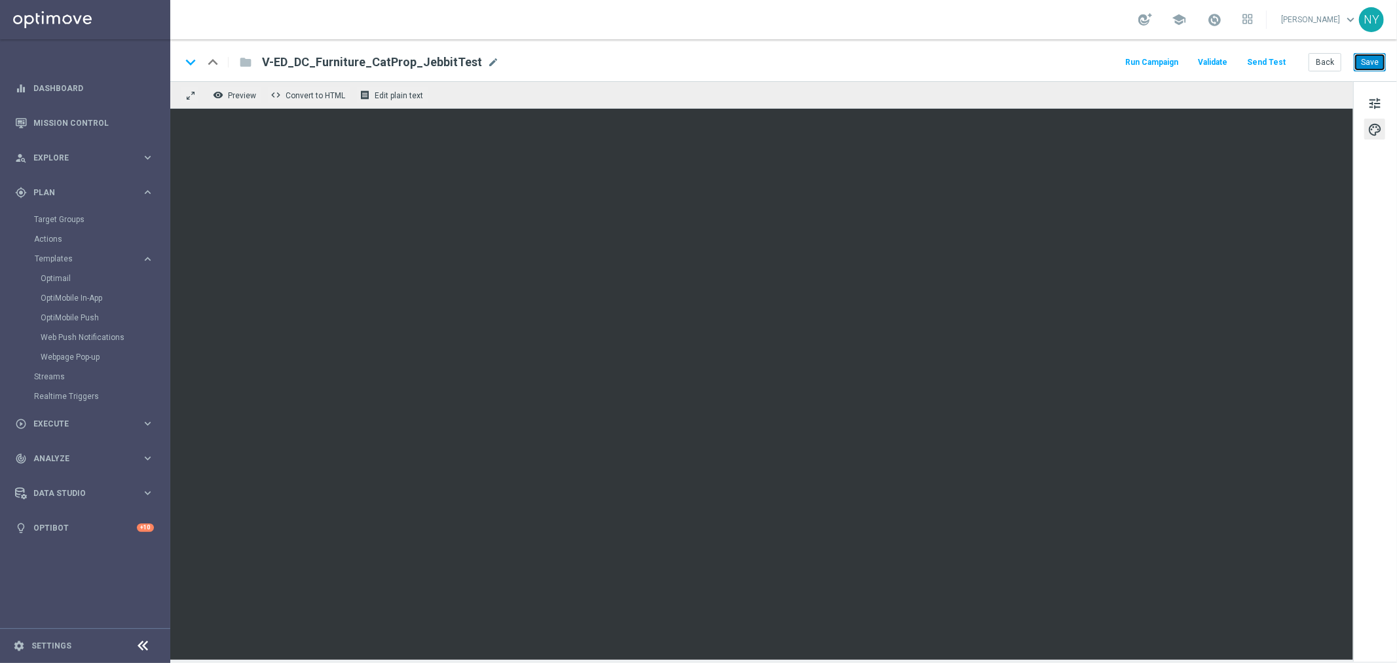
click at [1378, 59] on button "Save" at bounding box center [1370, 62] width 32 height 18
click at [1265, 60] on button "Send Test" at bounding box center [1266, 63] width 43 height 18
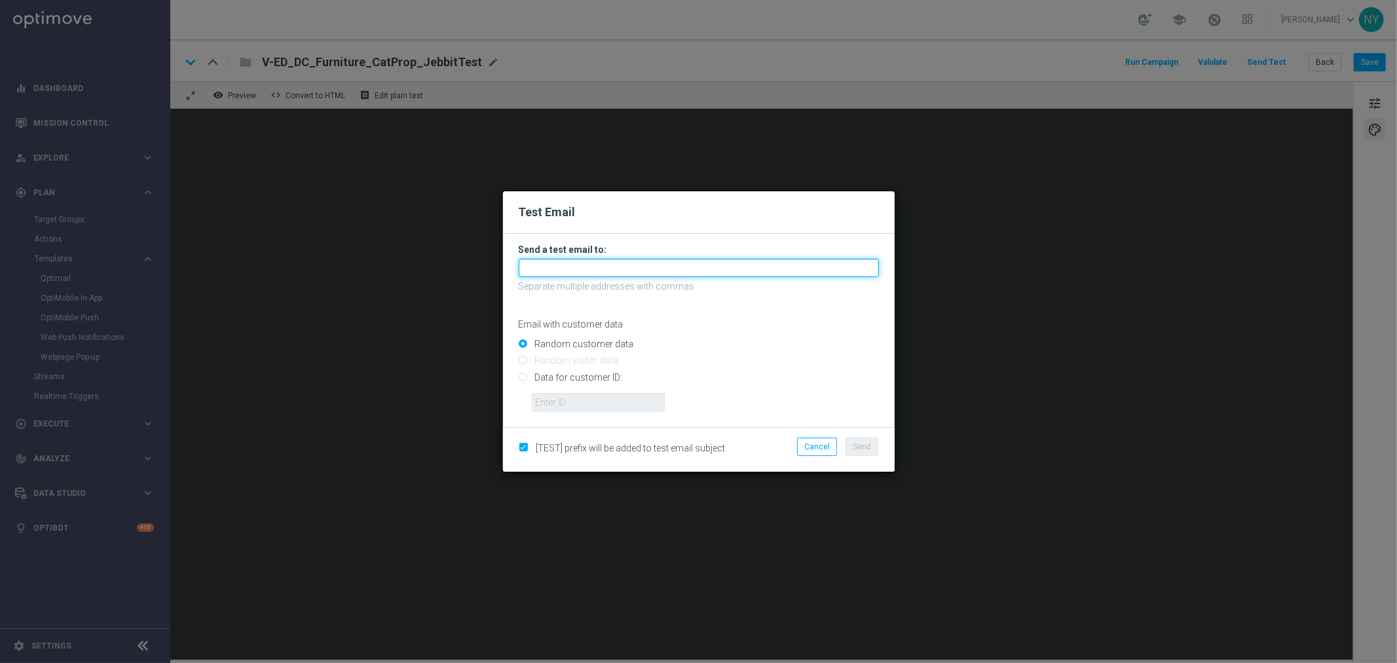
click at [542, 260] on input "text" at bounding box center [699, 268] width 360 height 18
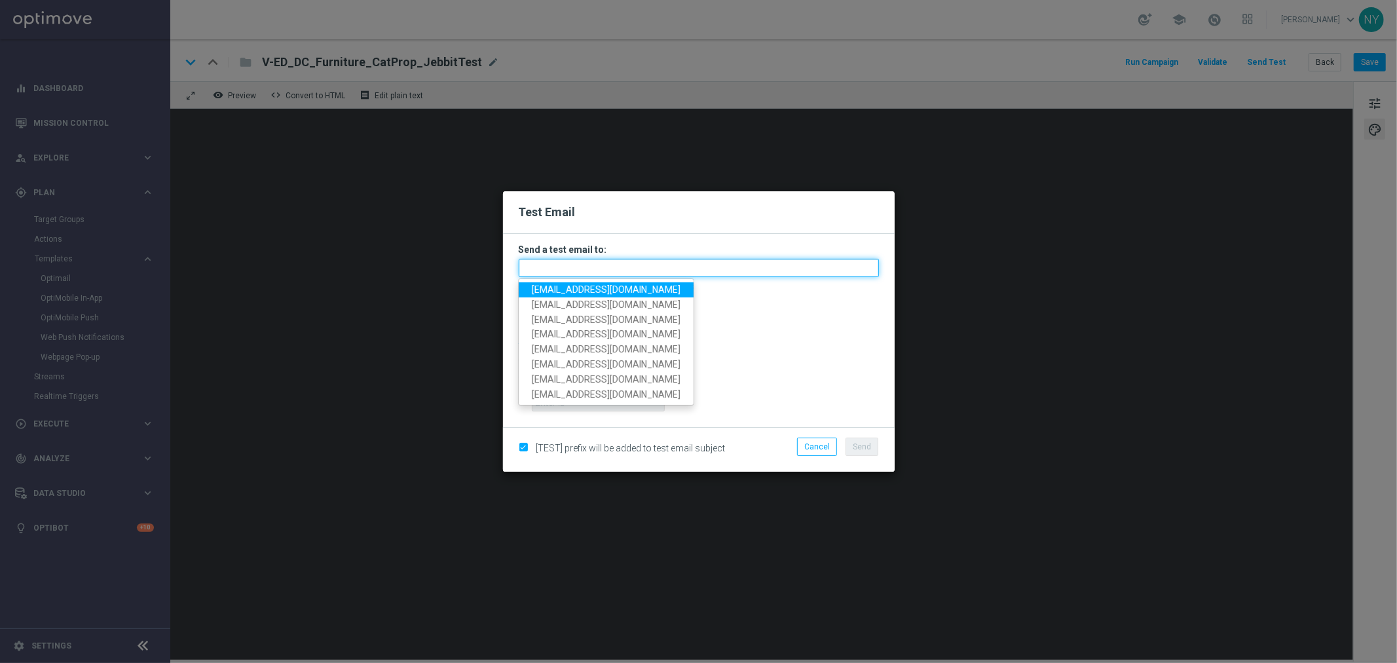
paste input "[EMAIL_ADDRESS][DOMAIN_NAME]"
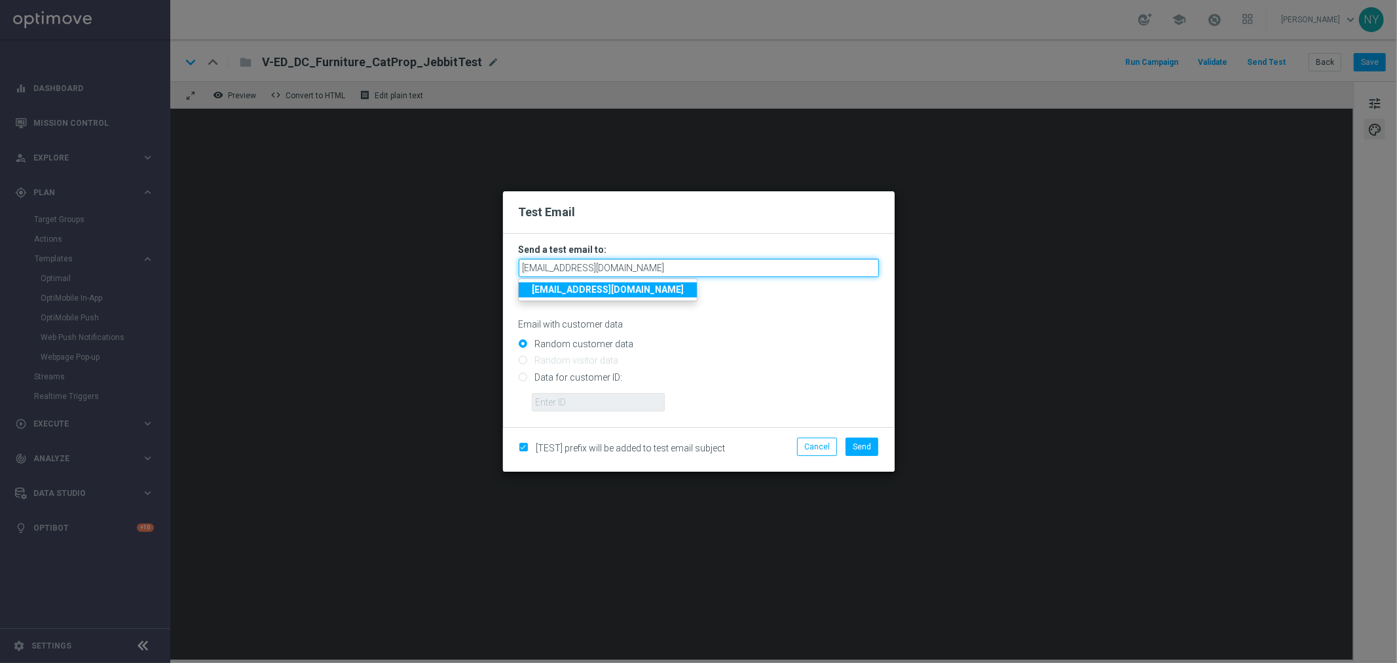
type input "[EMAIL_ADDRESS][DOMAIN_NAME]"
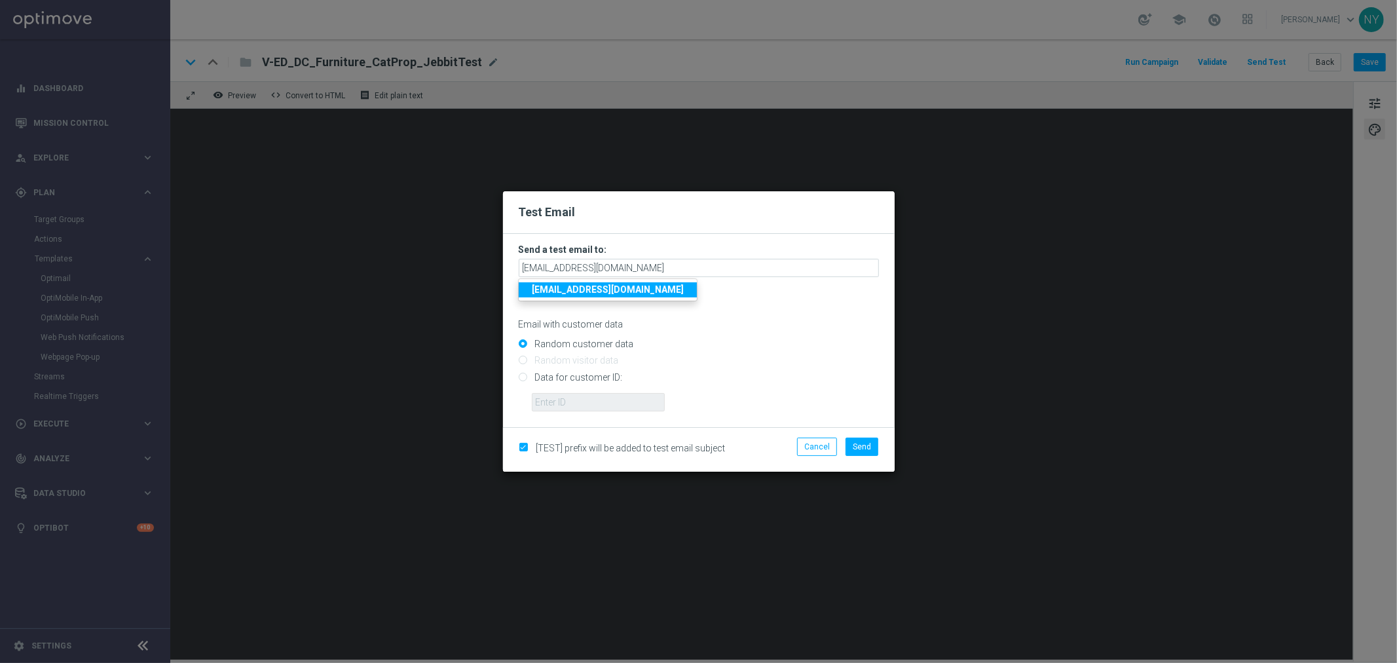
click at [523, 378] on input "Data for customer ID:" at bounding box center [699, 382] width 360 height 18
radio input "true"
click at [567, 404] on input "text" at bounding box center [598, 402] width 133 height 18
paste input "10000006208"
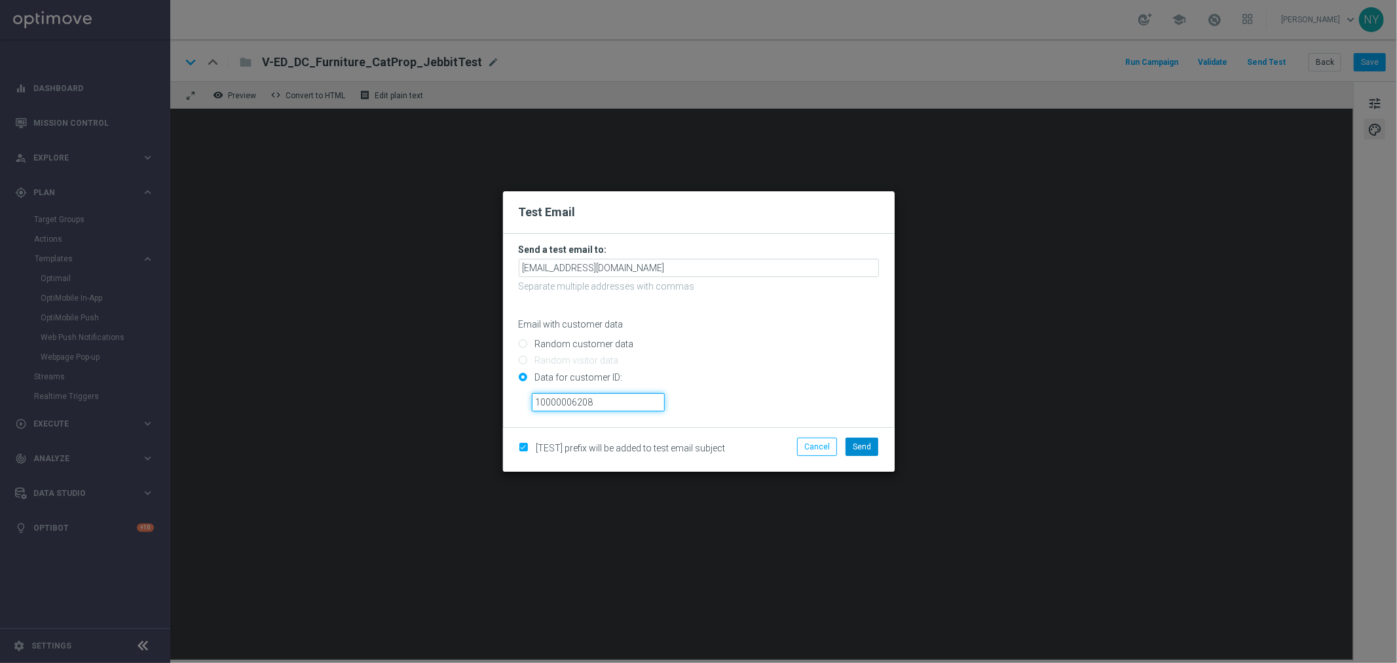
type input "10000006208"
click at [865, 447] on span "Send" at bounding box center [862, 446] width 18 height 9
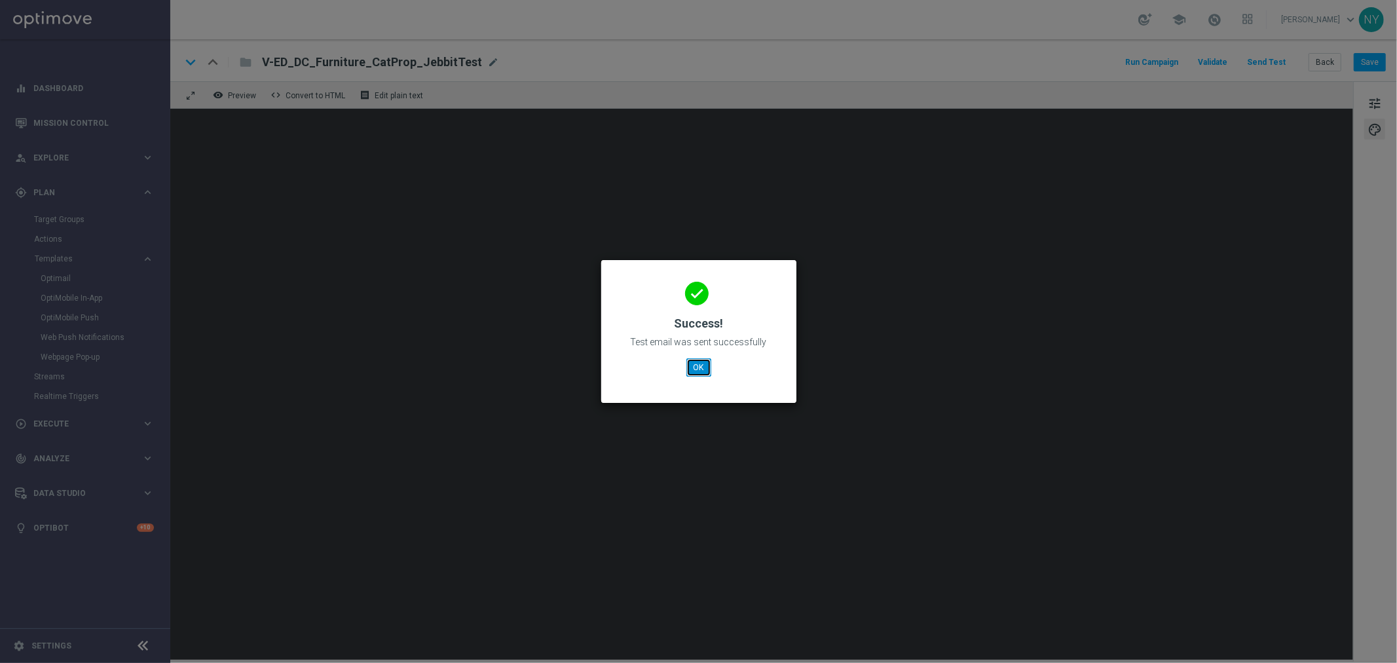
click at [704, 372] on button "OK" at bounding box center [698, 367] width 25 height 18
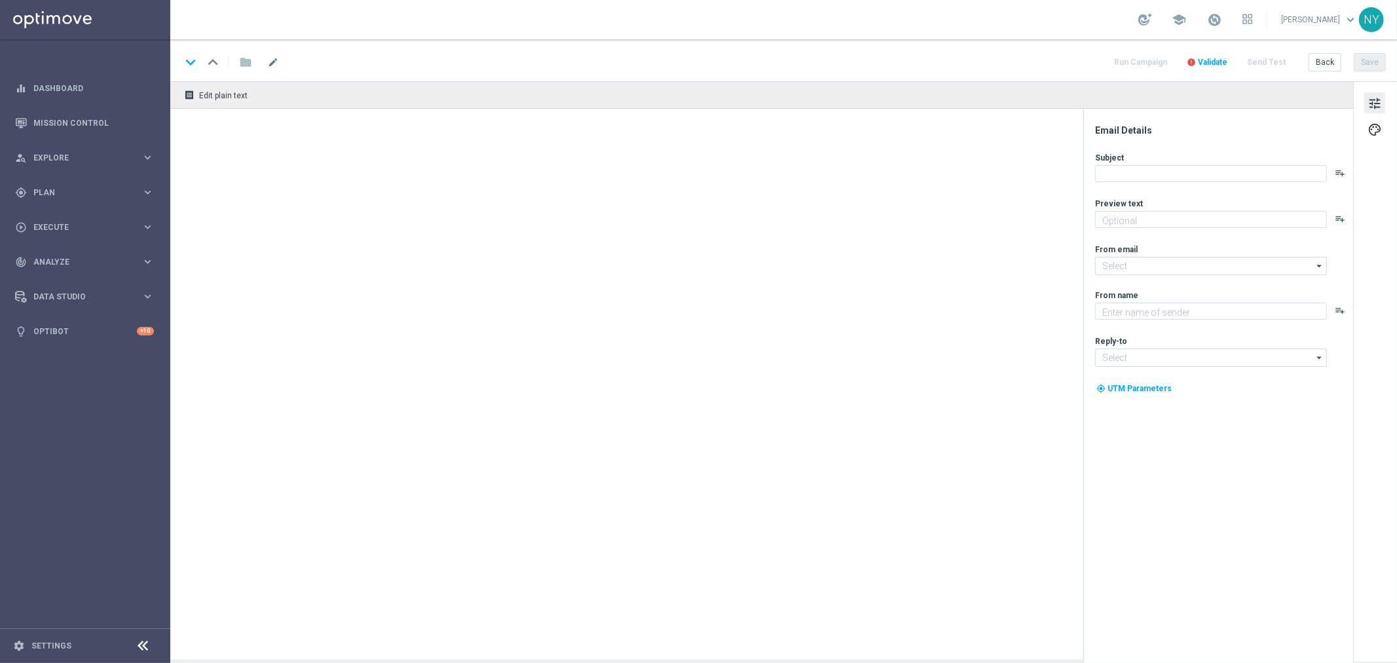
type textarea "Your invite to comfort has arrived."
type textarea "Staples"
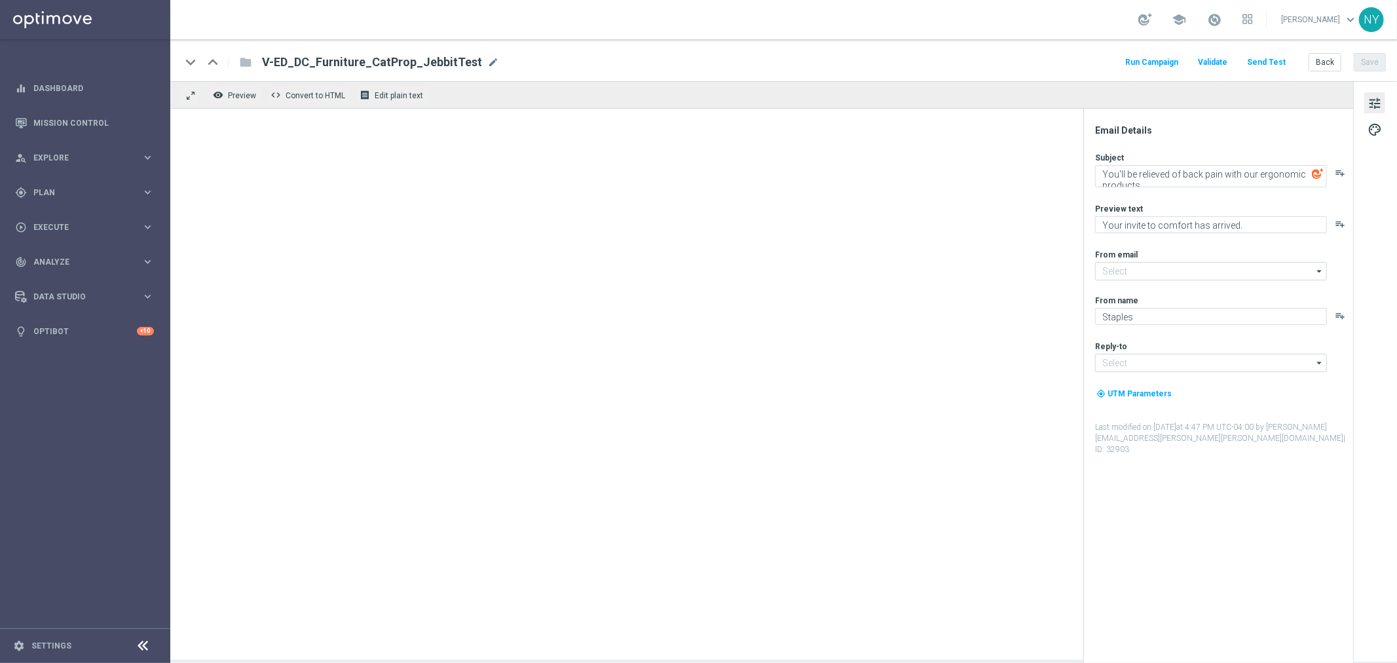
type input "[EMAIL_ADDRESS][DOMAIN_NAME]"
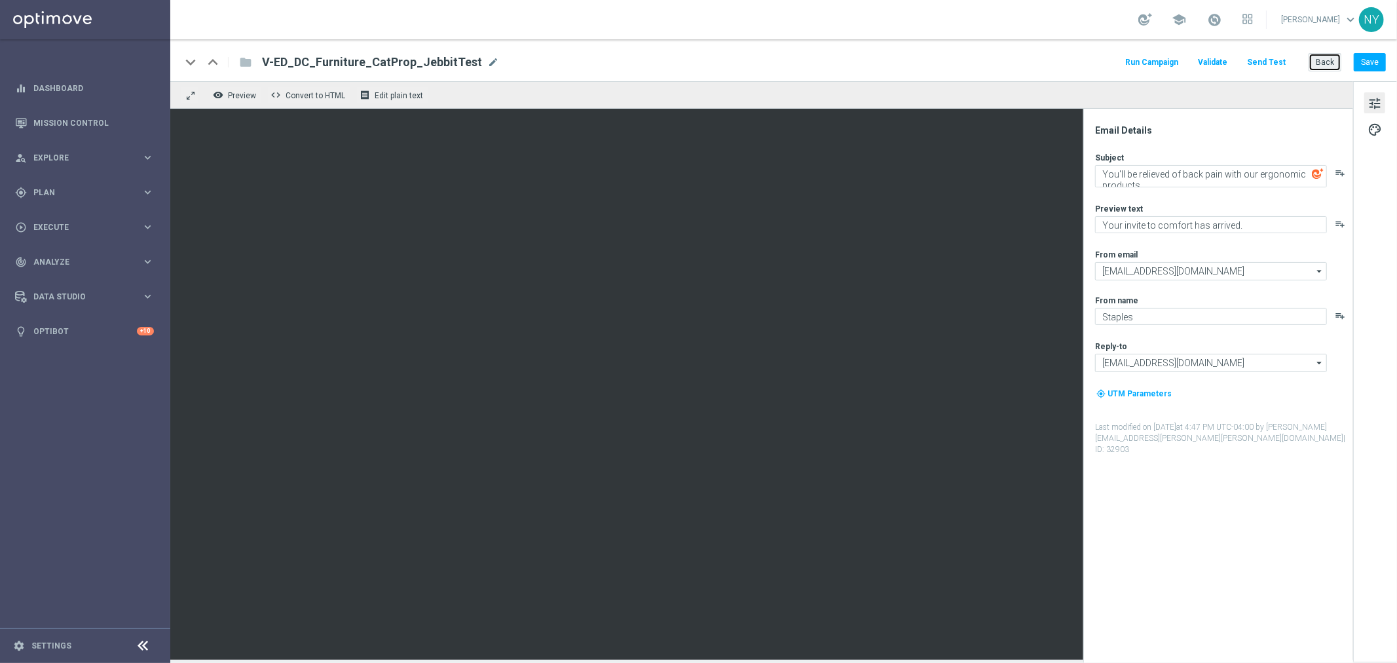
click at [1318, 65] on button "Back" at bounding box center [1325, 62] width 33 height 18
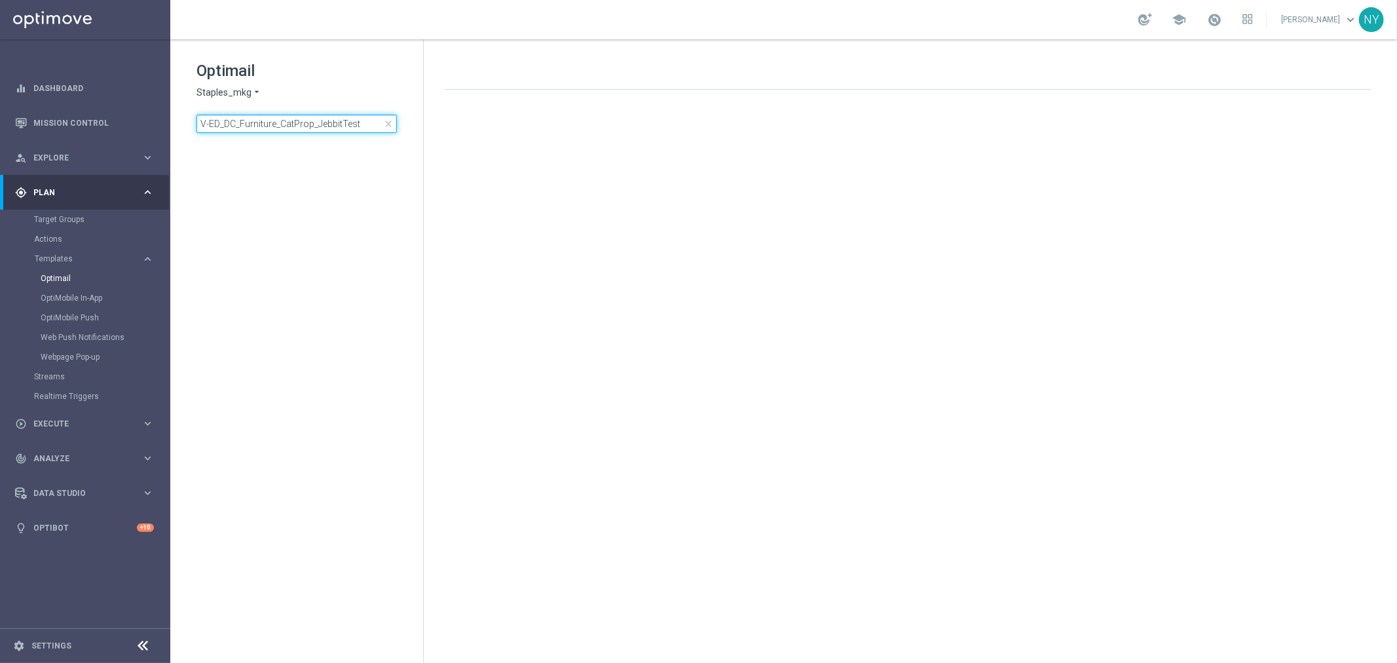
click at [375, 126] on input "V-ED_DC_Furniture_CatProp_JebbitTest" at bounding box center [296, 124] width 200 height 18
drag, startPoint x: 372, startPoint y: 125, endPoint x: 1, endPoint y: 119, distance: 371.4
click at [1, 119] on main "equalizer Dashboard Mission Control" at bounding box center [698, 331] width 1397 height 663
type input "V-ER_OMNI_NonConsumable_Chairs_OFFER"
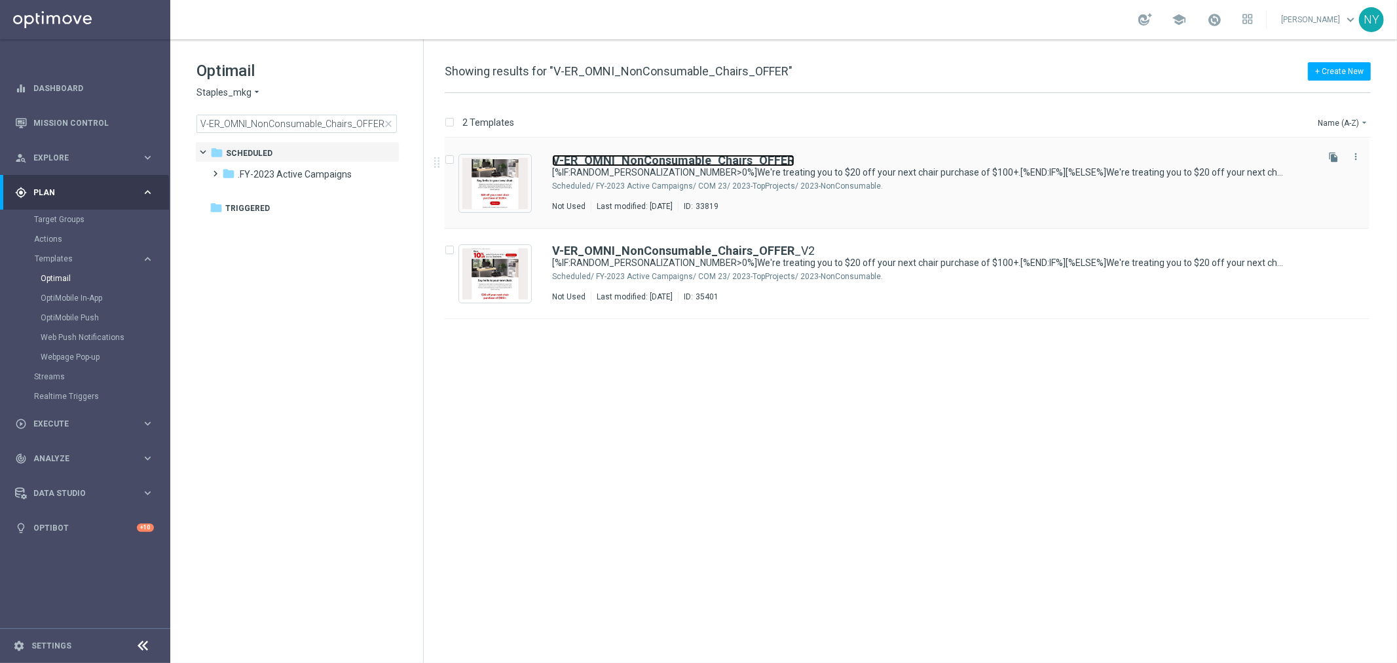
click at [719, 164] on b "V-ER_OMNI_NonConsumable_Chairs_OFFER" at bounding box center [673, 160] width 242 height 14
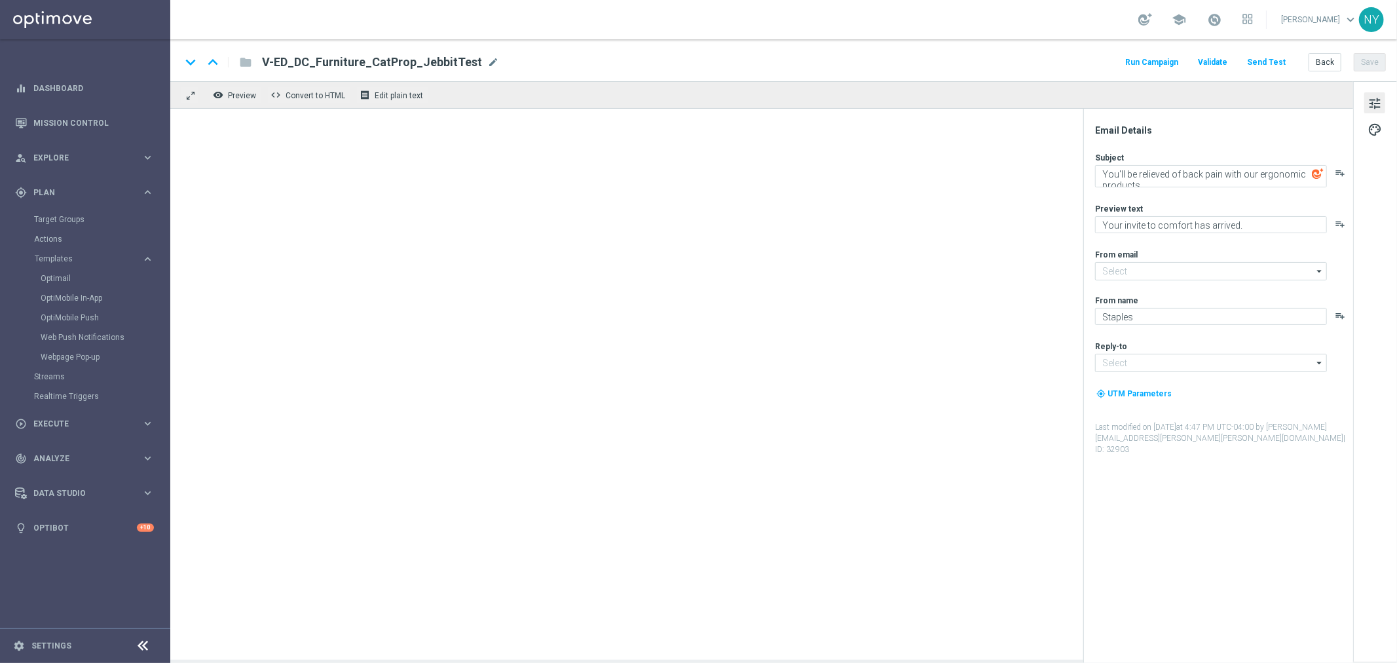
type input "[EMAIL_ADDRESS][DOMAIN_NAME]"
type textarea "[%IF:RANDOM_PERSONALIZATION_NUMBER>0%]We're treating you to $20 off your next c…"
type textarea "[%IF:RANDOM_PERSONALIZATION_NUMBER>0%]You deserve a chair upgrade![%END:IF%][%E…"
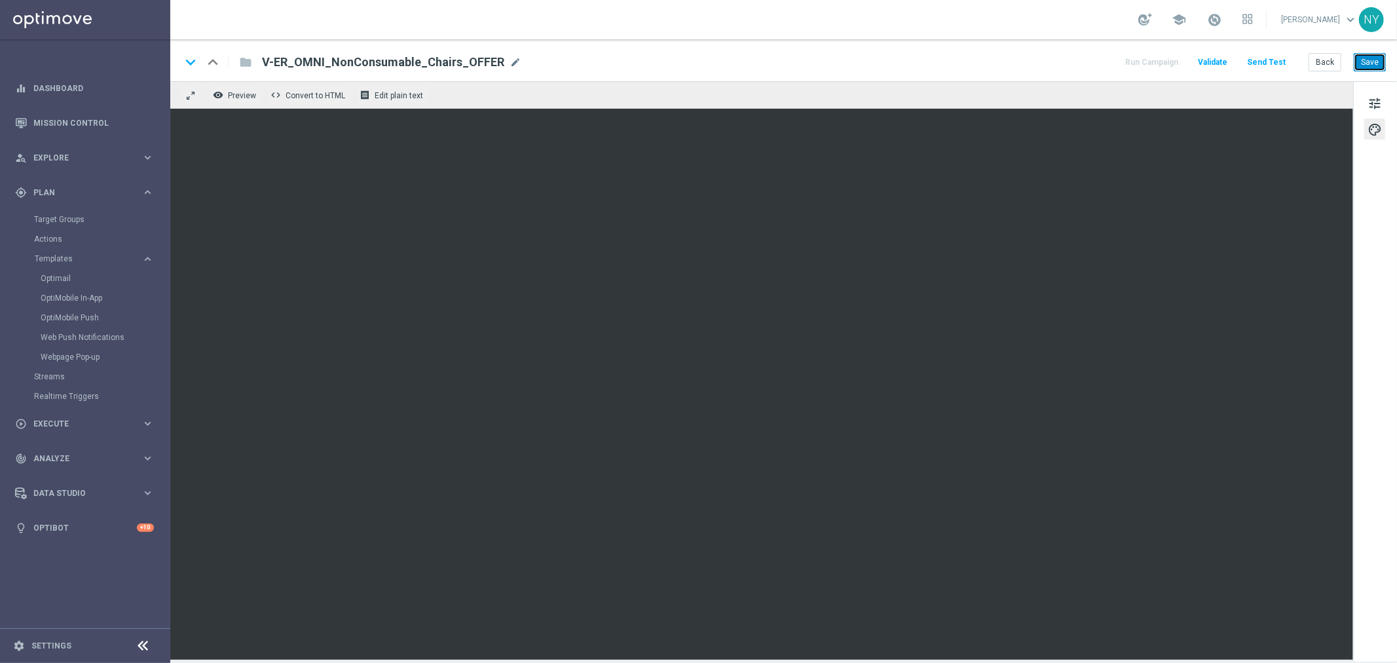
click at [1380, 61] on button "Save" at bounding box center [1370, 62] width 32 height 18
click at [1364, 58] on button "Save" at bounding box center [1370, 62] width 32 height 18
click at [1265, 60] on button "Send Test" at bounding box center [1266, 63] width 43 height 18
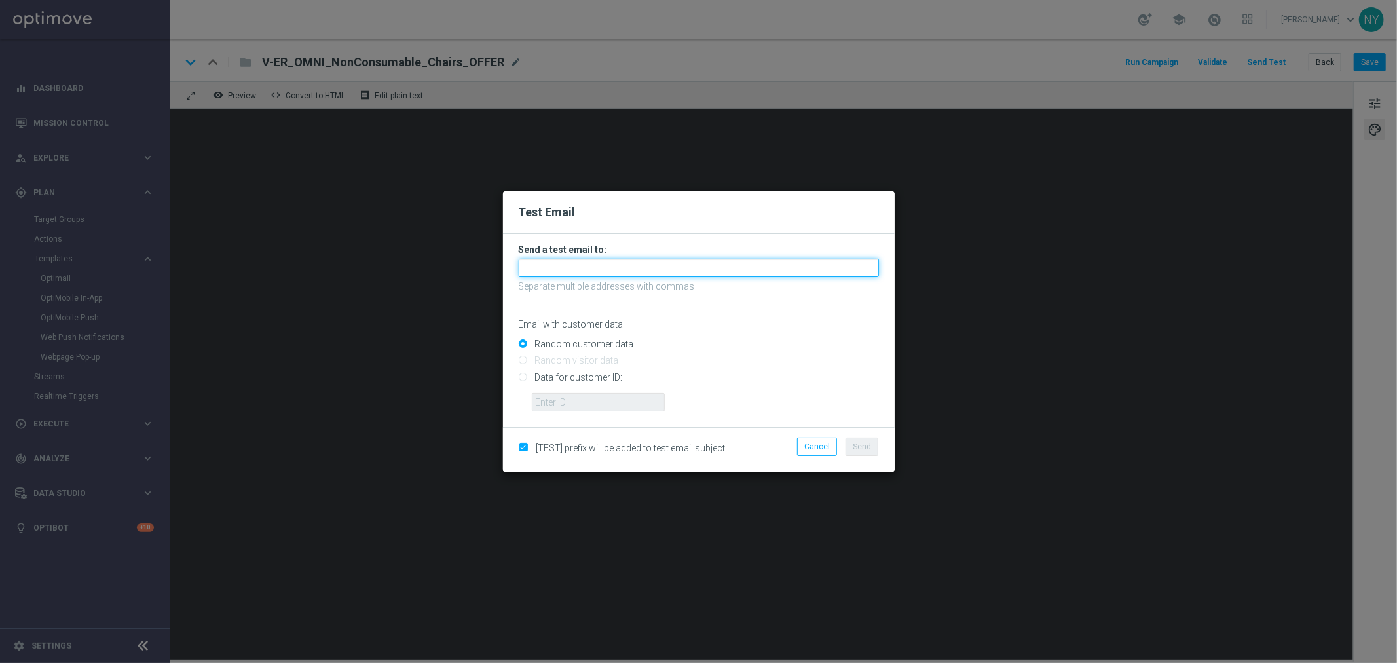
click at [547, 266] on input "text" at bounding box center [699, 268] width 360 height 18
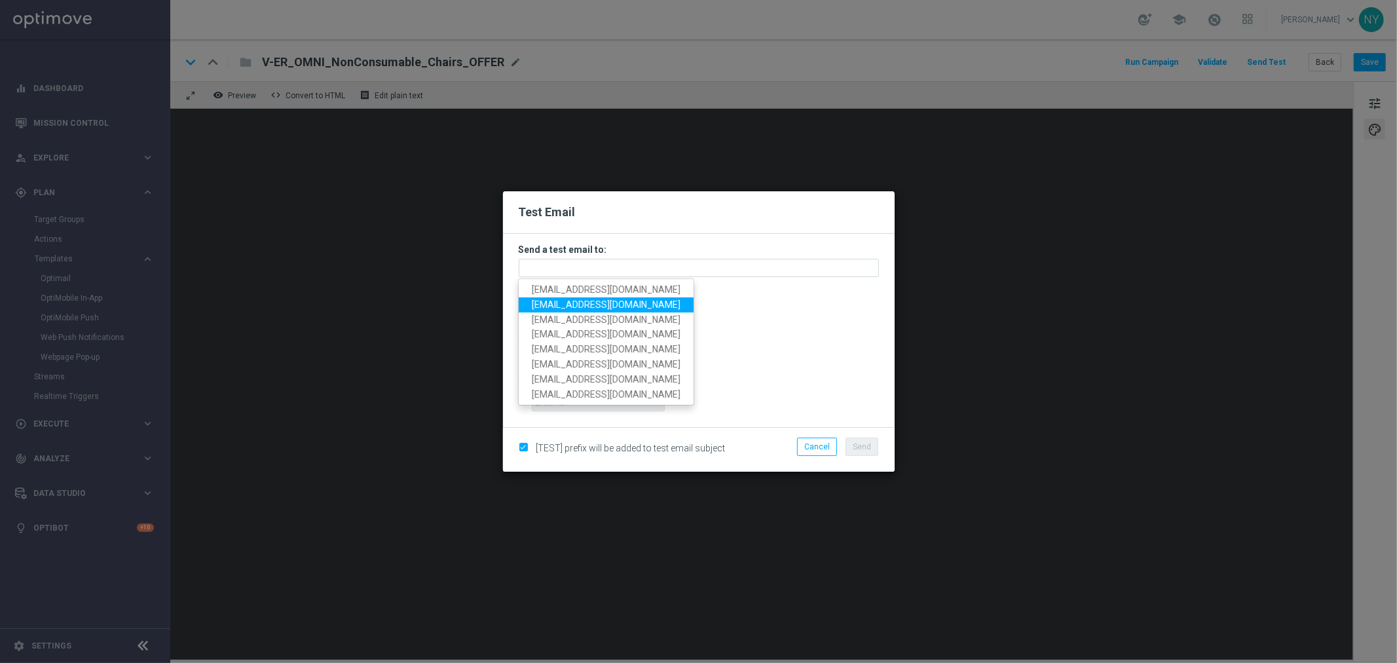
click at [561, 302] on span "[EMAIL_ADDRESS][DOMAIN_NAME]" at bounding box center [606, 304] width 149 height 10
type input "[EMAIL_ADDRESS][DOMAIN_NAME]"
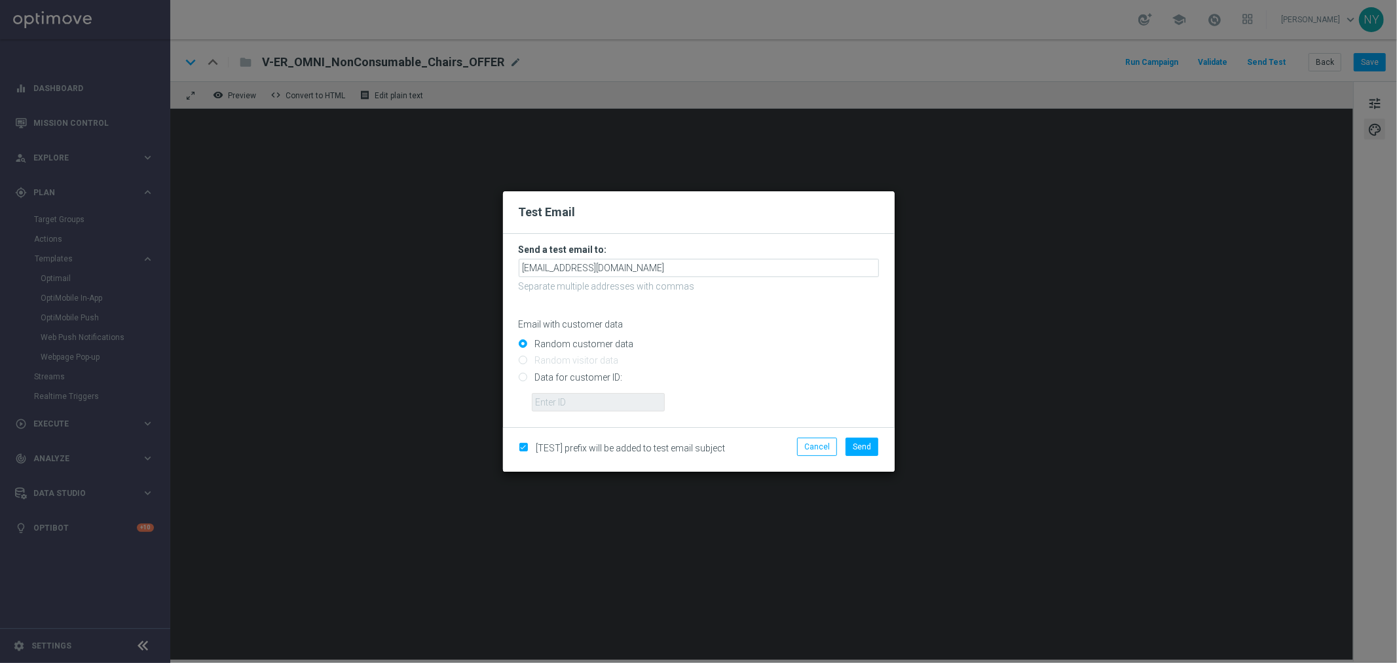
click at [525, 381] on input "Data for customer ID:" at bounding box center [699, 382] width 360 height 18
radio input "true"
click at [584, 404] on input "text" at bounding box center [598, 402] width 133 height 18
paste input "10000006208"
type input "10000006208"
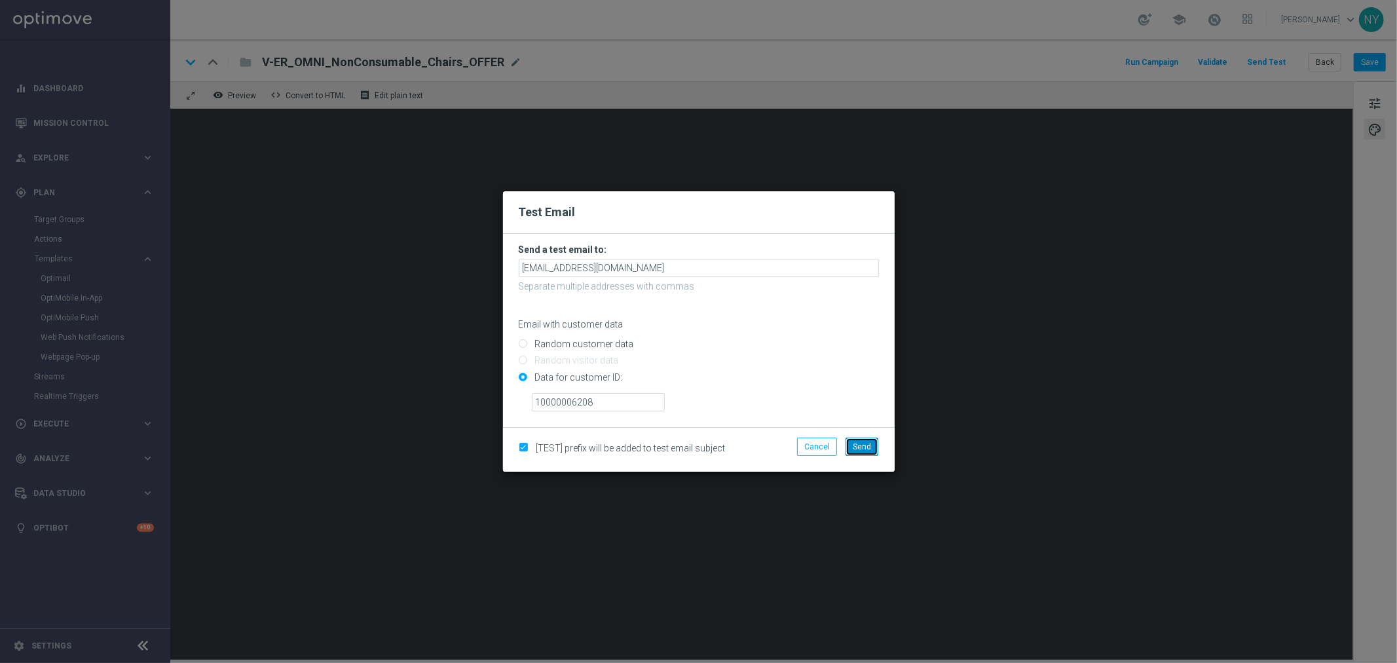
click at [865, 451] on span "Send" at bounding box center [862, 446] width 18 height 9
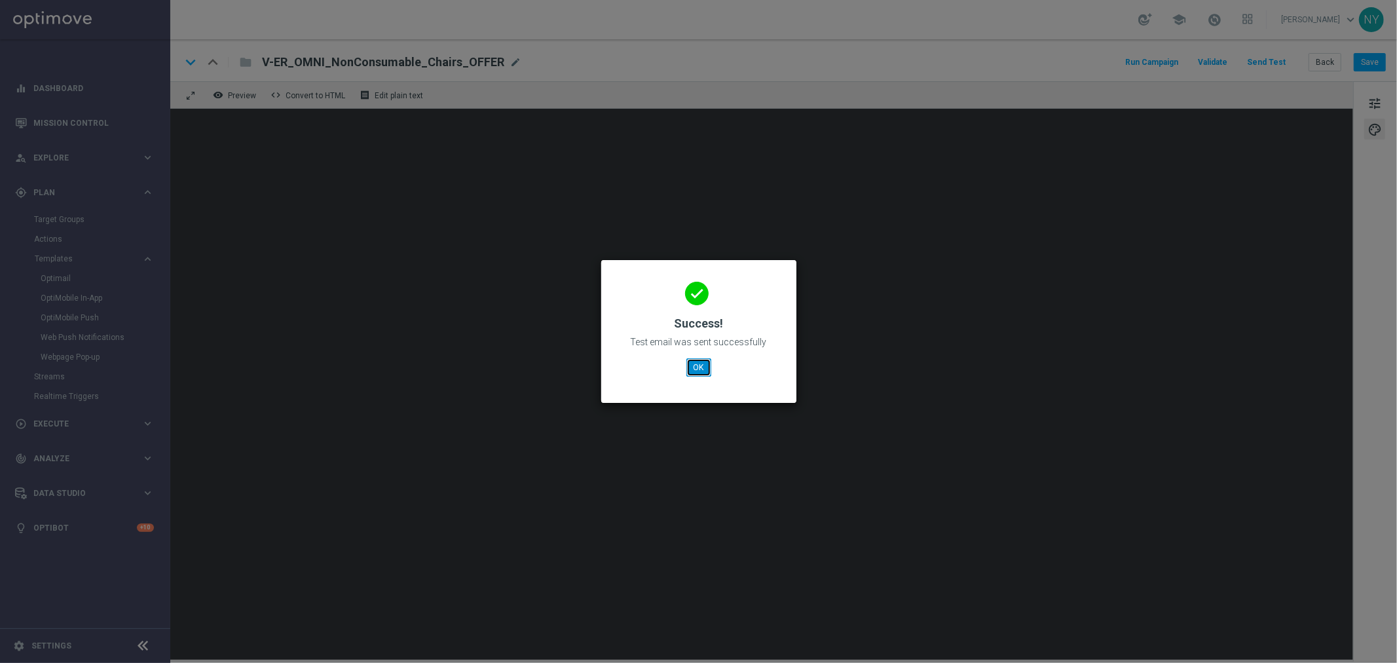
click at [699, 363] on button "OK" at bounding box center [698, 367] width 25 height 18
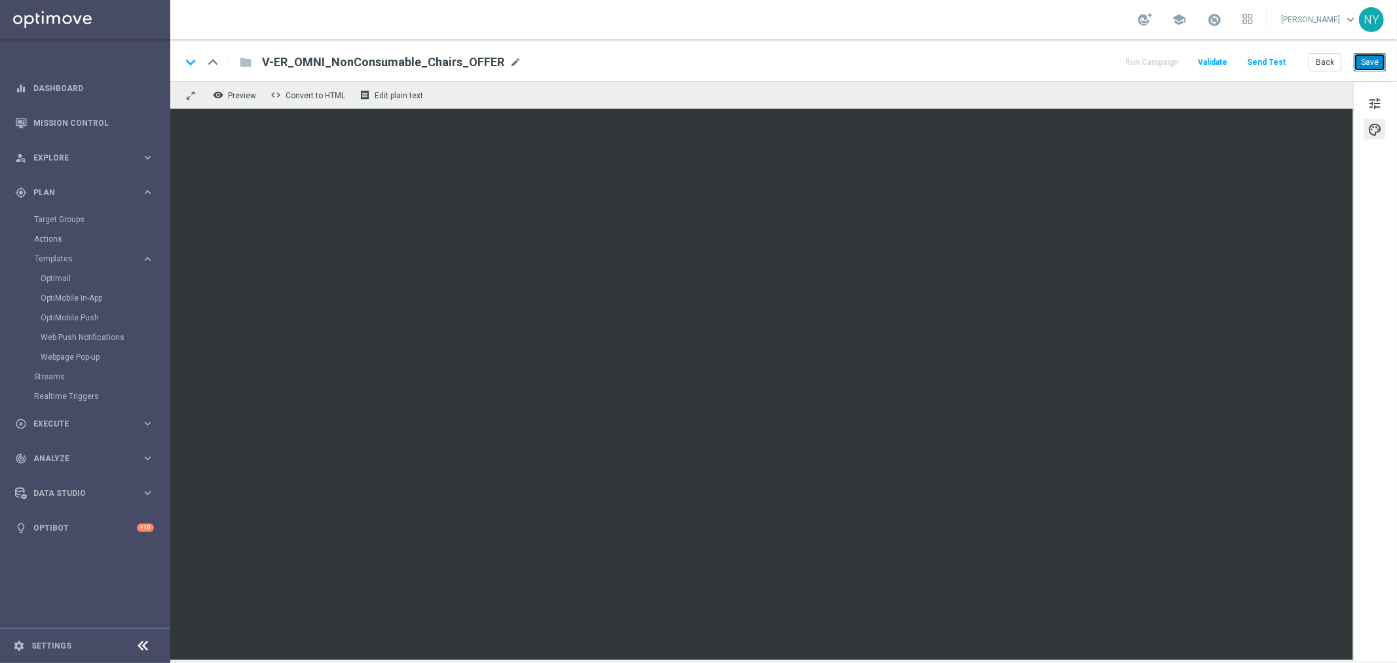
click at [1373, 64] on button "Save" at bounding box center [1370, 62] width 32 height 18
click at [1267, 64] on button "Send Test" at bounding box center [1266, 63] width 43 height 18
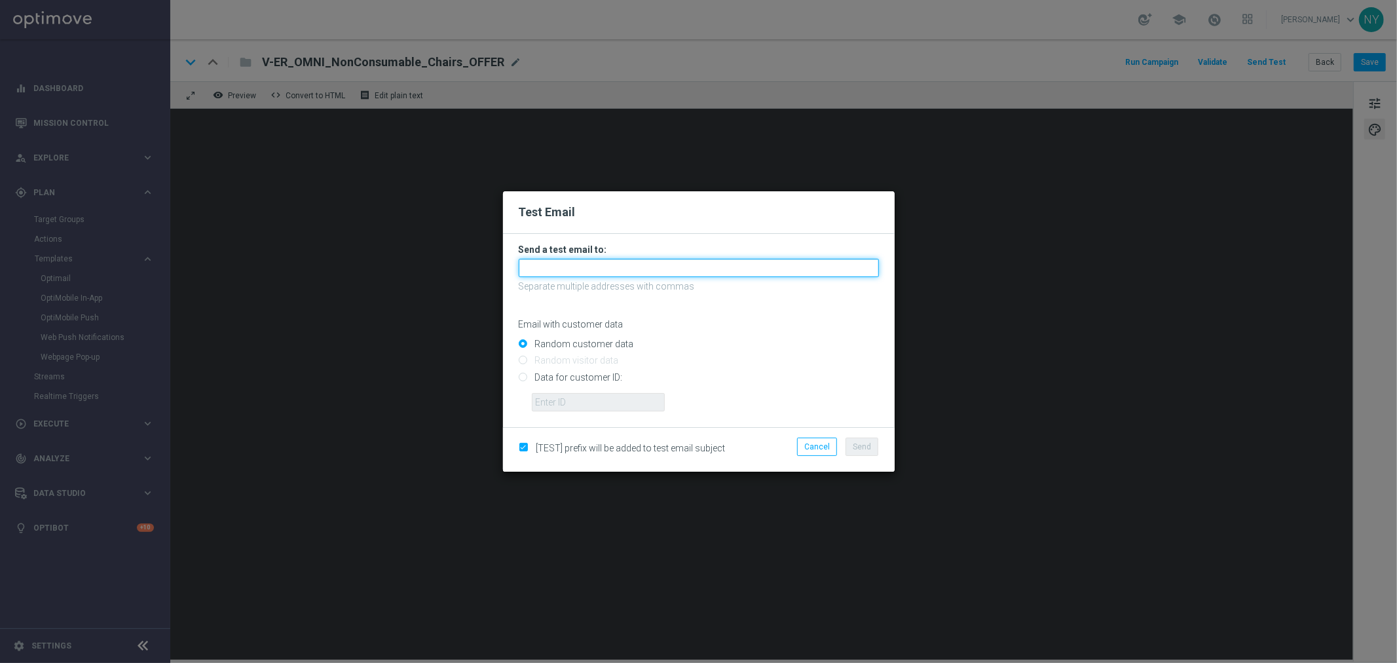
click at [587, 269] on input "text" at bounding box center [699, 268] width 360 height 18
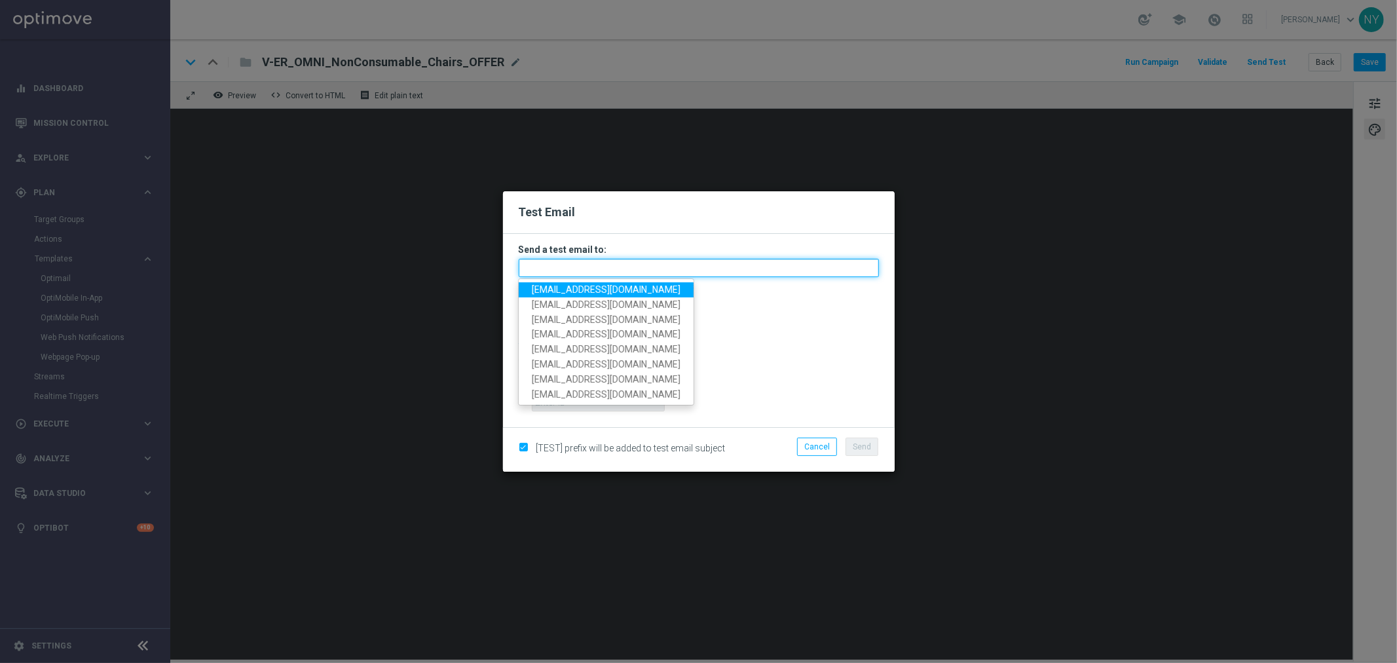
paste input "neilyetts3-bcefm@litmusemail.com"
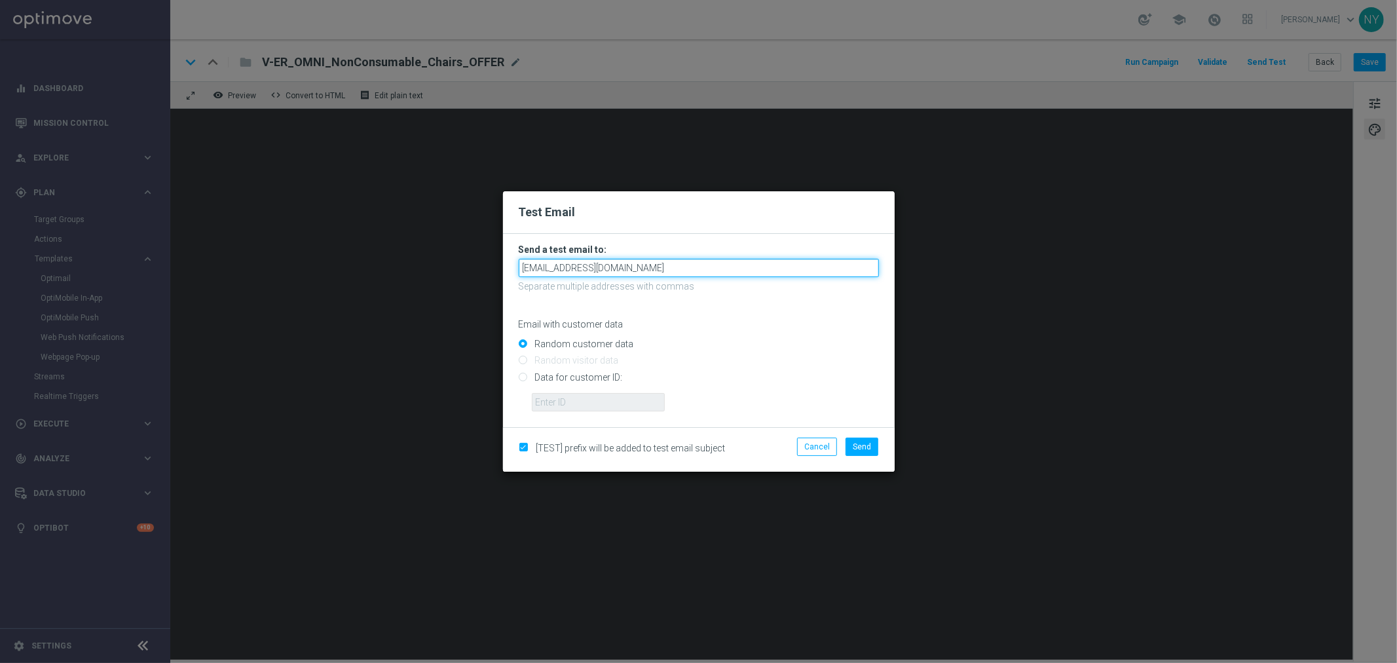
type input "neilyetts3-bcefm@litmusemail.com"
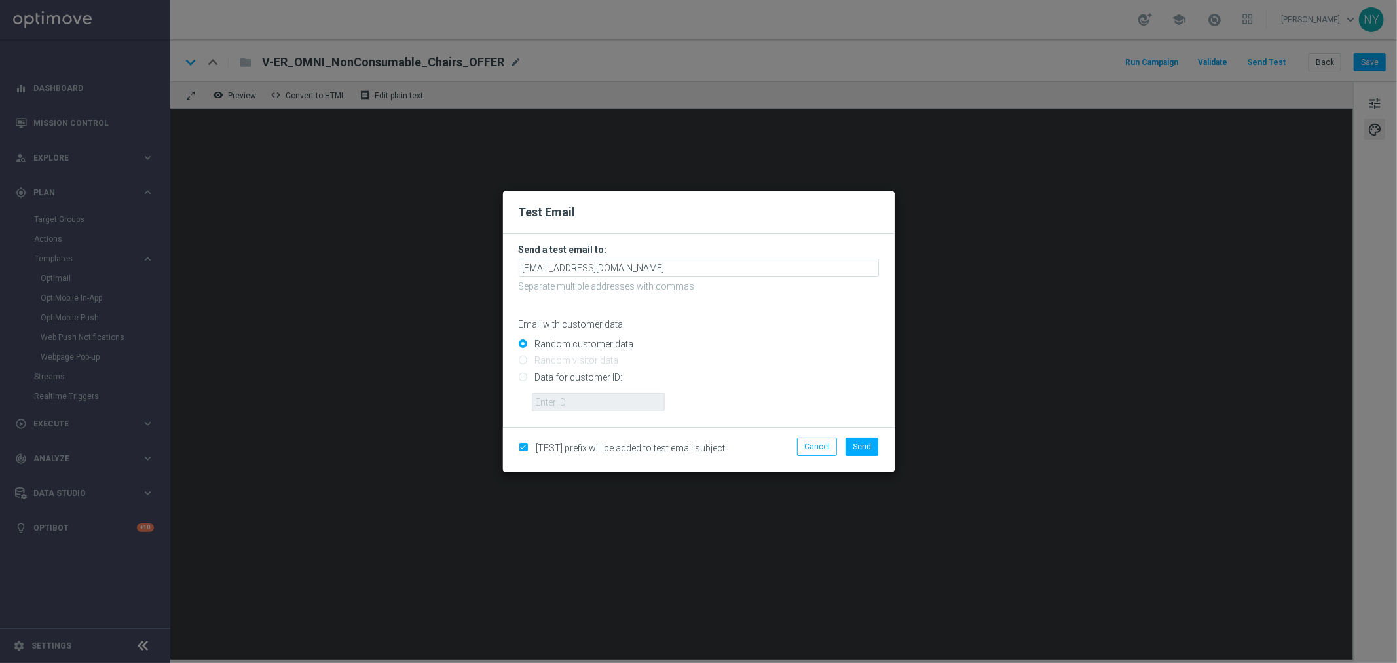
drag, startPoint x: 785, startPoint y: 343, endPoint x: 606, endPoint y: 336, distance: 178.9
click at [783, 343] on input "Random customer data" at bounding box center [699, 350] width 360 height 18
click at [524, 378] on input "Data for customer ID:" at bounding box center [699, 382] width 360 height 18
radio input "true"
click at [567, 402] on input "text" at bounding box center [598, 402] width 133 height 18
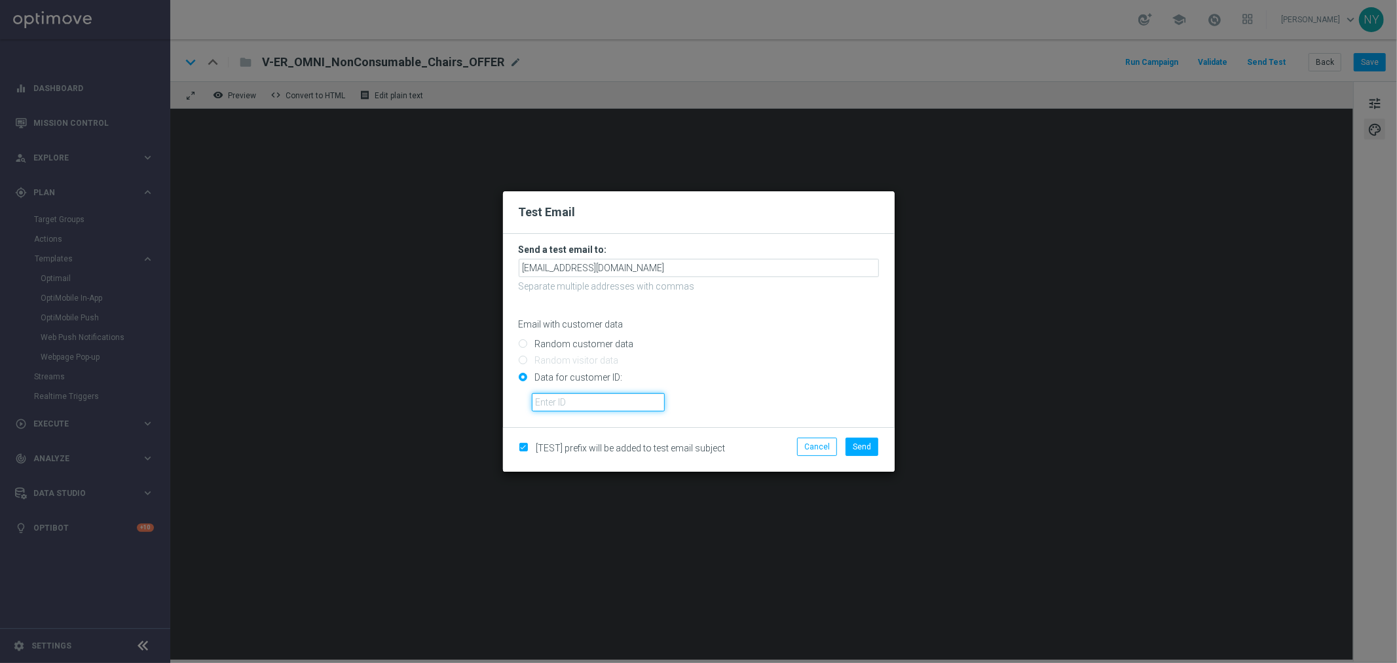
paste input "10000006208"
type input "10000006208"
click at [863, 443] on span "Send" at bounding box center [862, 446] width 18 height 9
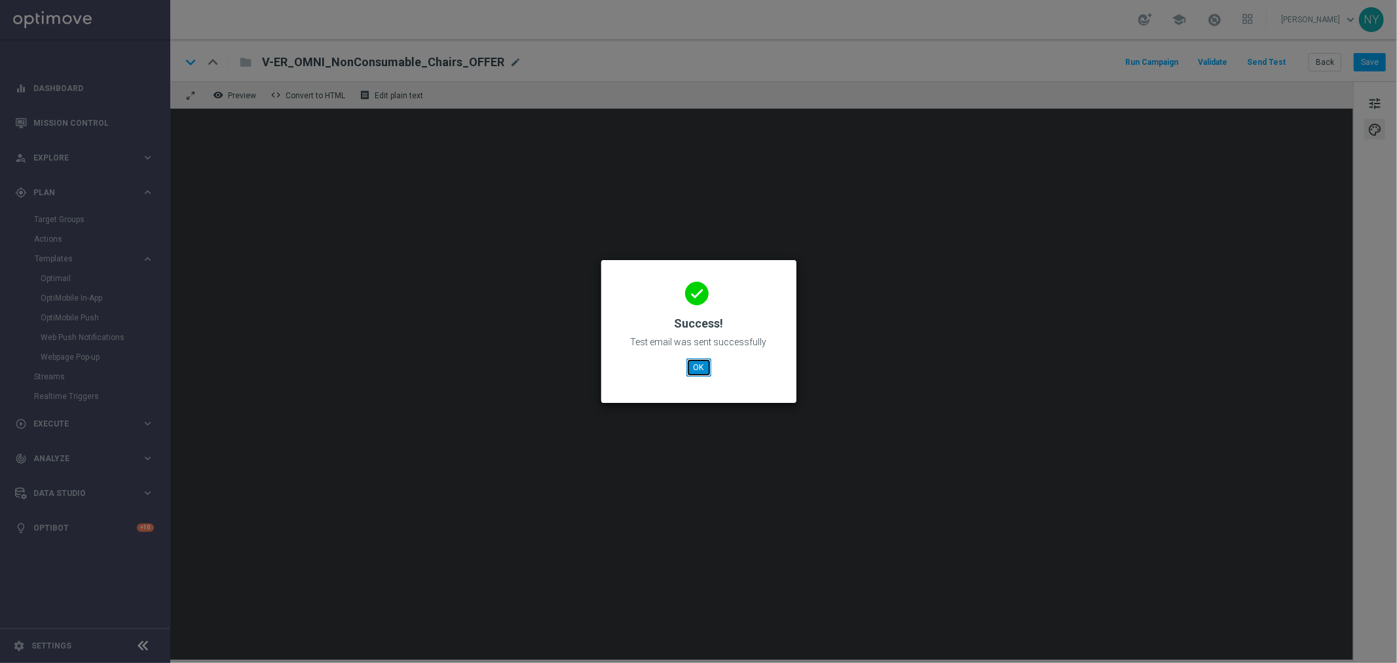
click at [701, 369] on button "OK" at bounding box center [698, 367] width 25 height 18
